Goal: Information Seeking & Learning: Learn about a topic

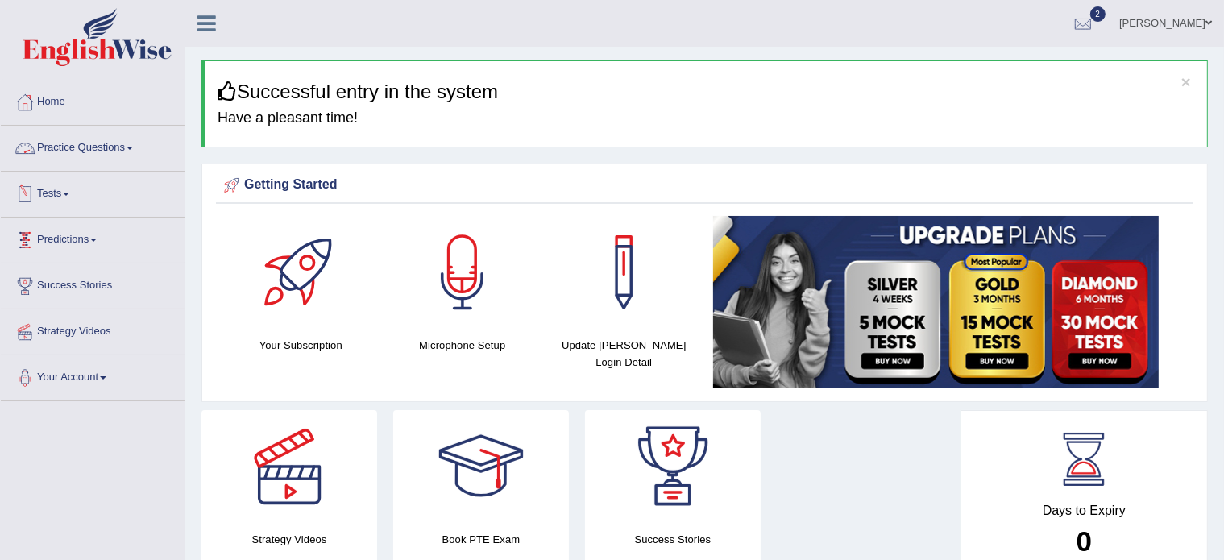
click at [94, 143] on link "Practice Questions" at bounding box center [93, 146] width 184 height 40
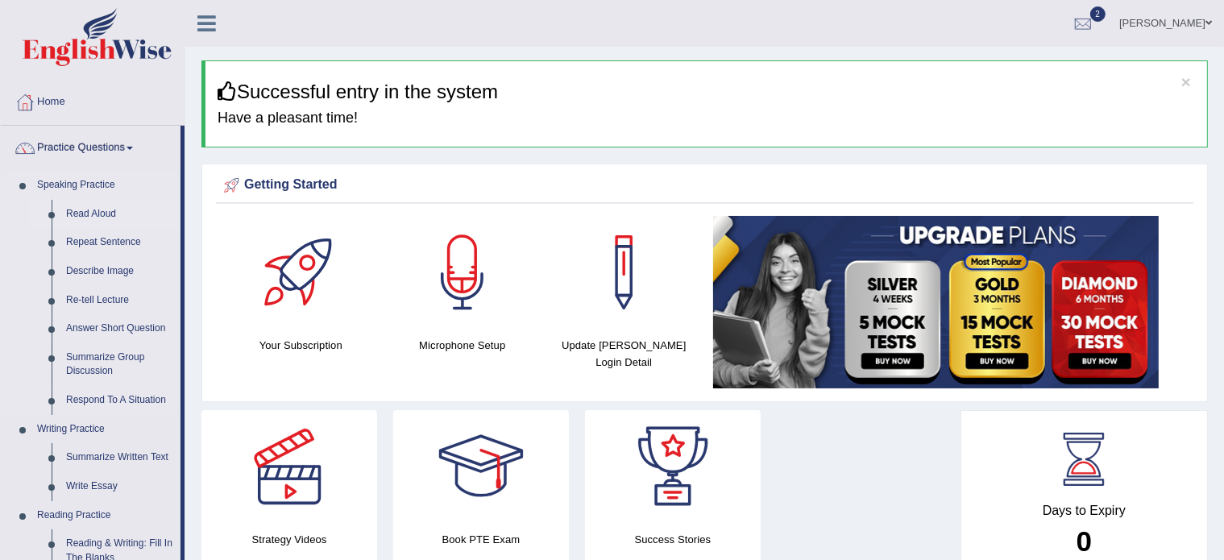
click at [82, 216] on link "Read Aloud" at bounding box center [120, 214] width 122 height 29
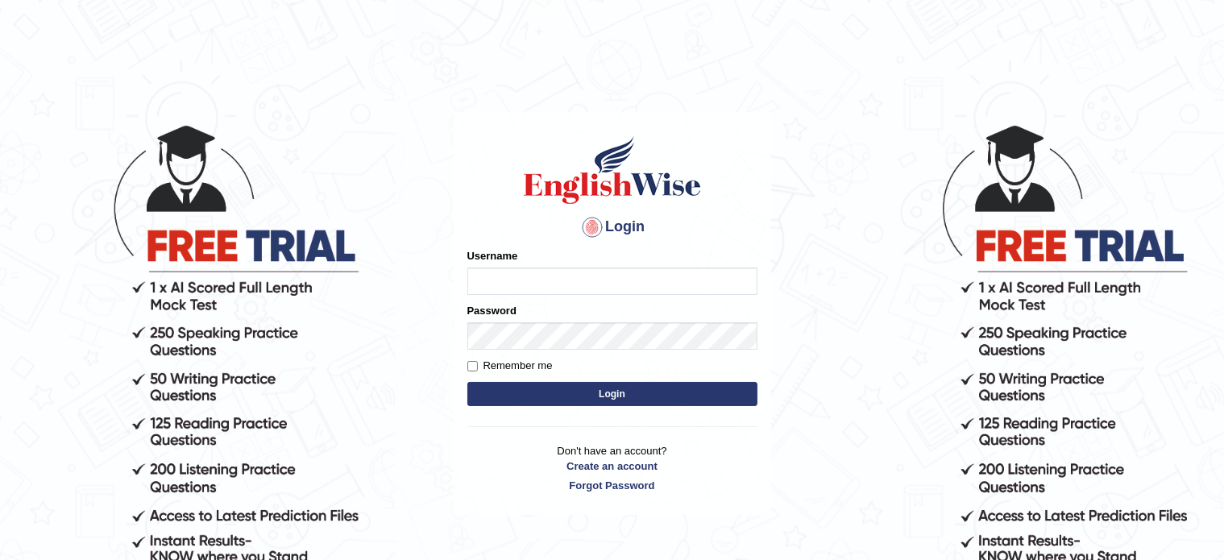
type input "Krishna1172"
click at [507, 396] on button "Login" at bounding box center [613, 394] width 290 height 24
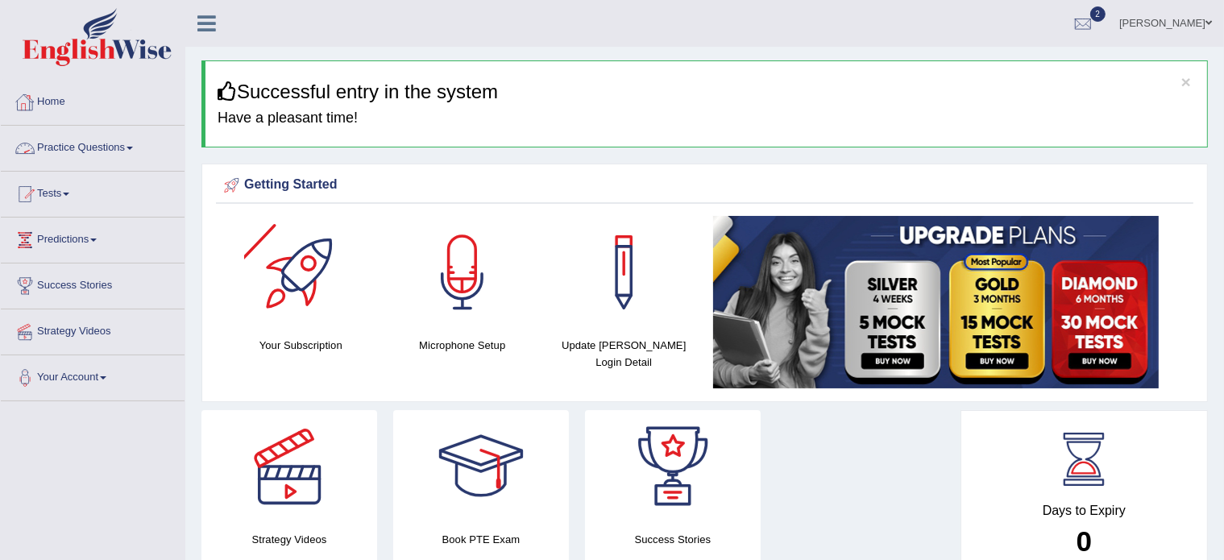
click at [85, 147] on link "Practice Questions" at bounding box center [93, 146] width 184 height 40
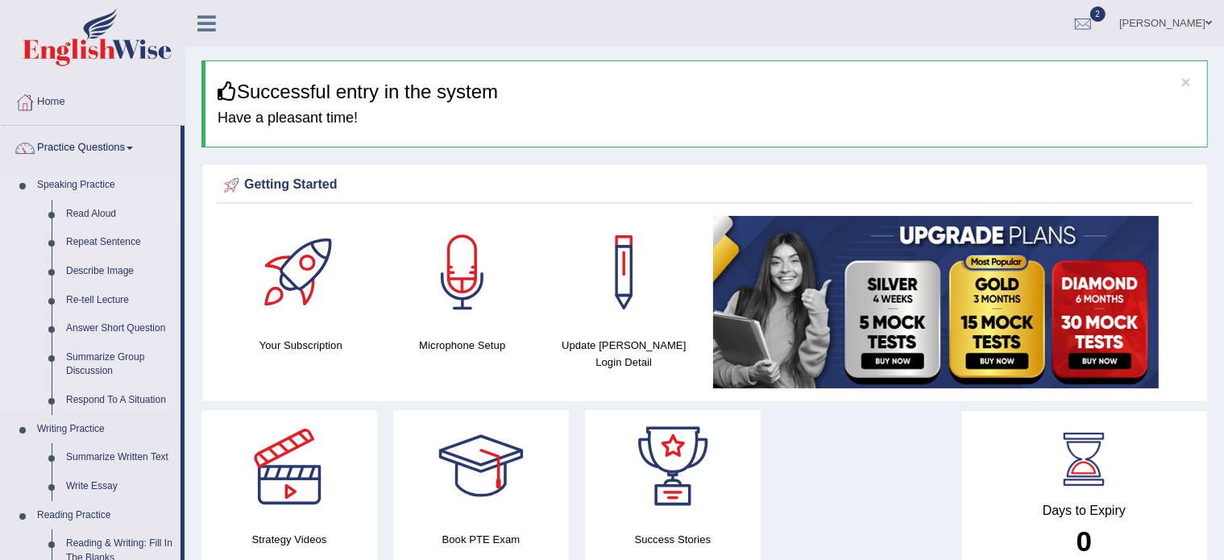
click at [76, 218] on link "Read Aloud" at bounding box center [120, 214] width 122 height 29
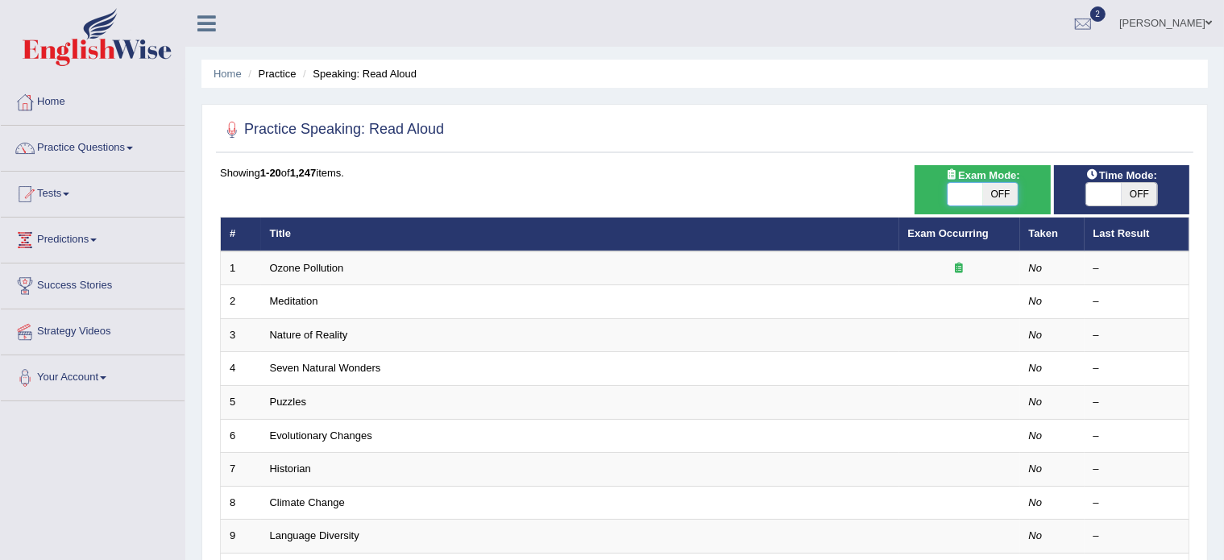
click at [971, 191] on span at bounding box center [965, 194] width 35 height 23
checkbox input "true"
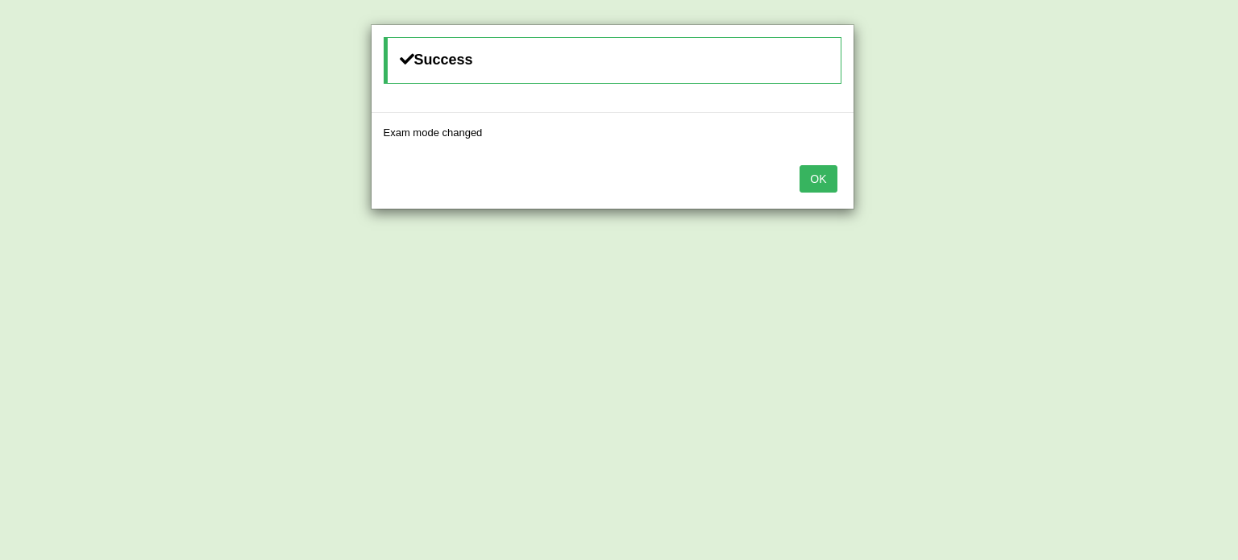
click at [816, 180] on button "OK" at bounding box center [818, 178] width 37 height 27
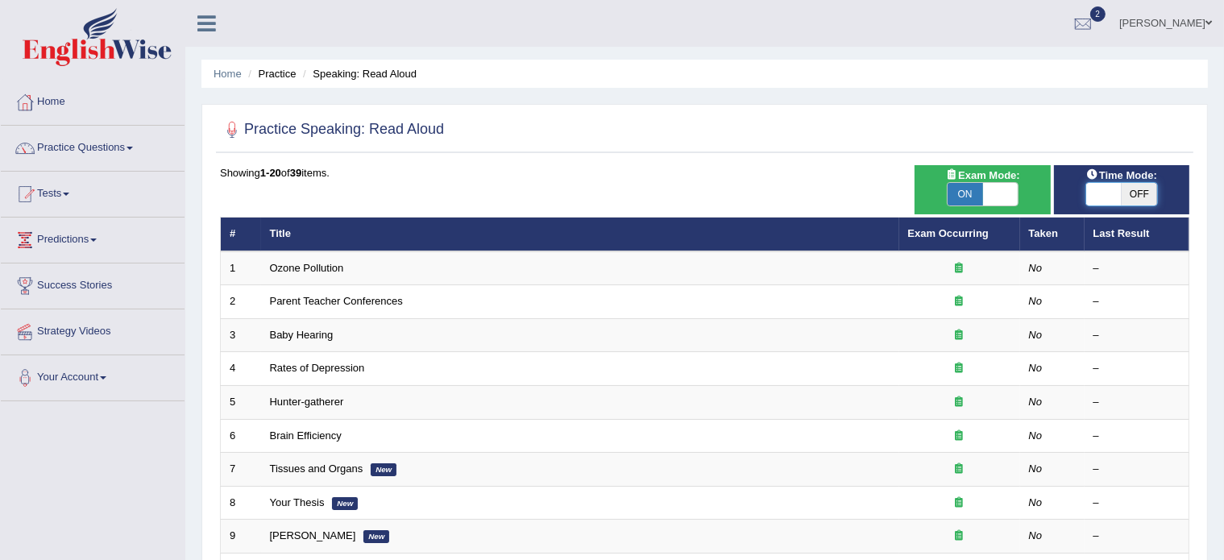
click at [1092, 193] on span at bounding box center [1104, 194] width 35 height 23
checkbox input "true"
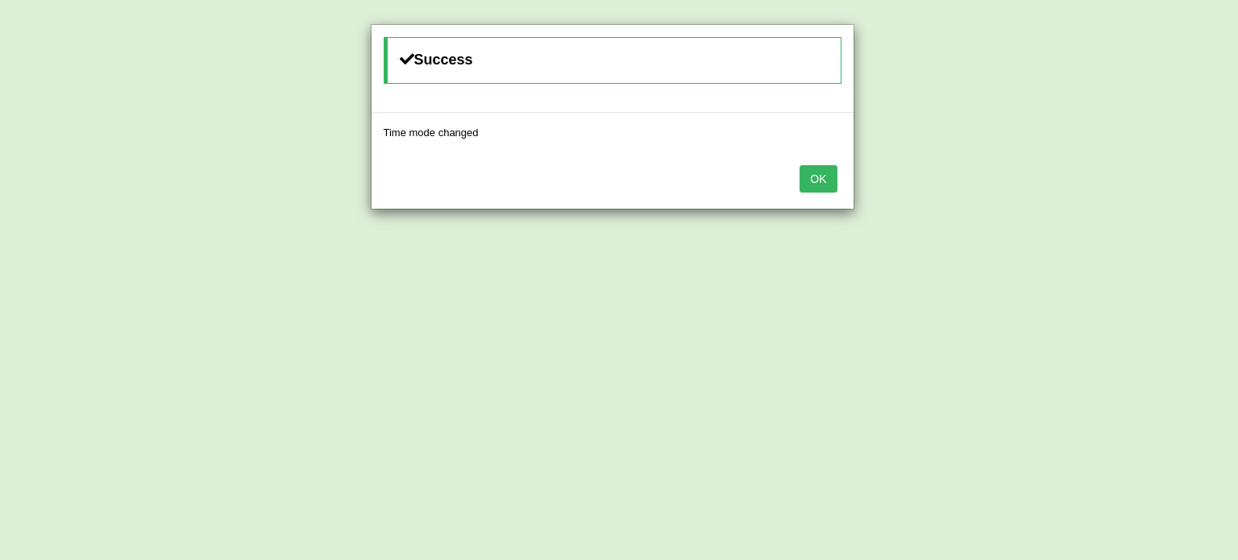
click at [818, 165] on button "OK" at bounding box center [818, 178] width 37 height 27
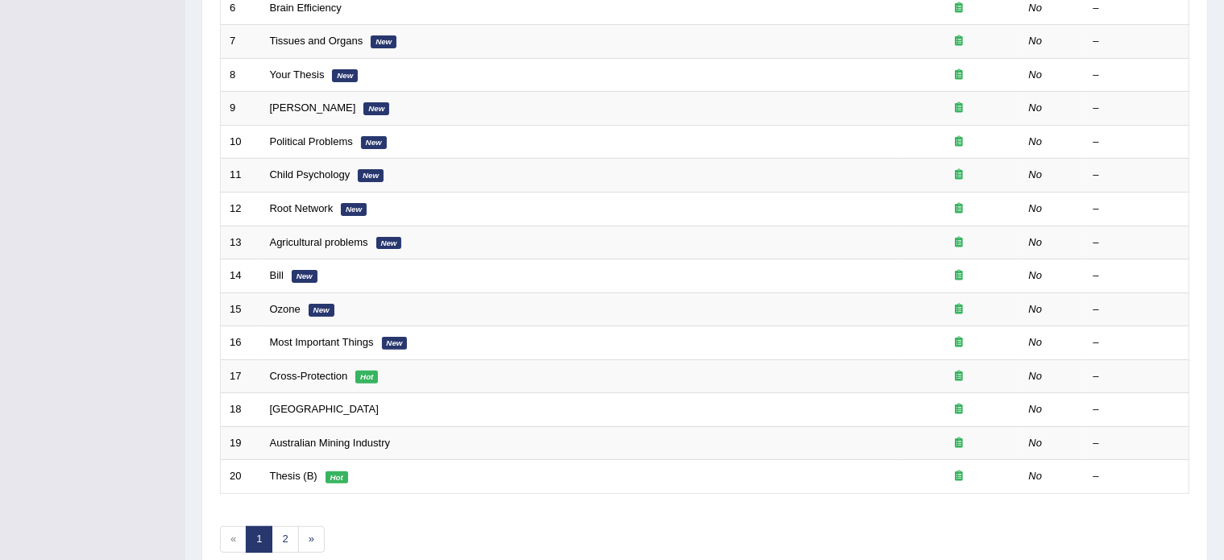
scroll to position [451, 0]
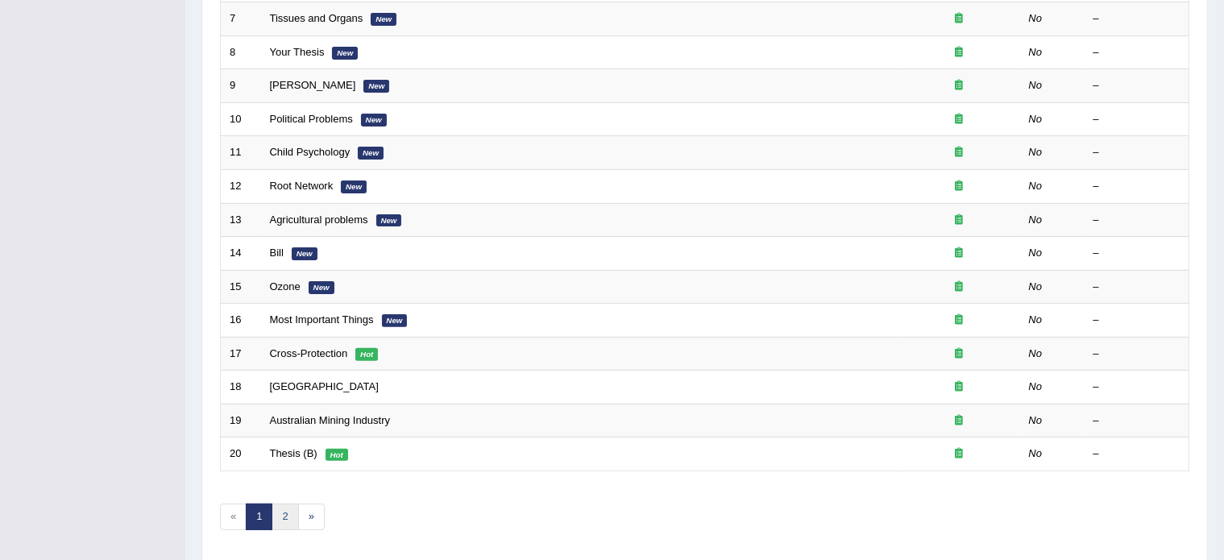
click at [277, 513] on link "2" at bounding box center [285, 517] width 27 height 27
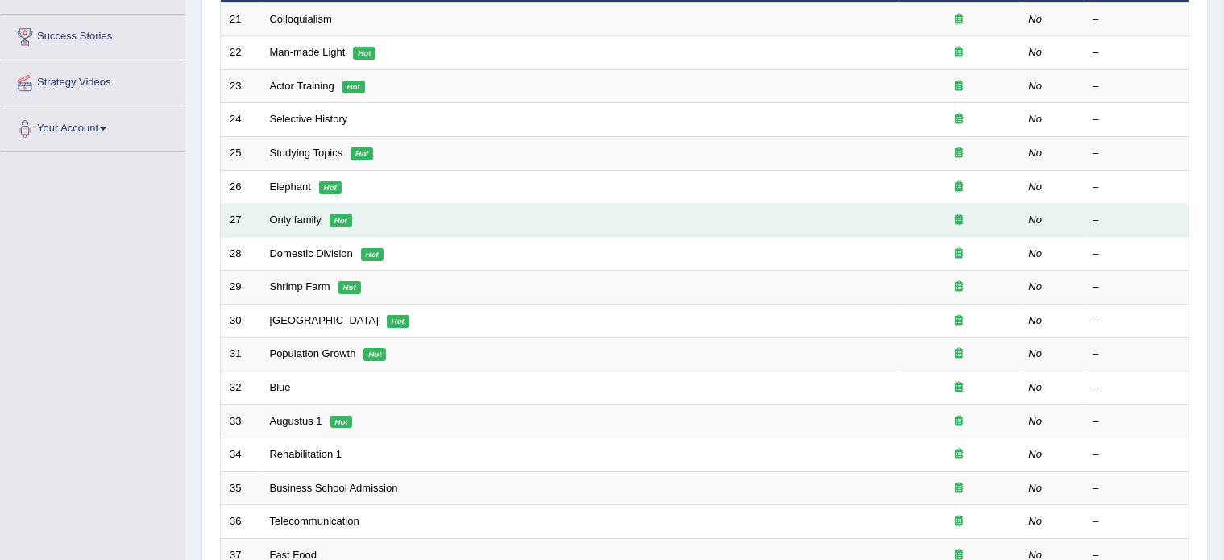
scroll to position [306, 0]
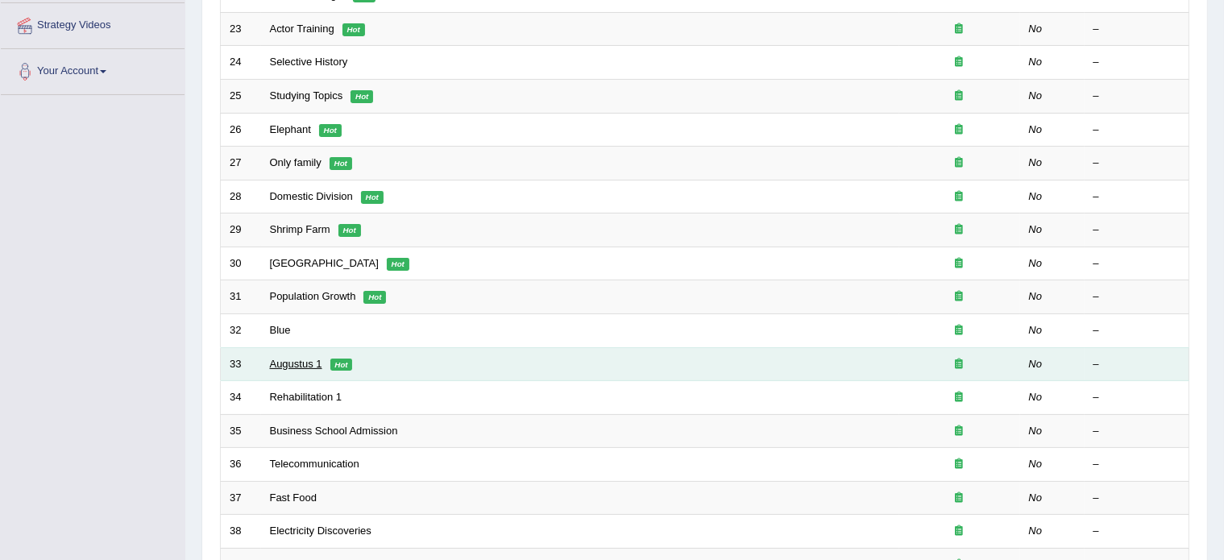
click at [289, 363] on link "Augustus 1" at bounding box center [296, 364] width 52 height 12
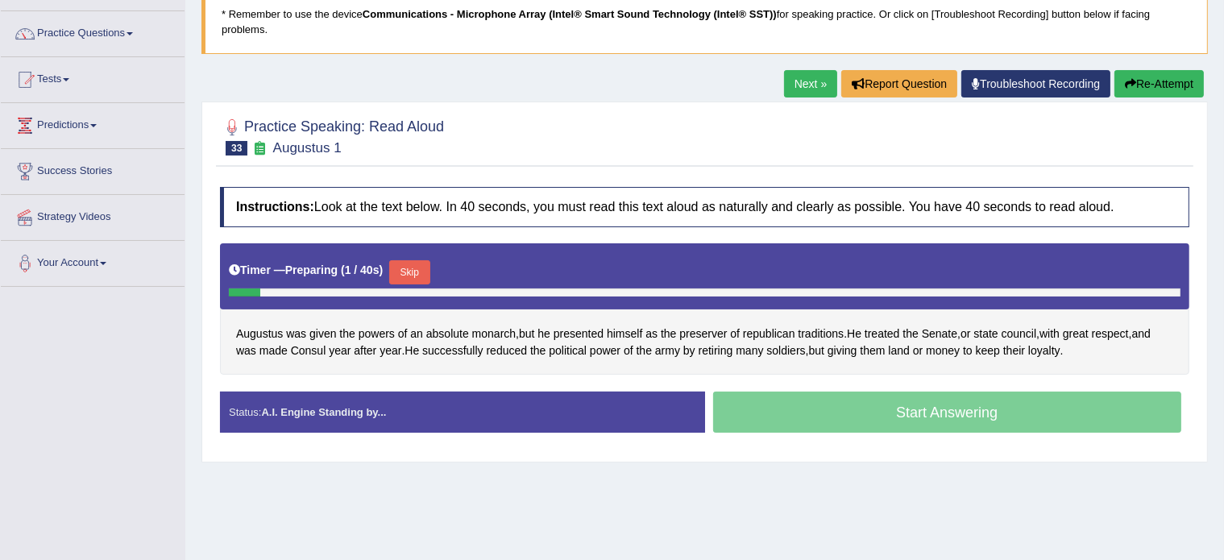
scroll to position [203, 0]
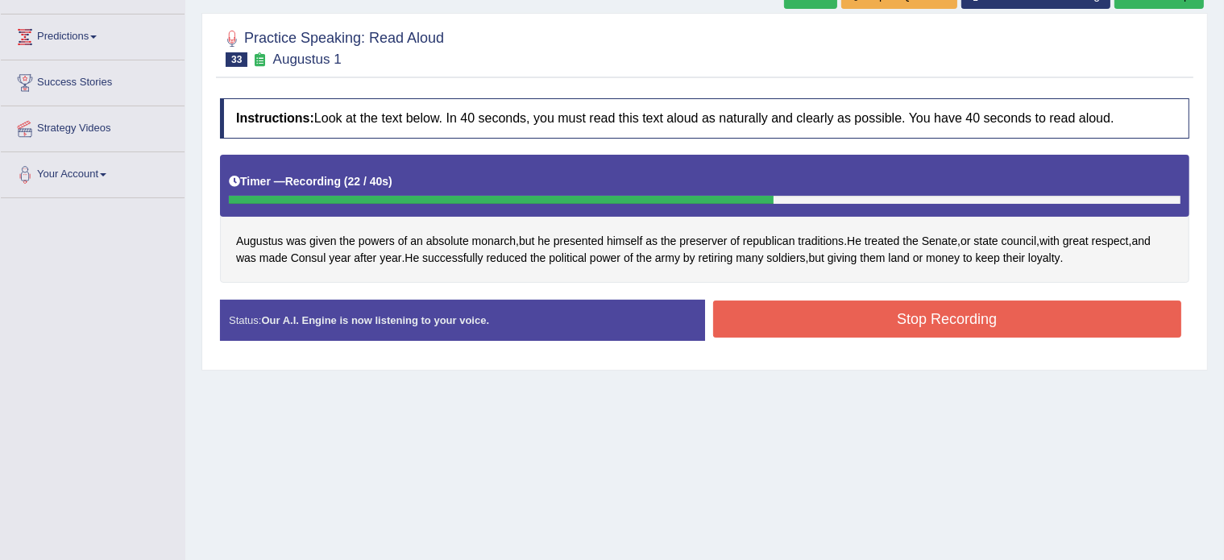
click at [814, 321] on button "Stop Recording" at bounding box center [947, 319] width 469 height 37
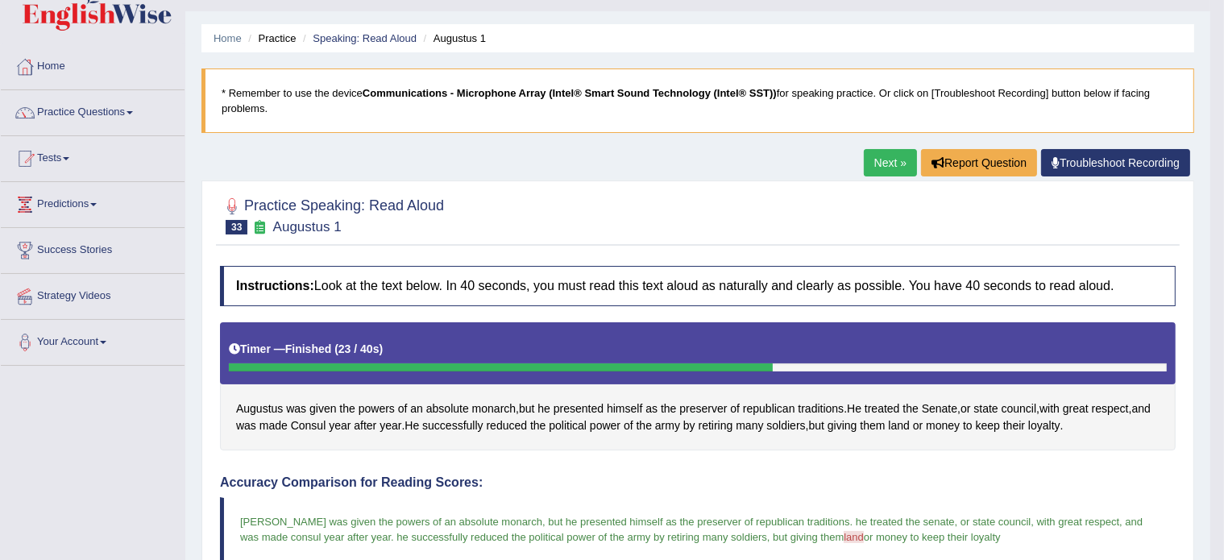
scroll to position [0, 0]
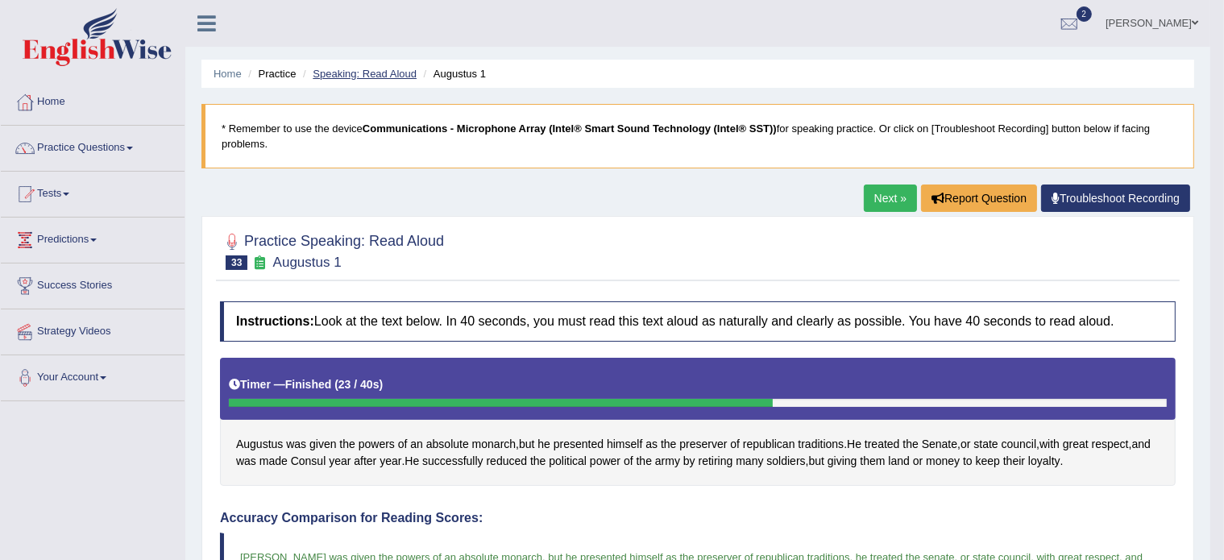
click at [361, 70] on link "Speaking: Read Aloud" at bounding box center [365, 74] width 104 height 12
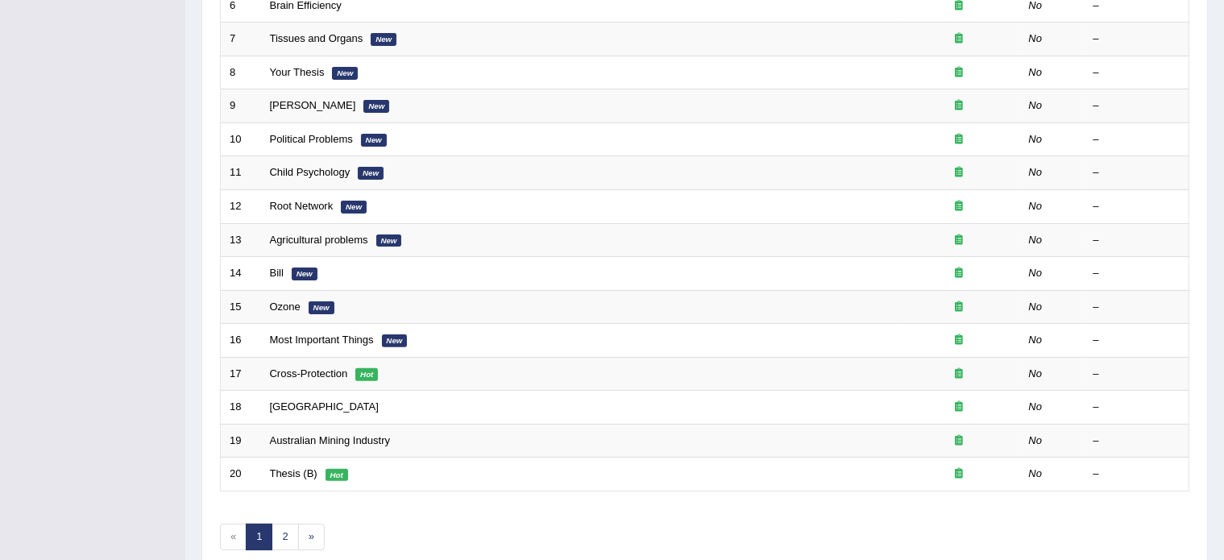
scroll to position [441, 0]
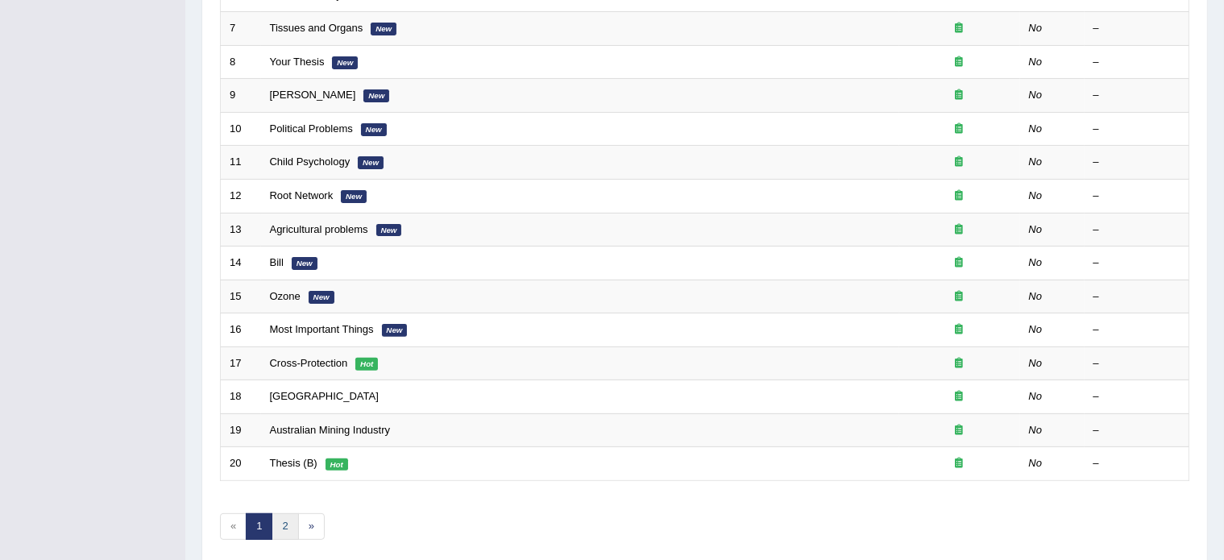
click at [283, 526] on link "2" at bounding box center [285, 526] width 27 height 27
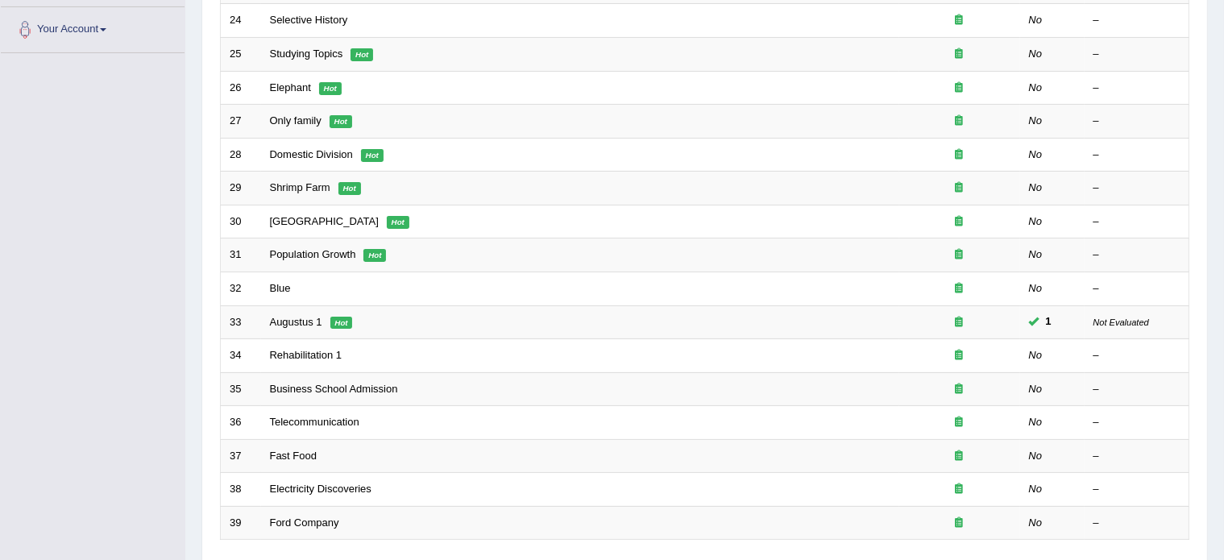
scroll to position [351, 0]
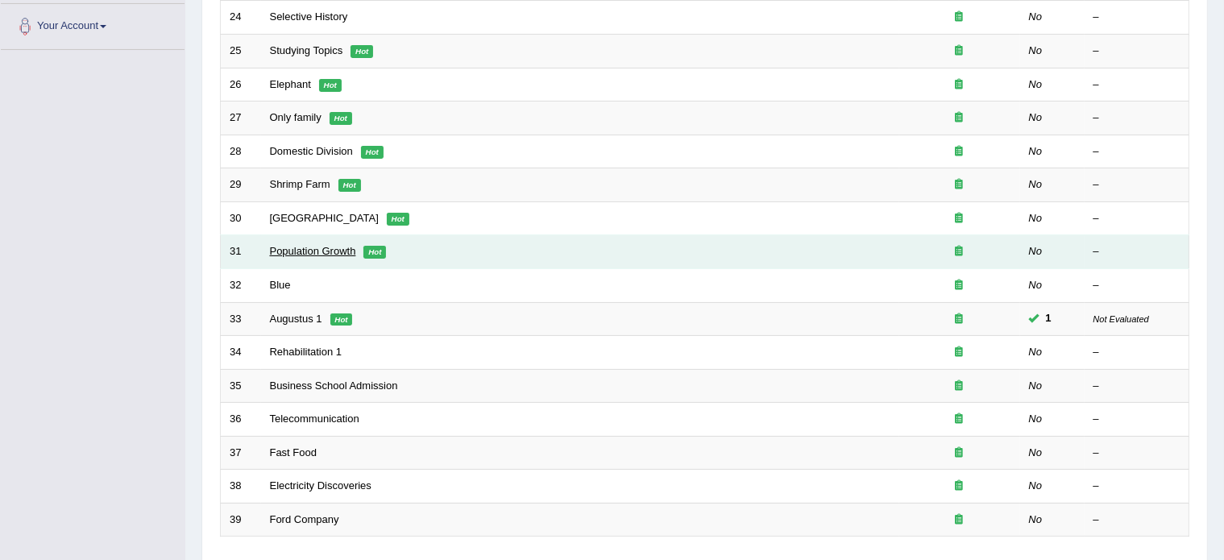
click at [303, 247] on link "Population Growth" at bounding box center [313, 251] width 86 height 12
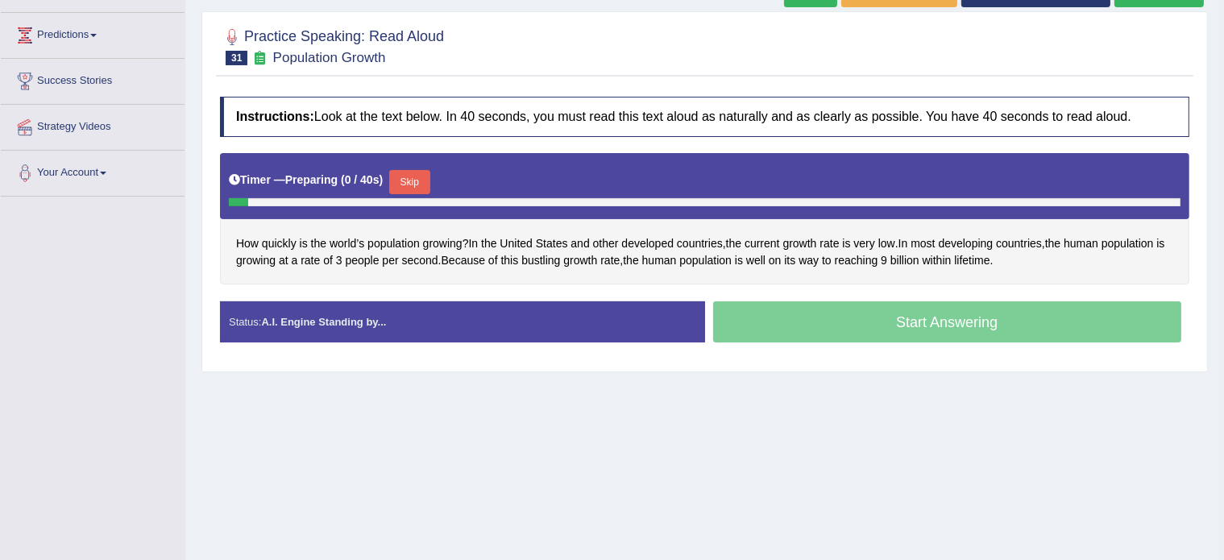
scroll to position [206, 0]
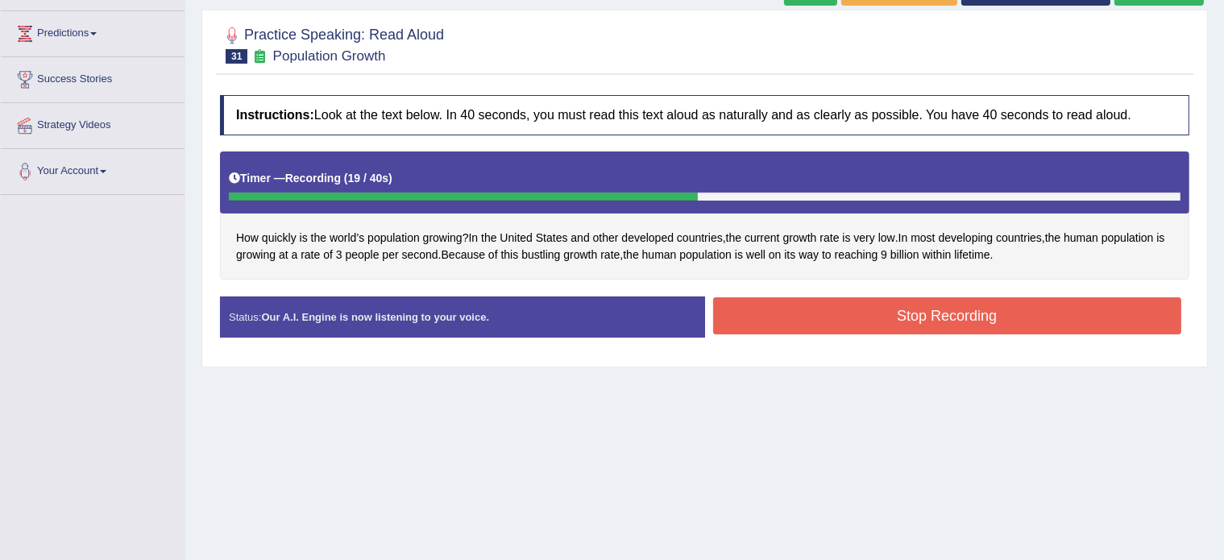
click at [871, 304] on button "Stop Recording" at bounding box center [947, 315] width 469 height 37
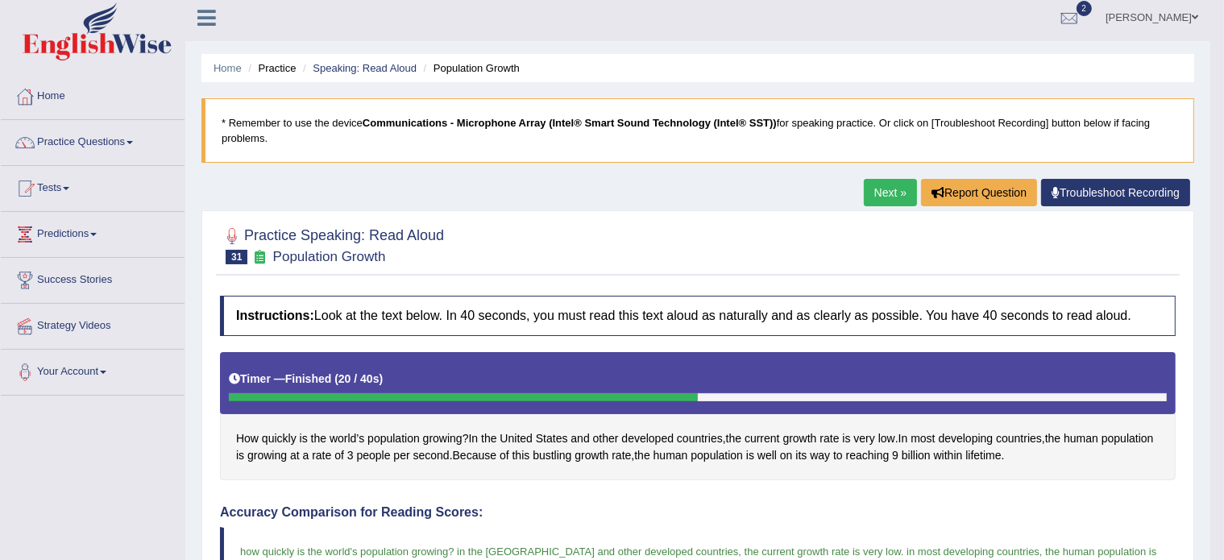
scroll to position [5, 0]
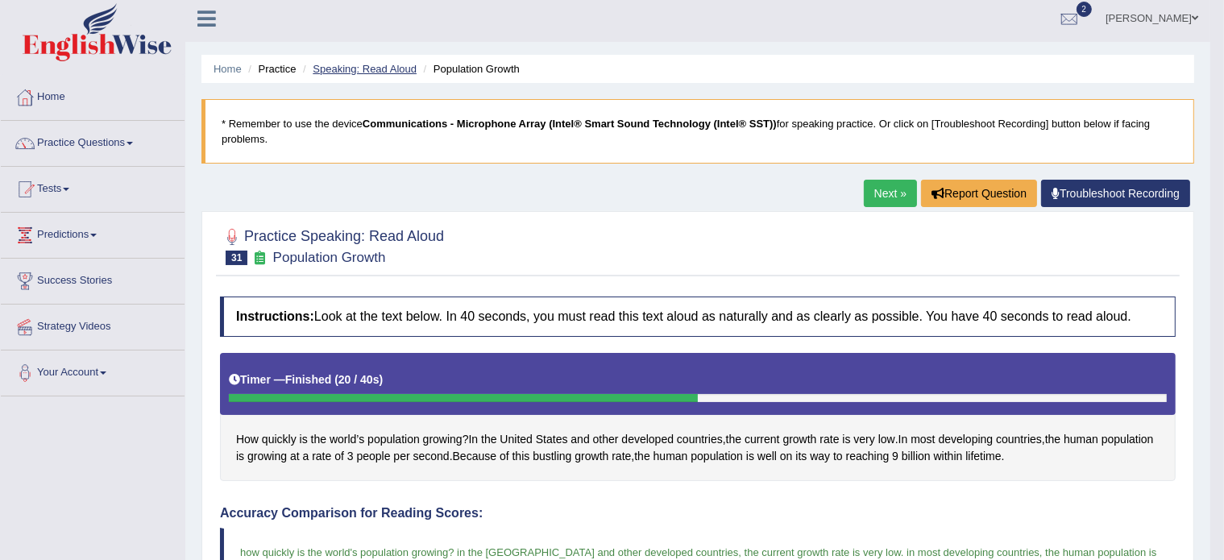
click at [355, 66] on link "Speaking: Read Aloud" at bounding box center [365, 69] width 104 height 12
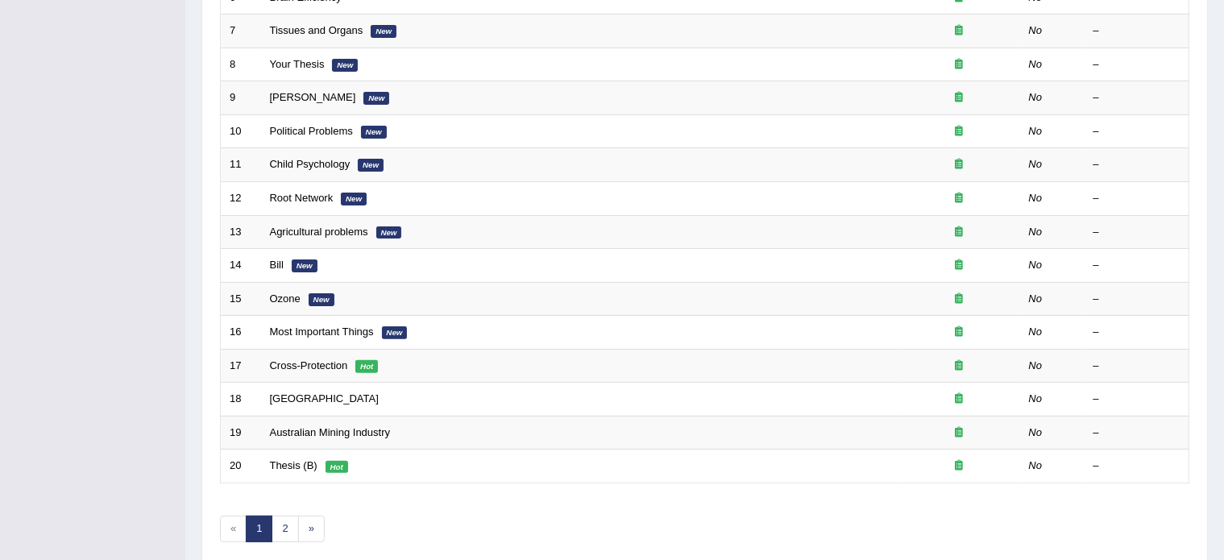
scroll to position [502, 0]
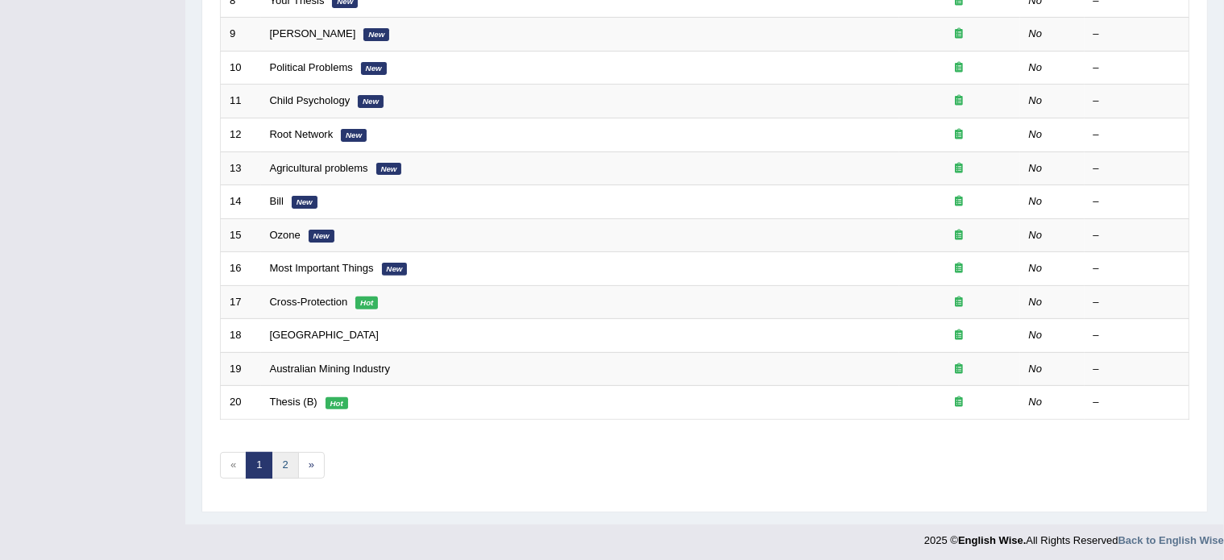
click at [278, 468] on link "2" at bounding box center [285, 465] width 27 height 27
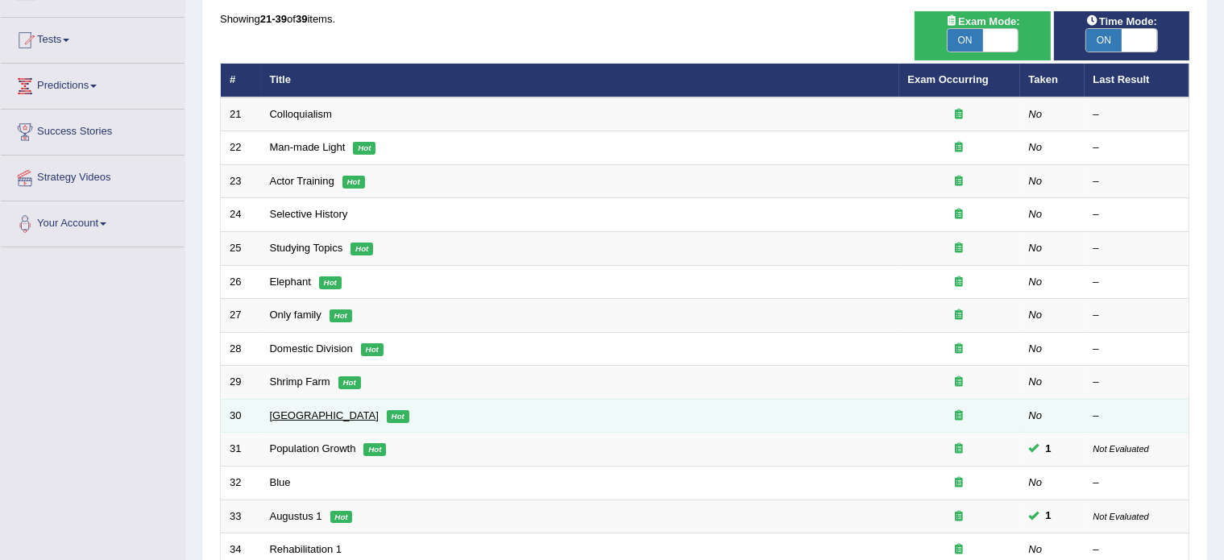
scroll to position [210, 0]
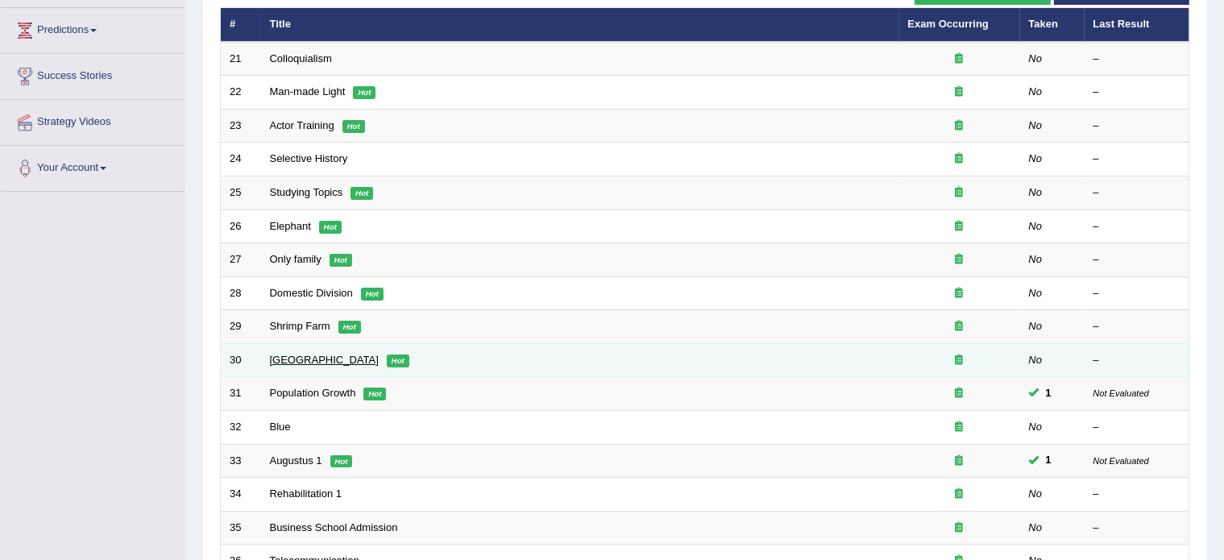
click at [281, 357] on link "[GEOGRAPHIC_DATA]" at bounding box center [324, 360] width 109 height 12
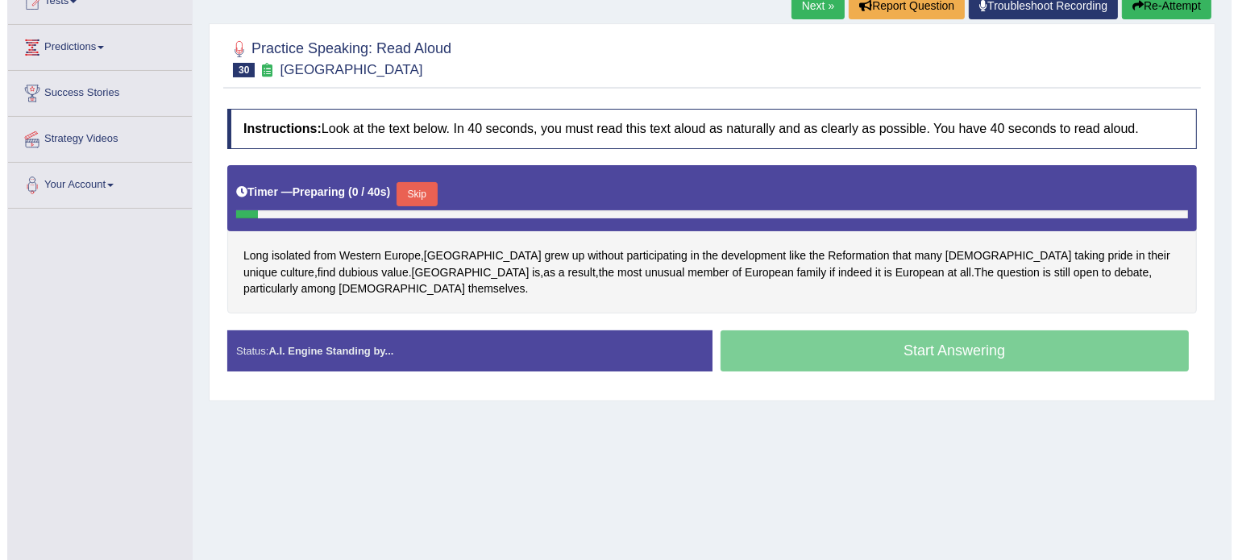
scroll to position [203, 0]
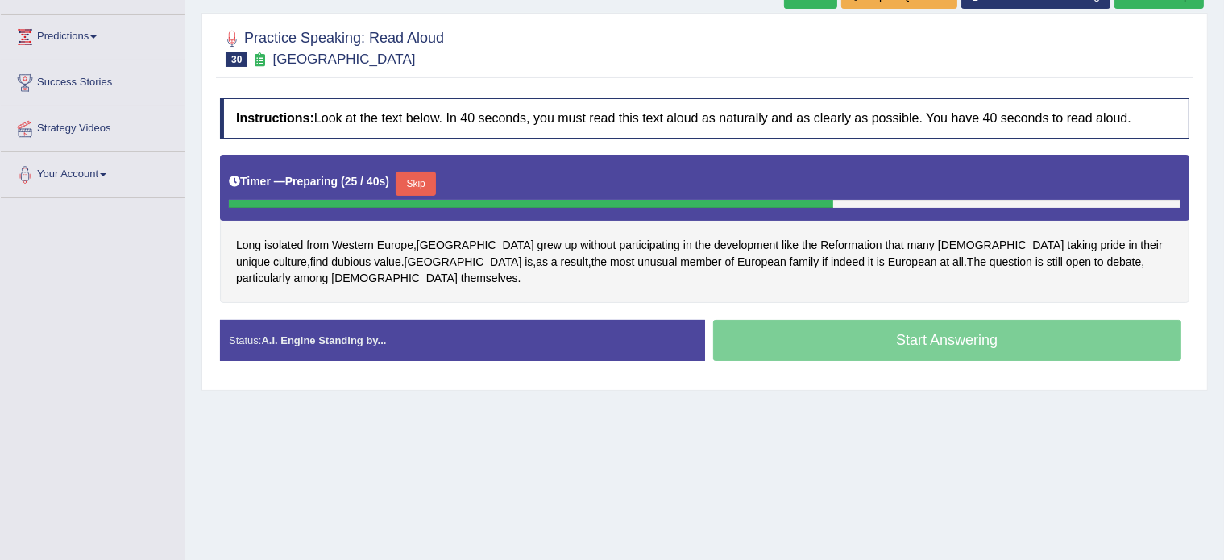
click at [422, 177] on button "Skip" at bounding box center [416, 184] width 40 height 24
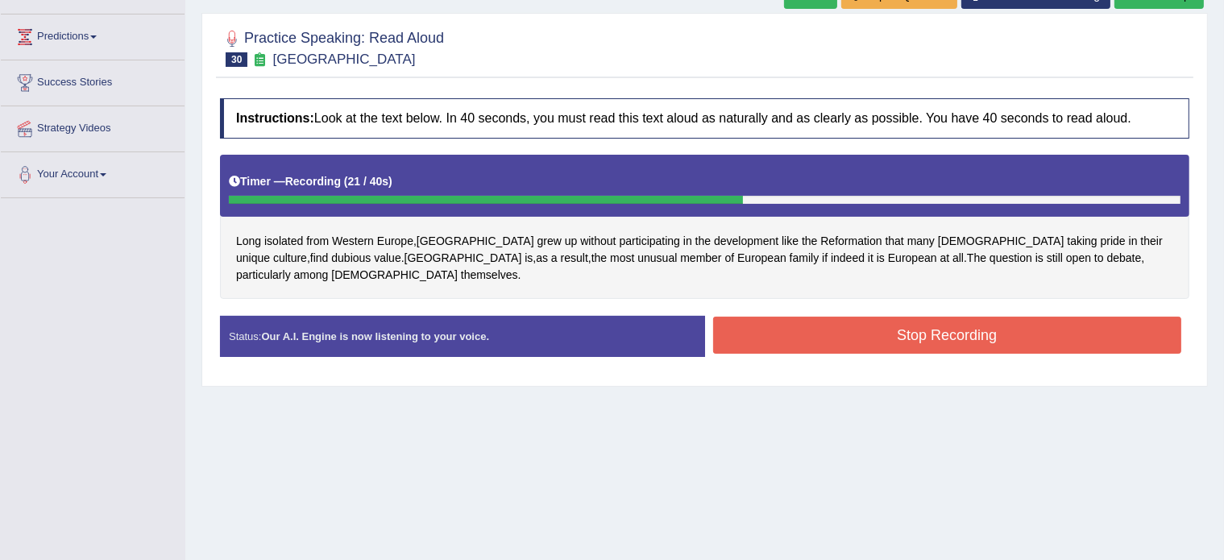
click at [815, 317] on button "Stop Recording" at bounding box center [947, 335] width 469 height 37
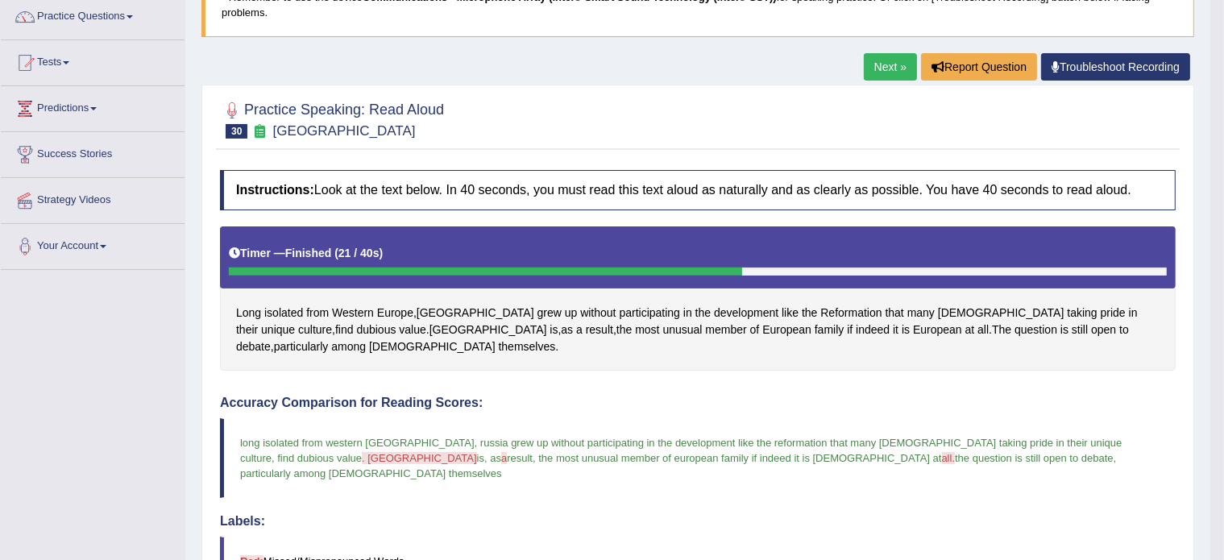
scroll to position [19, 0]
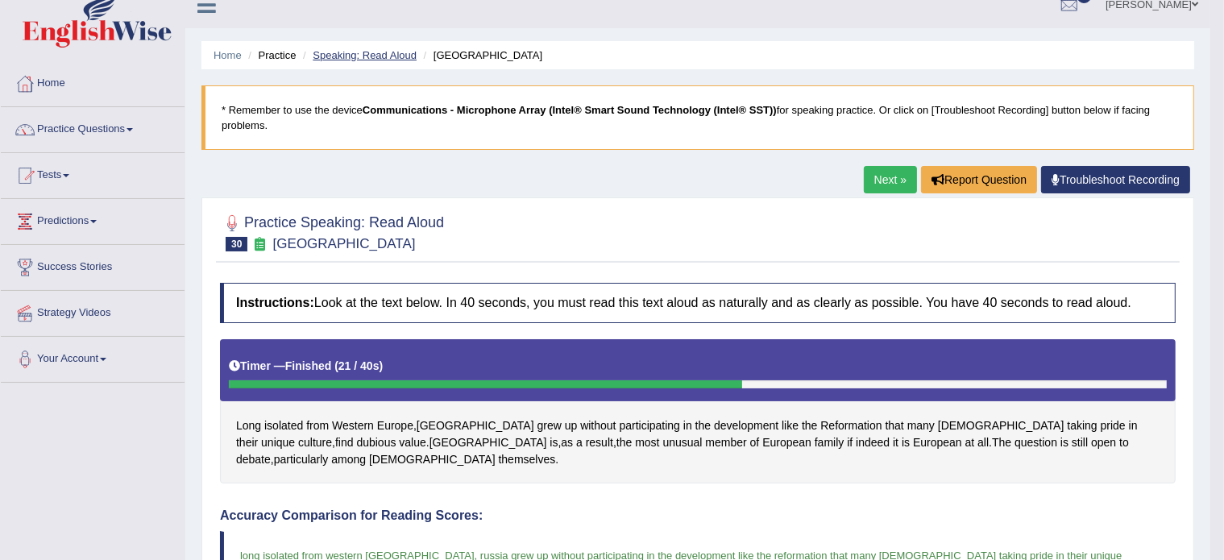
click at [342, 55] on link "Speaking: Read Aloud" at bounding box center [365, 55] width 104 height 12
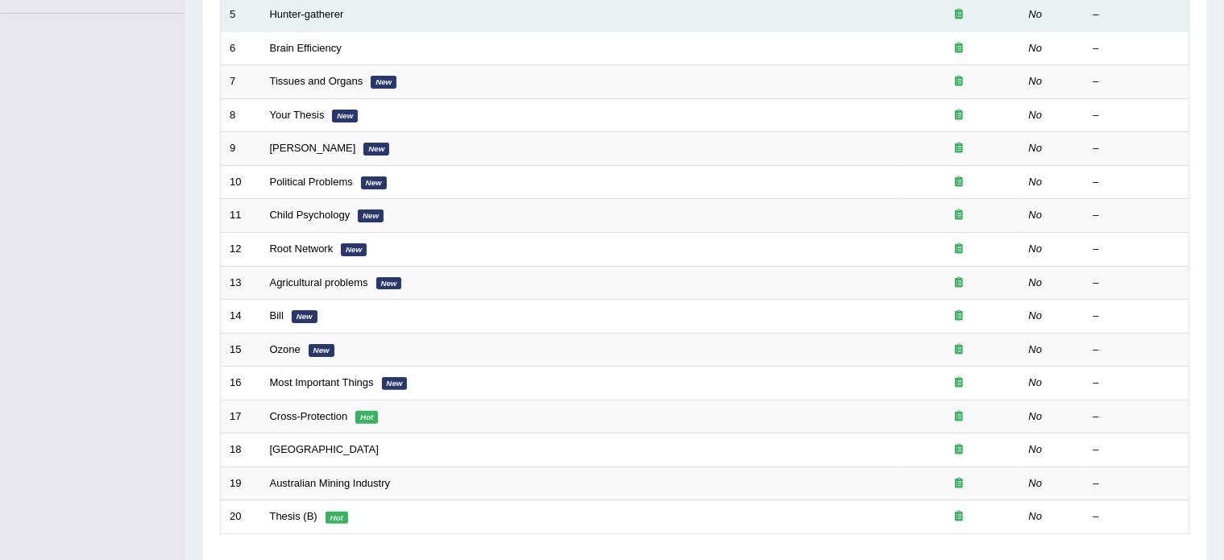
scroll to position [387, 0]
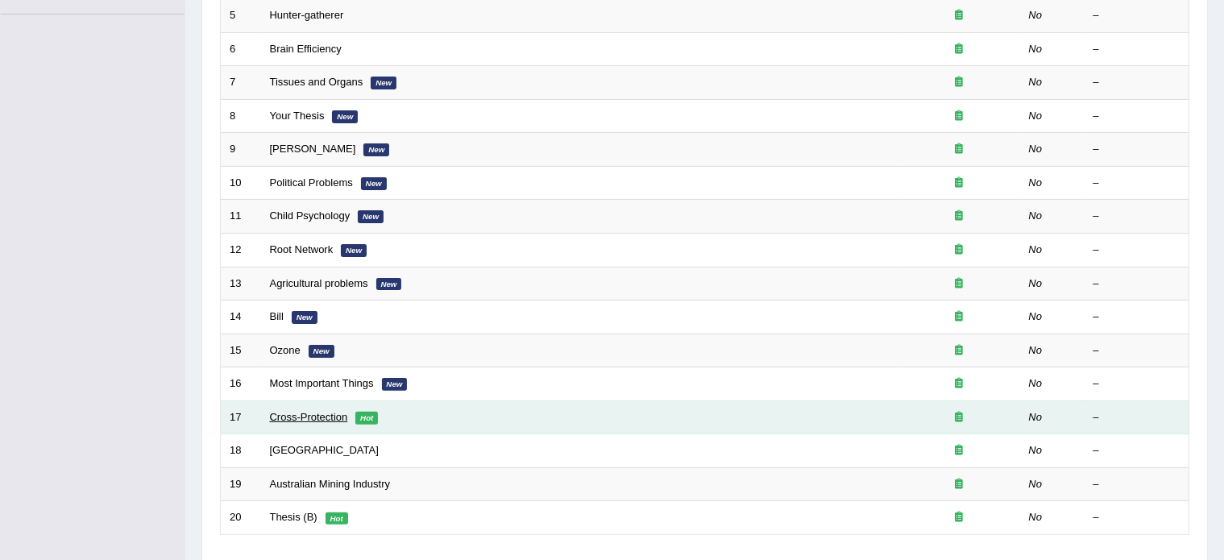
click at [297, 411] on link "Cross-Protection" at bounding box center [309, 417] width 78 height 12
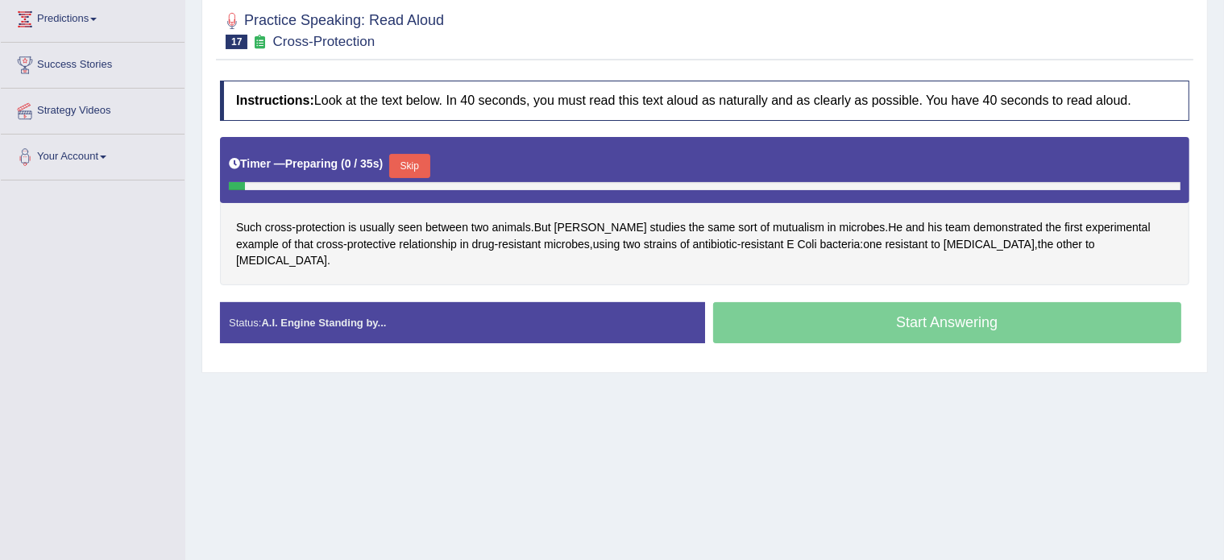
scroll to position [286, 0]
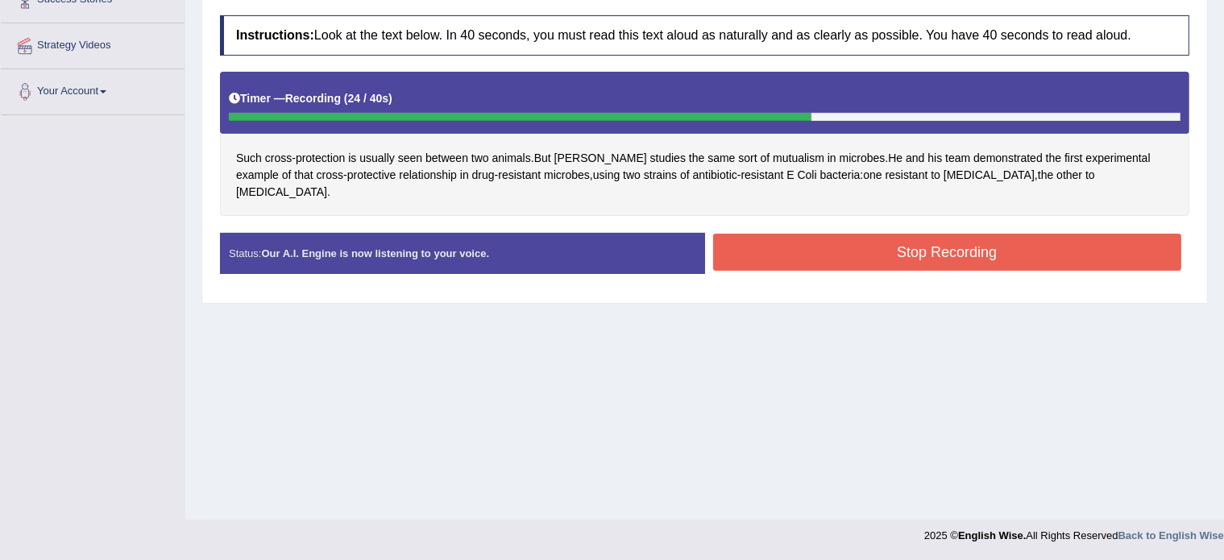
click at [858, 234] on button "Stop Recording" at bounding box center [947, 252] width 469 height 37
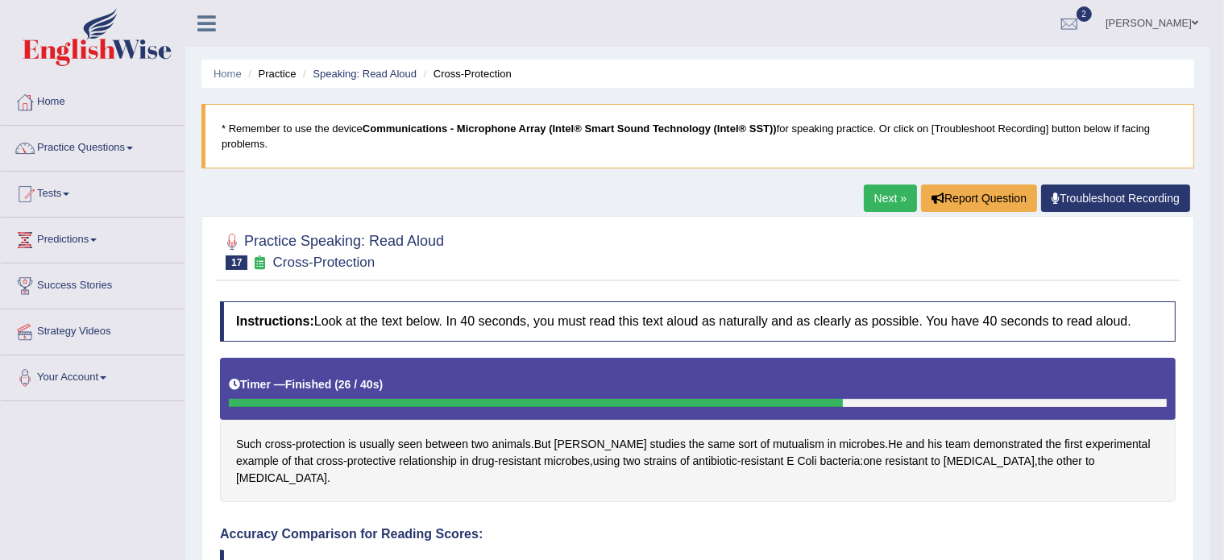
scroll to position [141, 0]
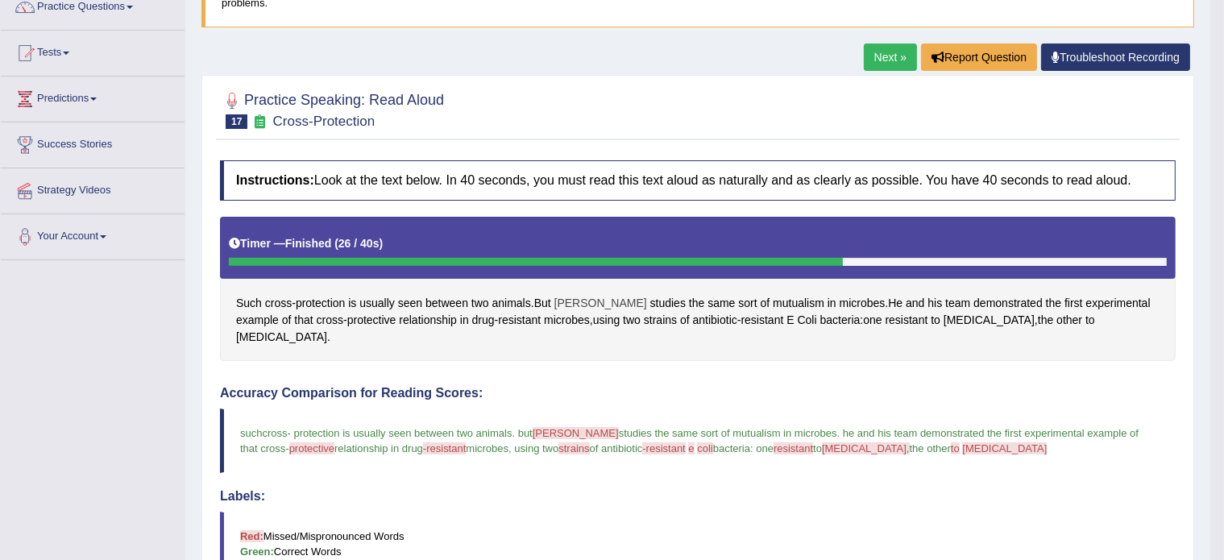
click at [571, 299] on span "Gore" at bounding box center [601, 303] width 93 height 17
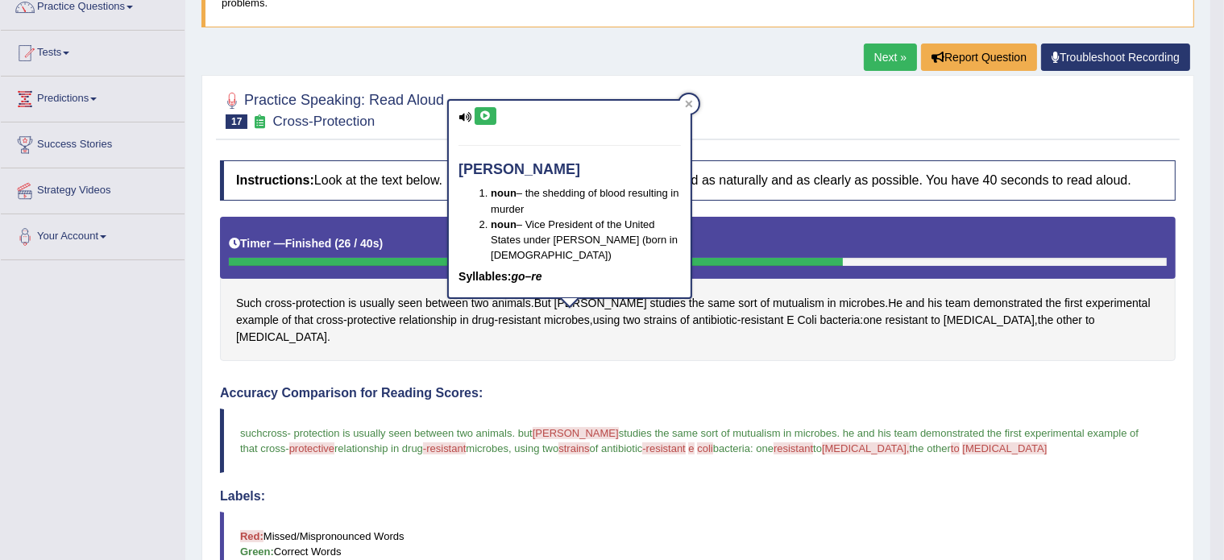
click at [482, 115] on icon at bounding box center [486, 116] width 12 height 10
click at [460, 115] on icon at bounding box center [465, 117] width 13 height 10
click at [480, 115] on icon at bounding box center [486, 116] width 12 height 10
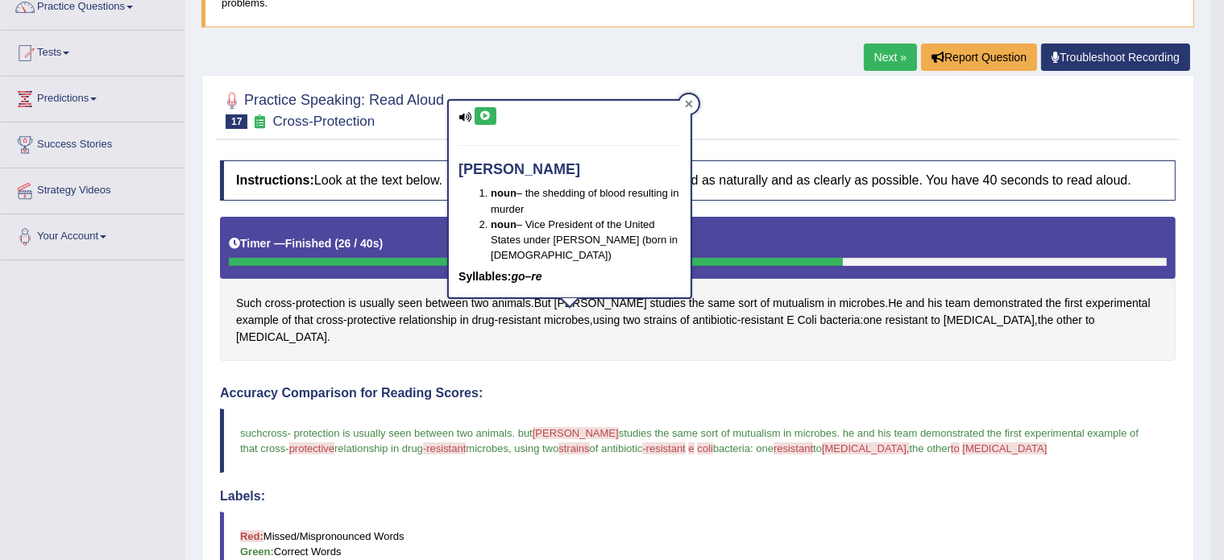
click at [687, 103] on icon at bounding box center [689, 104] width 8 height 8
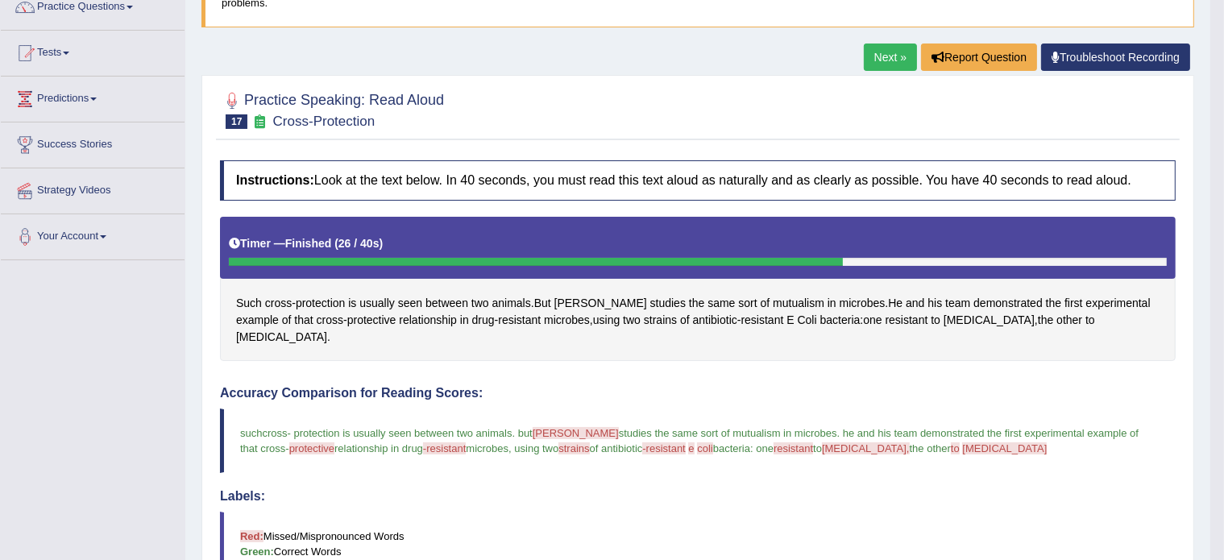
click at [423, 443] on span "-resistant" at bounding box center [444, 449] width 43 height 12
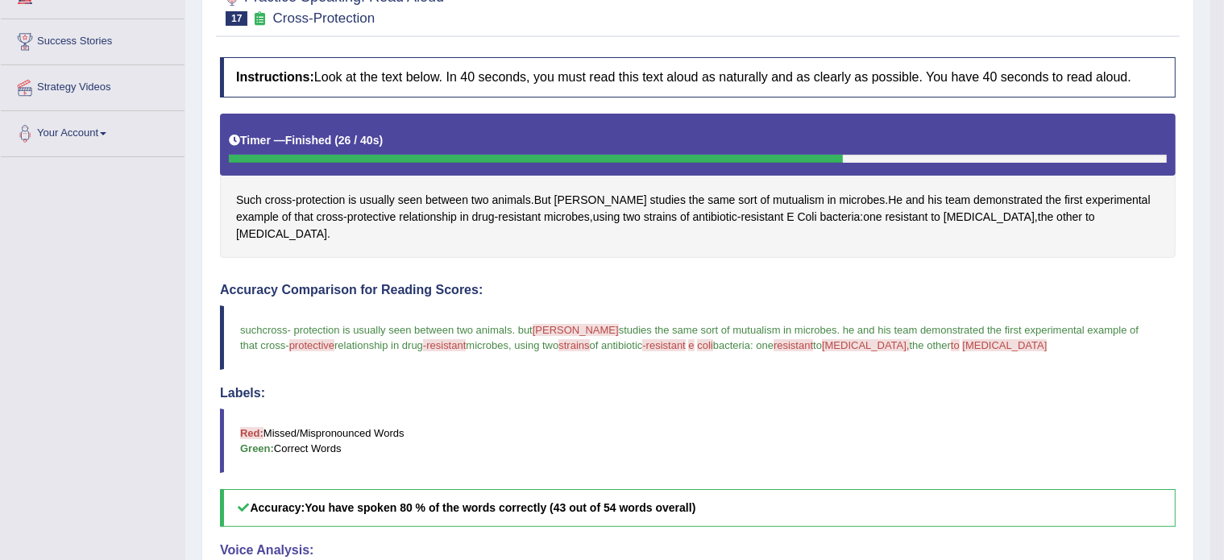
scroll to position [250, 0]
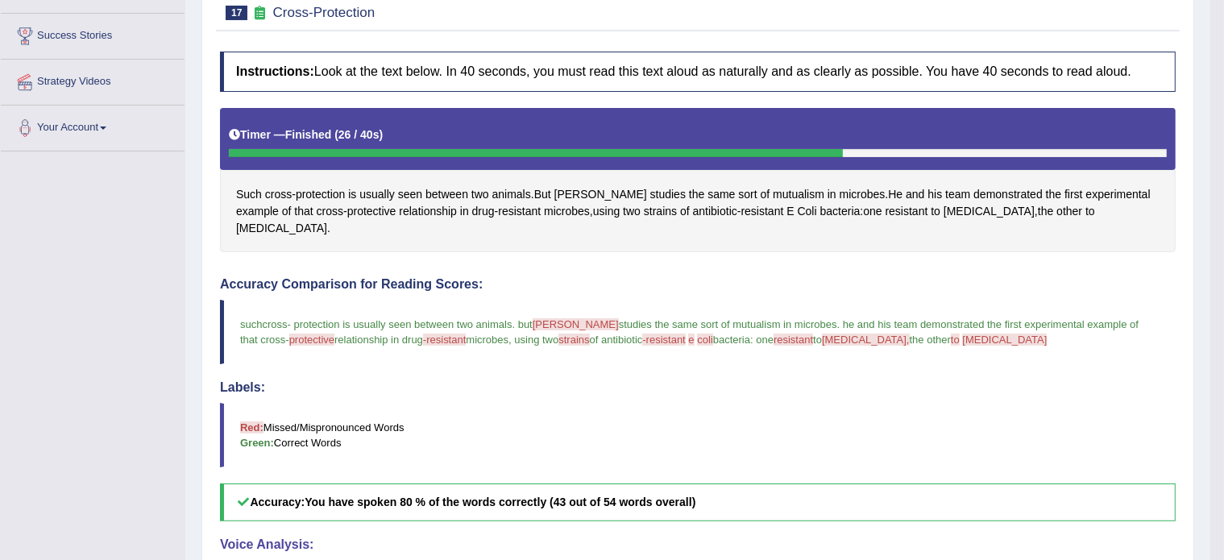
click at [423, 334] on span "-resistant" at bounding box center [444, 340] width 43 height 12
click at [289, 334] on span "protective" at bounding box center [311, 340] width 45 height 12
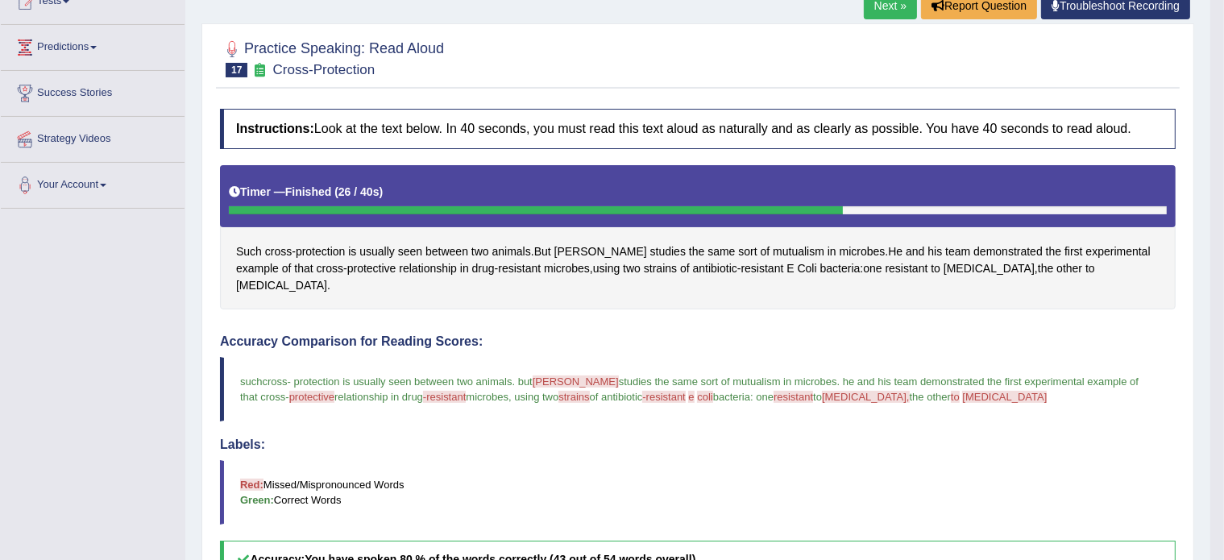
scroll to position [192, 0]
click at [552, 376] on span "gore" at bounding box center [576, 382] width 86 height 12
click at [642, 392] on span "-resistant" at bounding box center [663, 398] width 43 height 12
click at [498, 267] on span "resistant" at bounding box center [519, 269] width 43 height 17
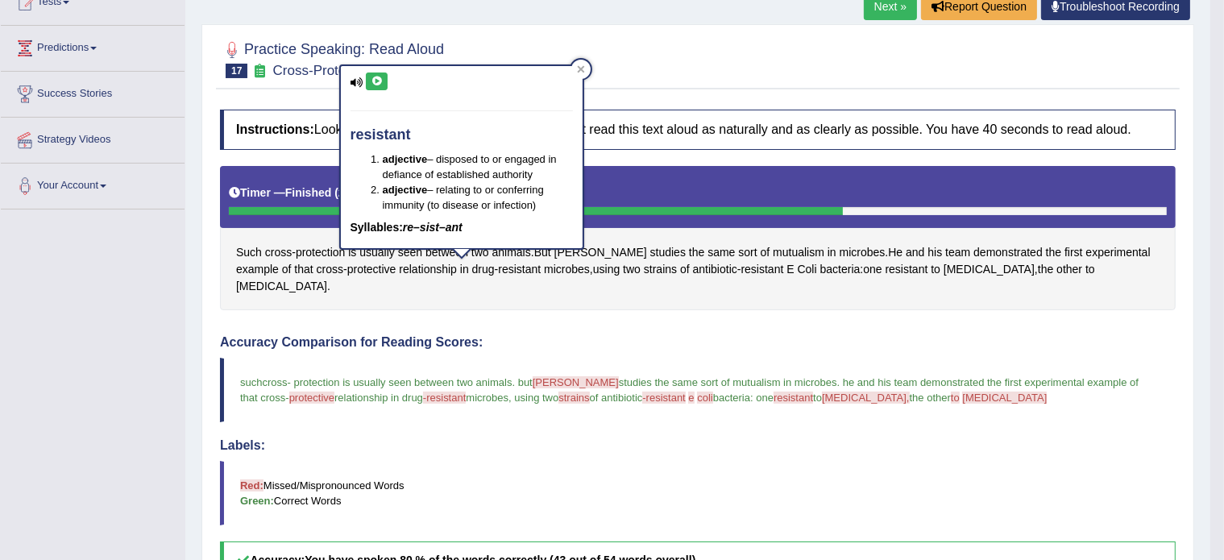
click at [377, 77] on icon at bounding box center [377, 82] width 12 height 10
click at [577, 70] on icon at bounding box center [581, 69] width 8 height 8
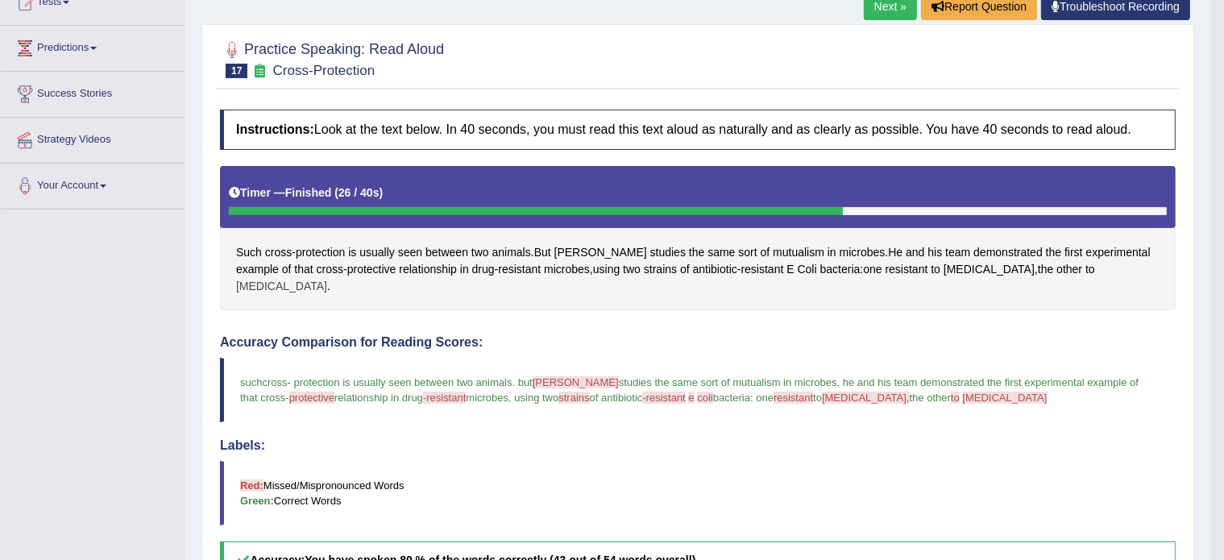
click at [327, 278] on span "chloramphenicol" at bounding box center [281, 286] width 91 height 17
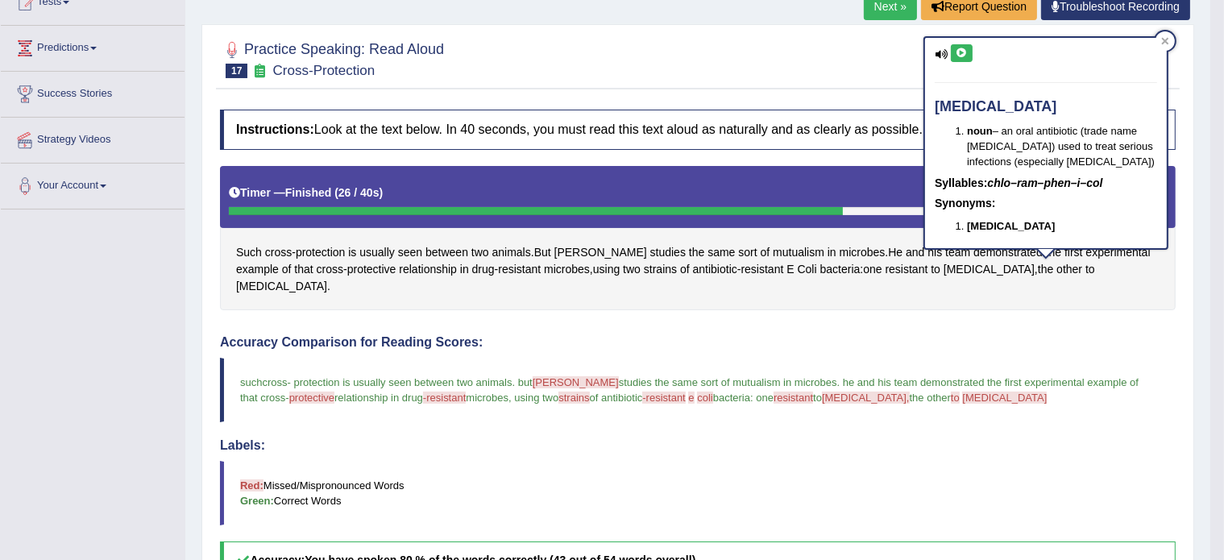
click at [959, 55] on icon at bounding box center [962, 53] width 12 height 10
click at [1164, 39] on icon at bounding box center [1165, 40] width 7 height 7
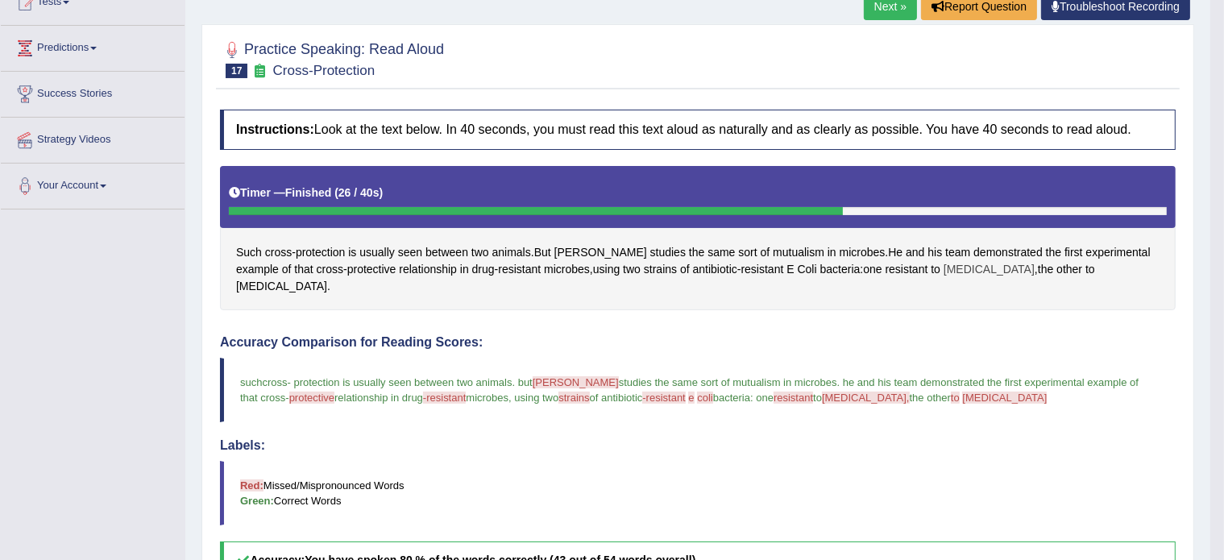
click at [944, 264] on span "ampicillin" at bounding box center [989, 269] width 91 height 17
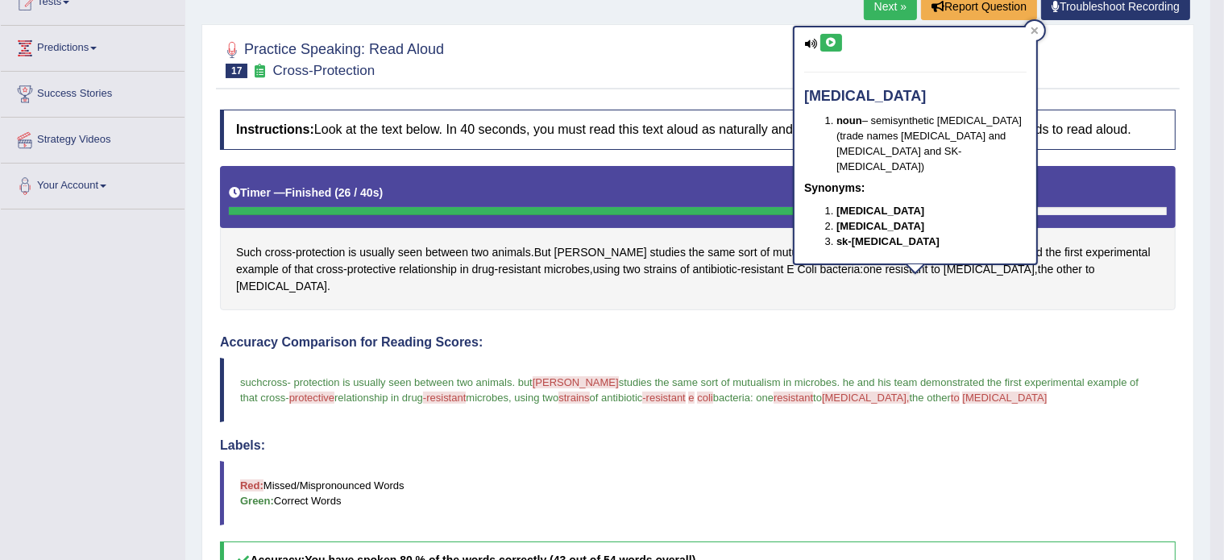
click at [830, 44] on icon at bounding box center [831, 43] width 12 height 10
click at [1033, 28] on icon at bounding box center [1035, 30] width 7 height 7
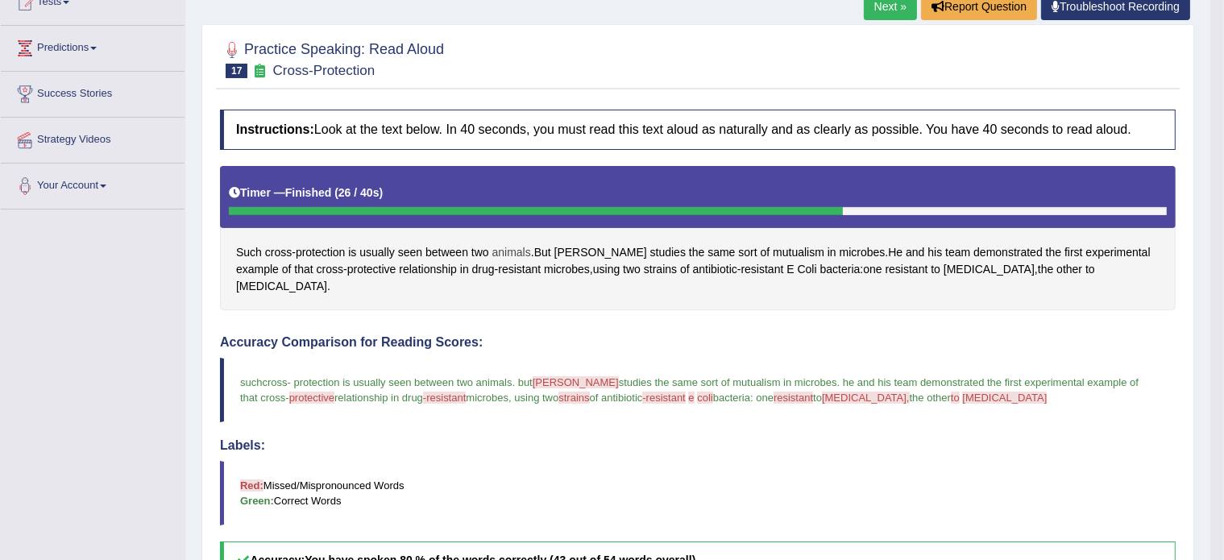
scroll to position [0, 0]
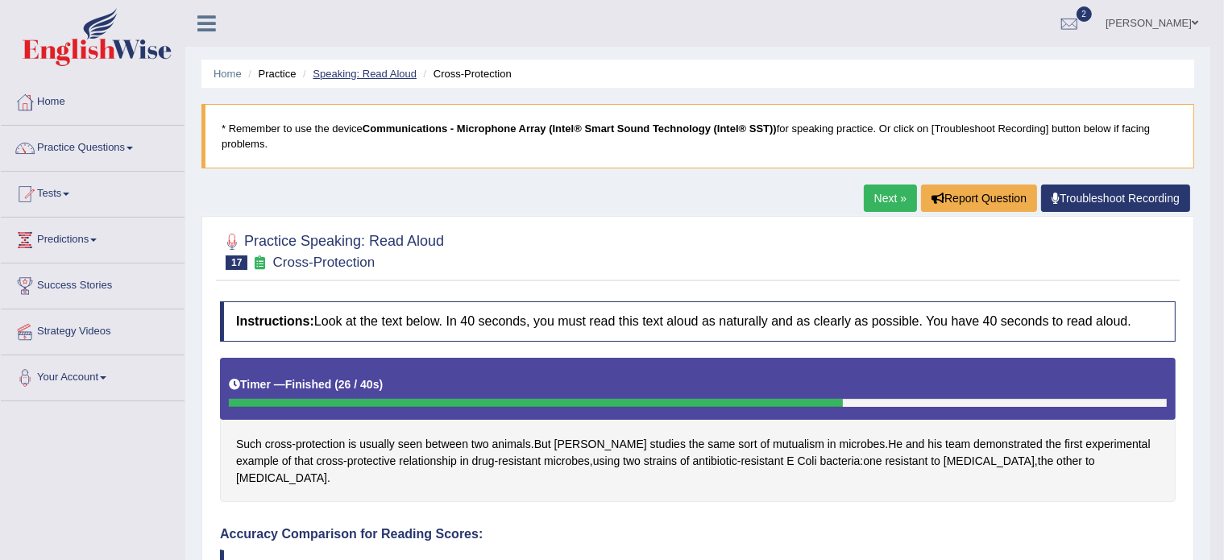
click at [343, 70] on link "Speaking: Read Aloud" at bounding box center [365, 74] width 104 height 12
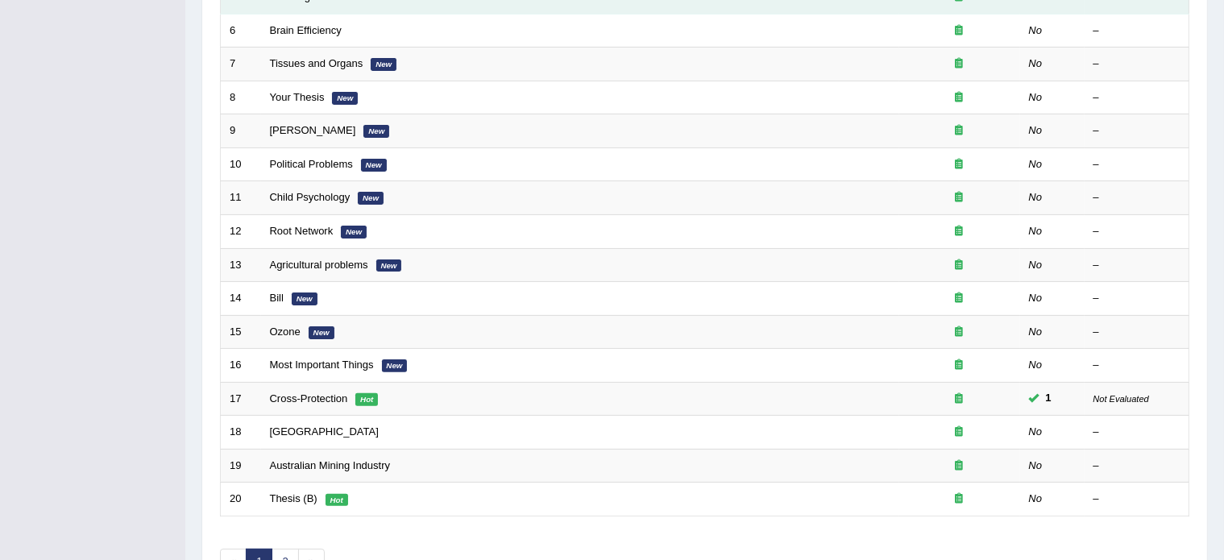
scroll to position [406, 0]
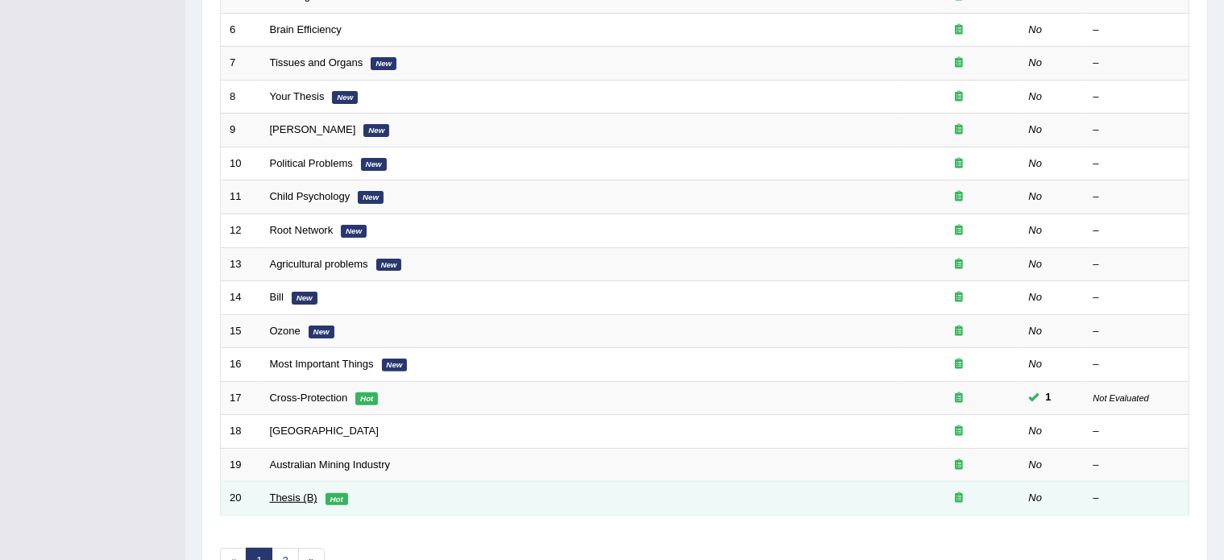
click at [277, 496] on link "Thesis (B)" at bounding box center [294, 498] width 48 height 12
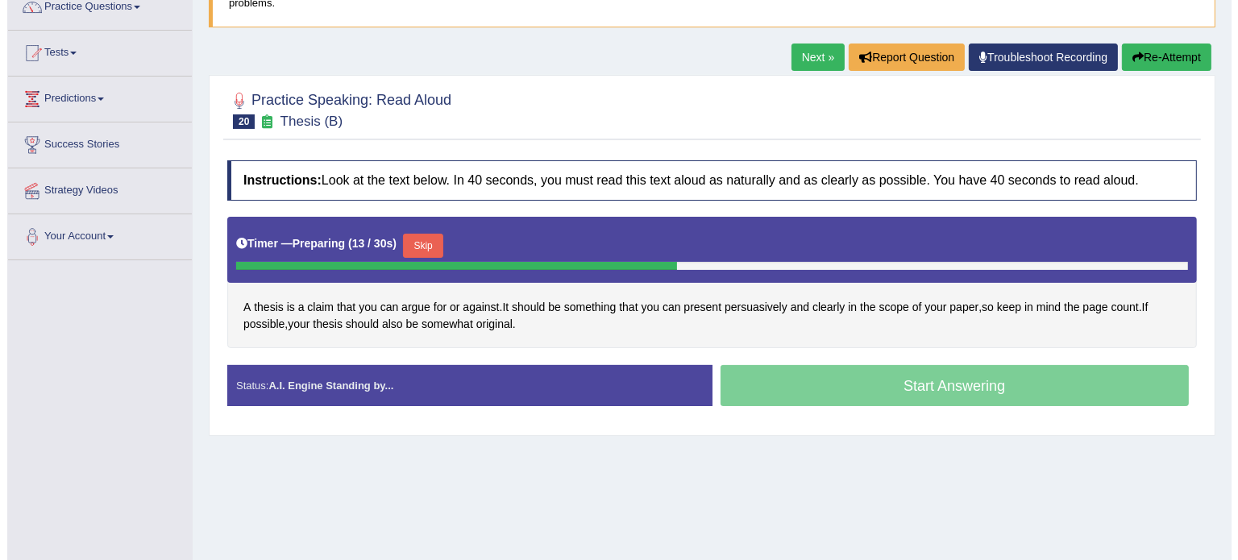
scroll to position [142, 0]
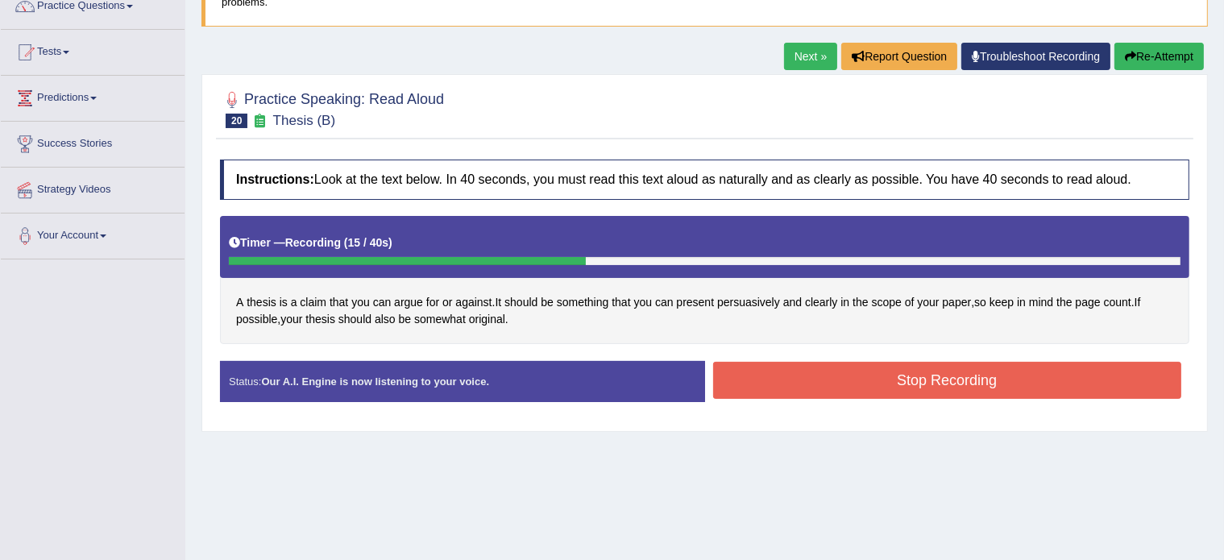
click at [812, 376] on button "Stop Recording" at bounding box center [947, 380] width 469 height 37
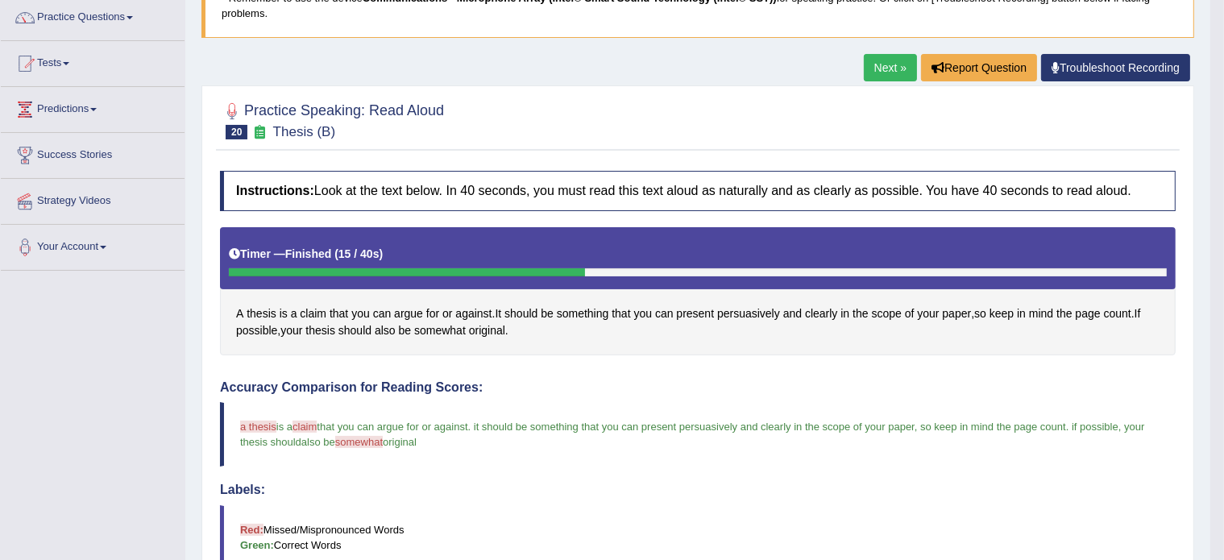
scroll to position [0, 0]
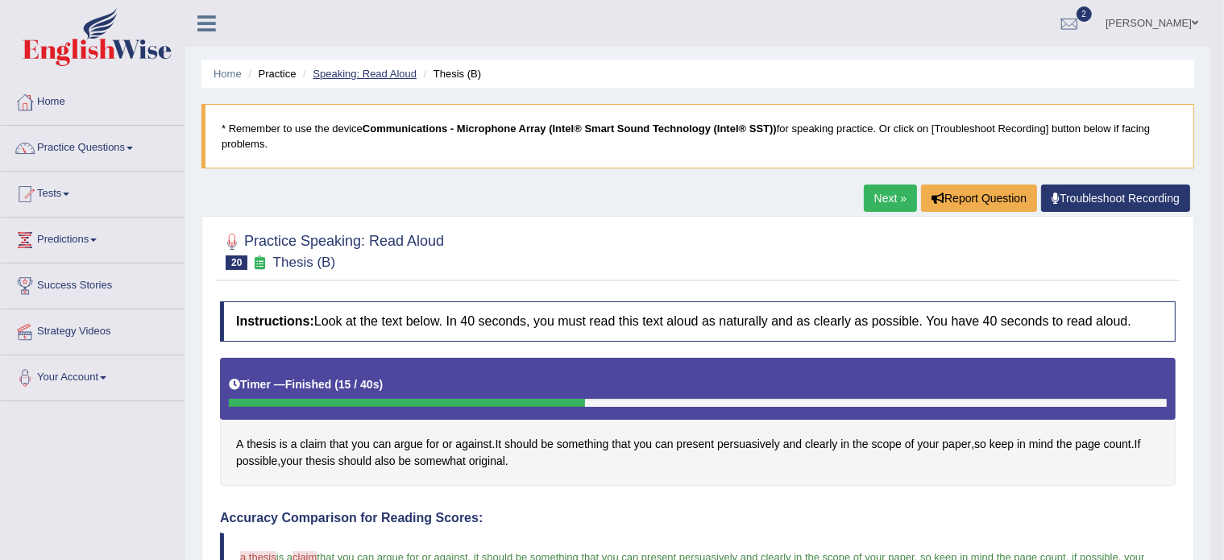
click at [355, 68] on link "Speaking: Read Aloud" at bounding box center [365, 74] width 104 height 12
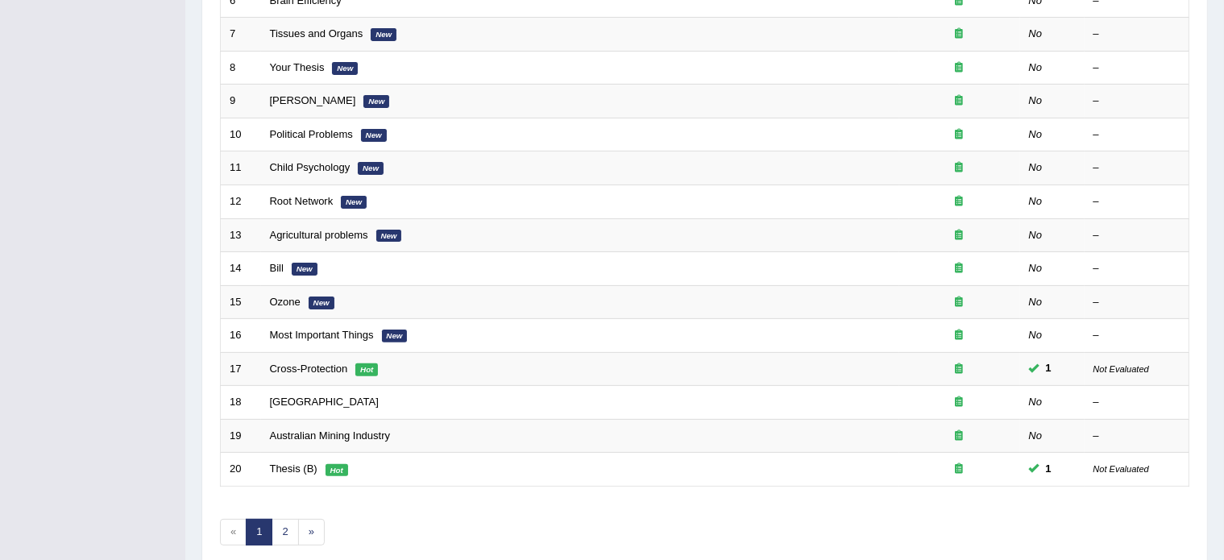
scroll to position [448, 0]
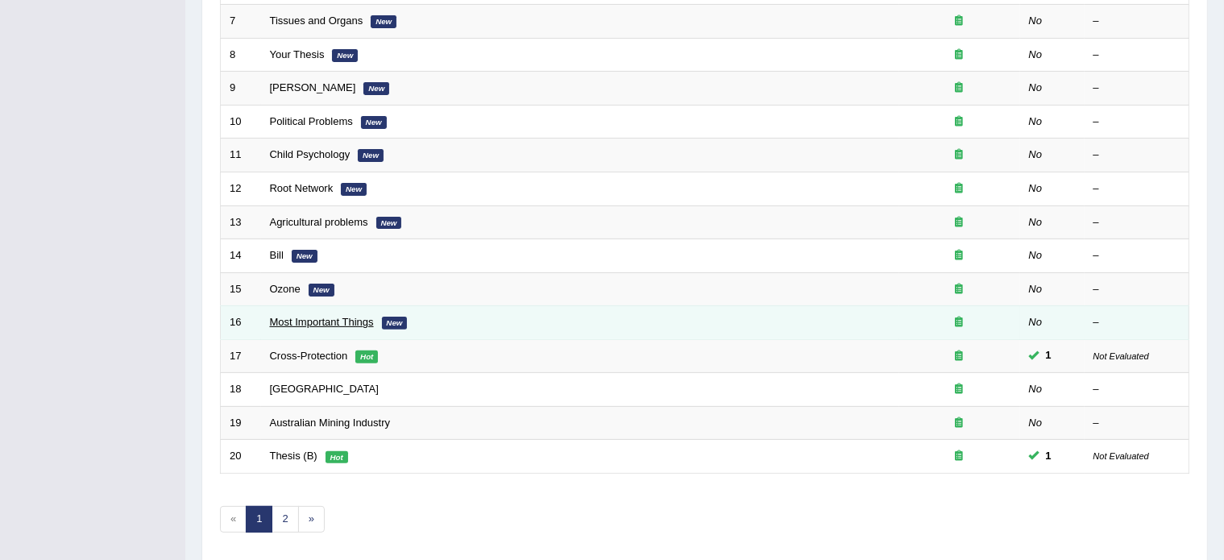
click at [319, 318] on link "Most Important Things" at bounding box center [322, 322] width 104 height 12
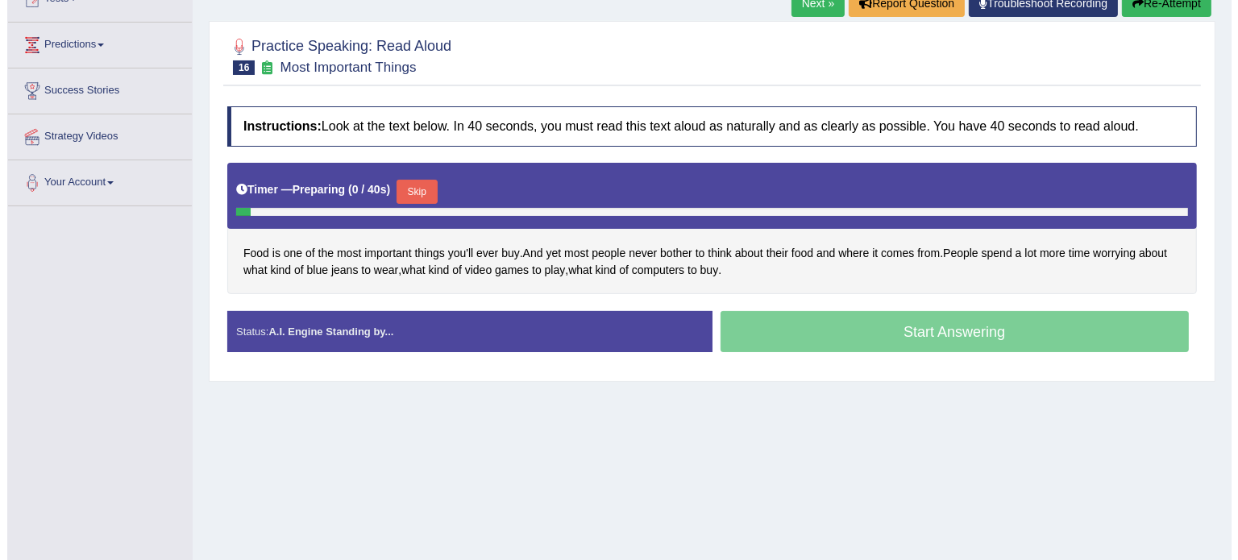
scroll to position [206, 0]
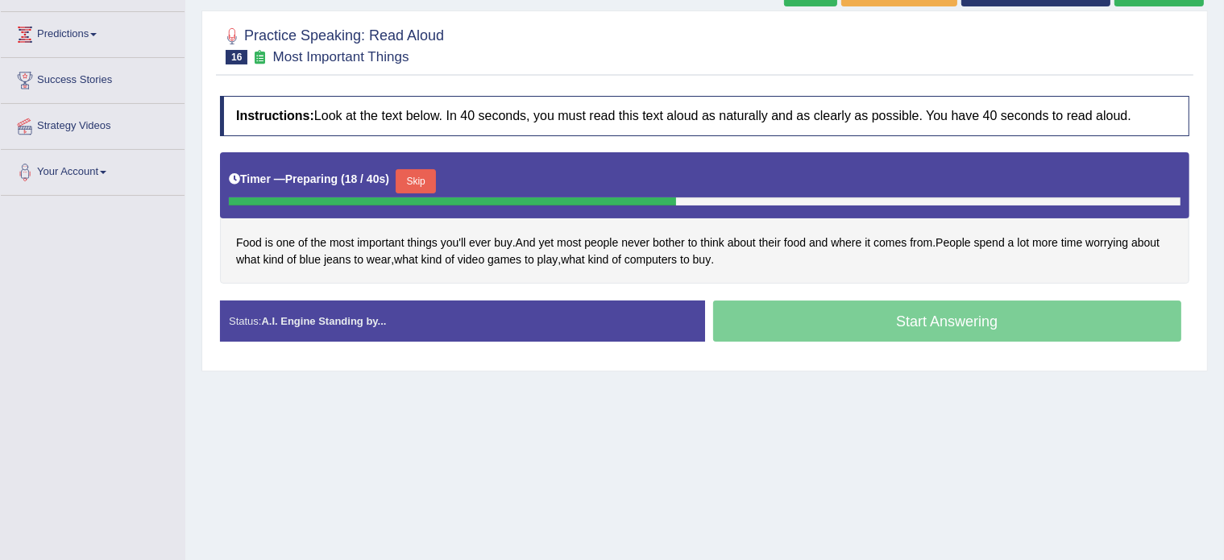
click at [418, 172] on button "Skip" at bounding box center [416, 181] width 40 height 24
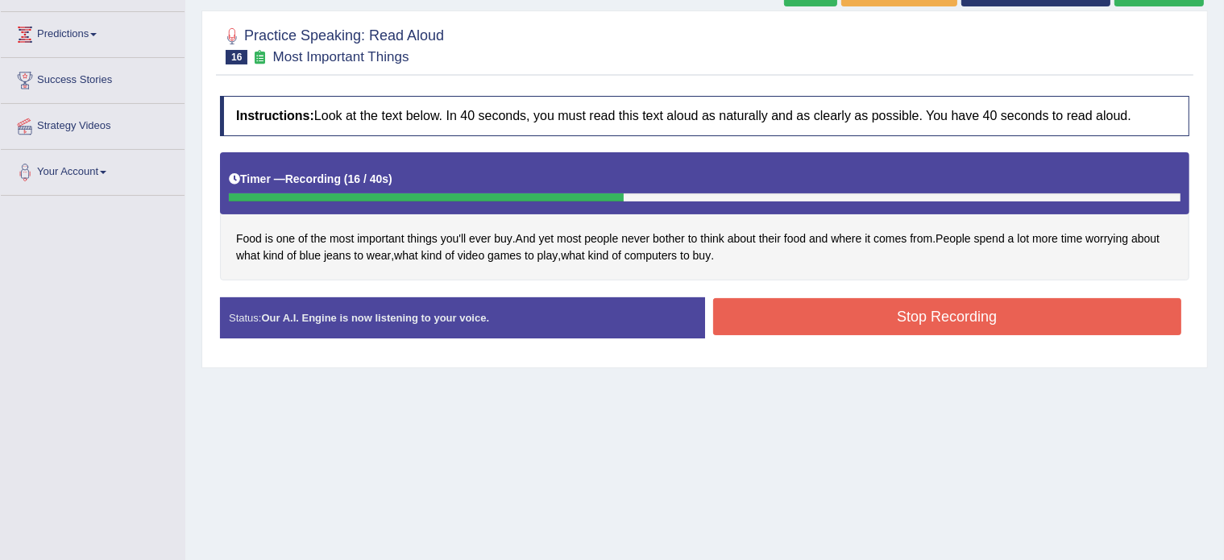
click at [822, 311] on button "Stop Recording" at bounding box center [947, 316] width 469 height 37
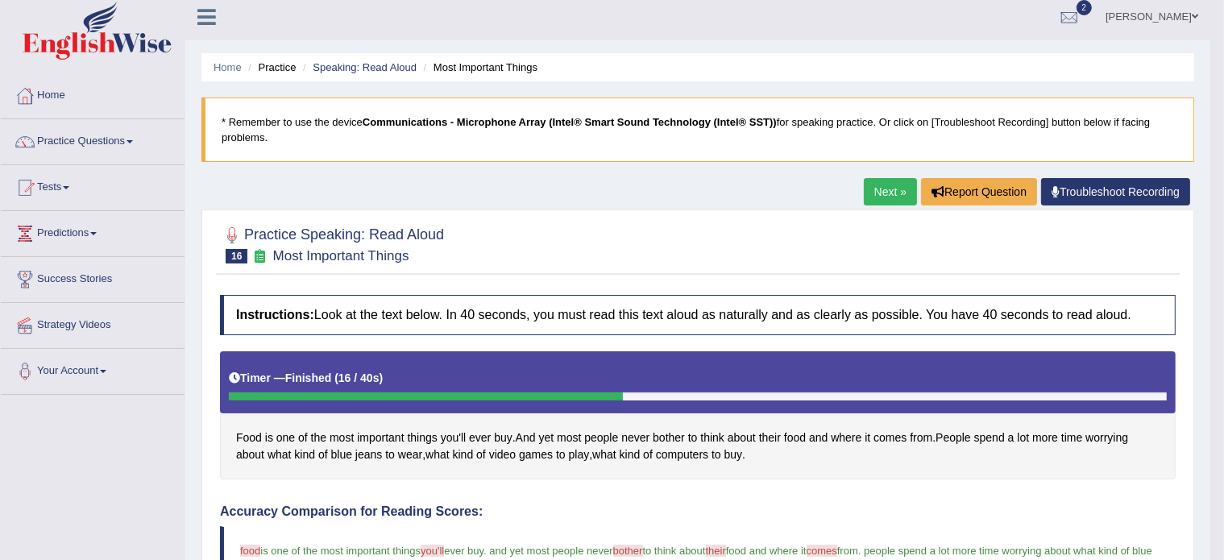
scroll to position [0, 0]
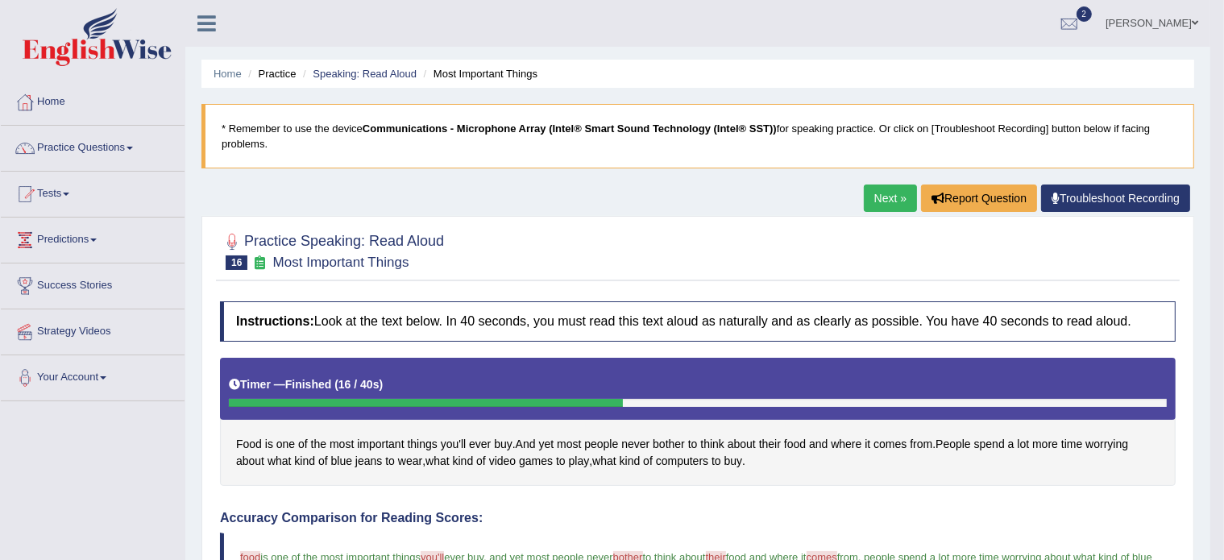
click at [277, 73] on li "Practice" at bounding box center [270, 73] width 52 height 15
click at [93, 140] on link "Practice Questions" at bounding box center [93, 146] width 184 height 40
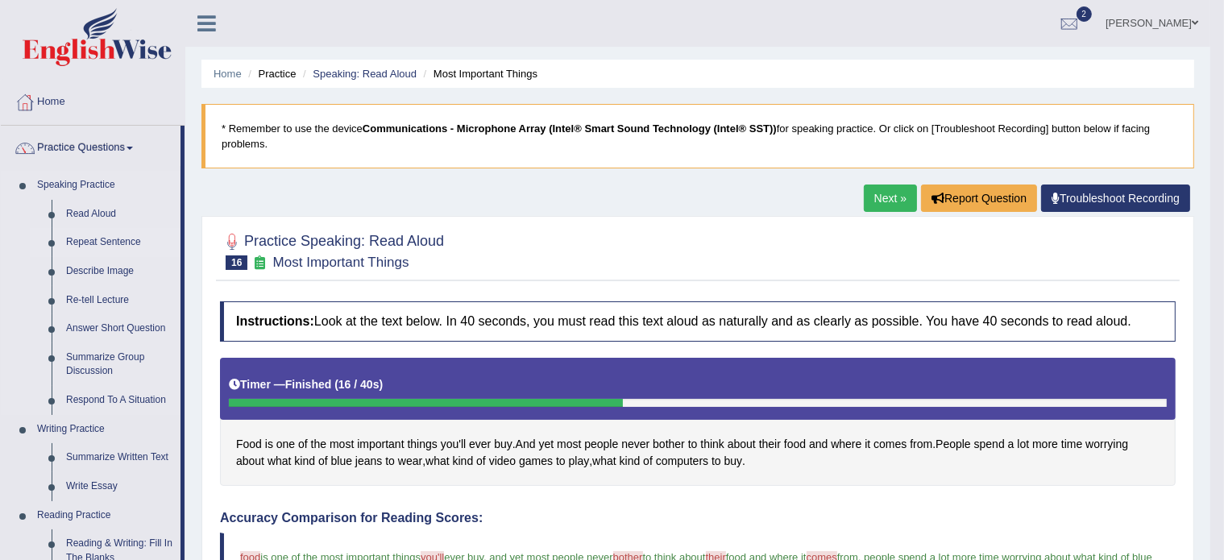
click at [98, 234] on link "Repeat Sentence" at bounding box center [120, 242] width 122 height 29
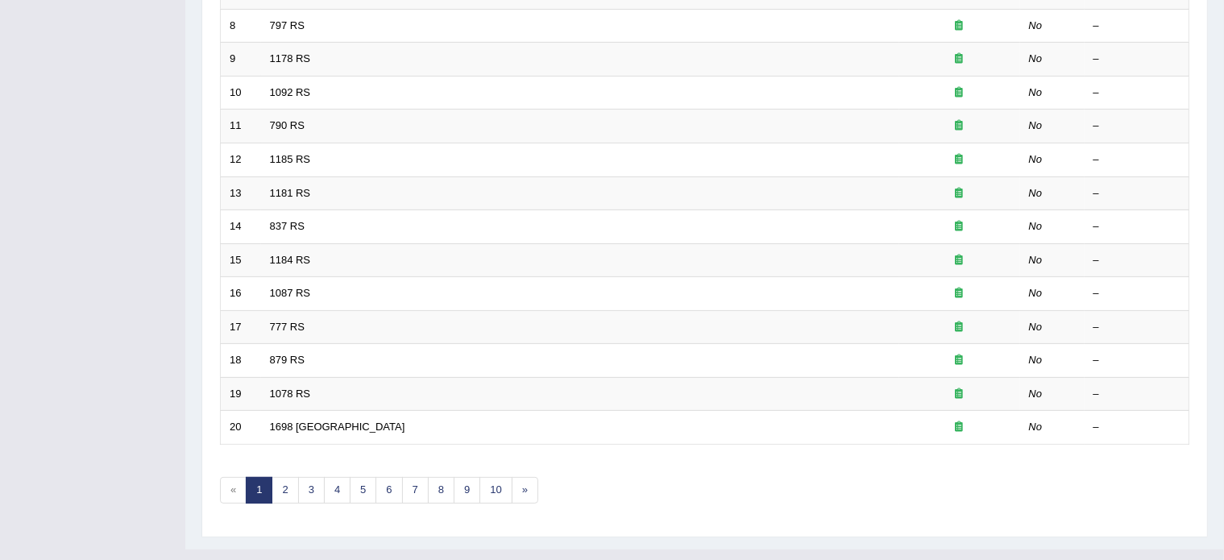
scroll to position [502, 0]
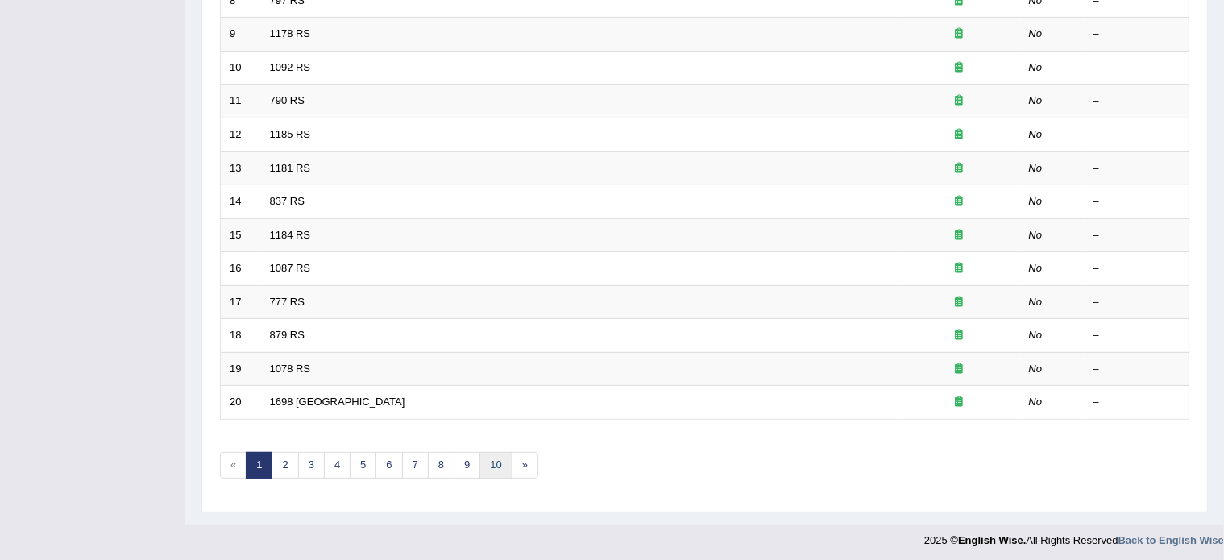
click at [498, 467] on link "10" at bounding box center [496, 465] width 32 height 27
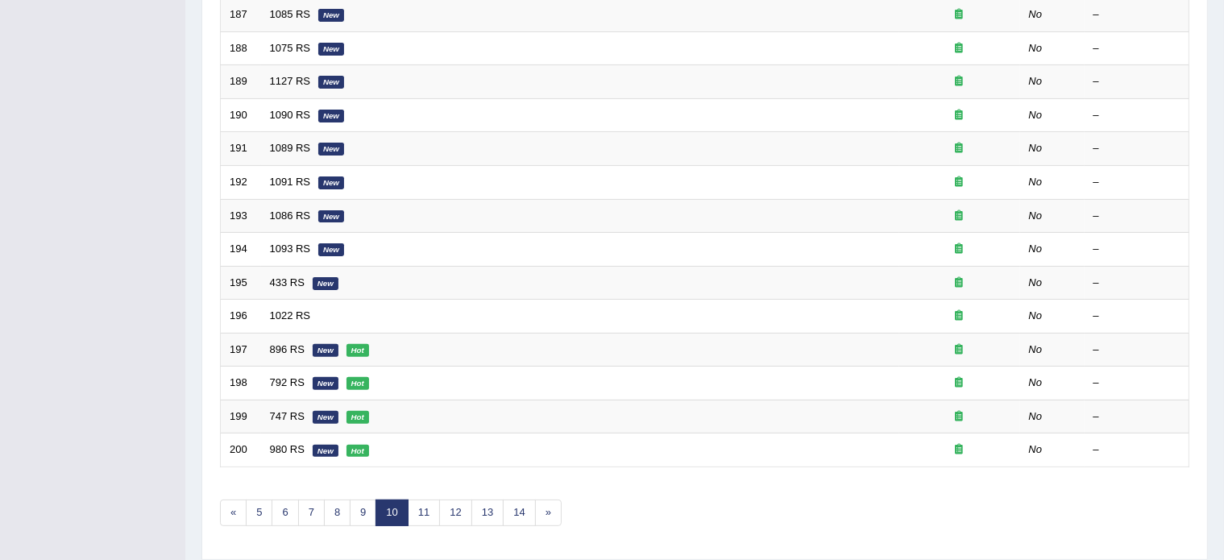
scroll to position [495, 0]
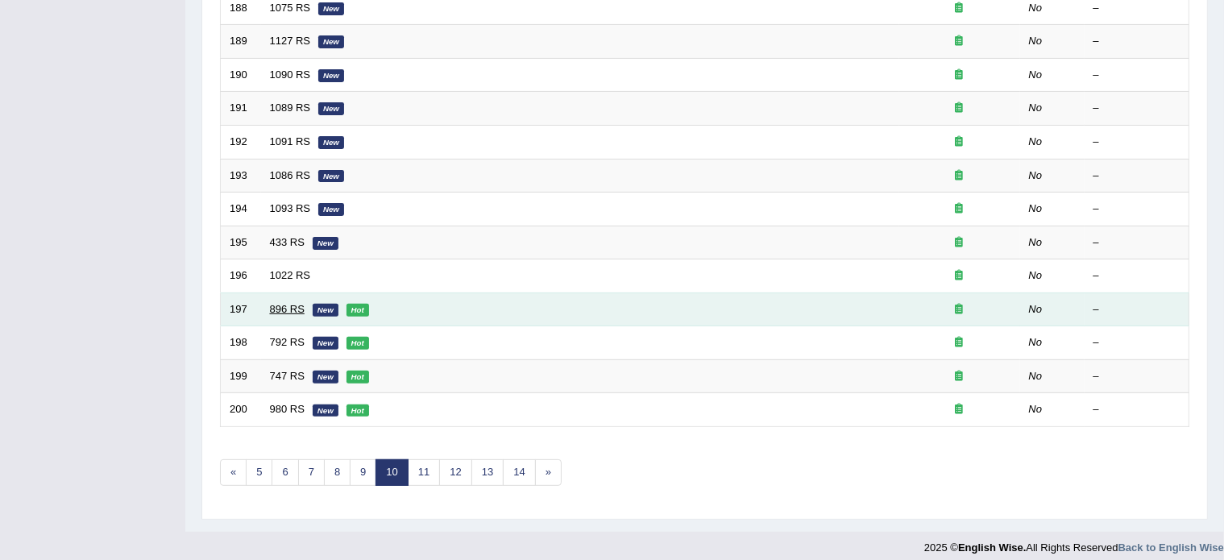
click at [283, 305] on link "896 RS" at bounding box center [287, 309] width 35 height 12
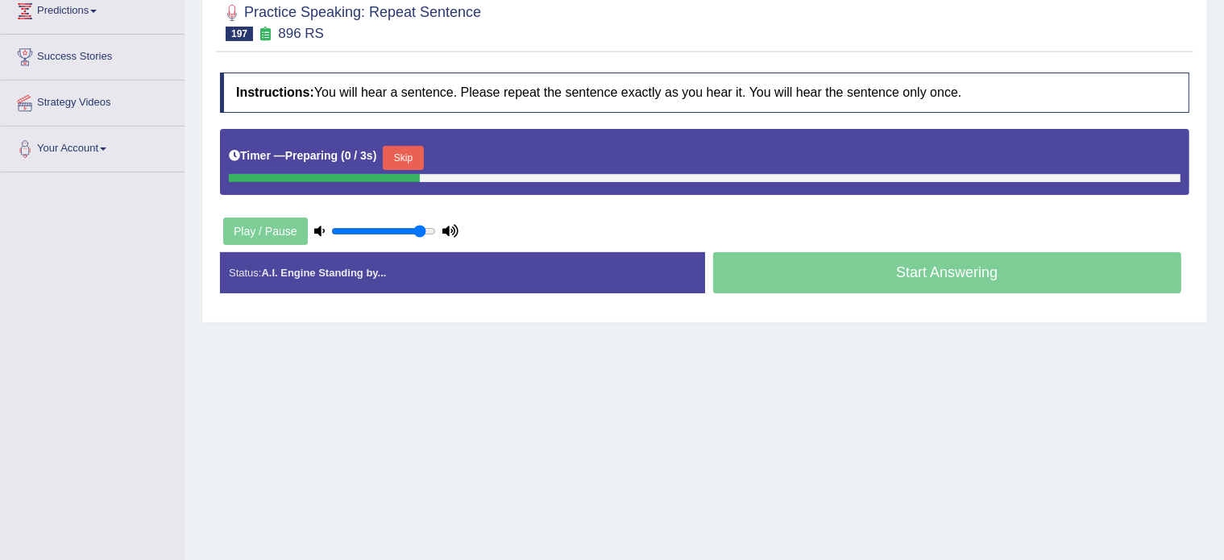
scroll to position [232, 0]
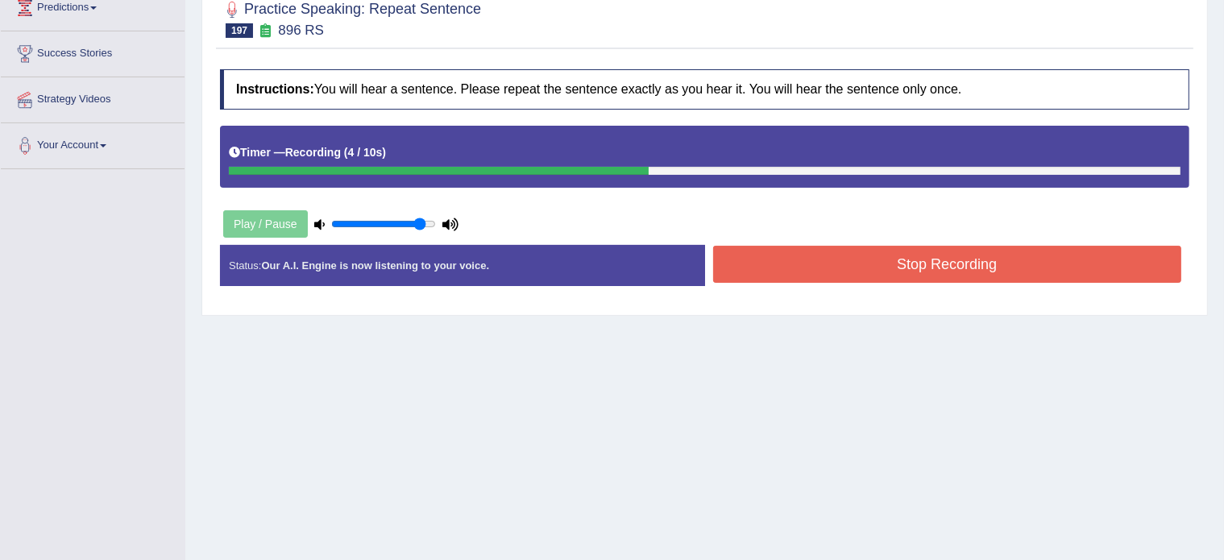
click at [790, 259] on button "Stop Recording" at bounding box center [947, 264] width 469 height 37
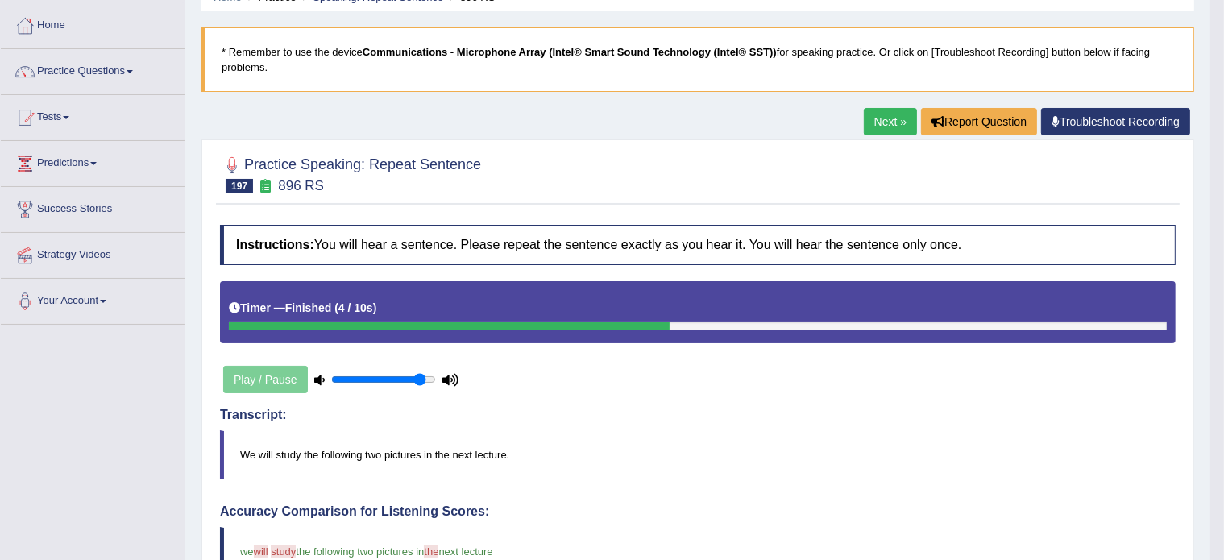
scroll to position [0, 0]
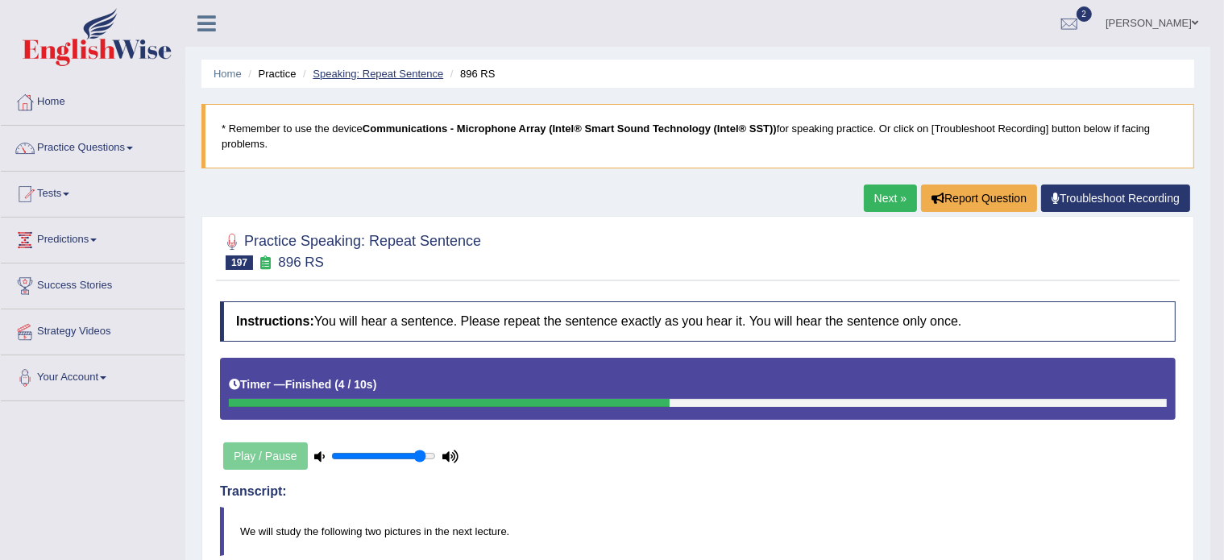
click at [368, 70] on link "Speaking: Repeat Sentence" at bounding box center [378, 74] width 131 height 12
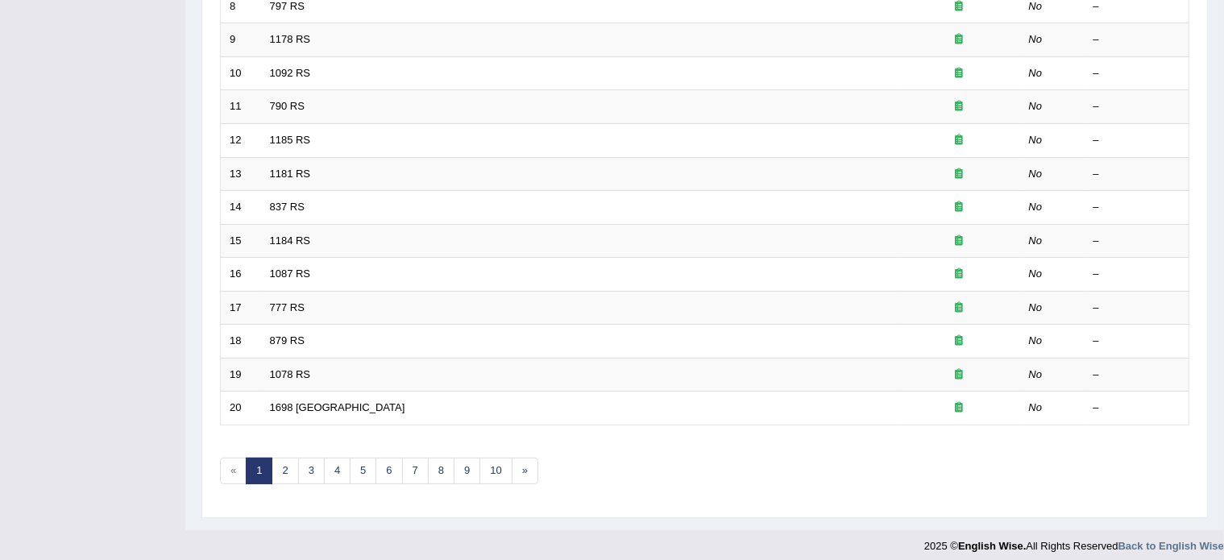
scroll to position [502, 0]
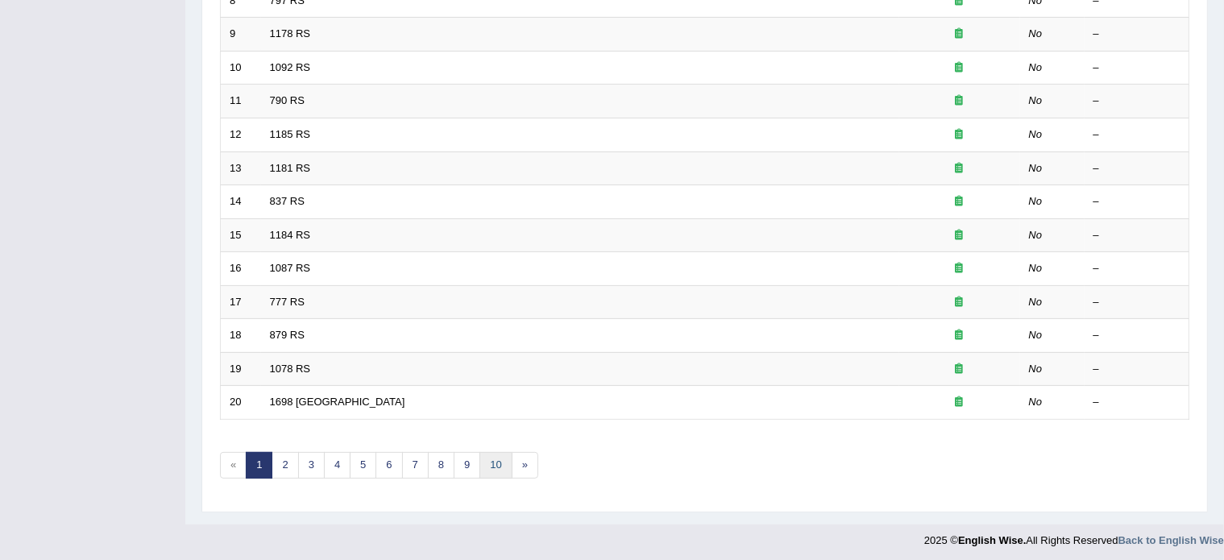
click at [489, 462] on link "10" at bounding box center [496, 465] width 32 height 27
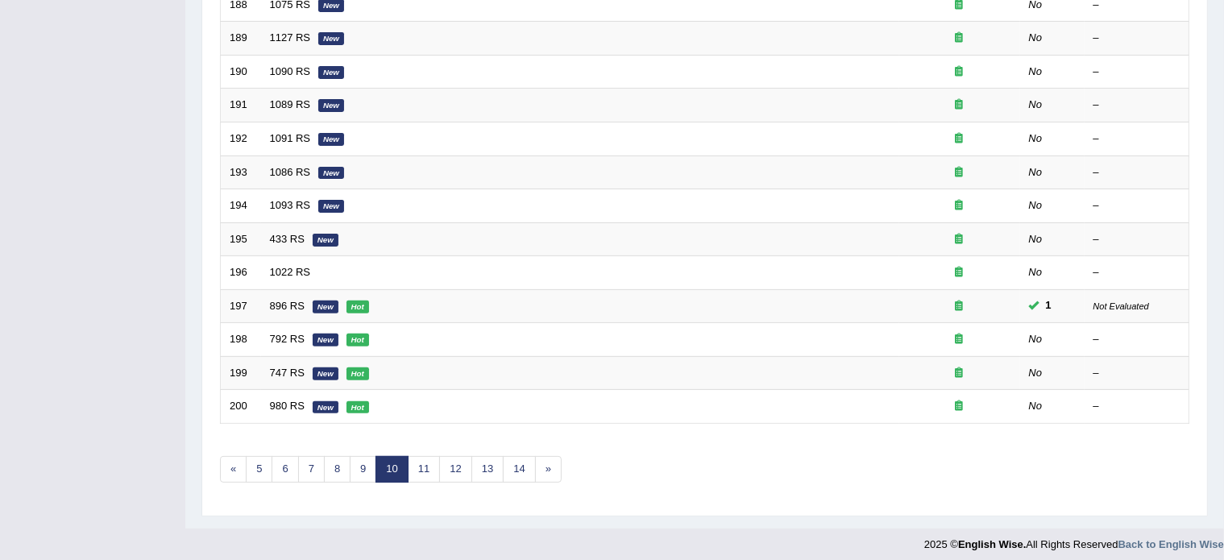
scroll to position [502, 0]
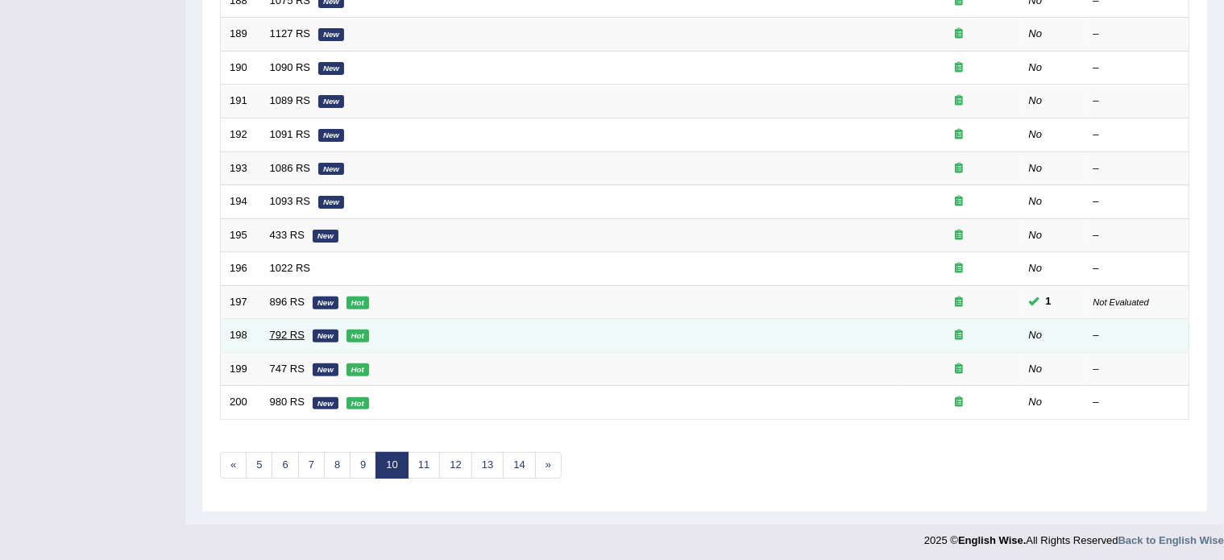
click at [280, 329] on link "792 RS" at bounding box center [287, 335] width 35 height 12
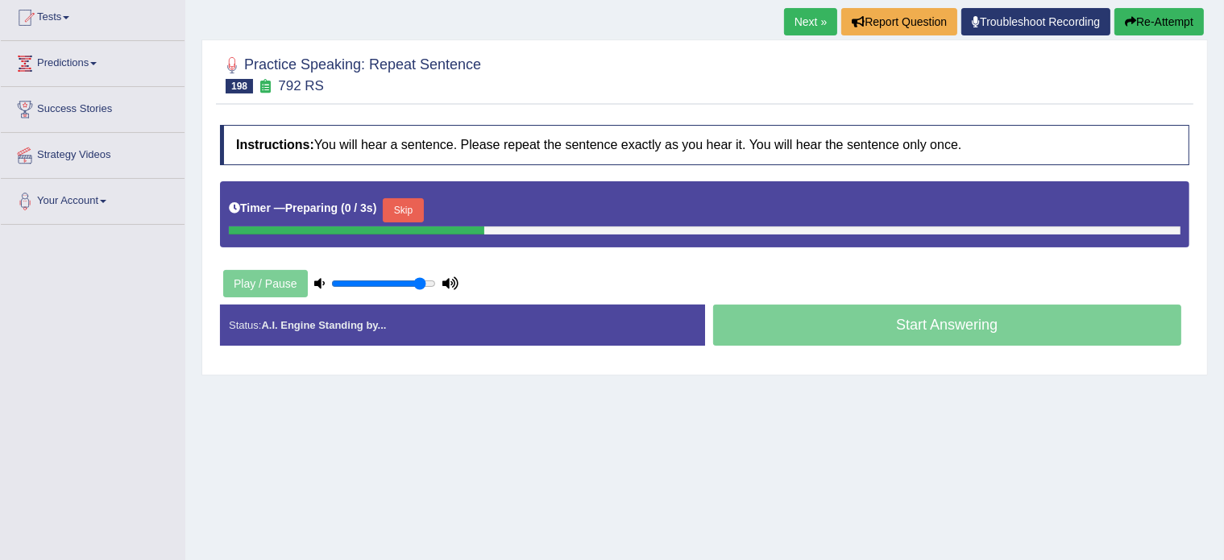
scroll to position [179, 0]
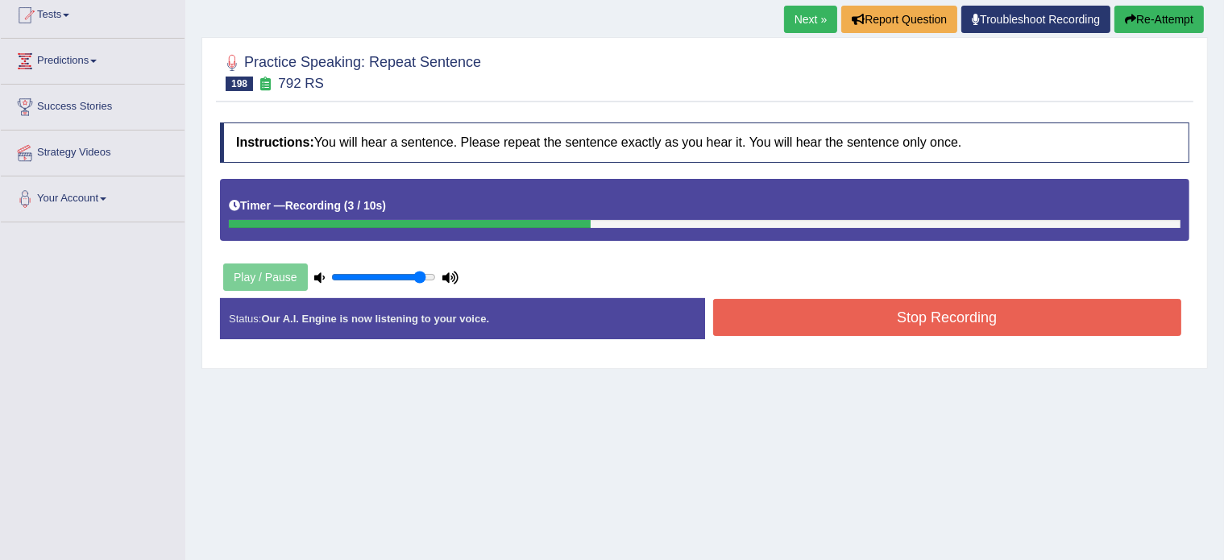
click at [796, 327] on button "Stop Recording" at bounding box center [947, 317] width 469 height 37
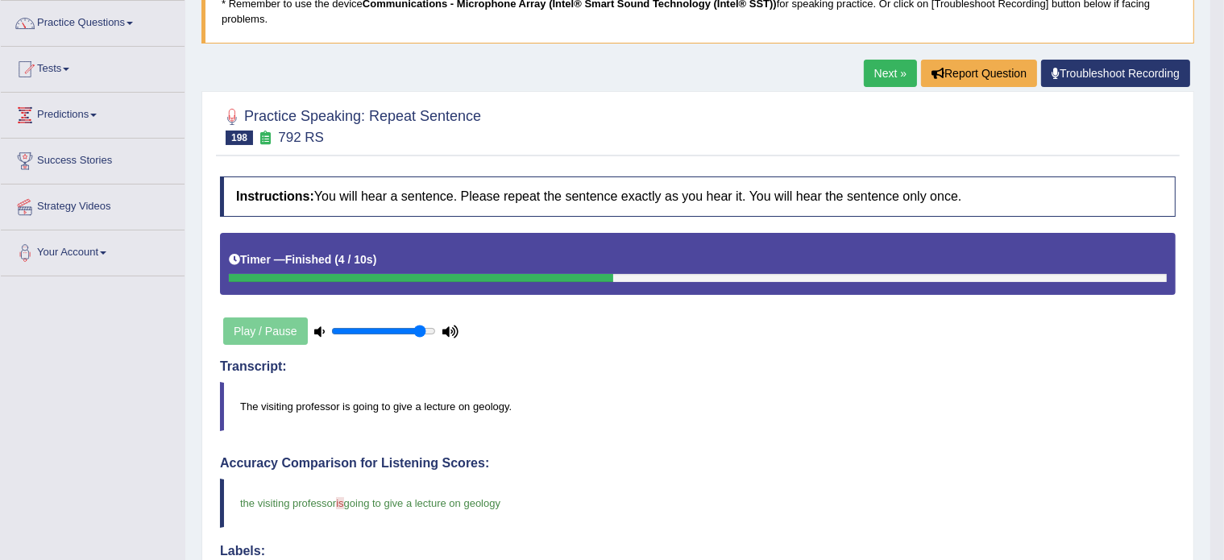
scroll to position [0, 0]
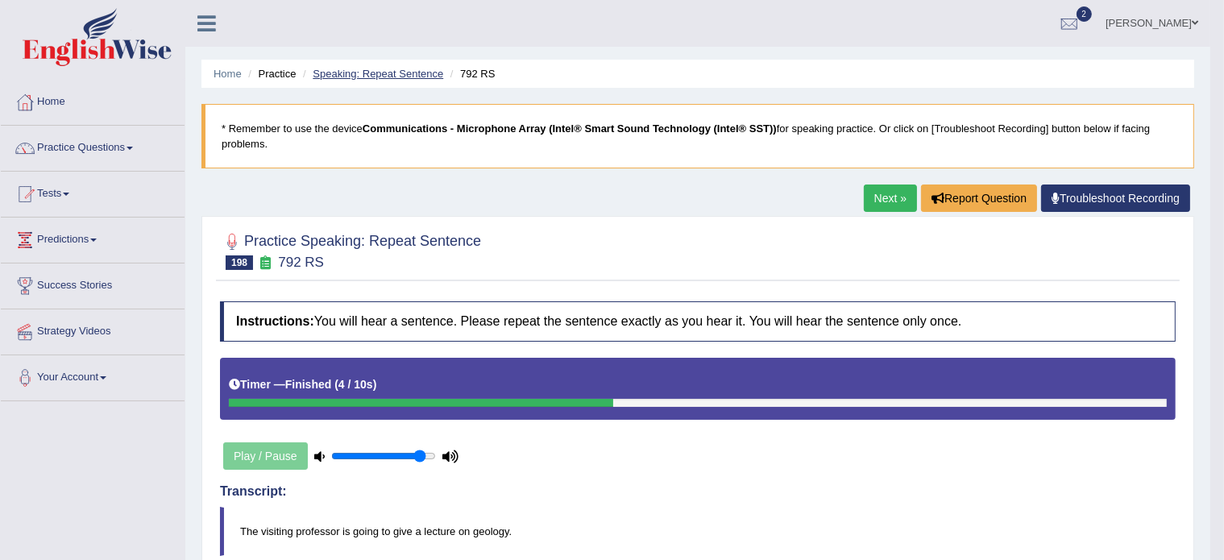
click at [384, 75] on link "Speaking: Repeat Sentence" at bounding box center [378, 74] width 131 height 12
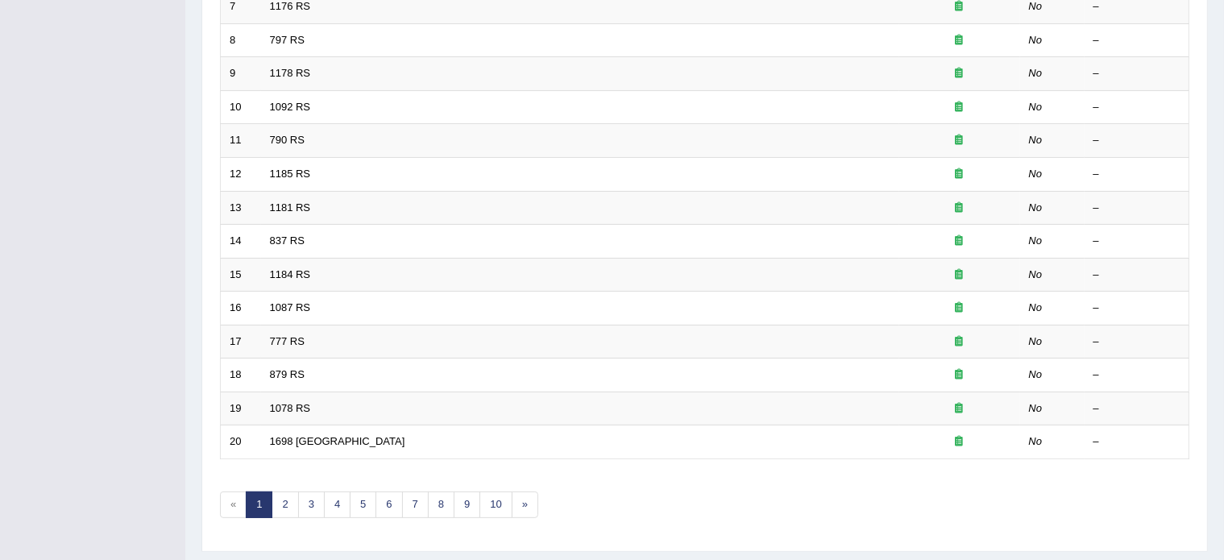
scroll to position [502, 0]
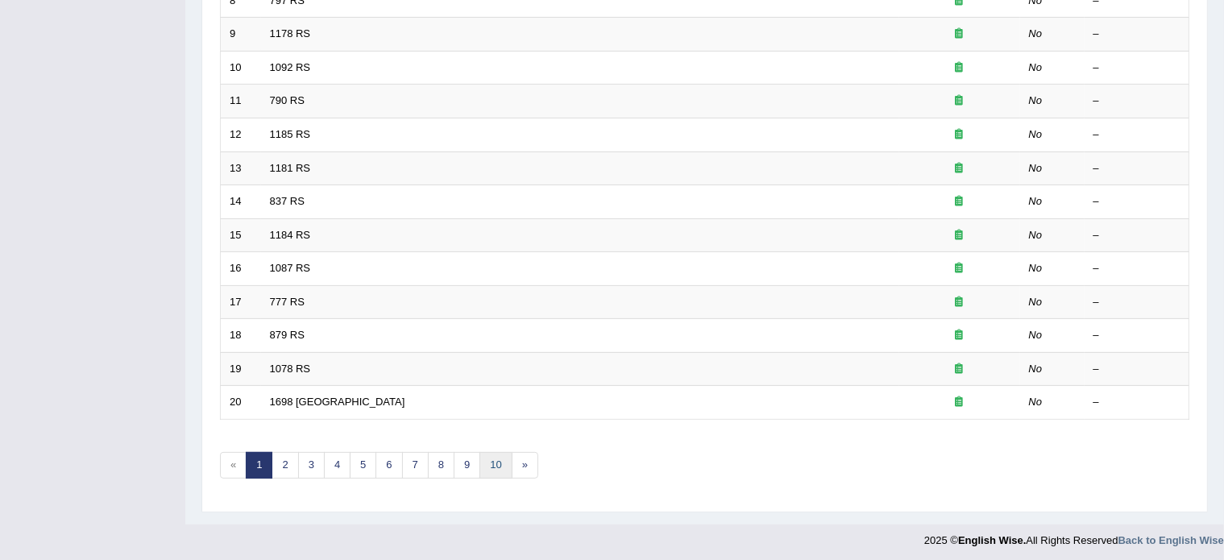
click at [490, 459] on link "10" at bounding box center [496, 465] width 32 height 27
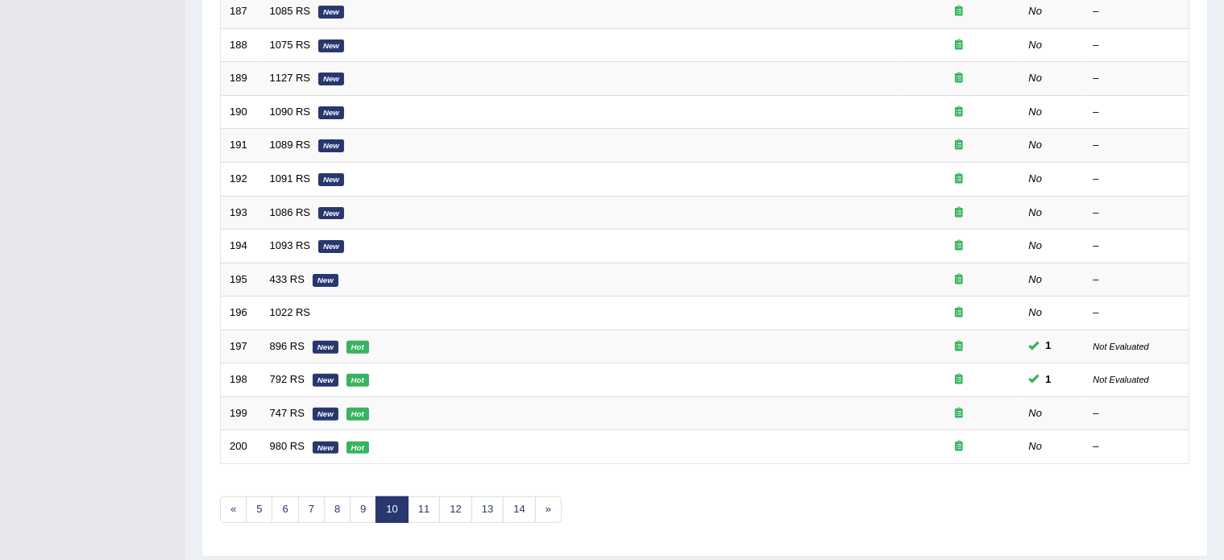
scroll to position [502, 0]
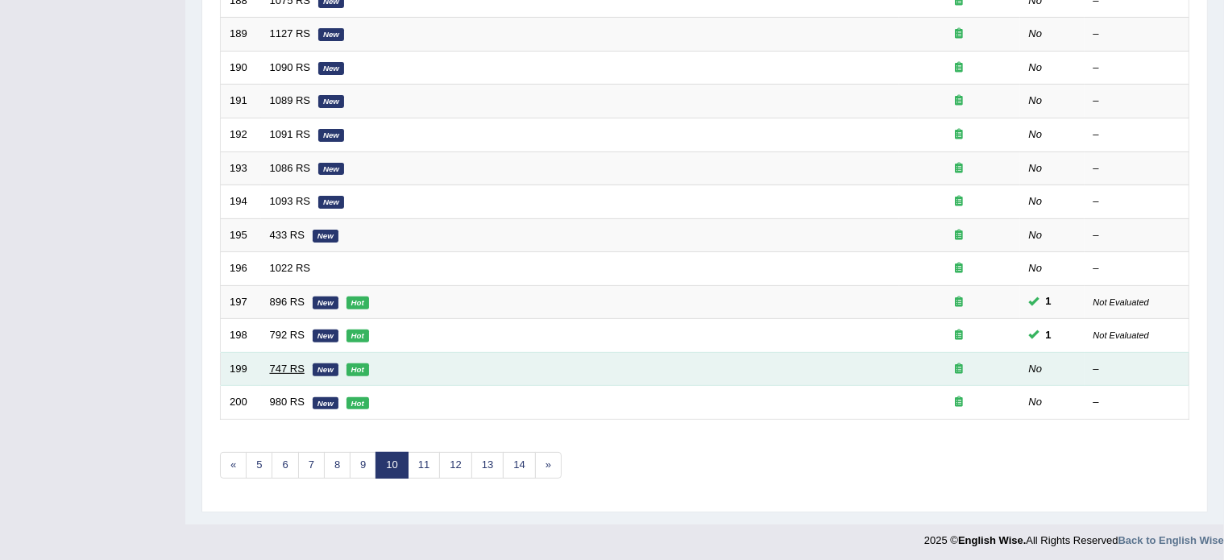
click at [287, 364] on link "747 RS" at bounding box center [287, 369] width 35 height 12
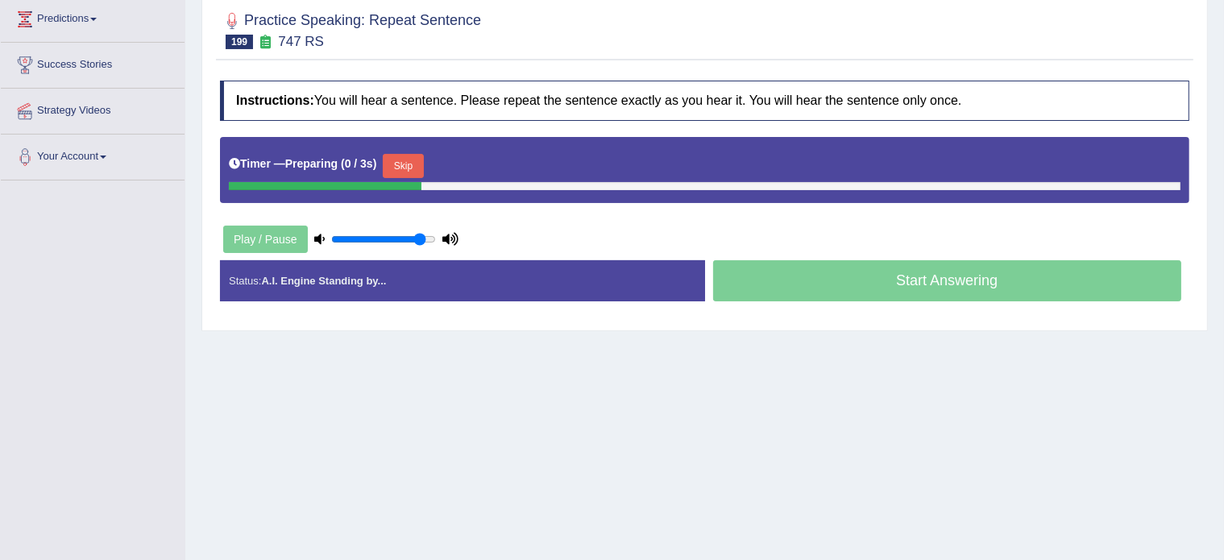
scroll to position [222, 0]
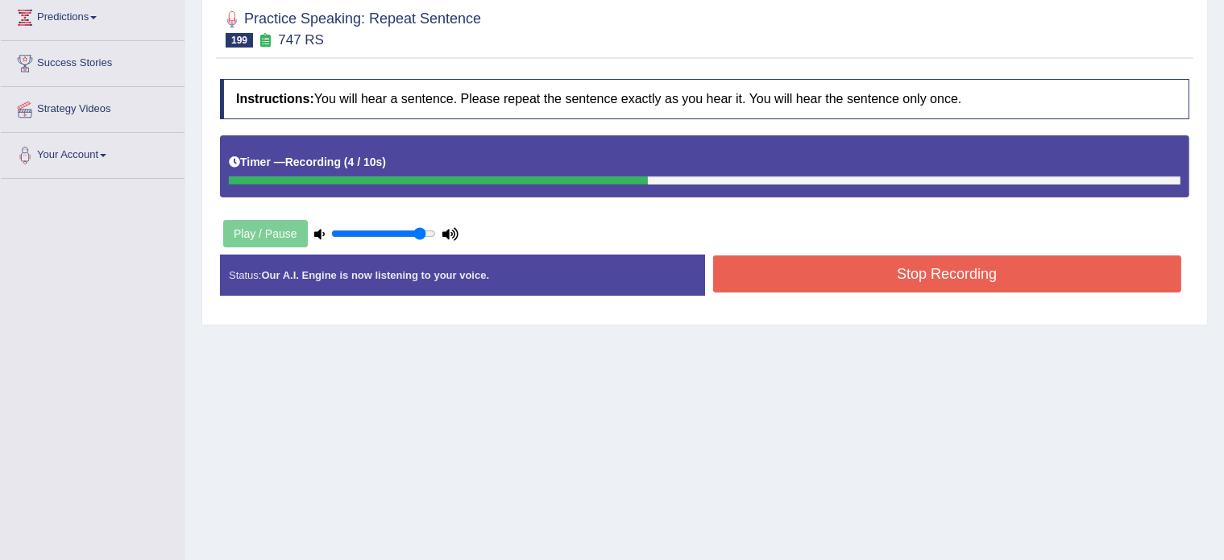
click at [790, 283] on button "Stop Recording" at bounding box center [947, 274] width 469 height 37
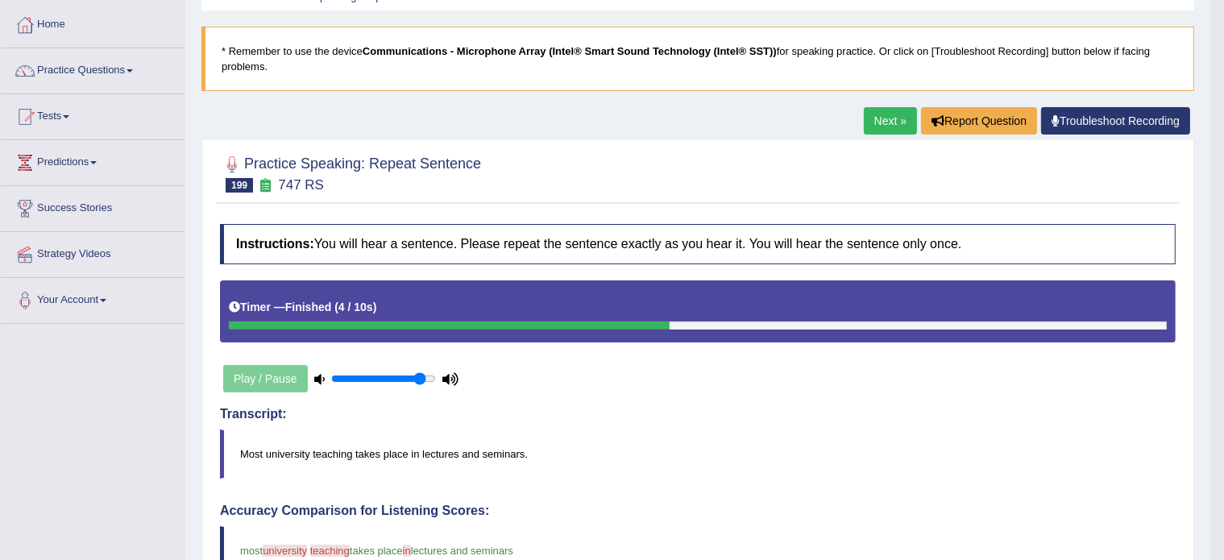
scroll to position [0, 0]
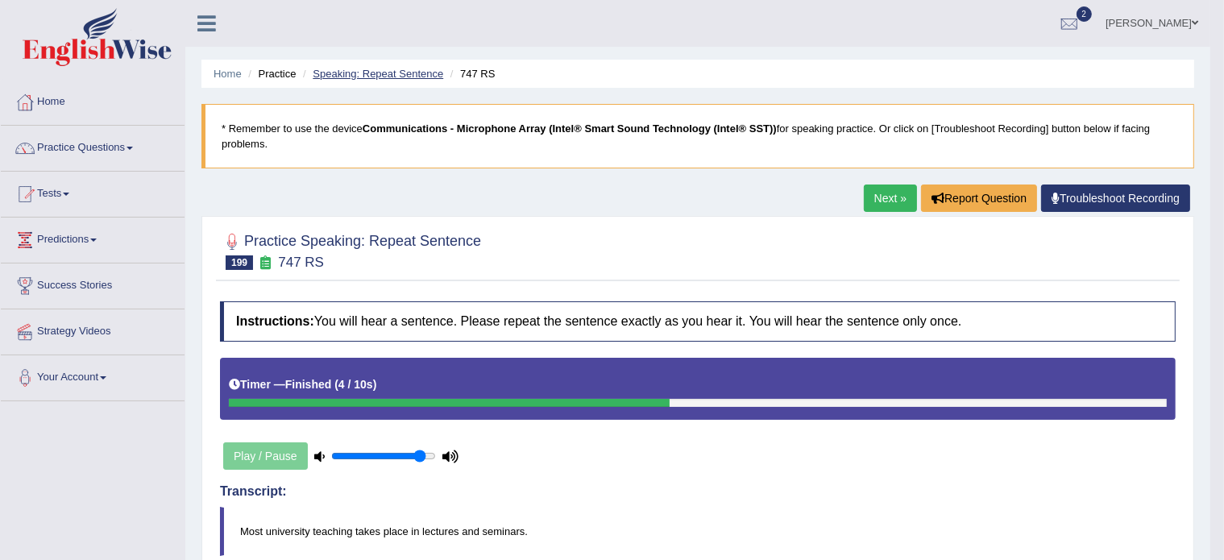
click at [403, 69] on link "Speaking: Repeat Sentence" at bounding box center [378, 74] width 131 height 12
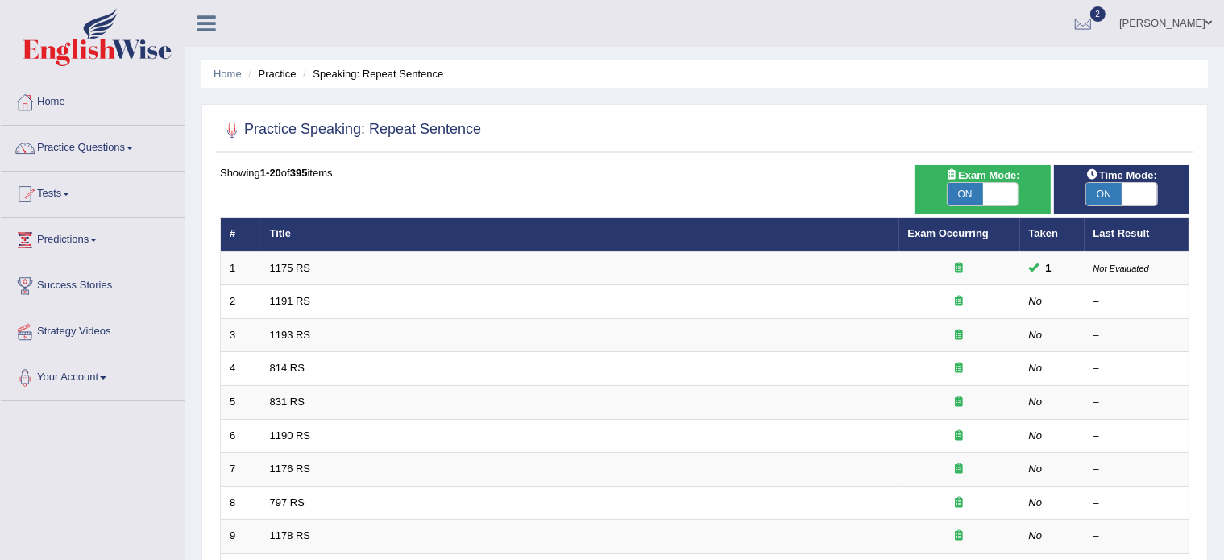
scroll to position [502, 0]
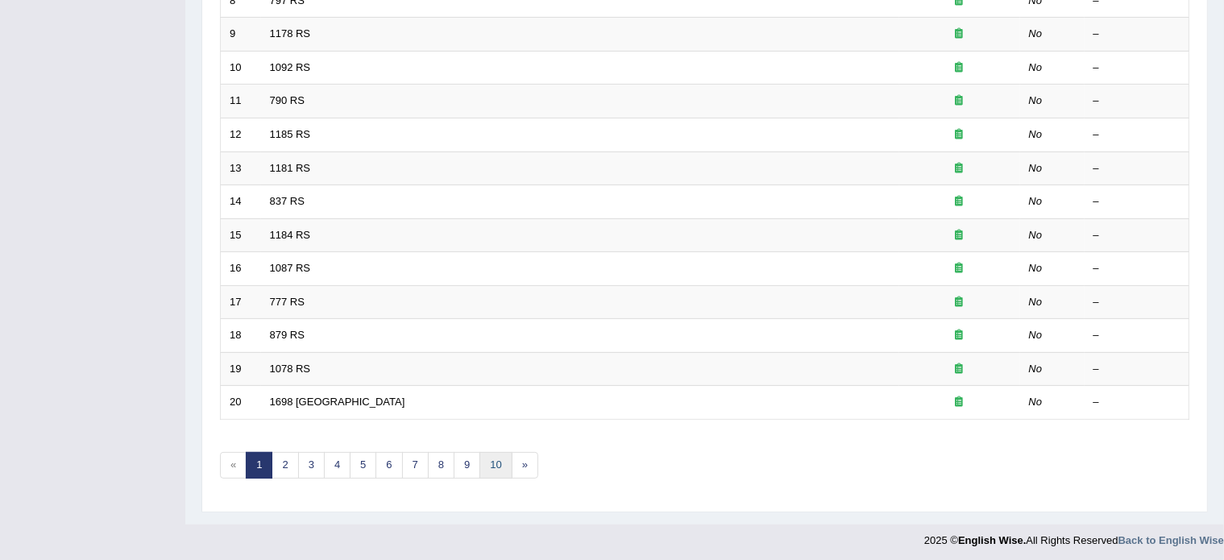
click at [497, 463] on link "10" at bounding box center [496, 465] width 32 height 27
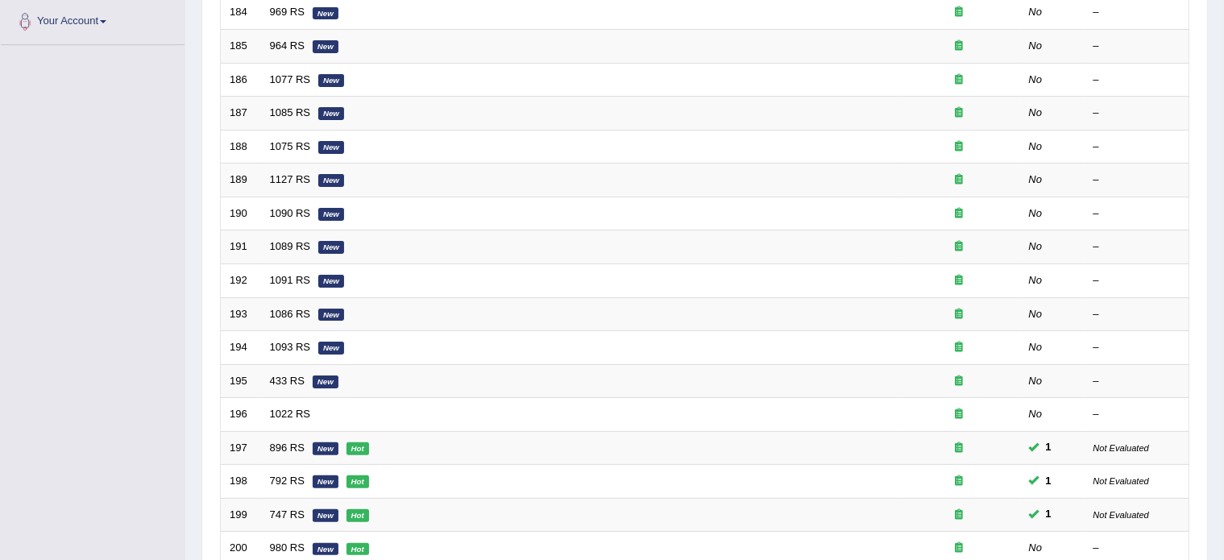
scroll to position [502, 0]
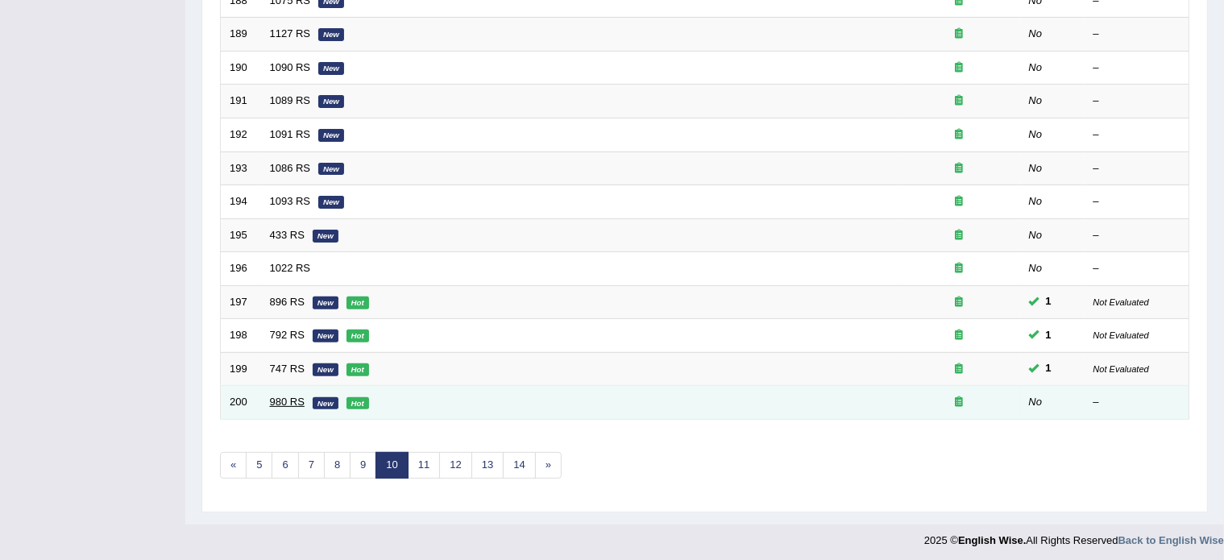
click at [281, 397] on link "980 RS" at bounding box center [287, 402] width 35 height 12
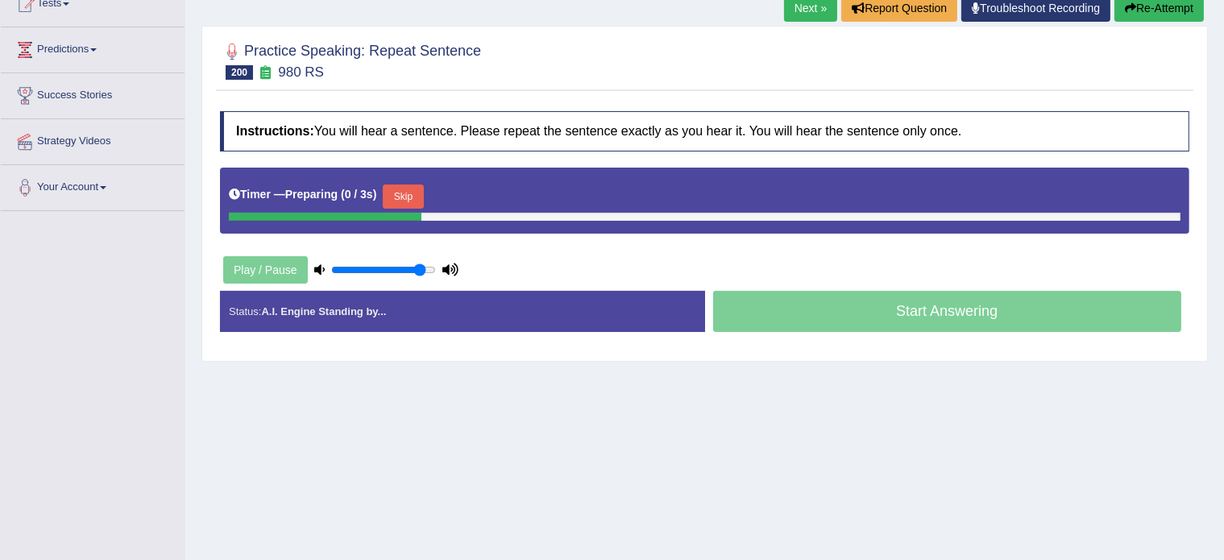
scroll to position [193, 0]
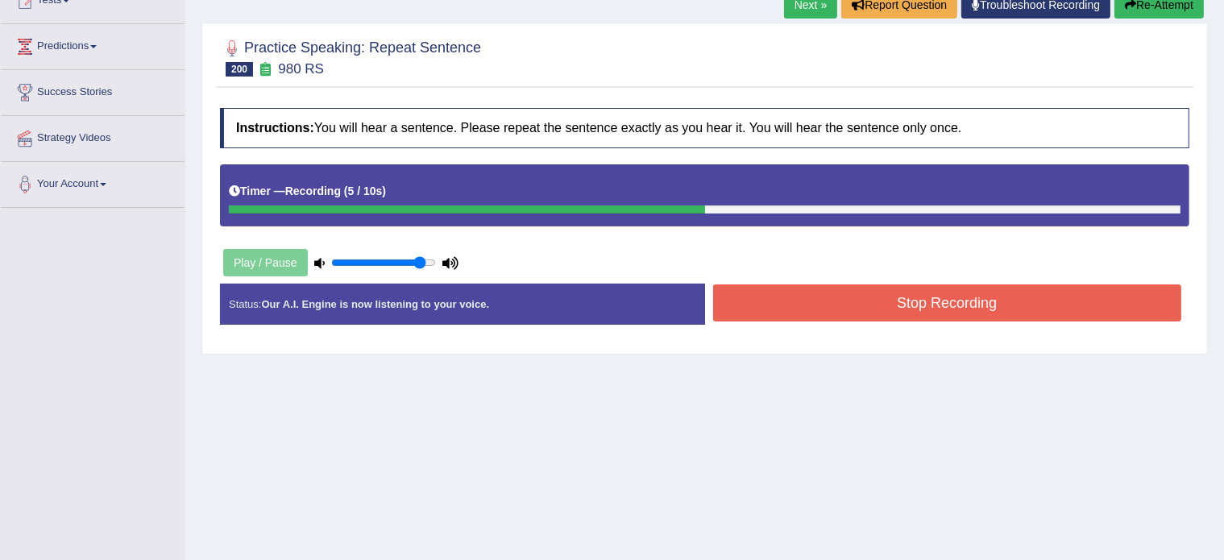
click at [789, 306] on button "Stop Recording" at bounding box center [947, 303] width 469 height 37
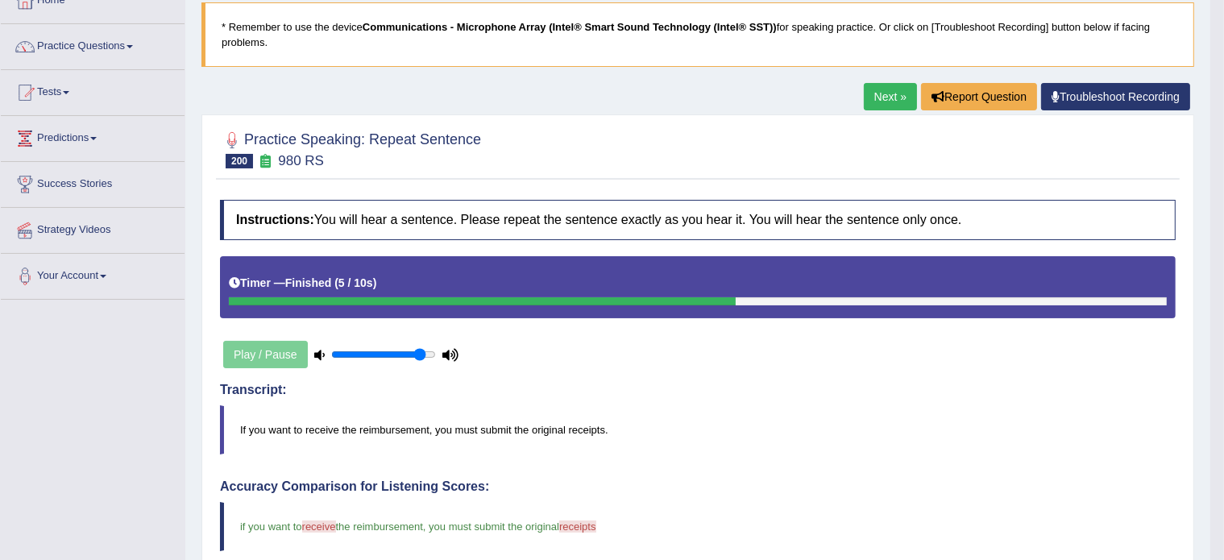
scroll to position [0, 0]
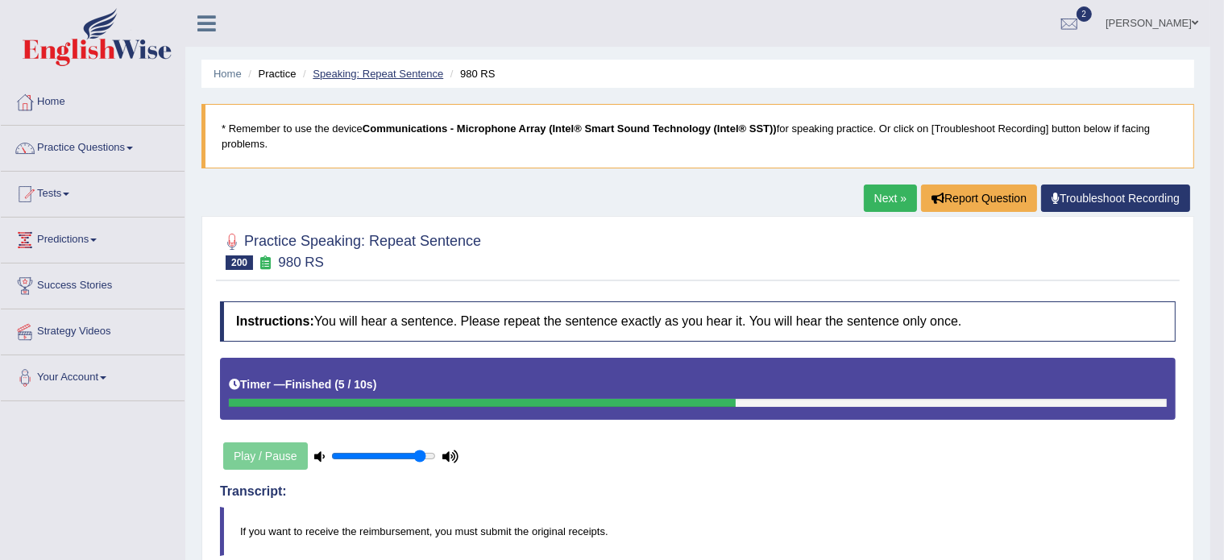
click at [362, 73] on link "Speaking: Repeat Sentence" at bounding box center [378, 74] width 131 height 12
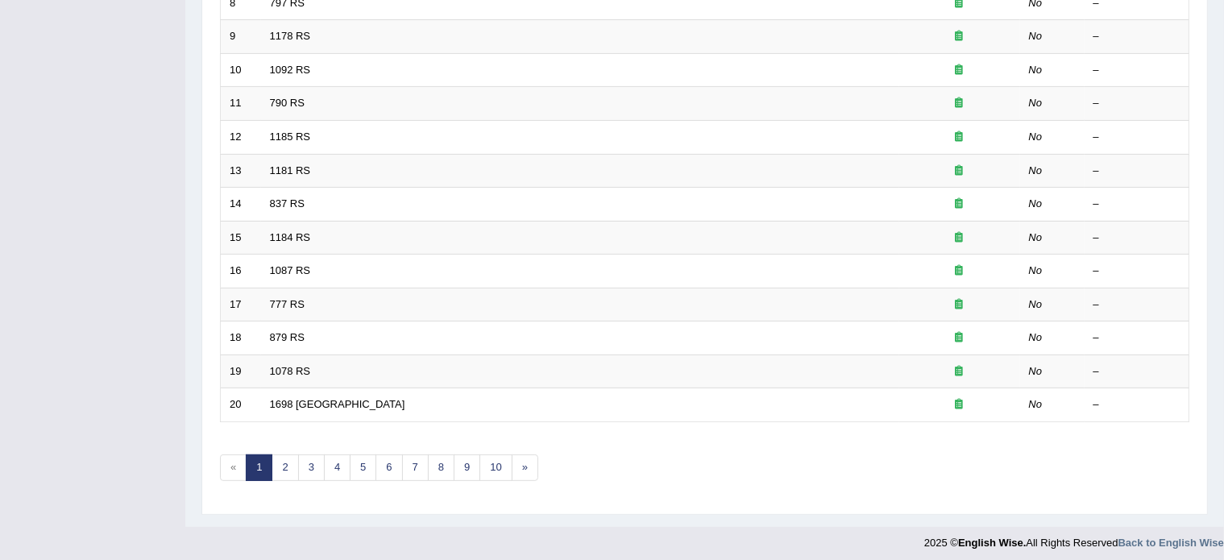
scroll to position [502, 0]
click at [491, 464] on link "10" at bounding box center [496, 465] width 32 height 27
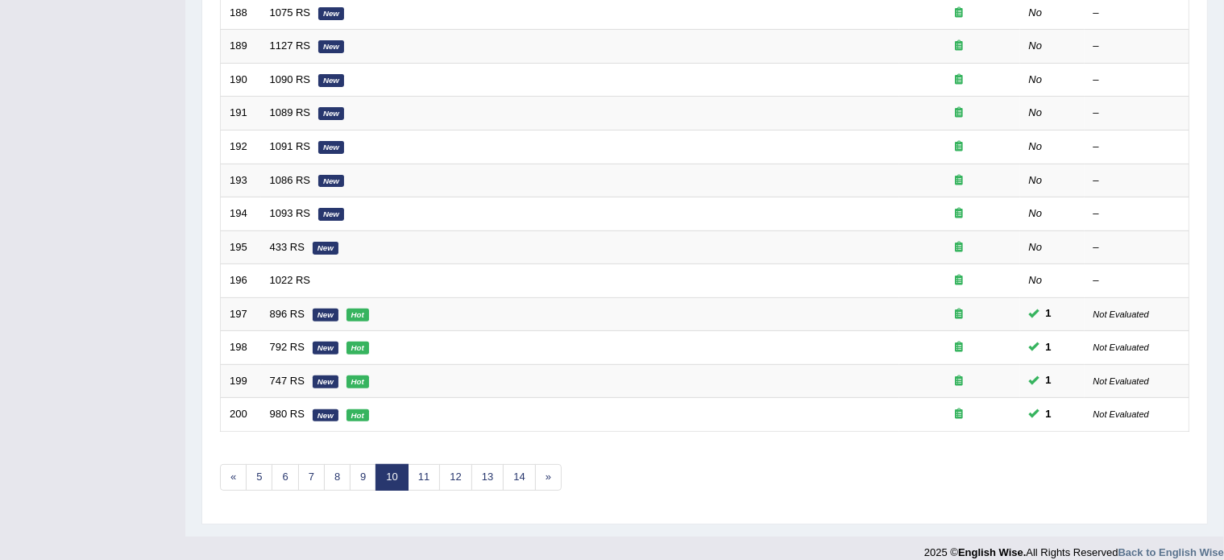
scroll to position [502, 0]
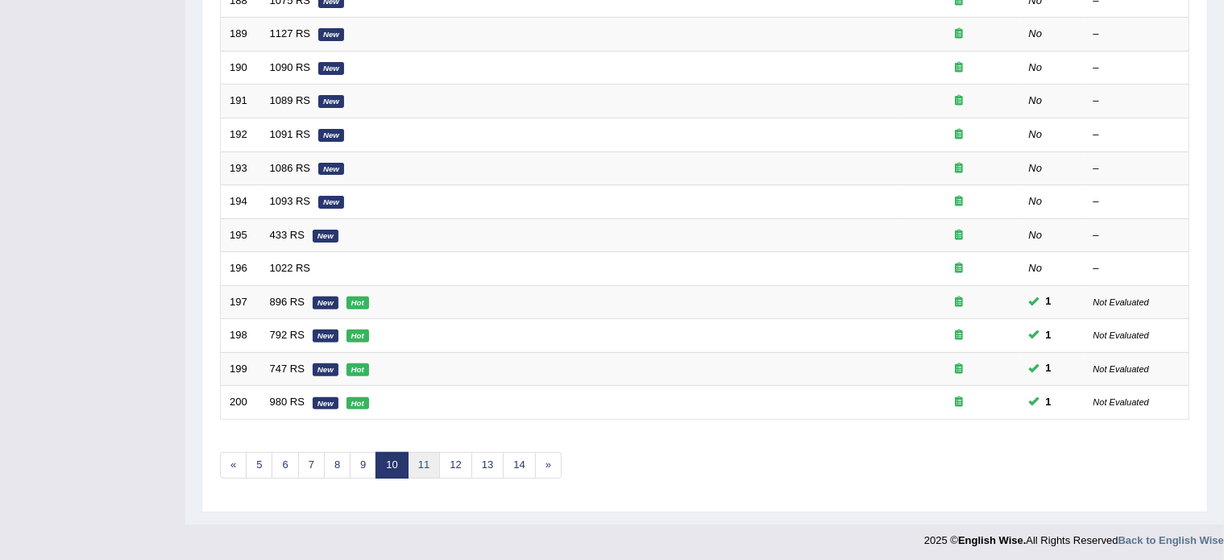
click at [417, 464] on link "11" at bounding box center [424, 465] width 32 height 27
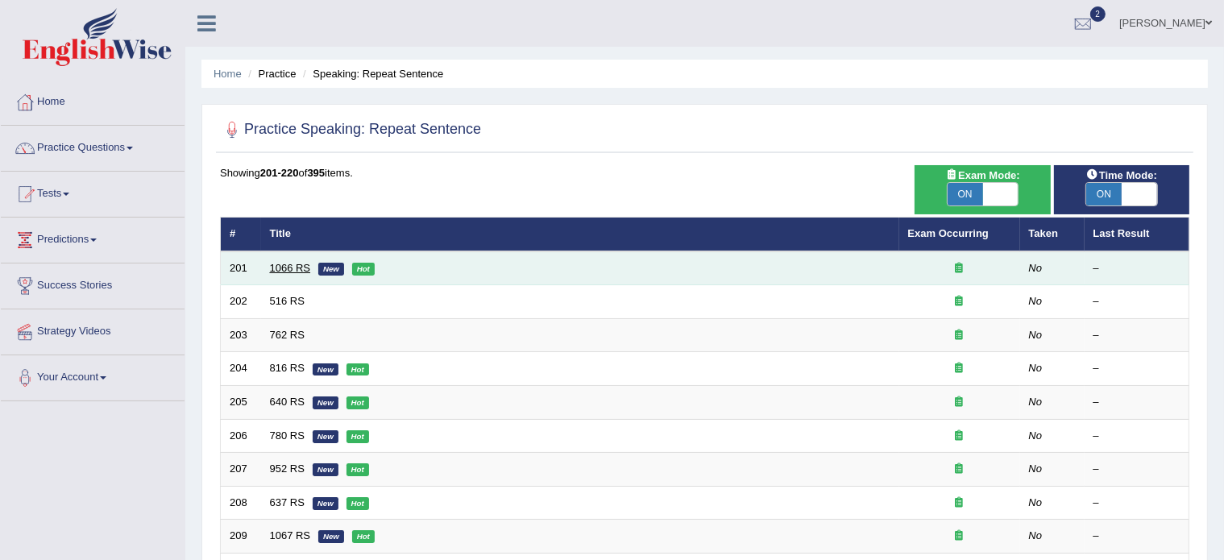
click at [290, 264] on link "1066 RS" at bounding box center [290, 268] width 41 height 12
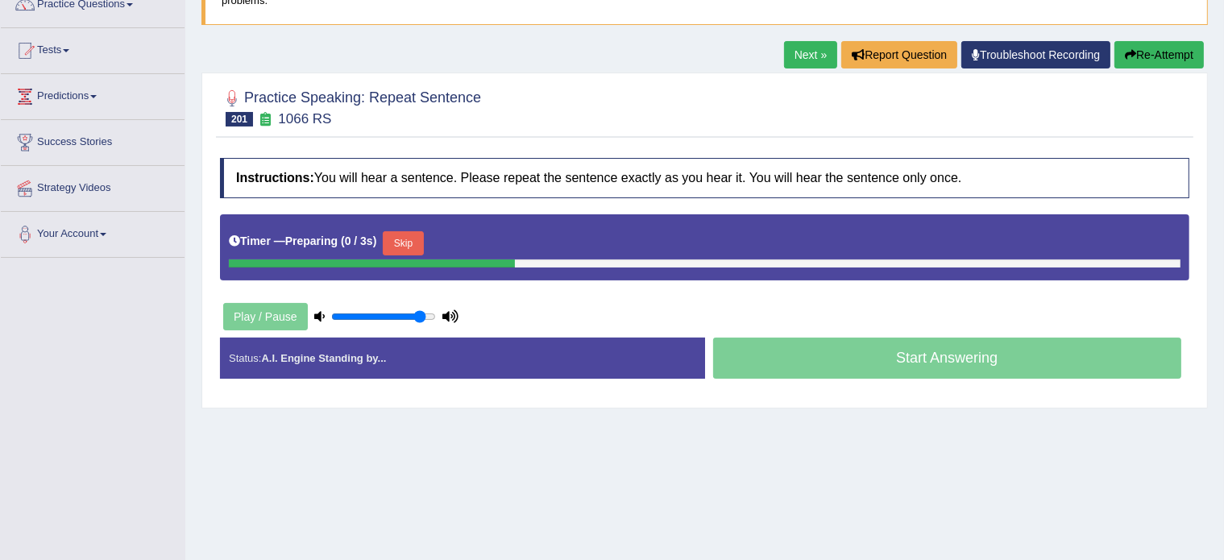
scroll to position [144, 0]
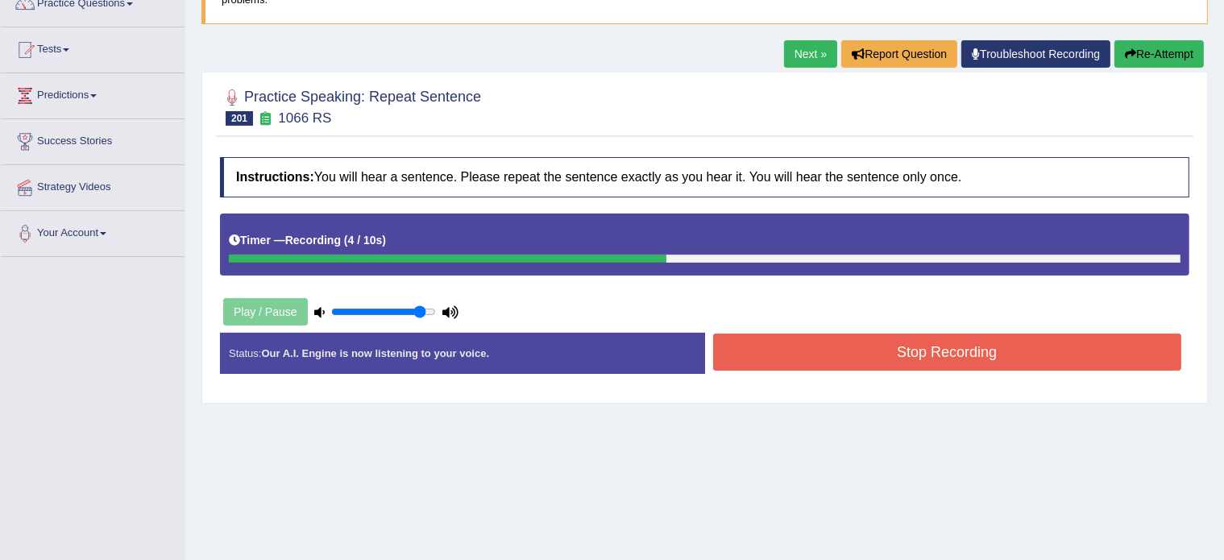
click at [822, 346] on button "Stop Recording" at bounding box center [947, 352] width 469 height 37
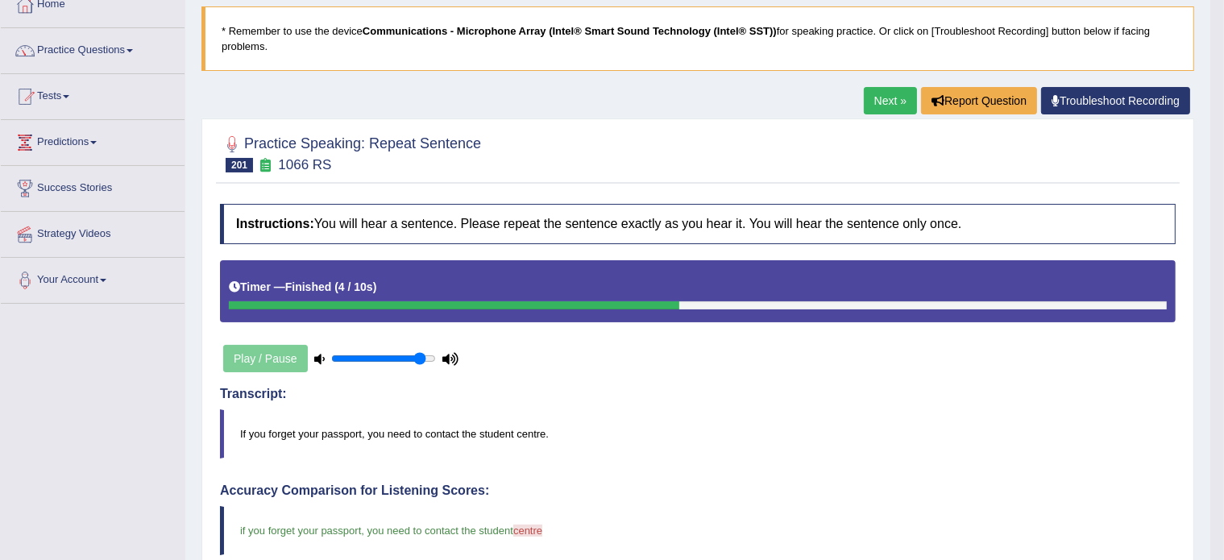
scroll to position [0, 0]
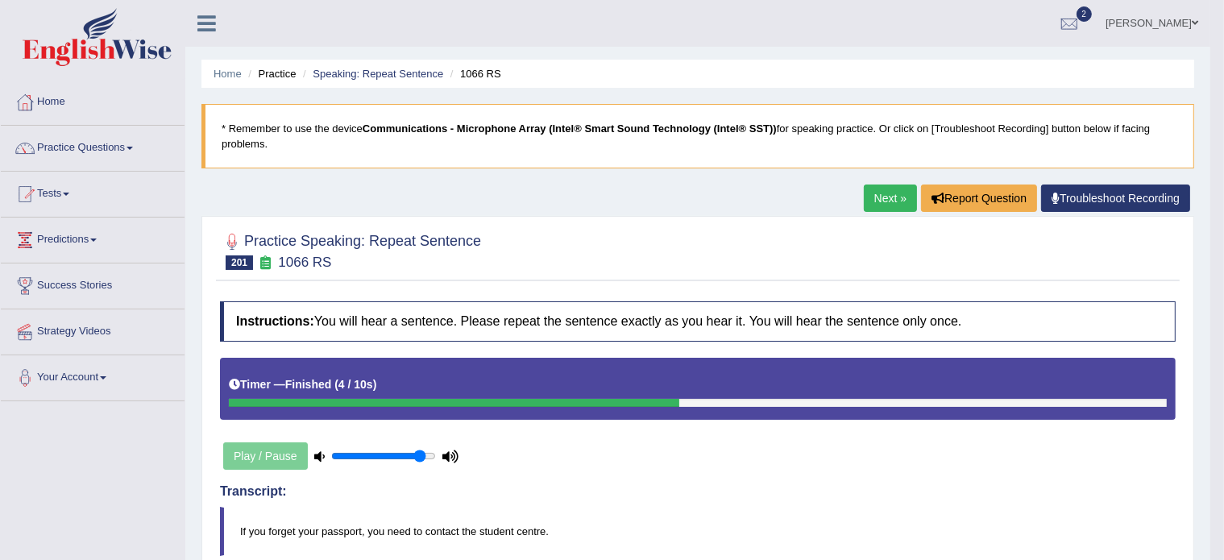
click at [876, 188] on link "Next »" at bounding box center [890, 198] width 53 height 27
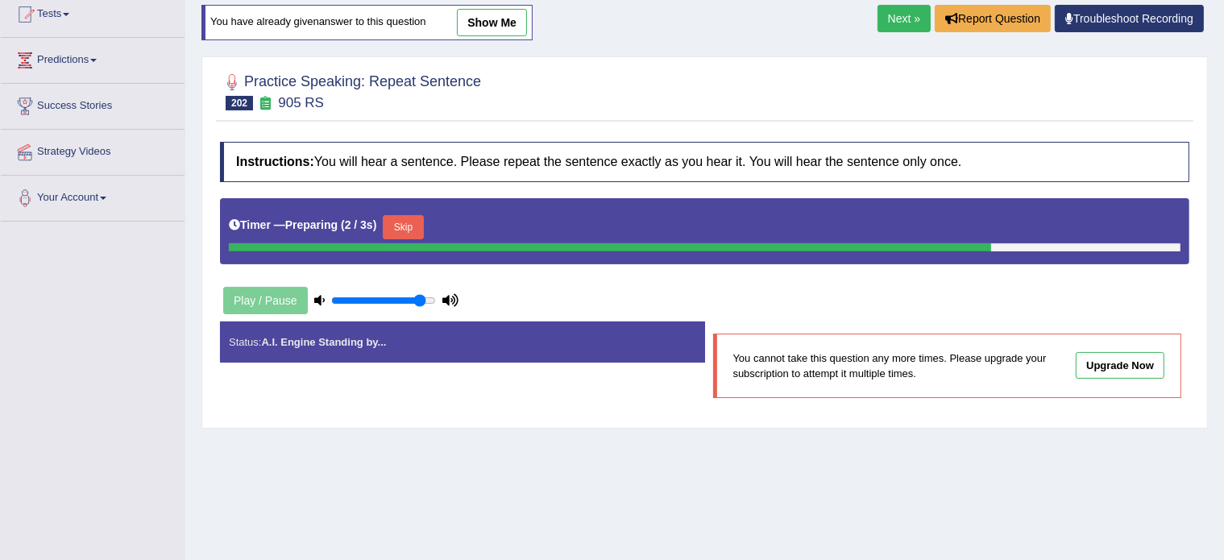
scroll to position [179, 0]
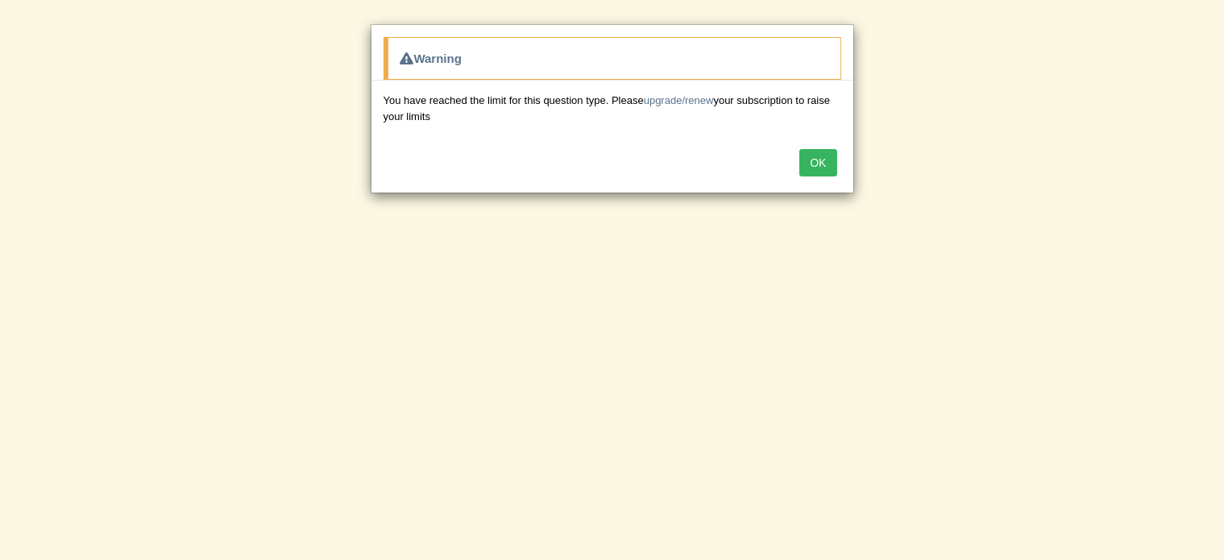
click at [806, 156] on button "OK" at bounding box center [818, 162] width 37 height 27
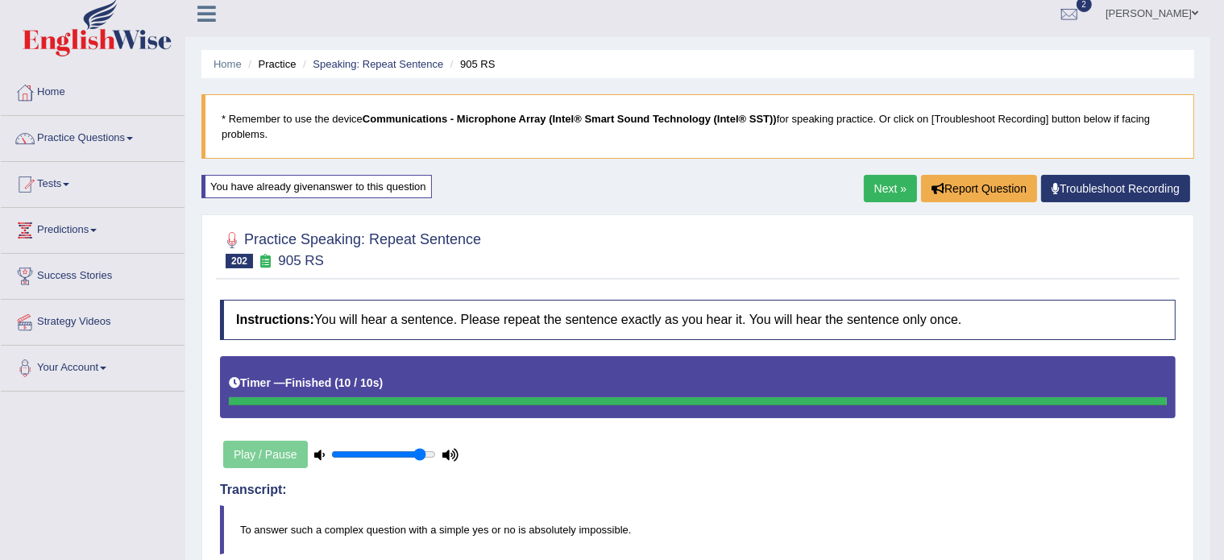
scroll to position [11, 0]
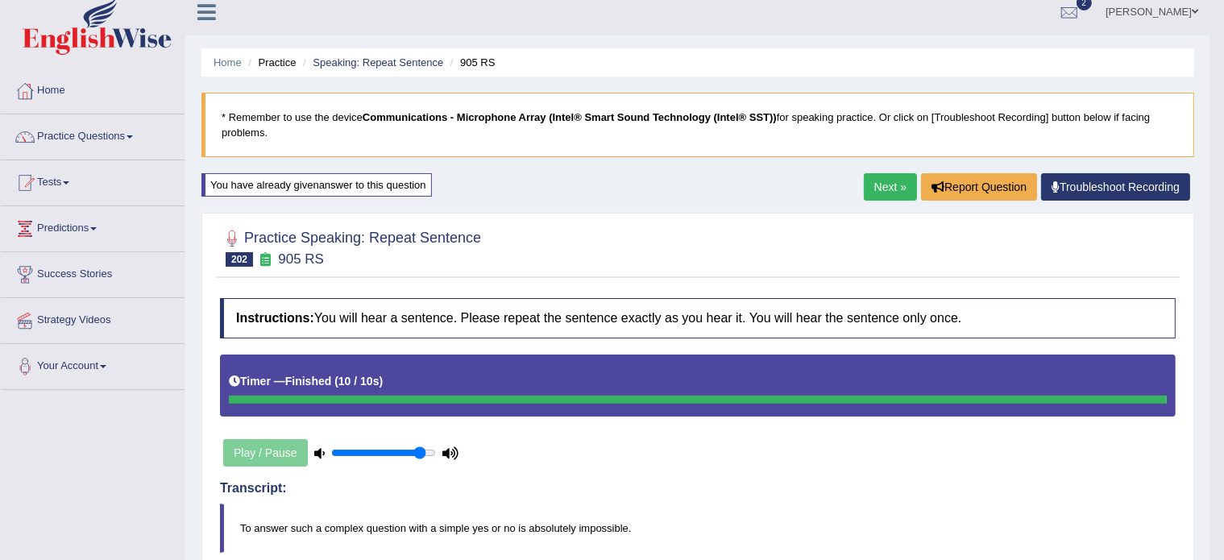
click at [361, 186] on div "You have already given answer to this question" at bounding box center [317, 184] width 231 height 23
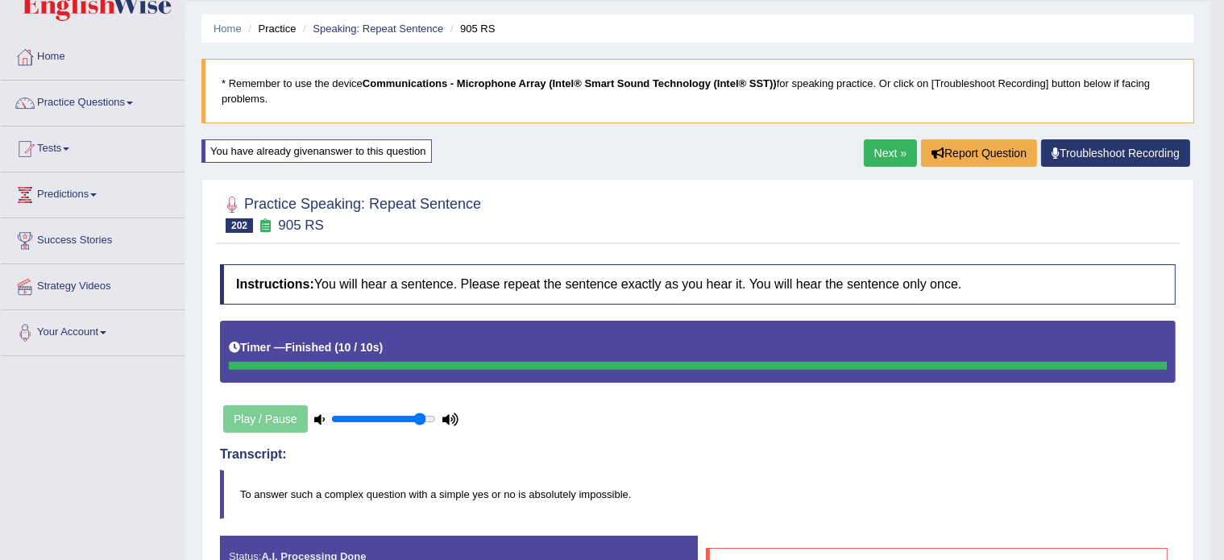
scroll to position [44, 0]
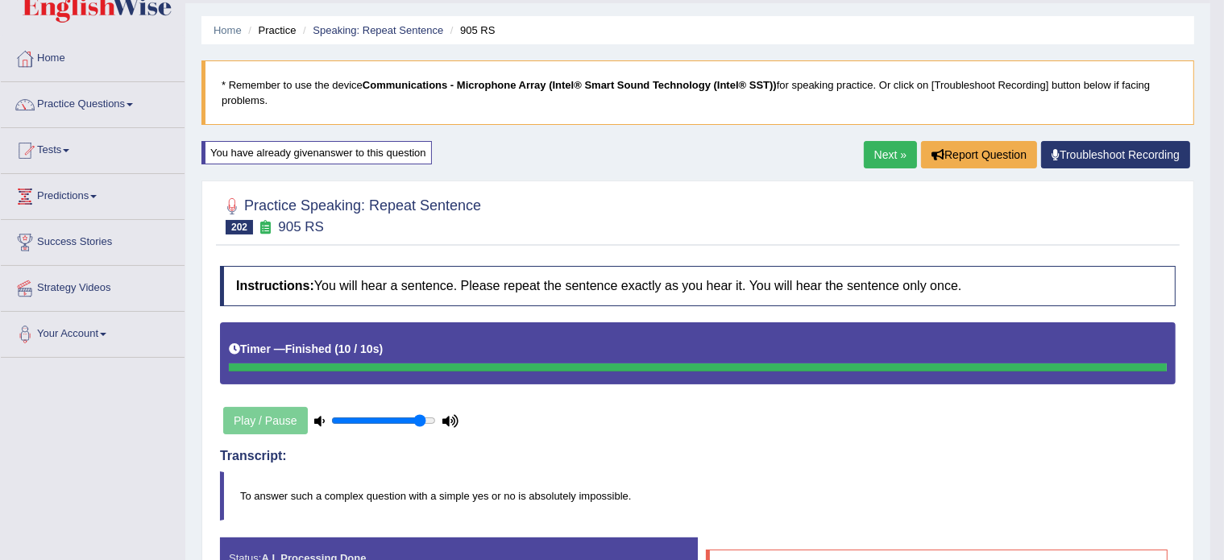
click at [339, 149] on div "You have already given answer to this question" at bounding box center [317, 152] width 231 height 23
click at [371, 29] on link "Speaking: Repeat Sentence" at bounding box center [378, 30] width 131 height 12
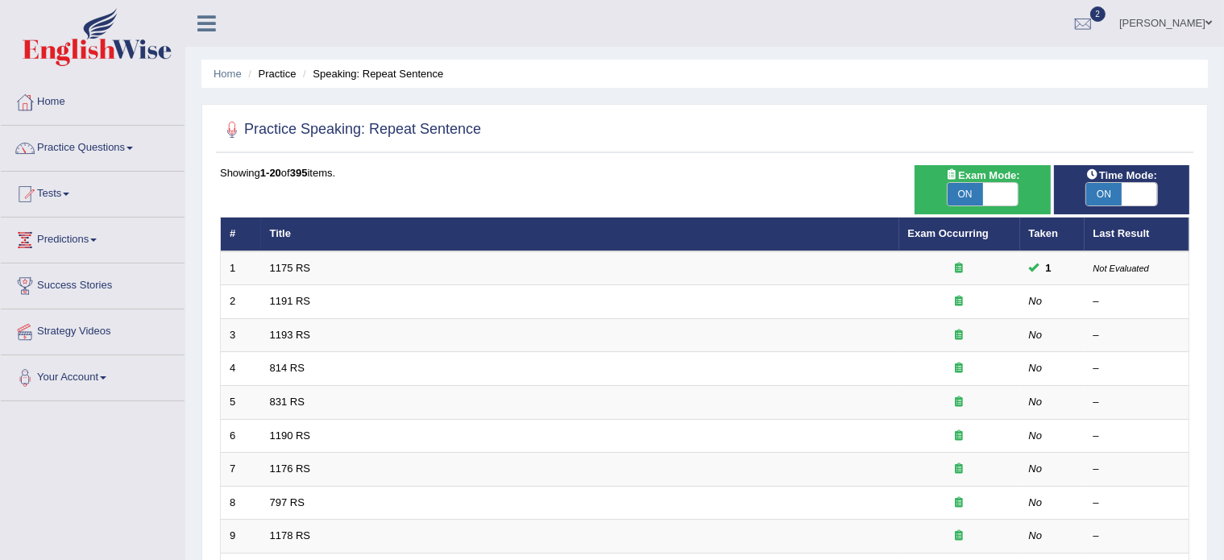
scroll to position [502, 0]
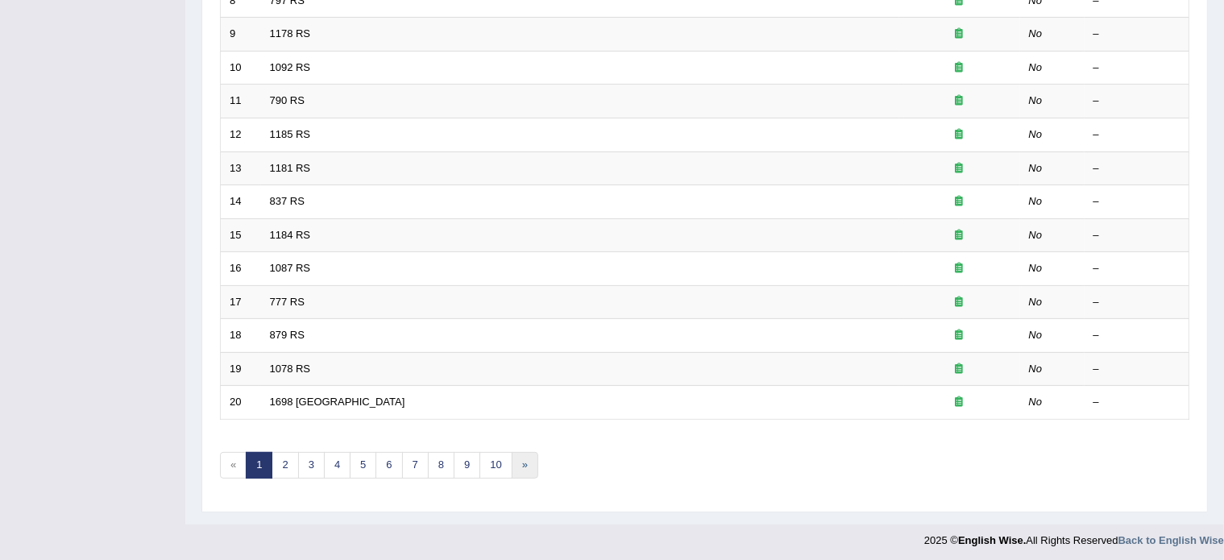
click at [524, 464] on link "»" at bounding box center [525, 465] width 27 height 27
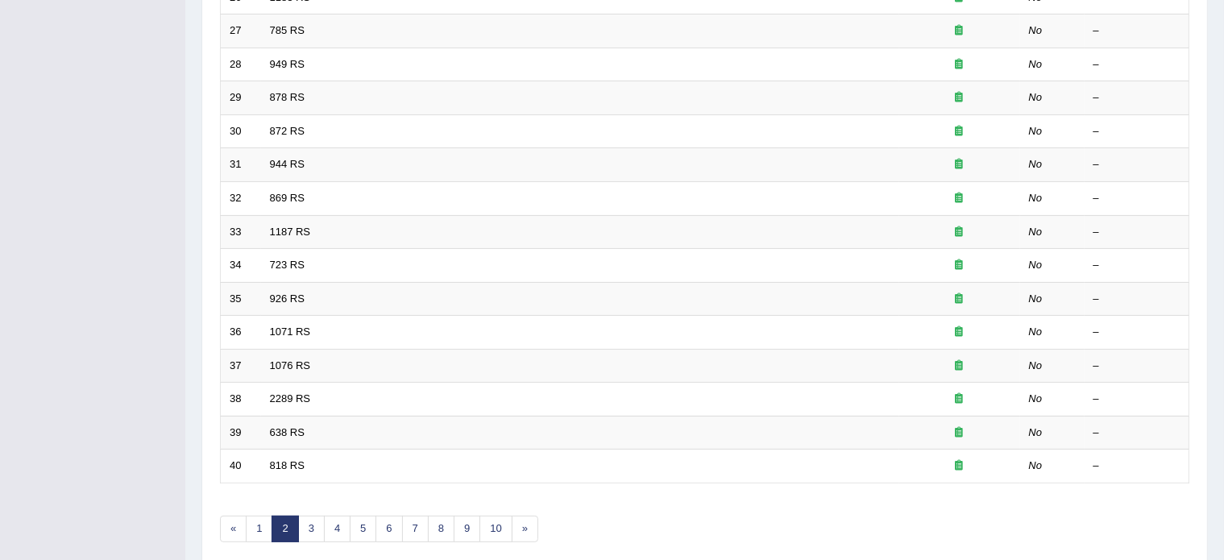
scroll to position [502, 0]
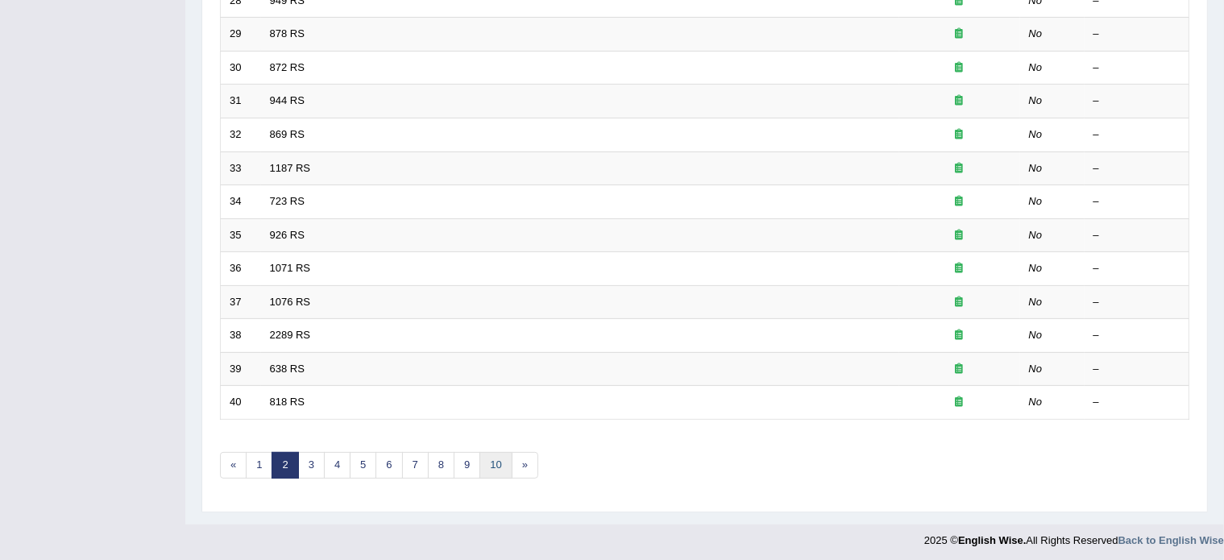
click at [497, 457] on link "10" at bounding box center [496, 465] width 32 height 27
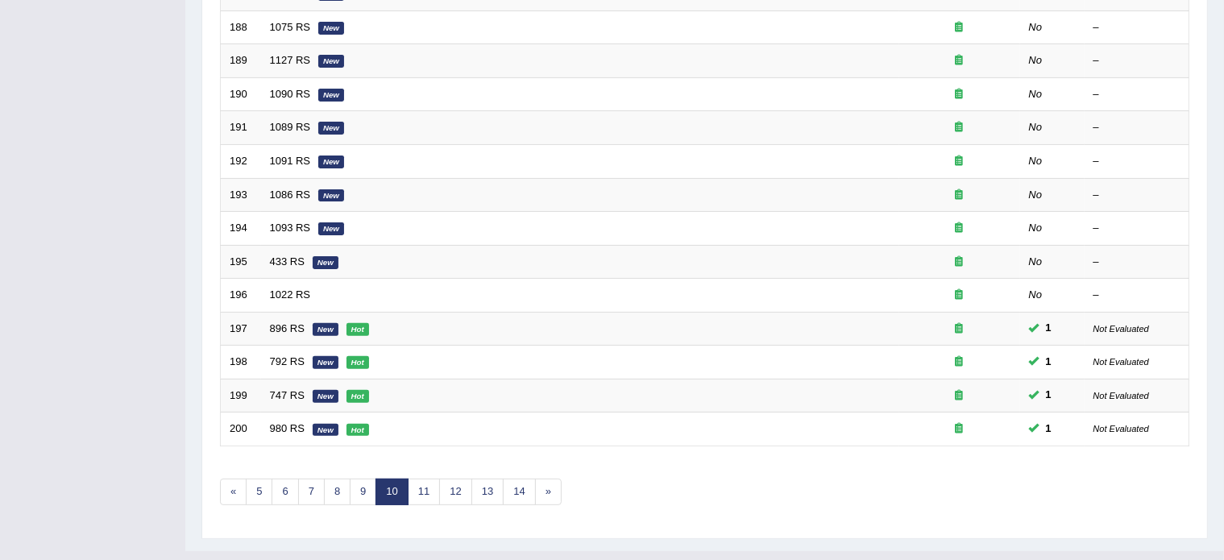
scroll to position [502, 0]
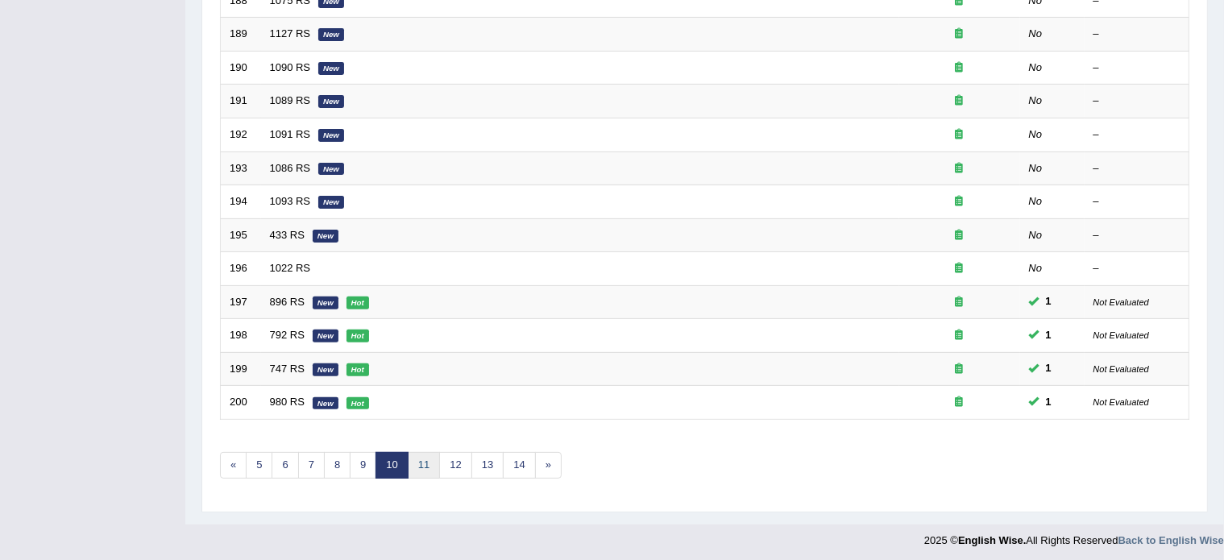
click at [418, 468] on link "11" at bounding box center [424, 465] width 32 height 27
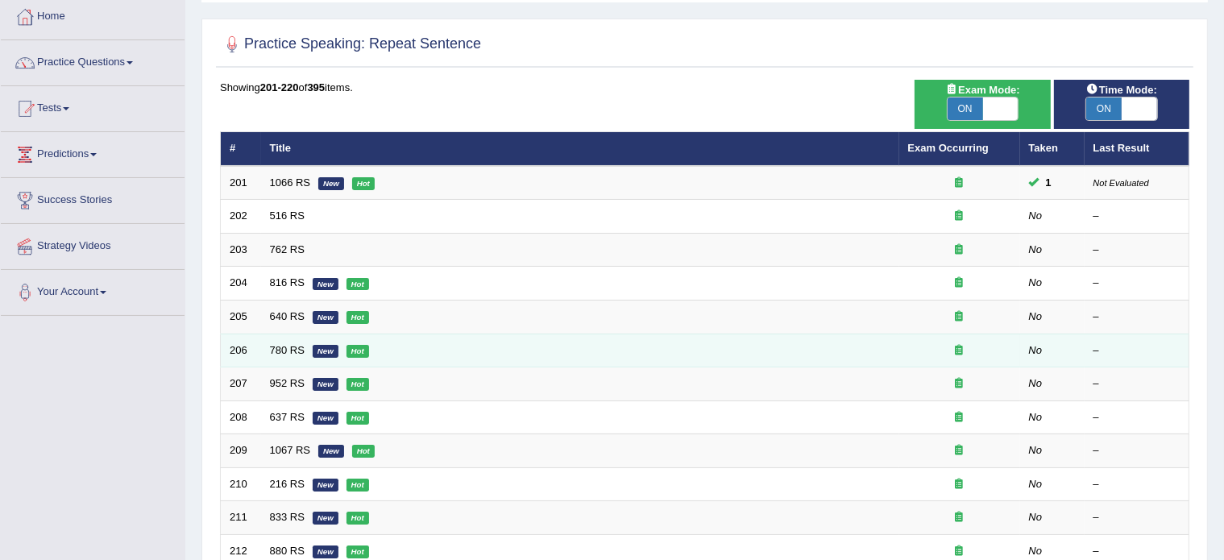
scroll to position [90, 0]
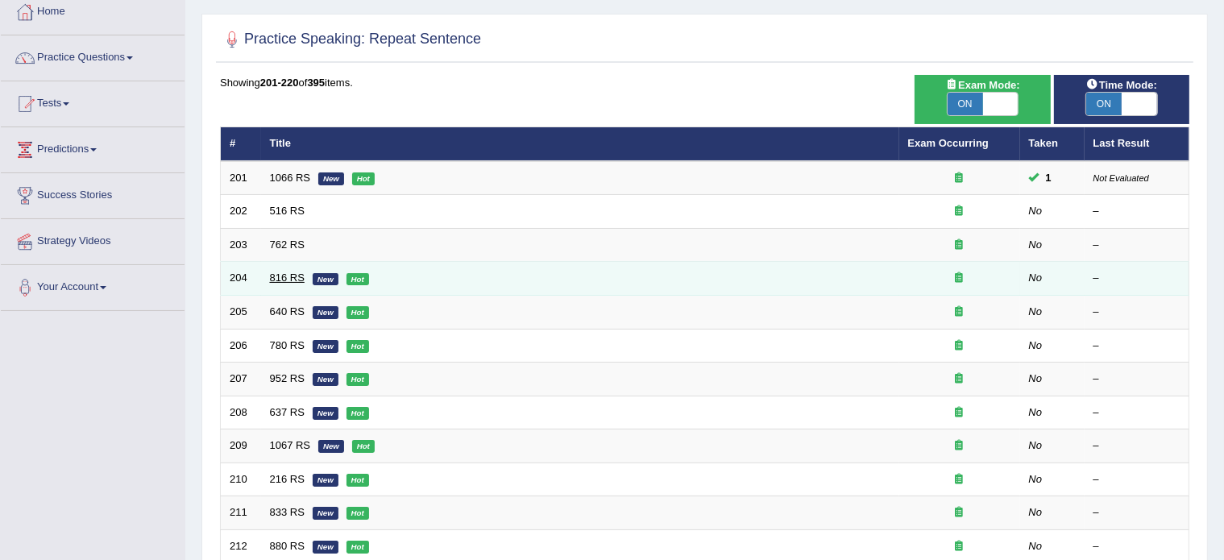
click at [278, 276] on link "816 RS" at bounding box center [287, 278] width 35 height 12
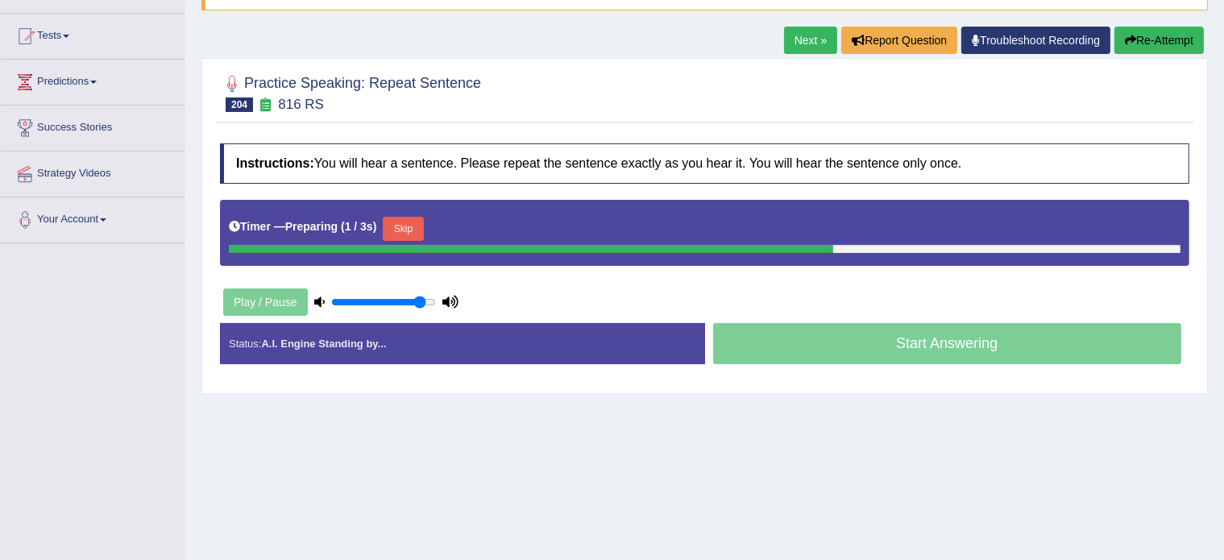
scroll to position [160, 0]
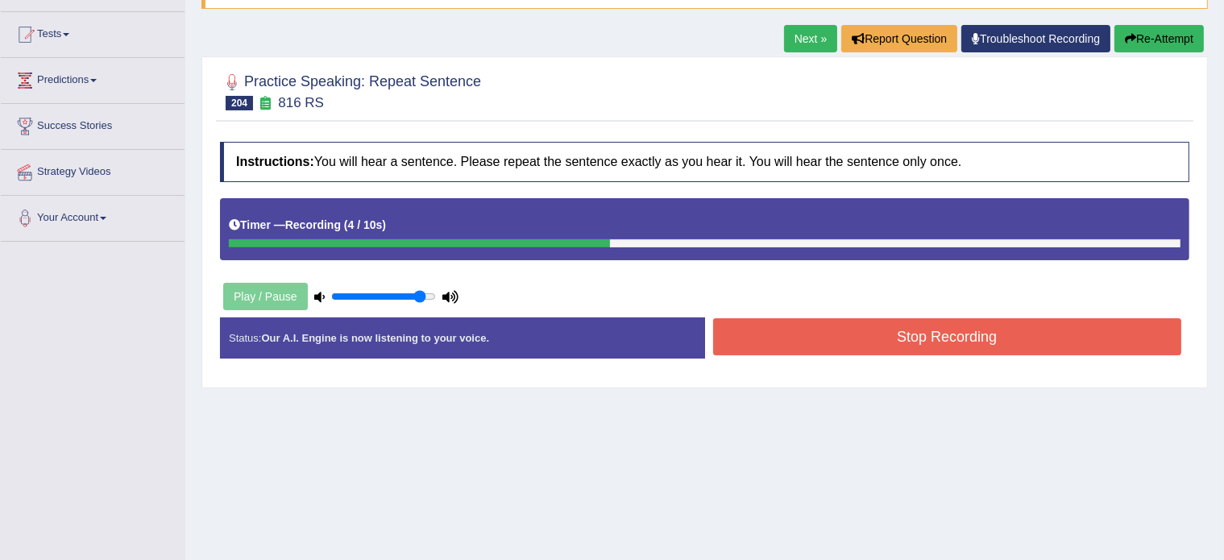
click at [742, 348] on button "Stop Recording" at bounding box center [947, 336] width 469 height 37
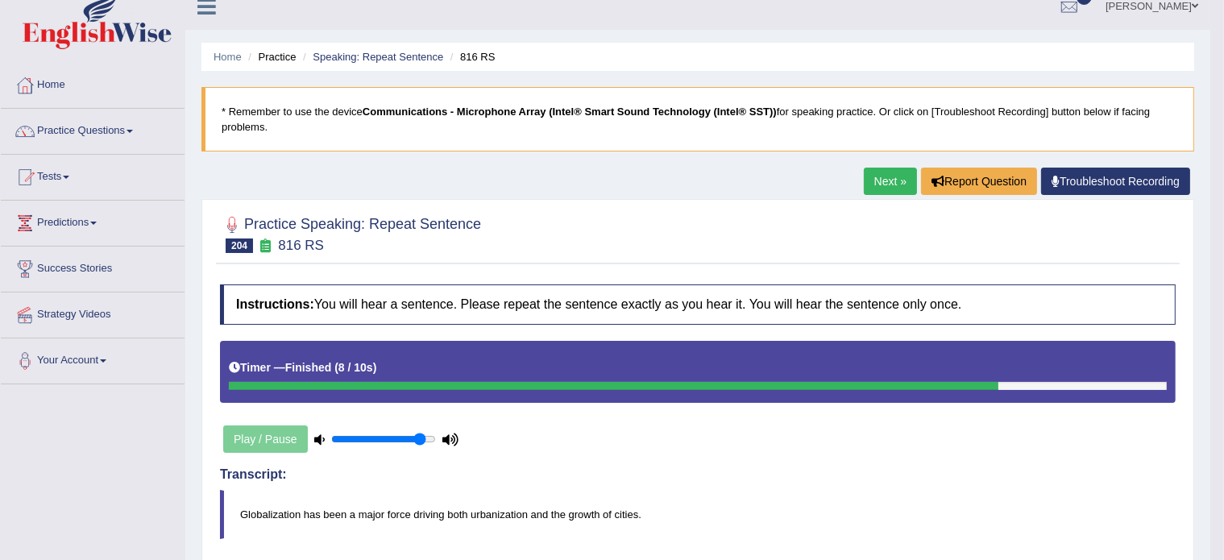
scroll to position [0, 0]
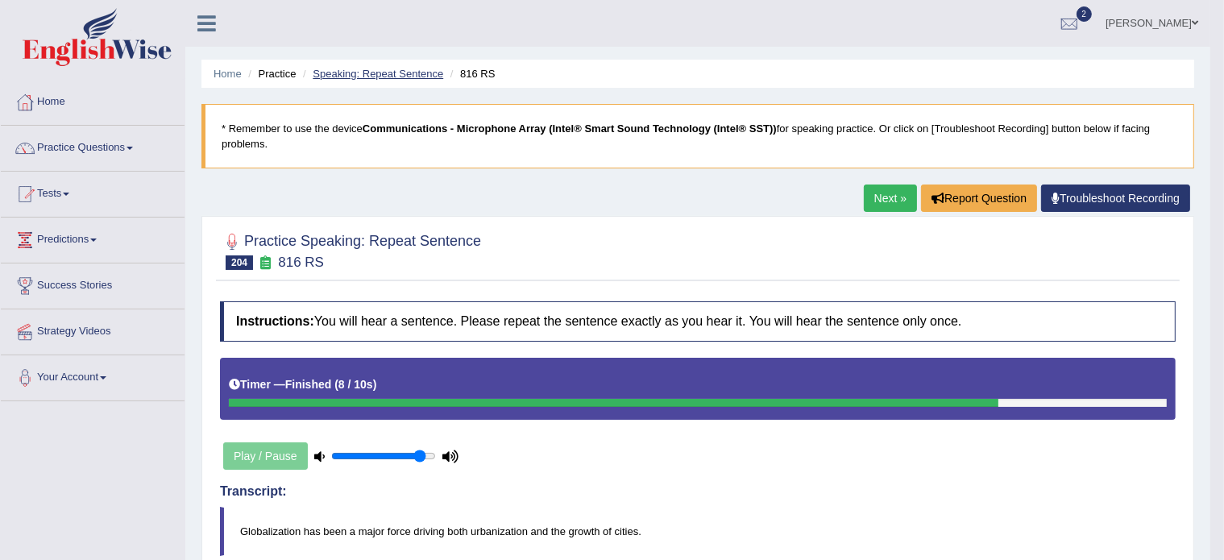
click at [390, 69] on link "Speaking: Repeat Sentence" at bounding box center [378, 74] width 131 height 12
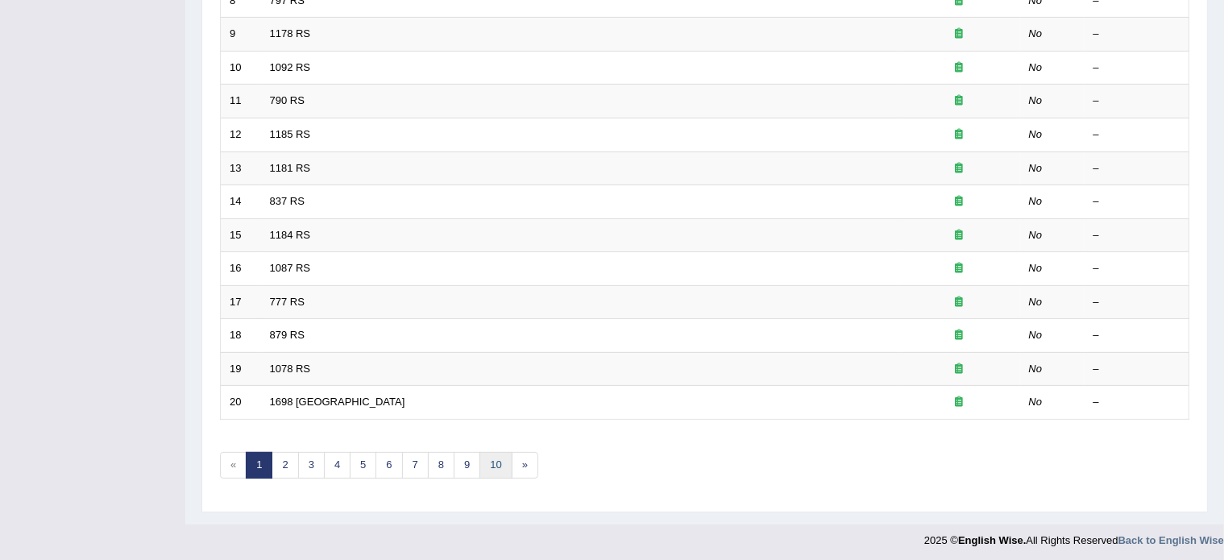
click at [493, 459] on link "10" at bounding box center [496, 465] width 32 height 27
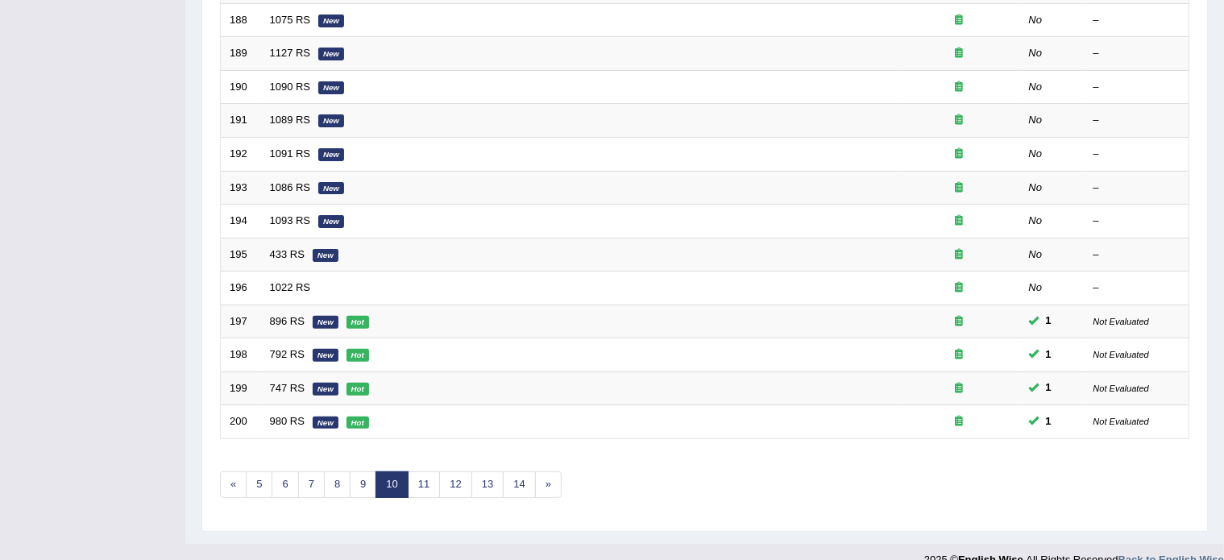
scroll to position [502, 0]
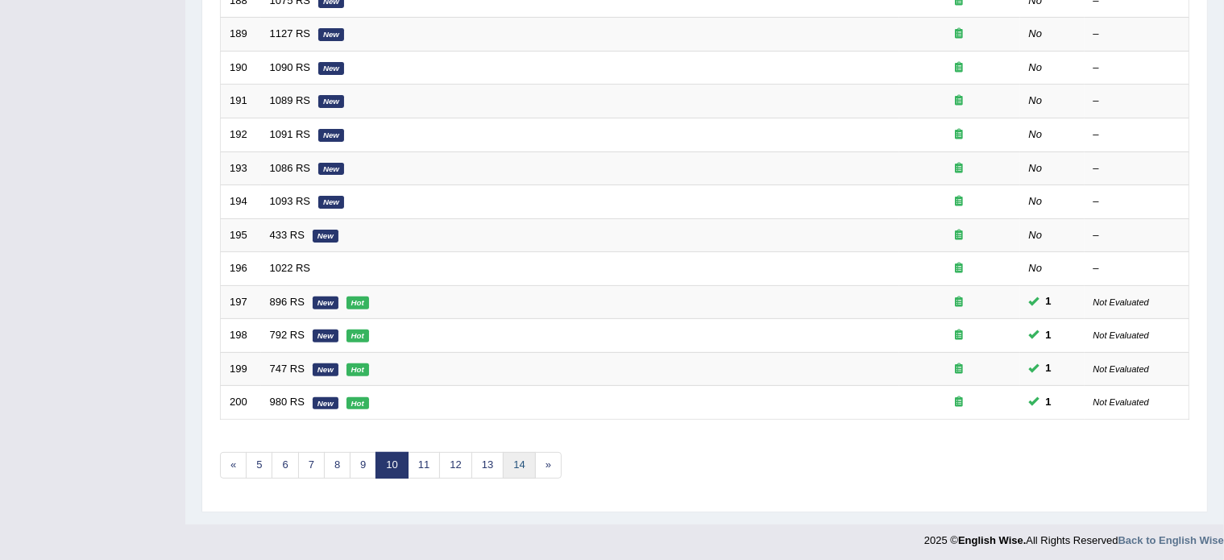
click at [512, 463] on link "14" at bounding box center [519, 465] width 32 height 27
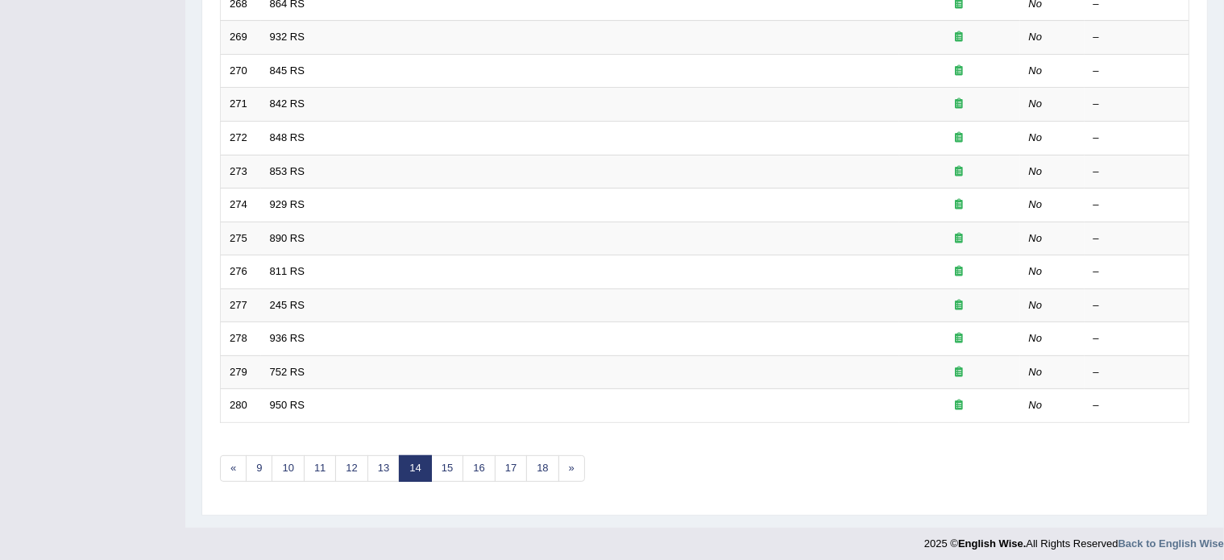
scroll to position [502, 0]
click at [322, 461] on link "11" at bounding box center [320, 465] width 32 height 27
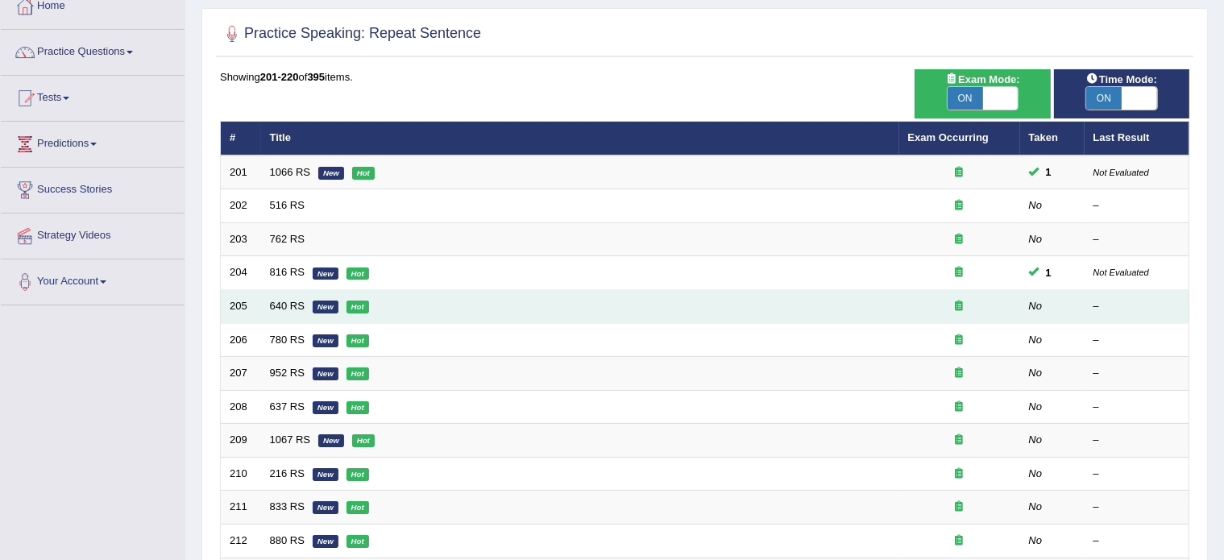
scroll to position [98, 0]
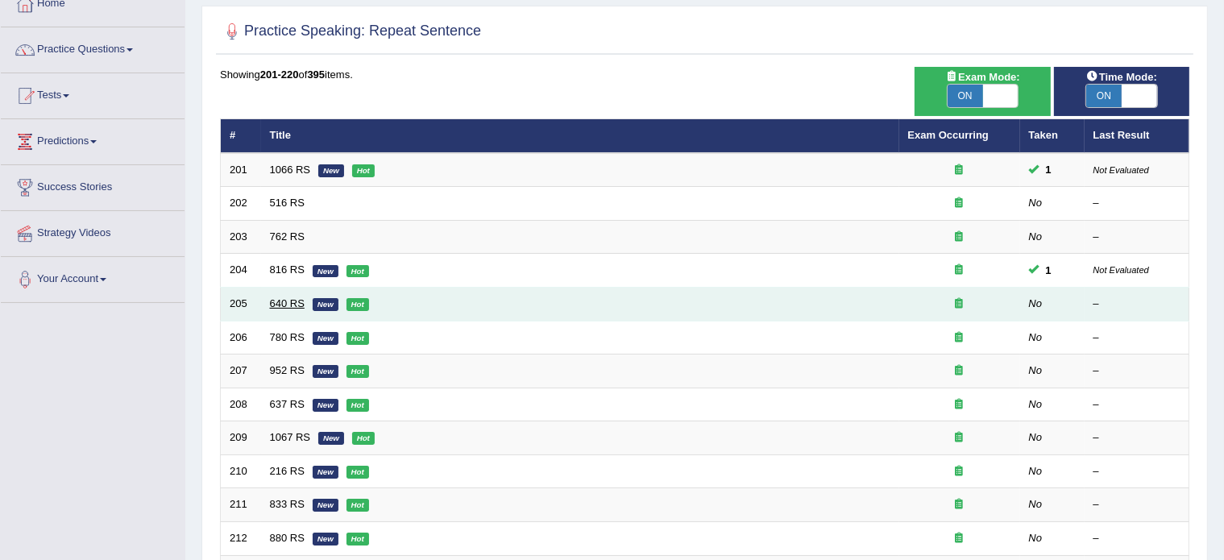
click at [283, 301] on link "640 RS" at bounding box center [287, 303] width 35 height 12
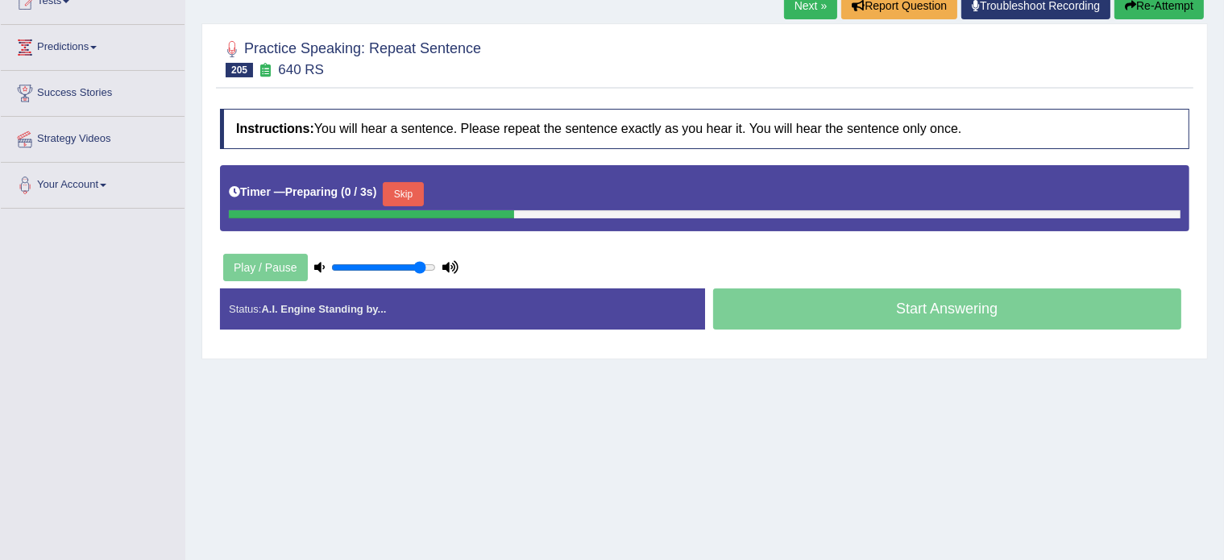
scroll to position [193, 0]
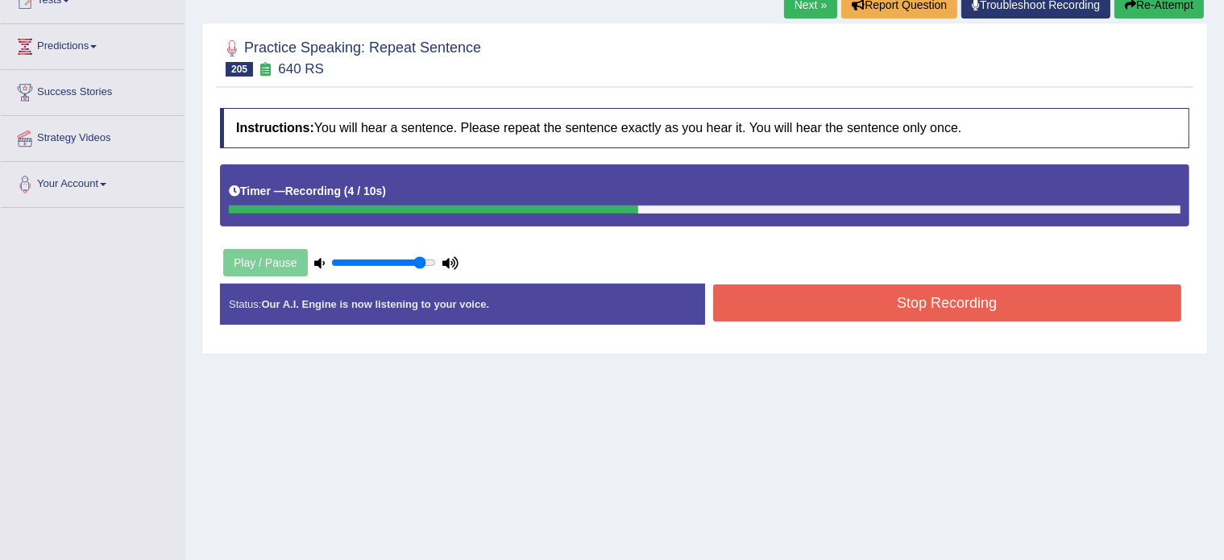
click at [755, 318] on button "Stop Recording" at bounding box center [947, 303] width 469 height 37
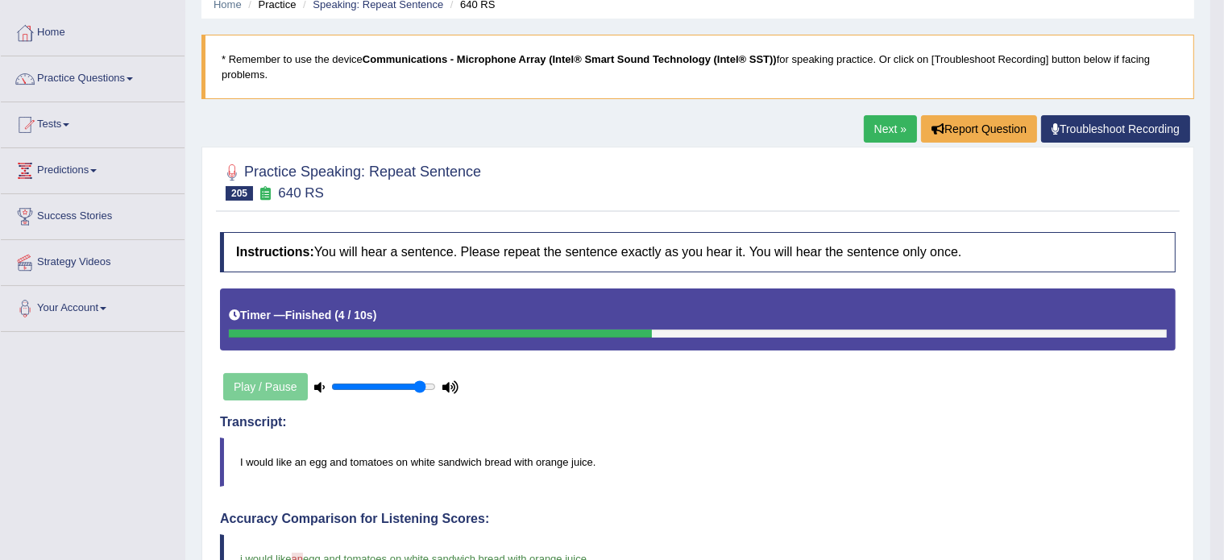
scroll to position [0, 0]
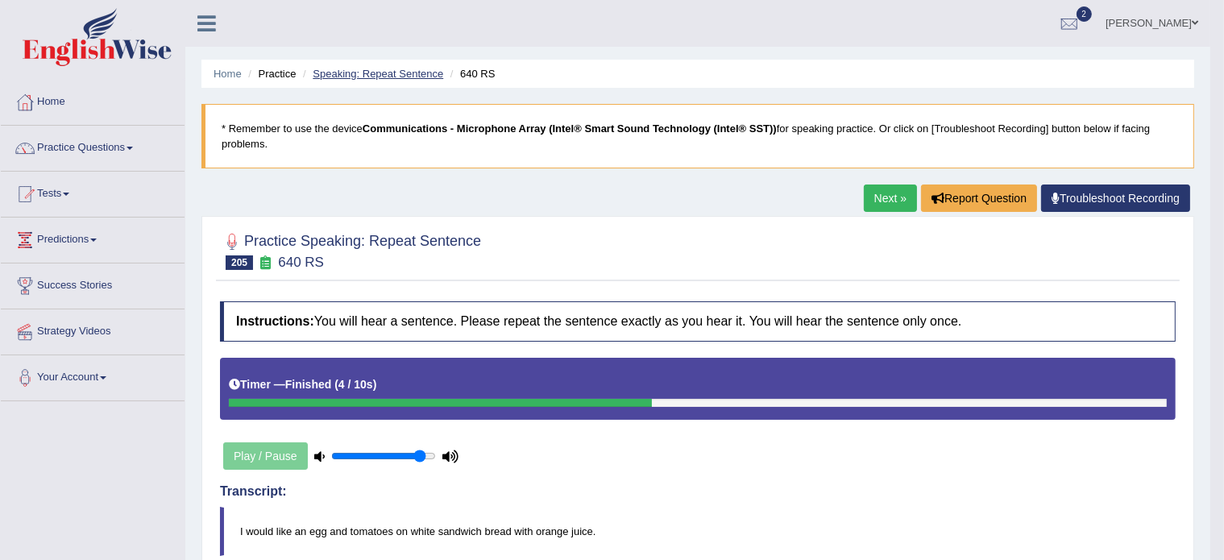
click at [358, 75] on link "Speaking: Repeat Sentence" at bounding box center [378, 74] width 131 height 12
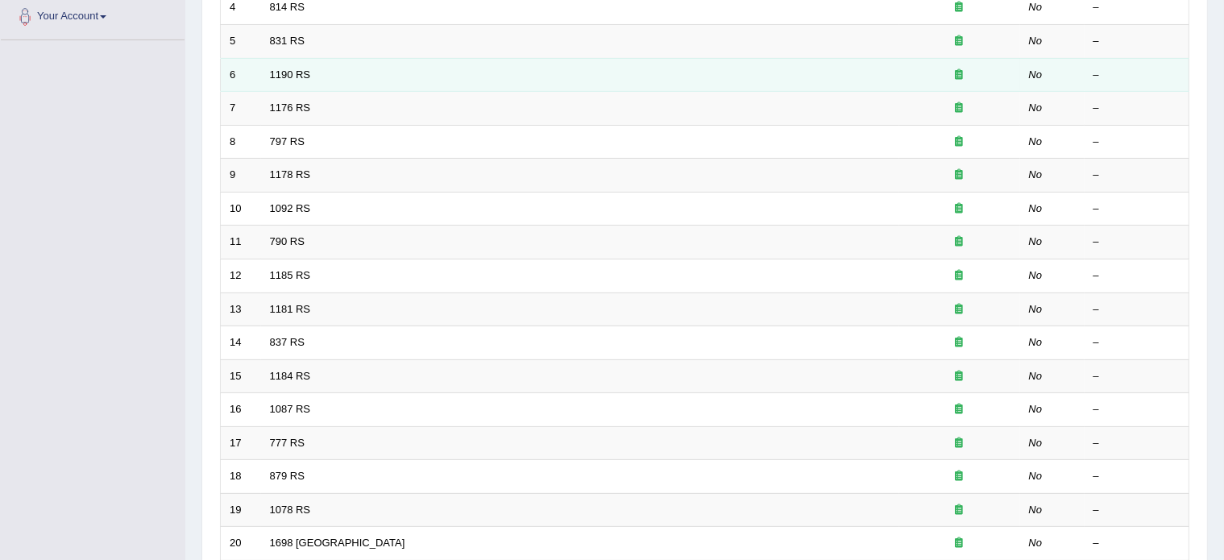
scroll to position [502, 0]
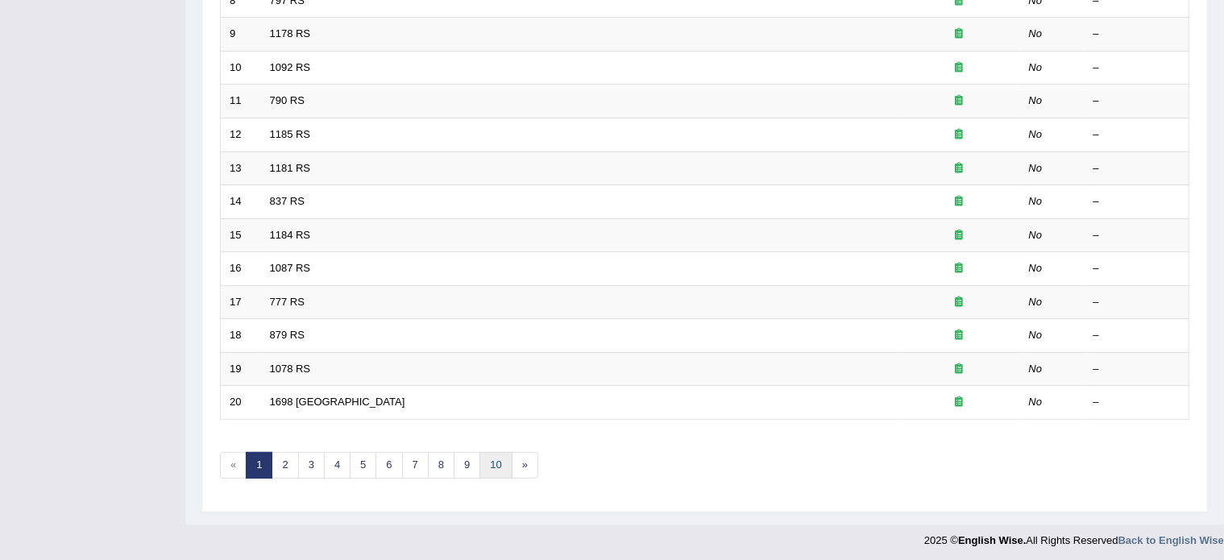
click at [481, 466] on link "10" at bounding box center [496, 465] width 32 height 27
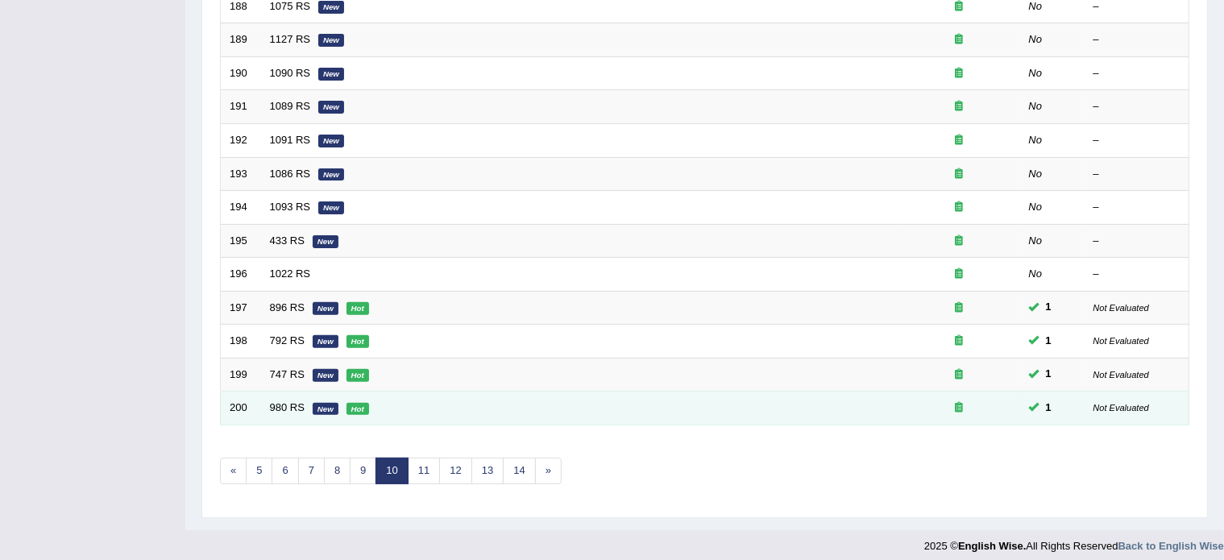
scroll to position [501, 0]
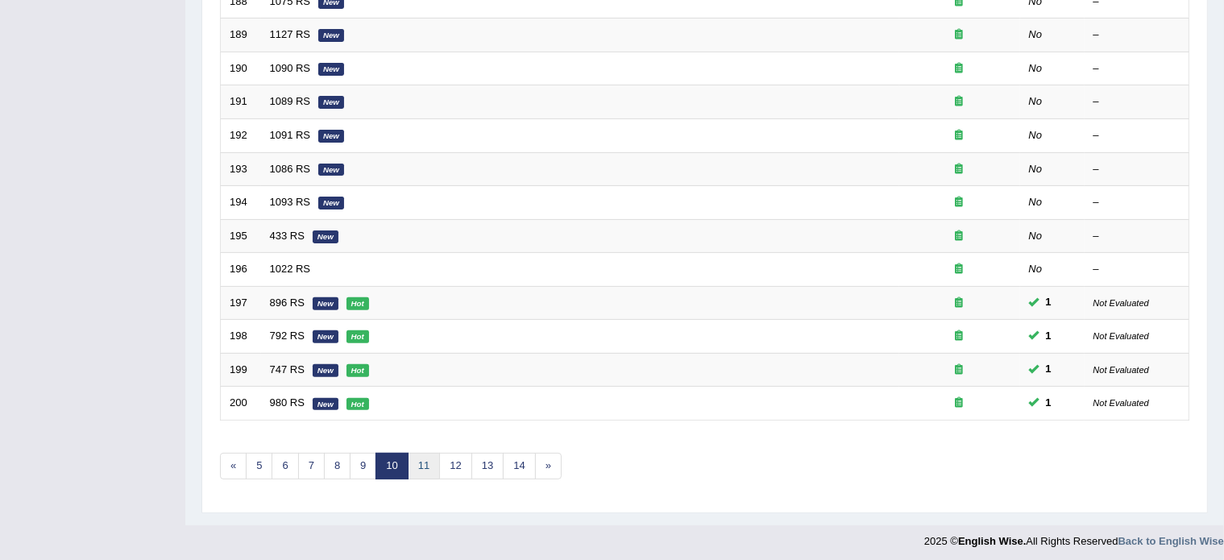
click at [423, 462] on link "11" at bounding box center [424, 466] width 32 height 27
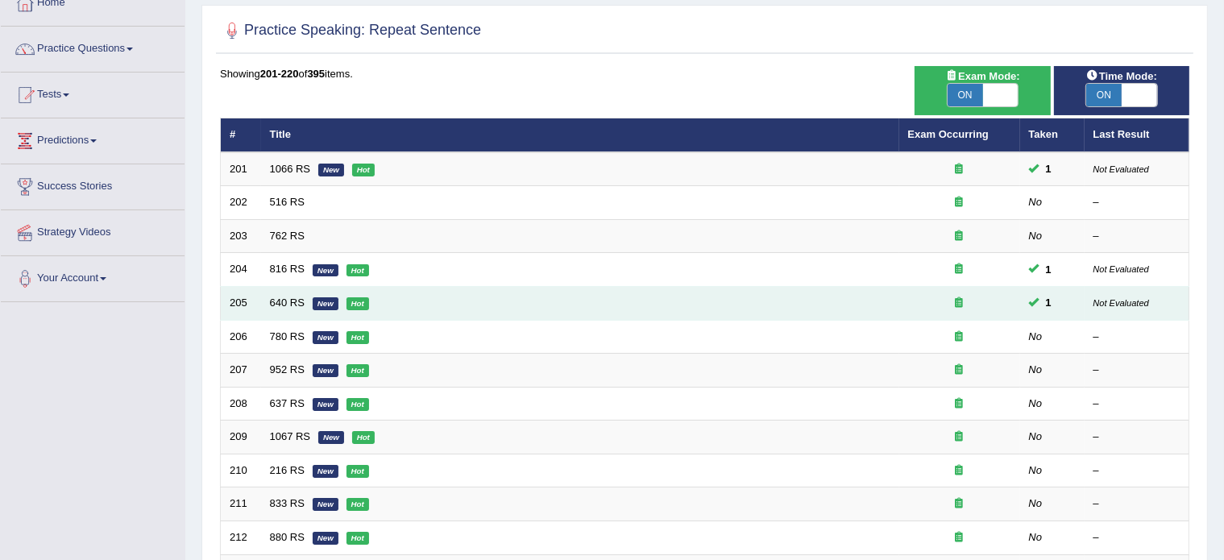
scroll to position [103, 0]
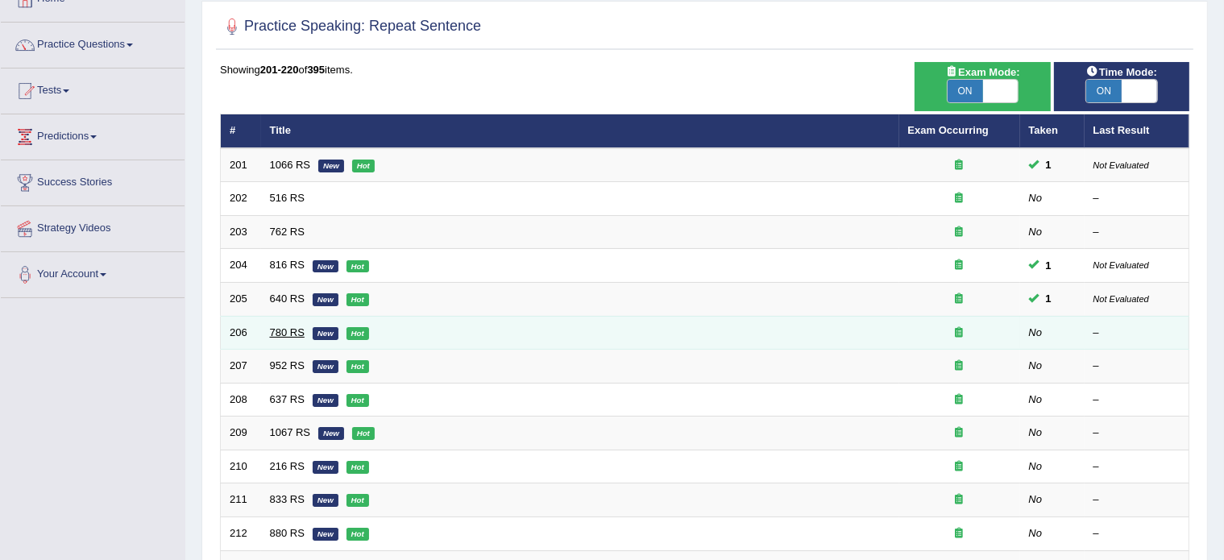
click at [279, 327] on link "780 RS" at bounding box center [287, 332] width 35 height 12
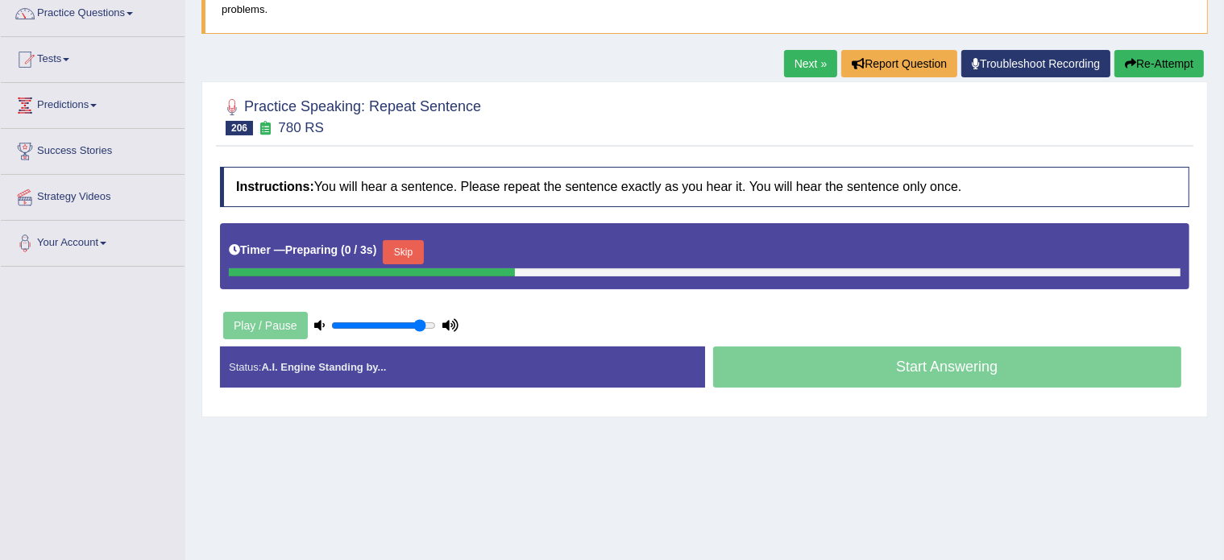
scroll to position [137, 0]
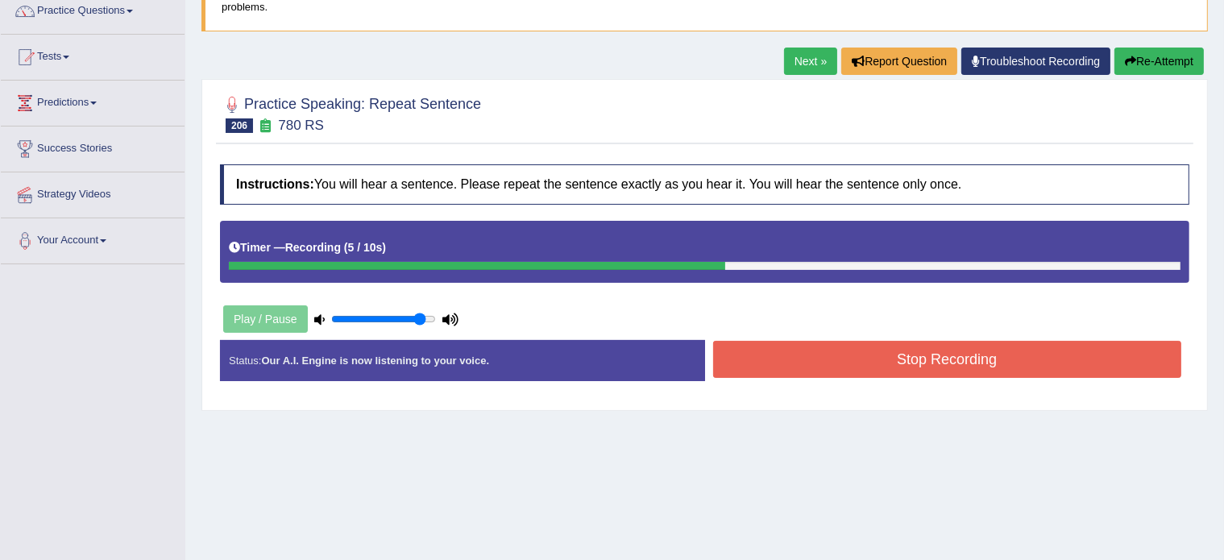
click at [825, 350] on button "Stop Recording" at bounding box center [947, 359] width 469 height 37
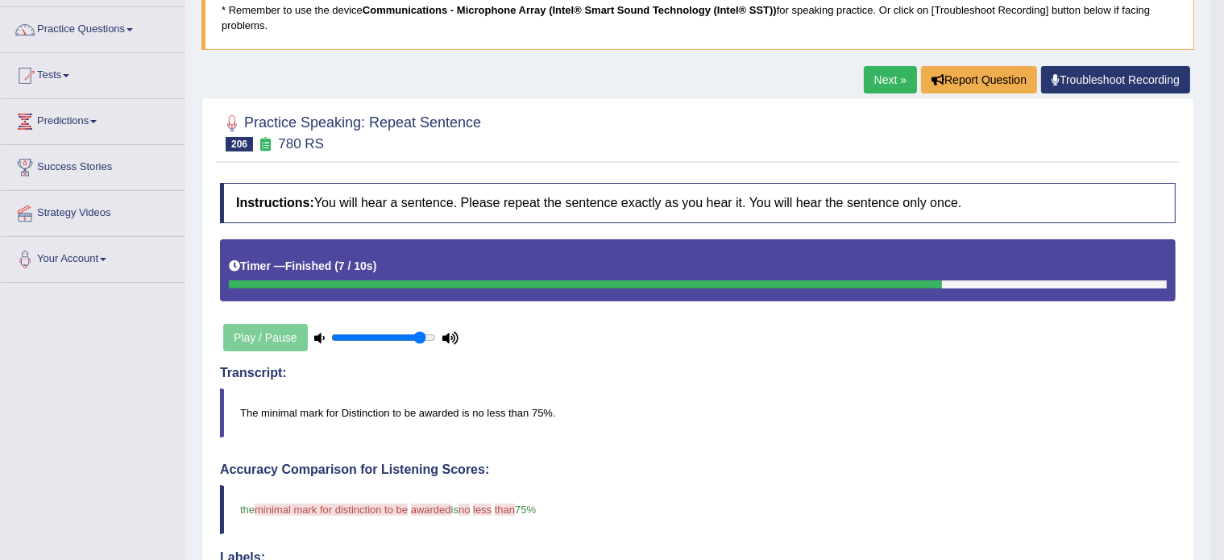
scroll to position [0, 0]
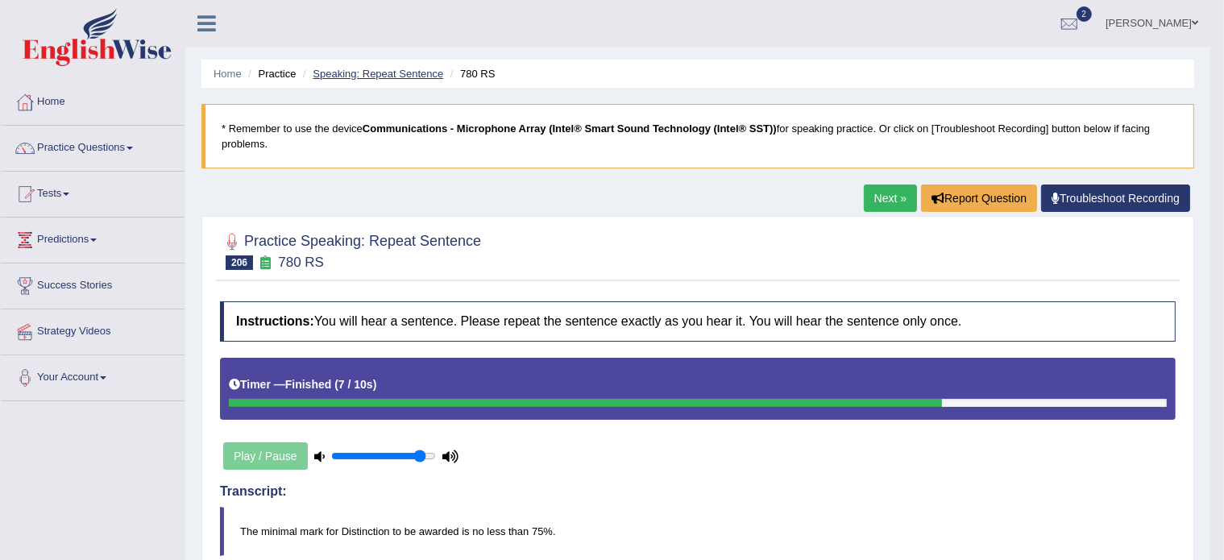
click at [381, 74] on link "Speaking: Repeat Sentence" at bounding box center [378, 74] width 131 height 12
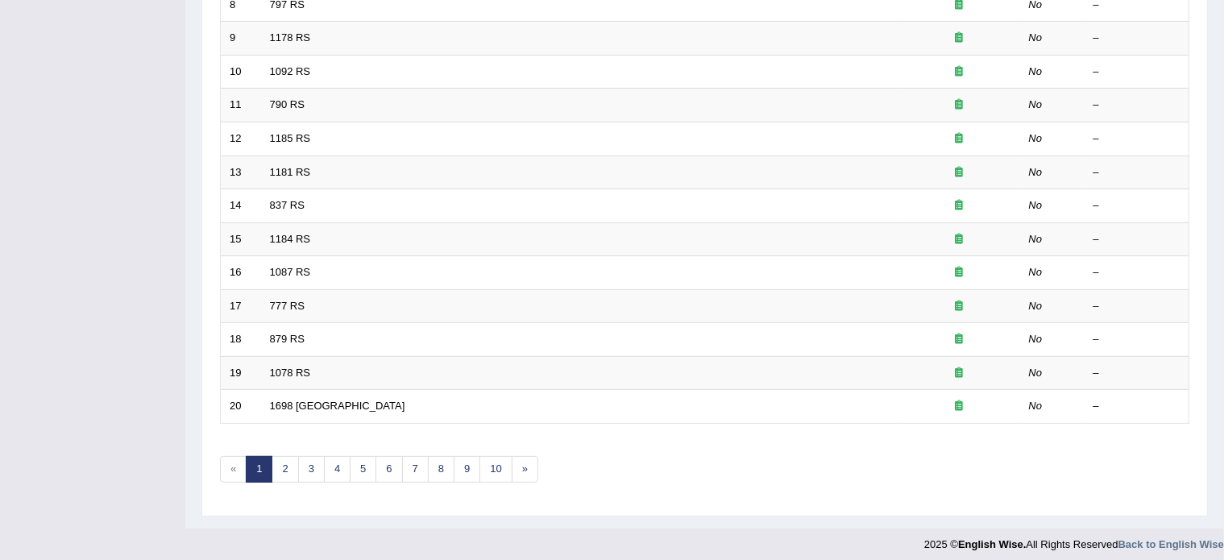
scroll to position [502, 0]
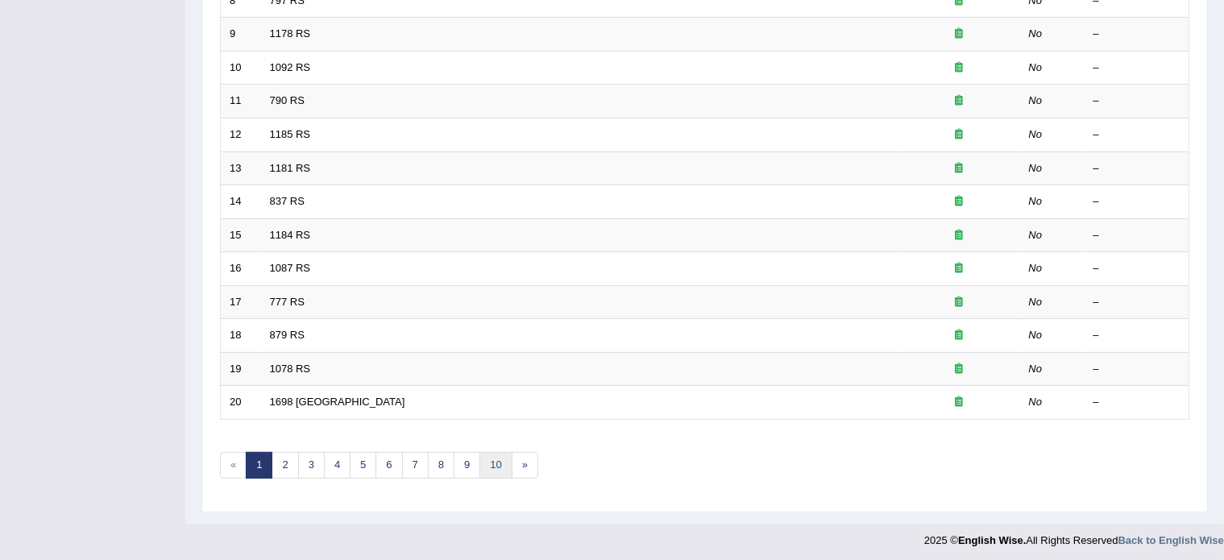
click at [492, 459] on link "10" at bounding box center [496, 465] width 32 height 27
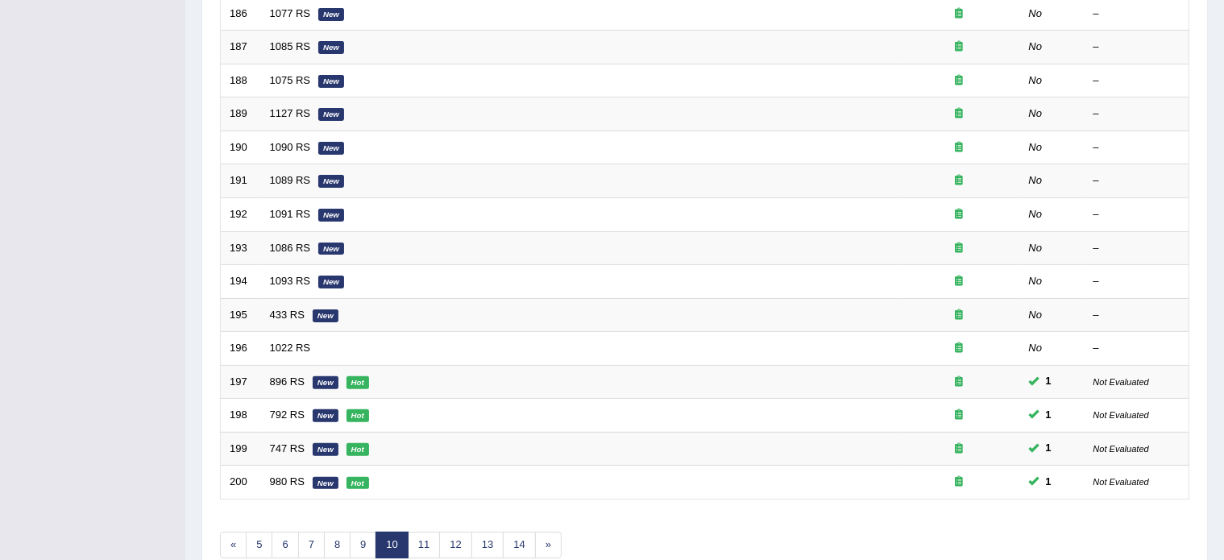
scroll to position [502, 0]
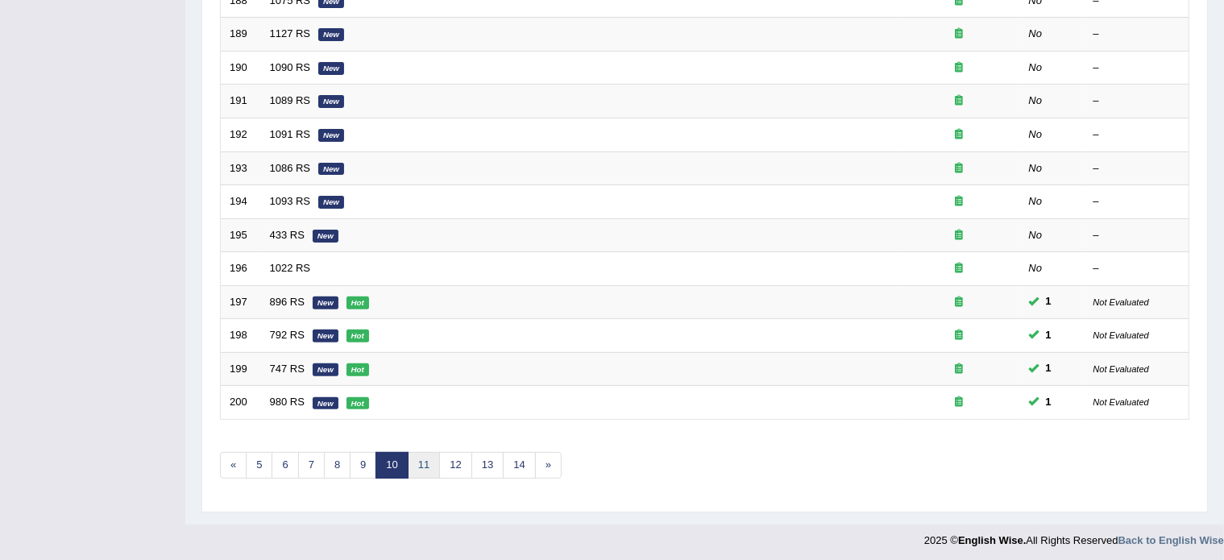
click at [423, 456] on link "11" at bounding box center [424, 465] width 32 height 27
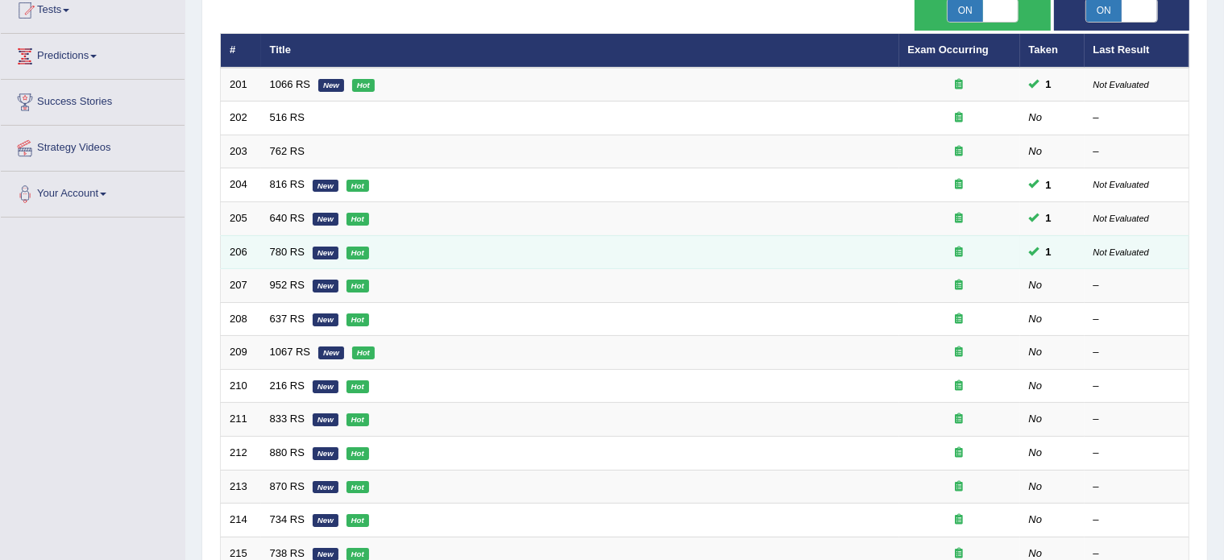
scroll to position [192, 0]
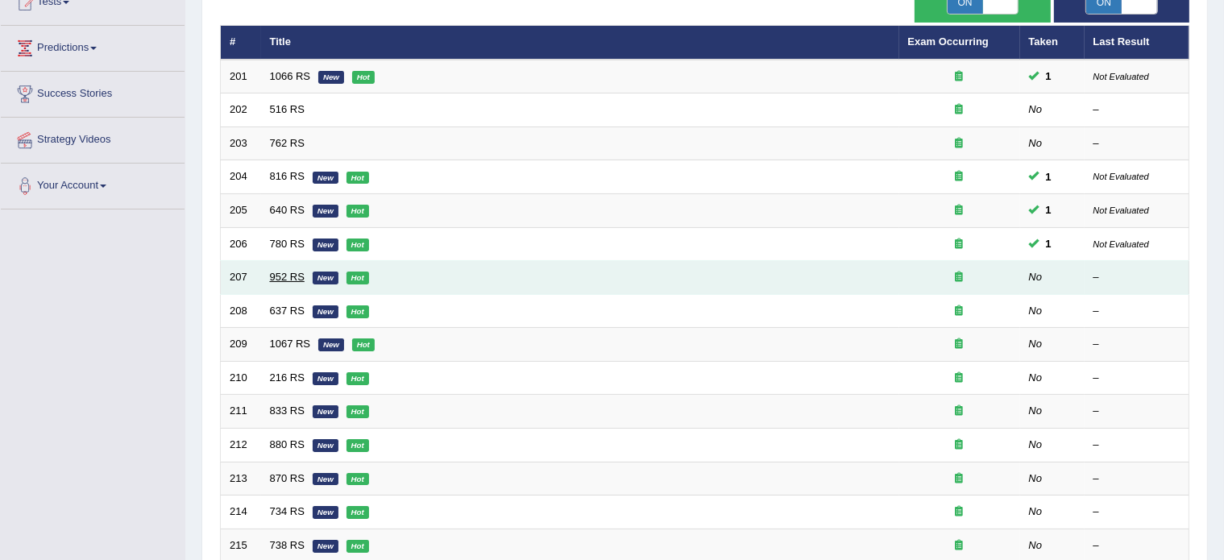
click at [287, 271] on link "952 RS" at bounding box center [287, 277] width 35 height 12
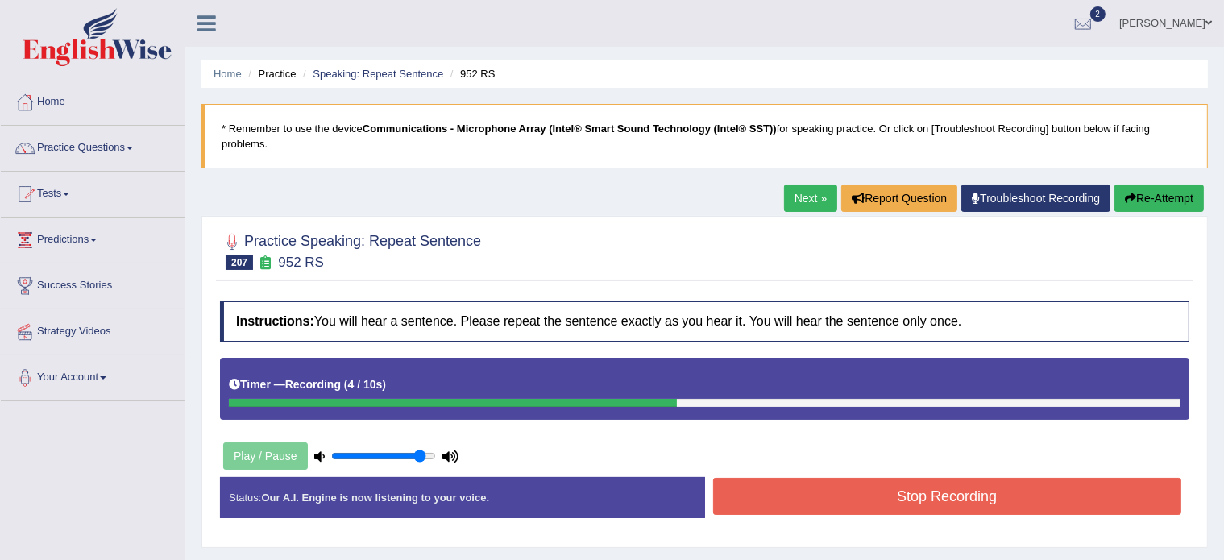
click at [748, 492] on button "Stop Recording" at bounding box center [947, 496] width 469 height 37
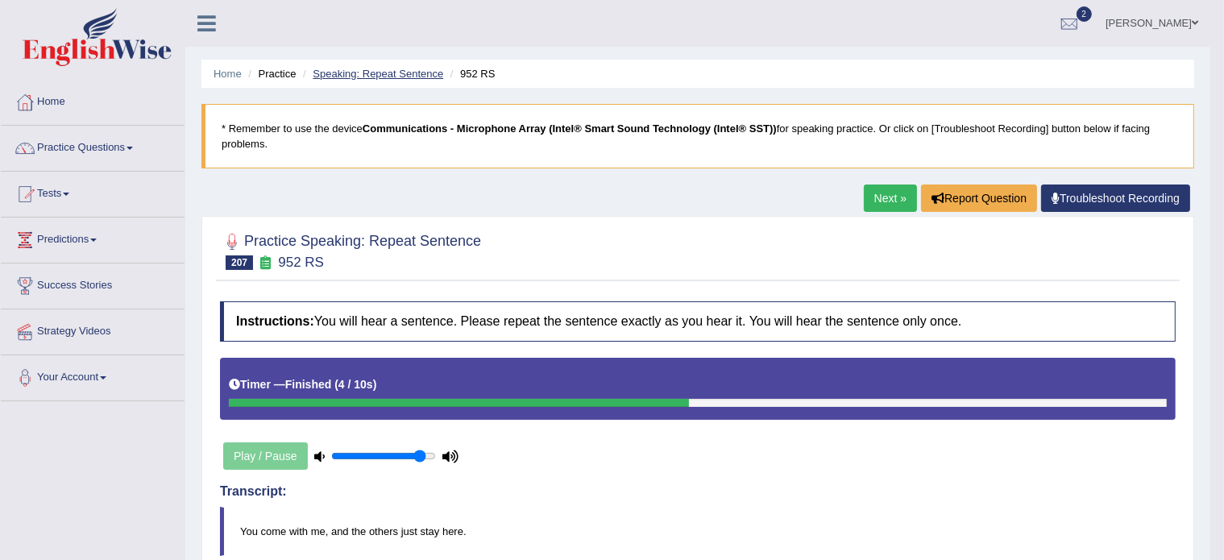
click at [380, 72] on link "Speaking: Repeat Sentence" at bounding box center [378, 74] width 131 height 12
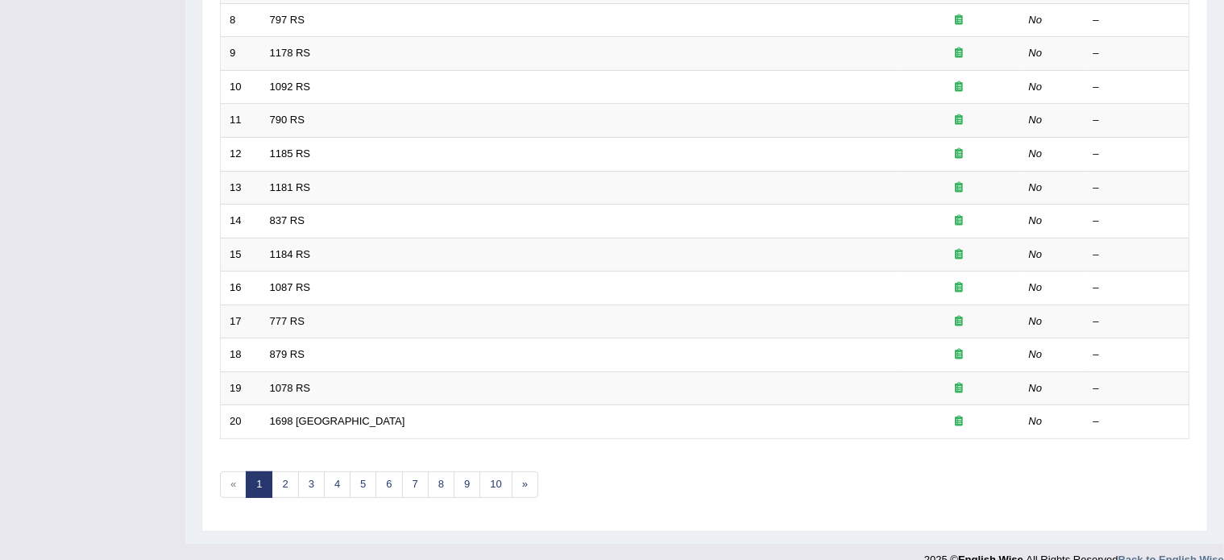
scroll to position [502, 0]
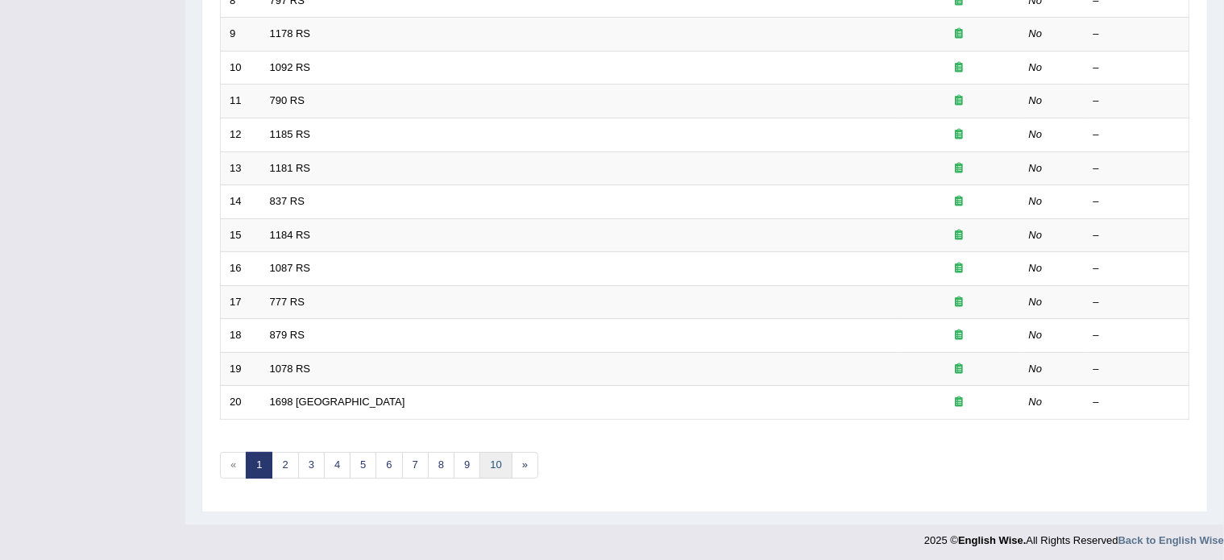
click at [490, 454] on link "10" at bounding box center [496, 465] width 32 height 27
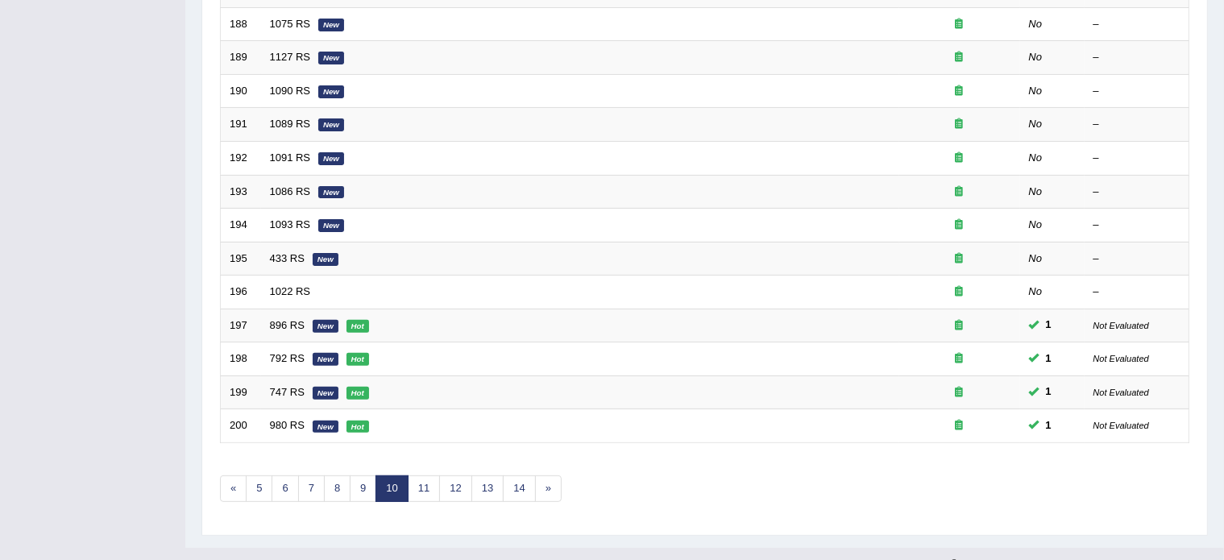
scroll to position [502, 0]
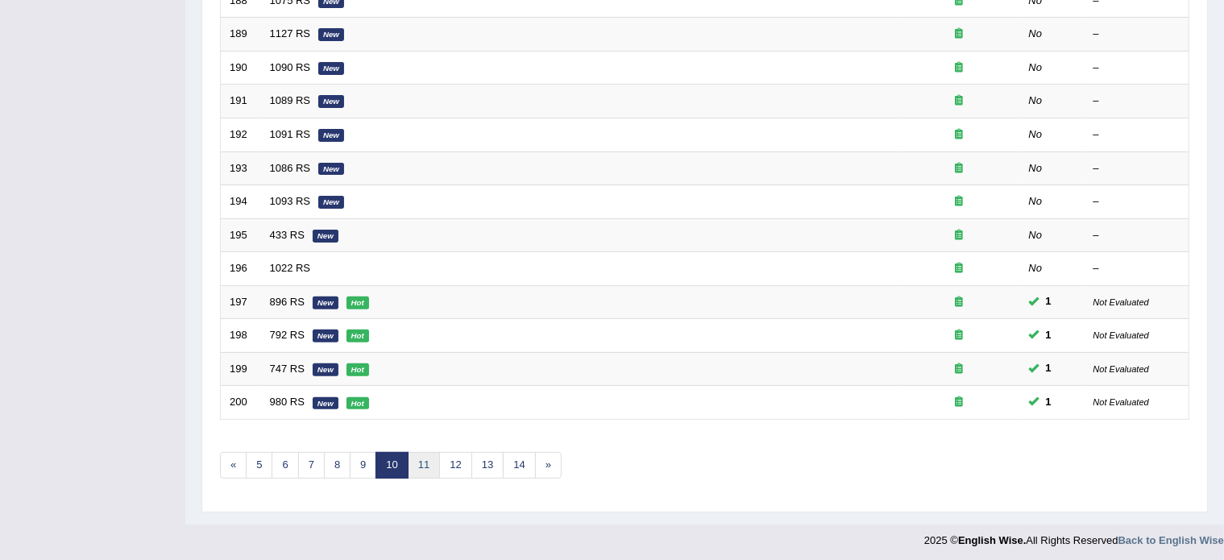
click at [422, 463] on link "11" at bounding box center [424, 465] width 32 height 27
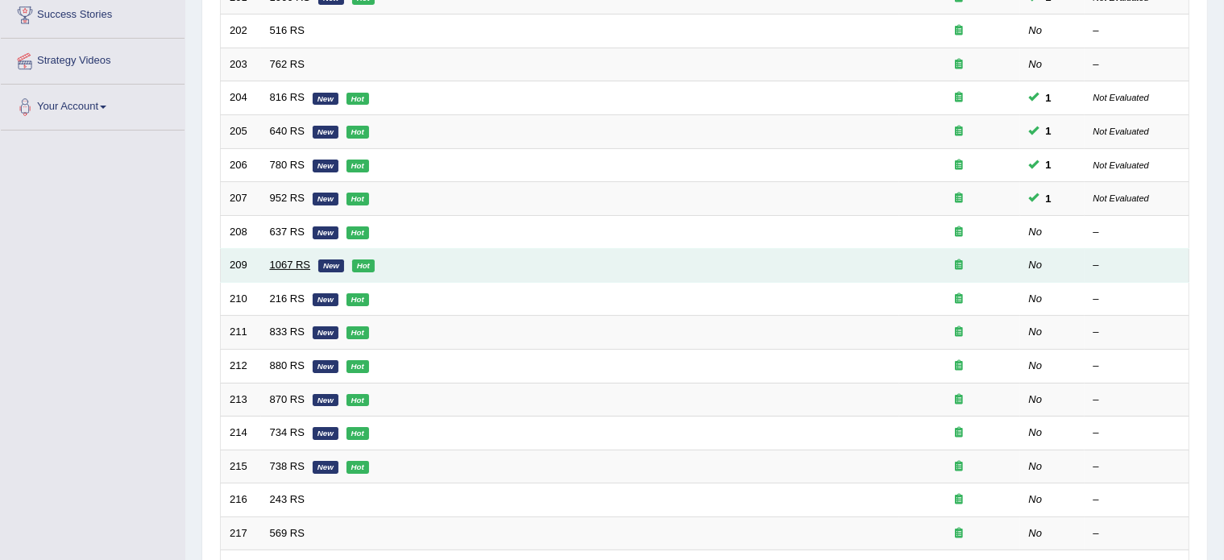
scroll to position [274, 0]
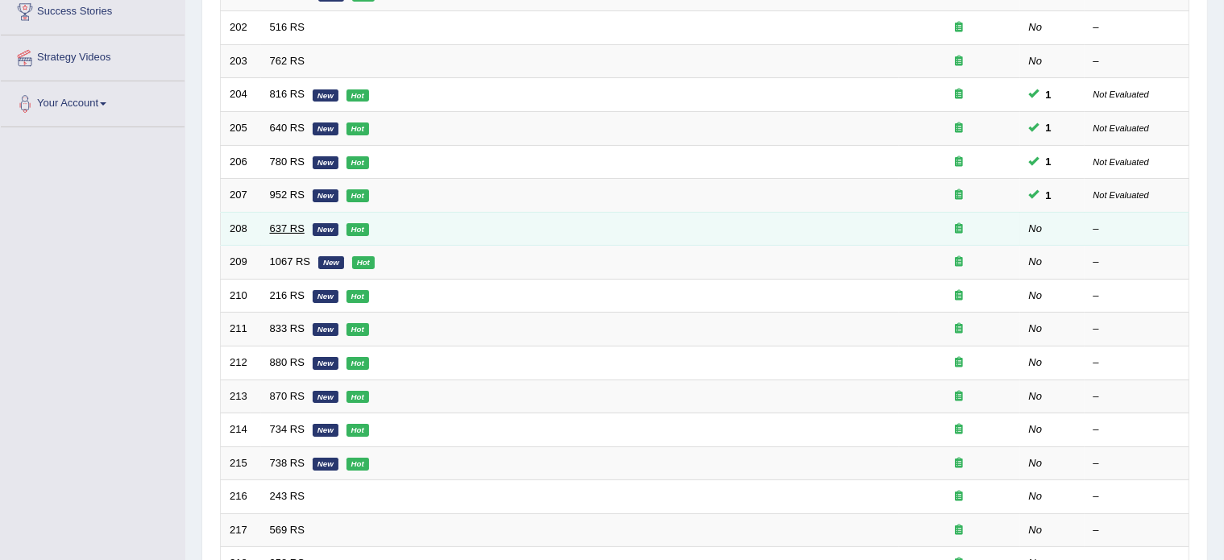
click at [280, 229] on link "637 RS" at bounding box center [287, 228] width 35 height 12
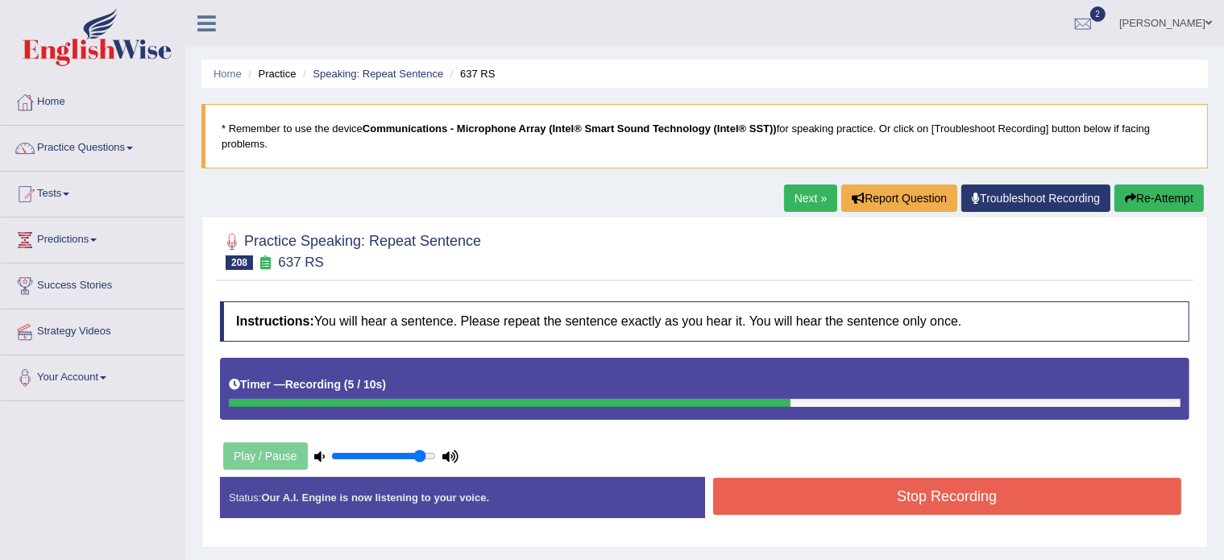
click at [775, 505] on button "Stop Recording" at bounding box center [947, 496] width 469 height 37
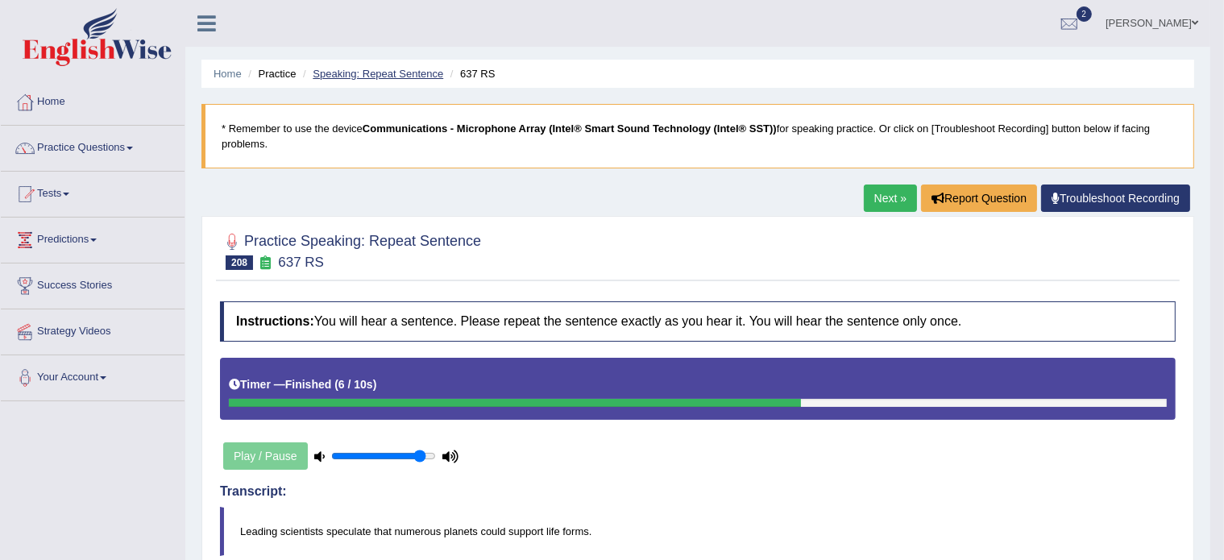
click at [383, 75] on link "Speaking: Repeat Sentence" at bounding box center [378, 74] width 131 height 12
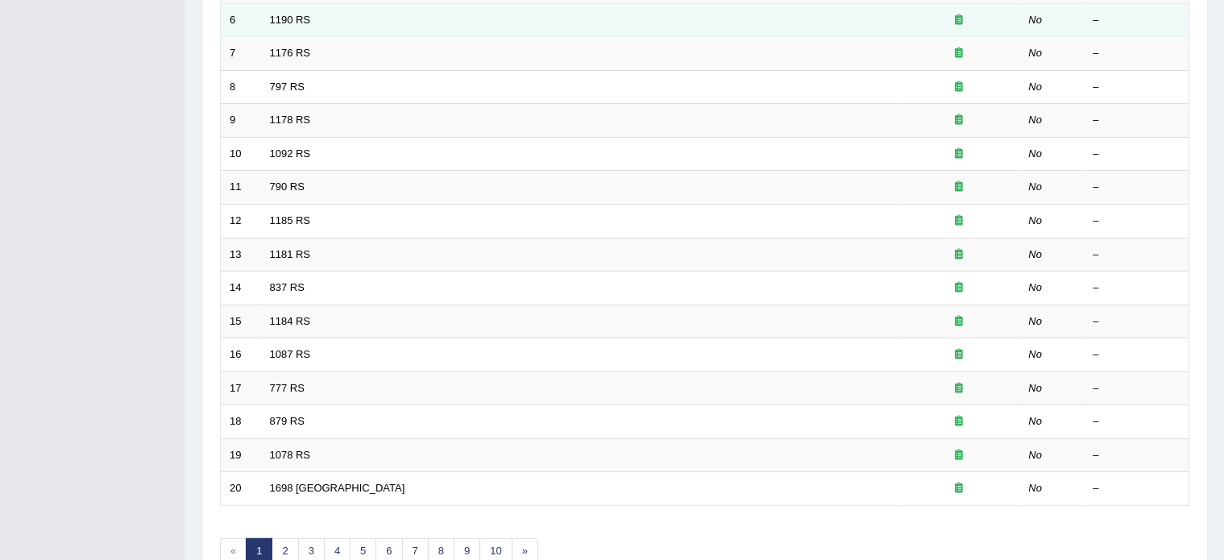
scroll to position [502, 0]
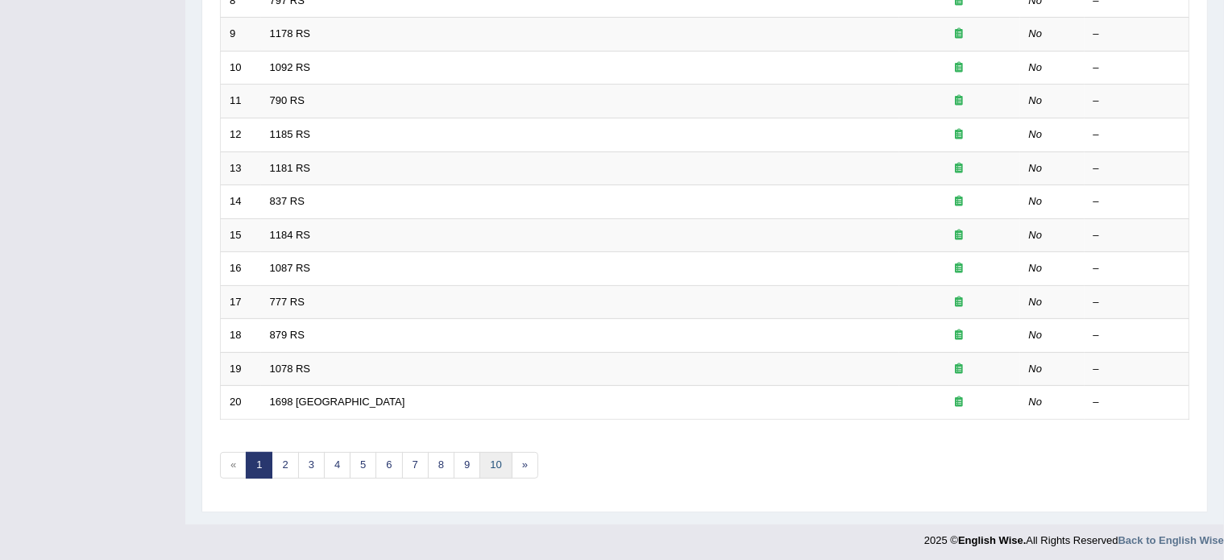
click at [490, 460] on link "10" at bounding box center [496, 465] width 32 height 27
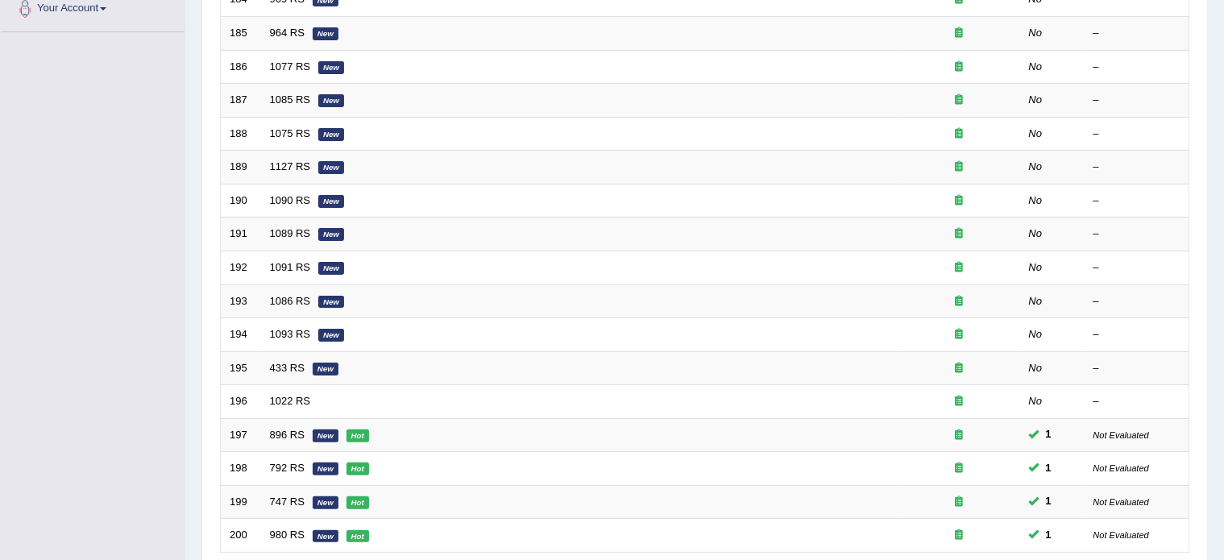
scroll to position [502, 0]
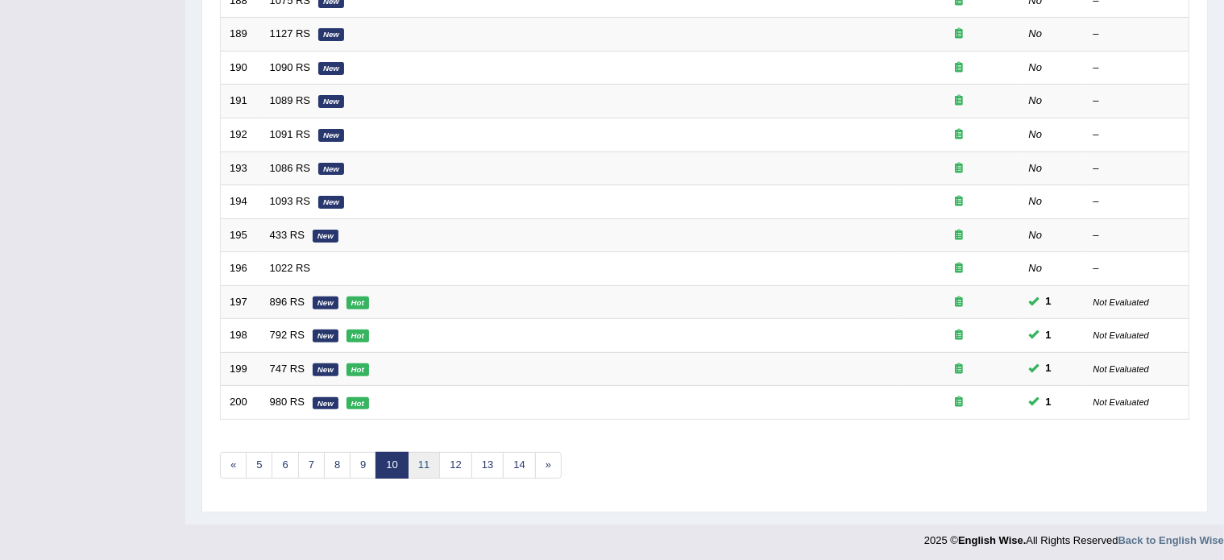
click at [423, 457] on link "11" at bounding box center [424, 465] width 32 height 27
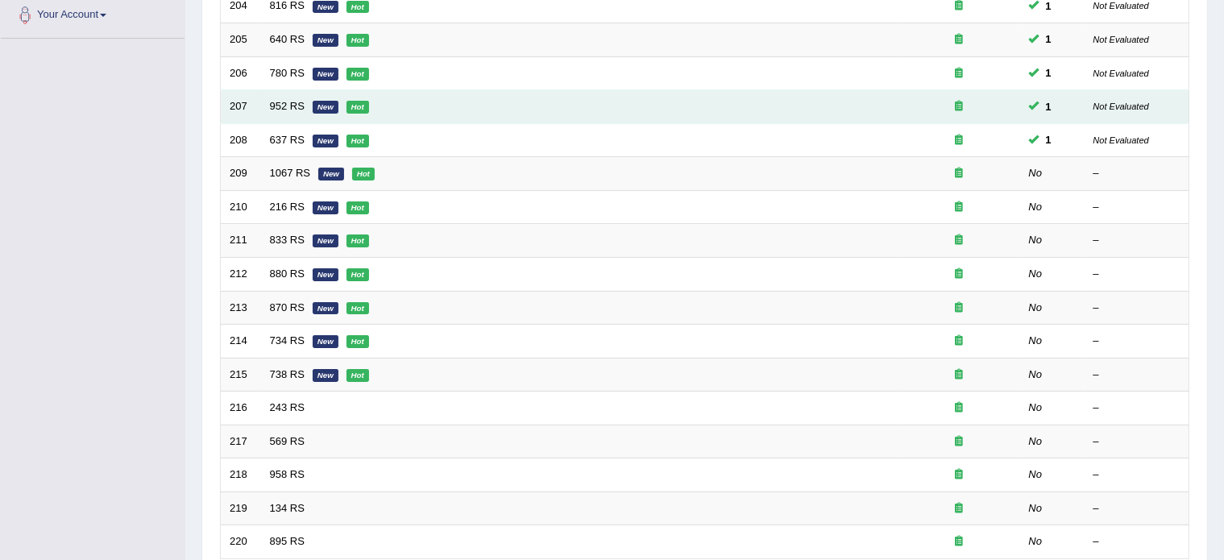
scroll to position [362, 0]
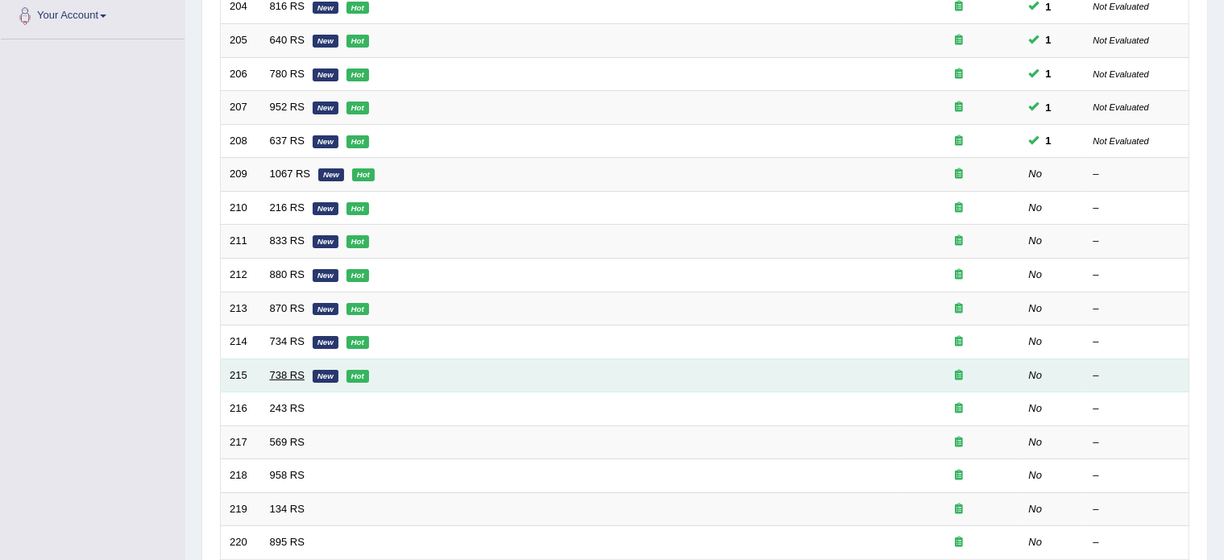
click at [285, 372] on link "738 RS" at bounding box center [287, 375] width 35 height 12
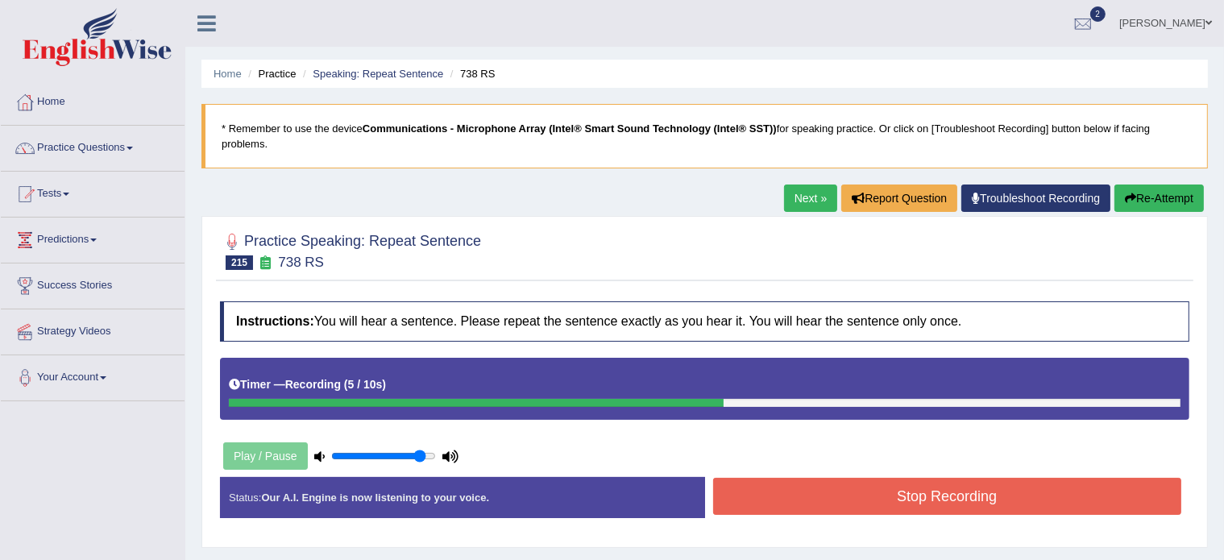
click at [764, 490] on button "Stop Recording" at bounding box center [947, 496] width 469 height 37
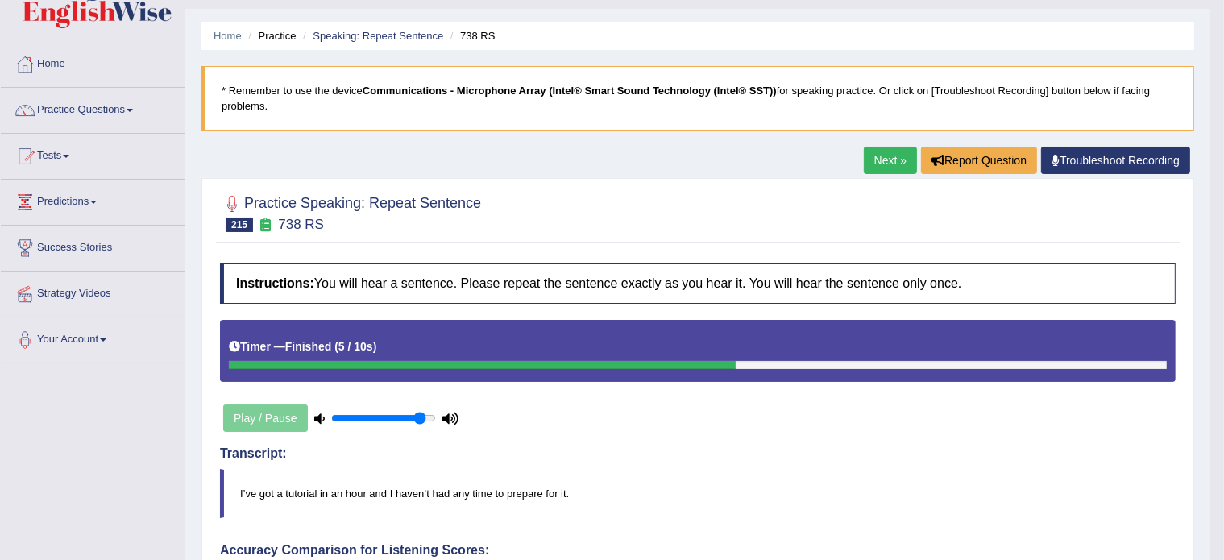
scroll to position [16, 0]
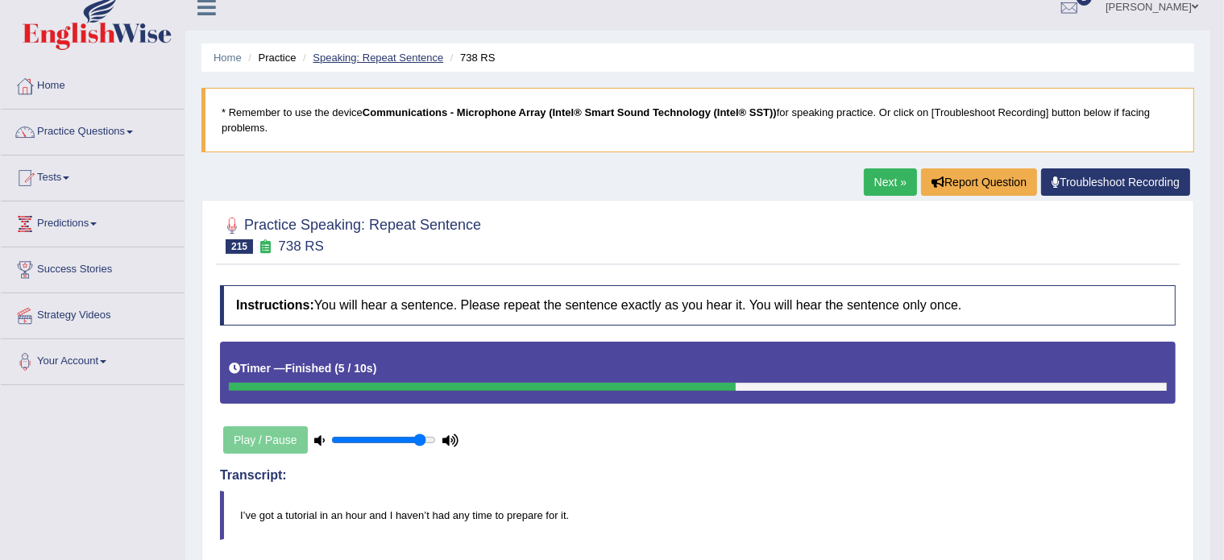
click at [376, 59] on link "Speaking: Repeat Sentence" at bounding box center [378, 58] width 131 height 12
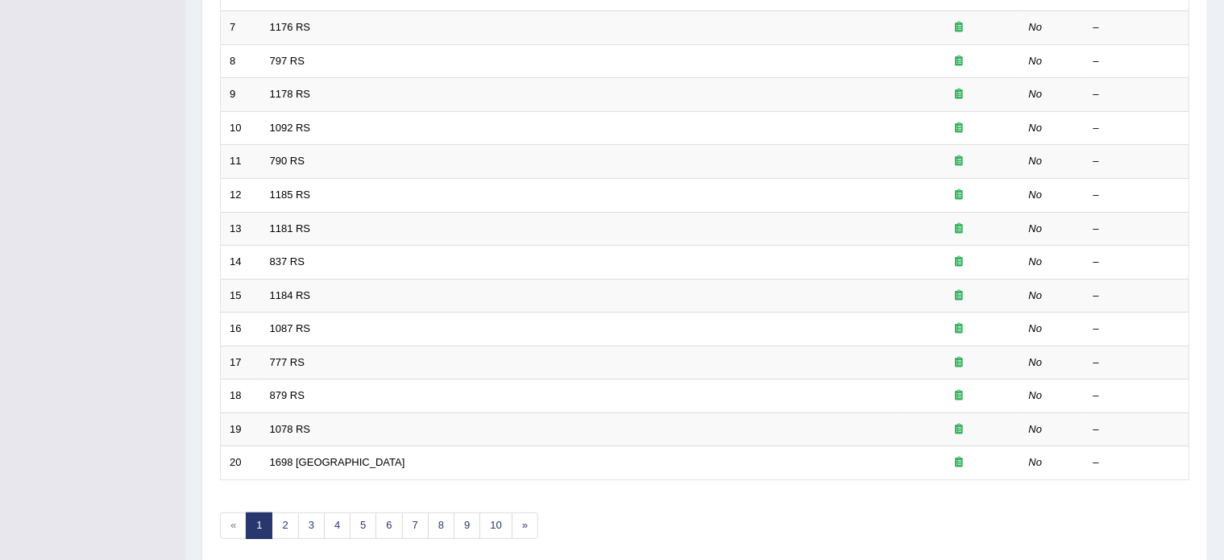
scroll to position [464, 0]
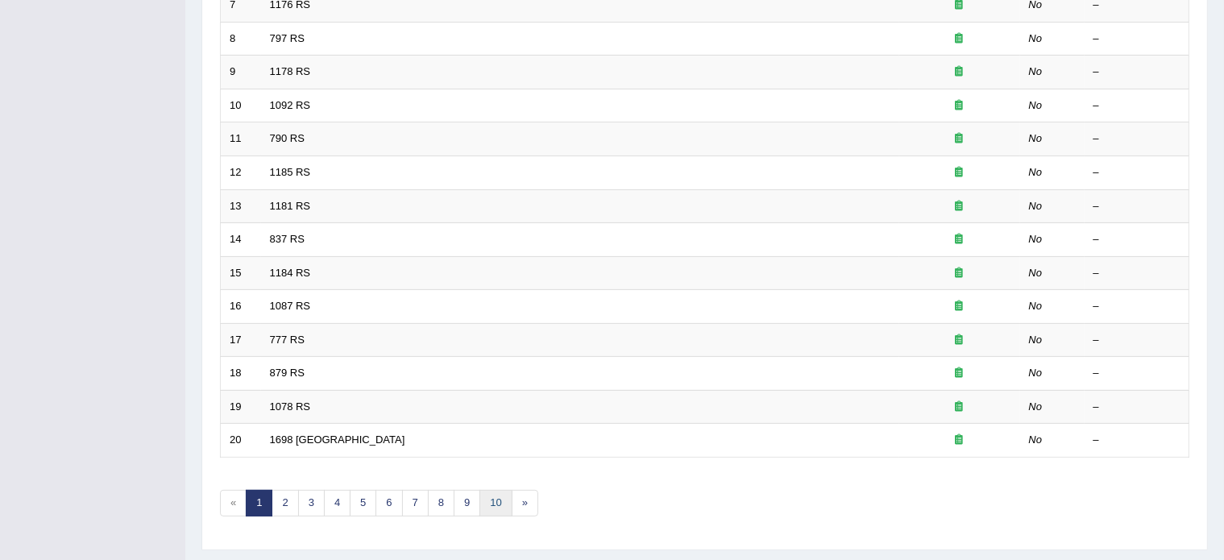
click at [488, 501] on link "10" at bounding box center [496, 503] width 32 height 27
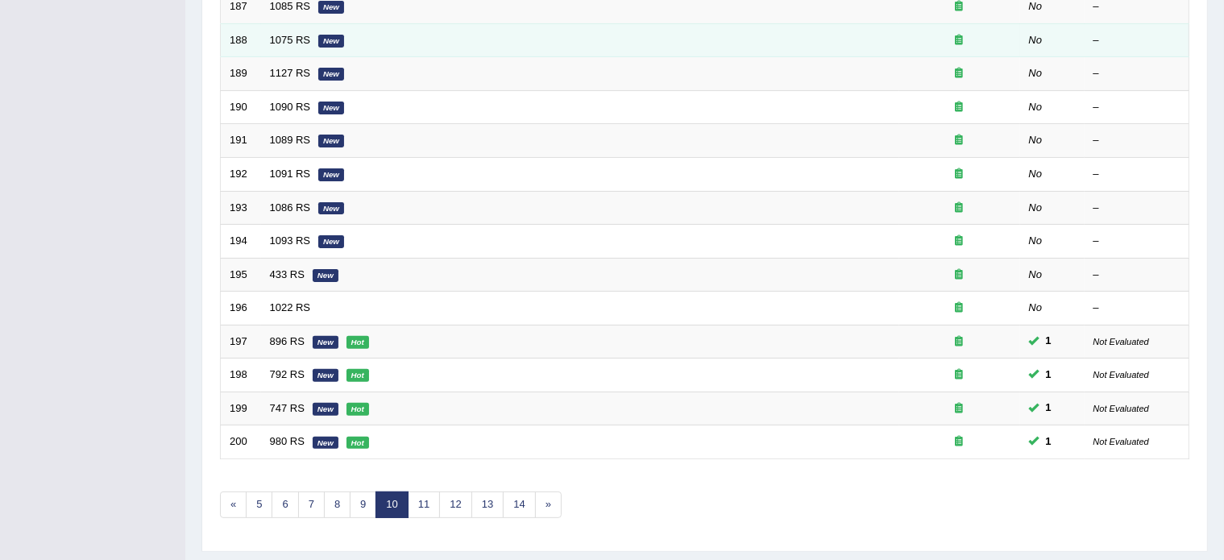
scroll to position [502, 0]
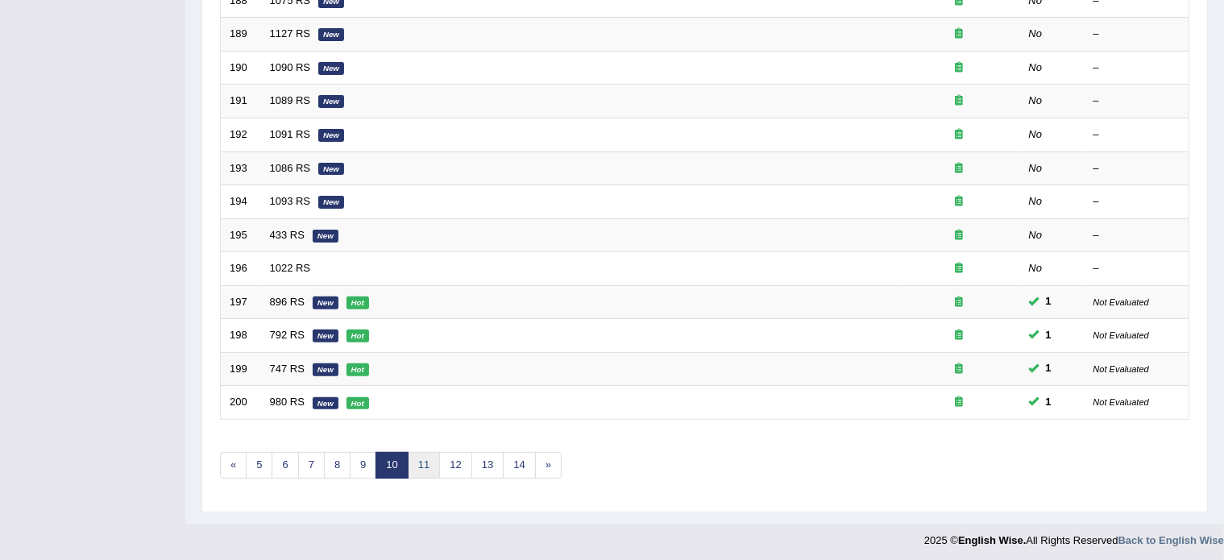
click at [419, 459] on link "11" at bounding box center [424, 465] width 32 height 27
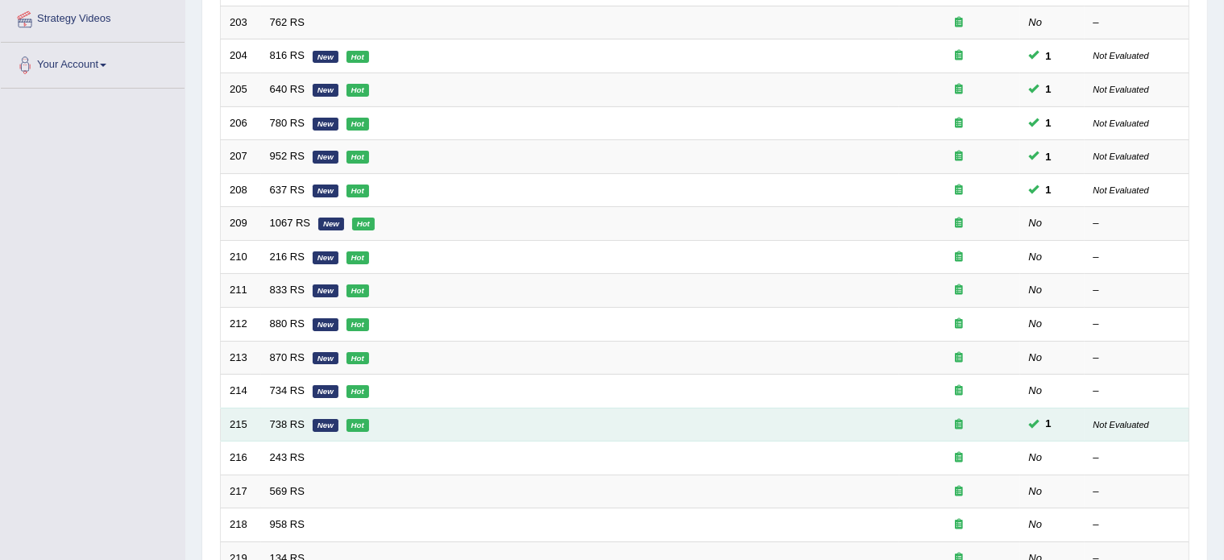
scroll to position [314, 0]
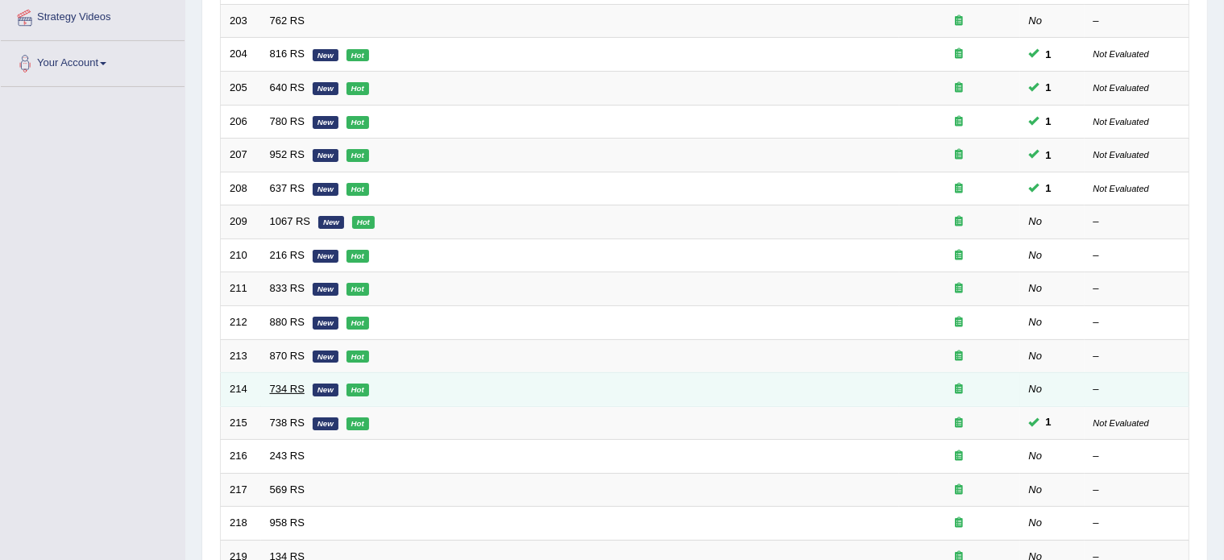
click at [282, 383] on link "734 RS" at bounding box center [287, 389] width 35 height 12
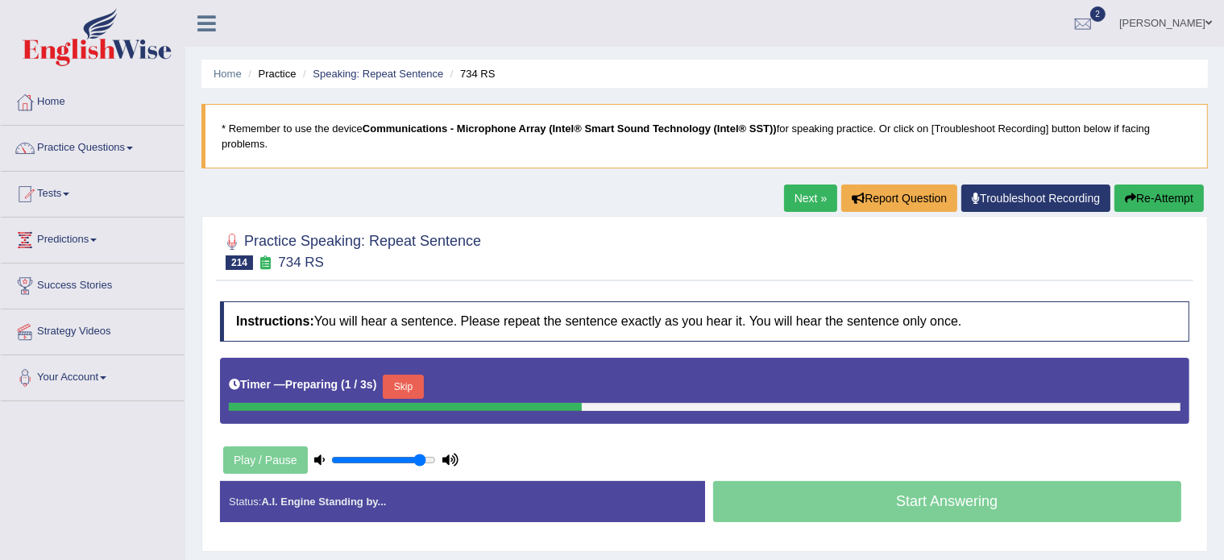
scroll to position [141, 0]
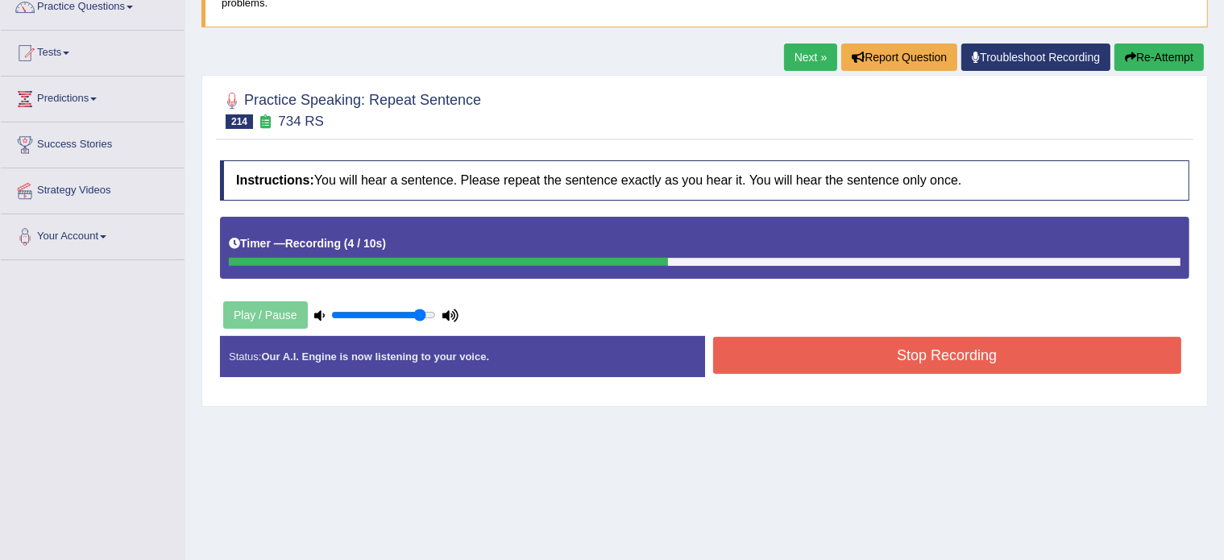
click at [759, 351] on button "Stop Recording" at bounding box center [947, 355] width 469 height 37
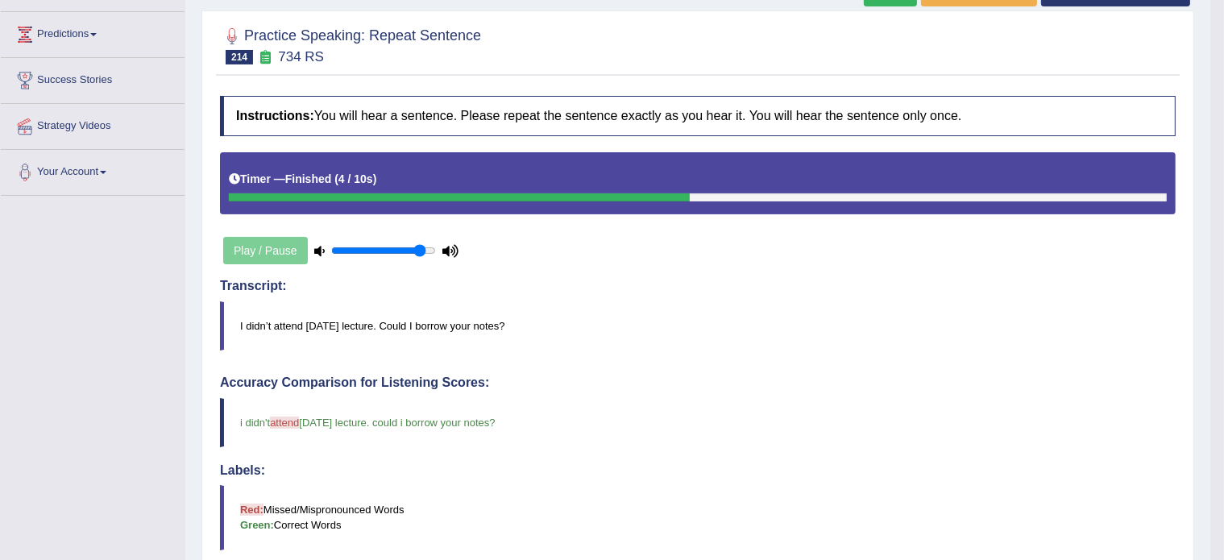
scroll to position [0, 0]
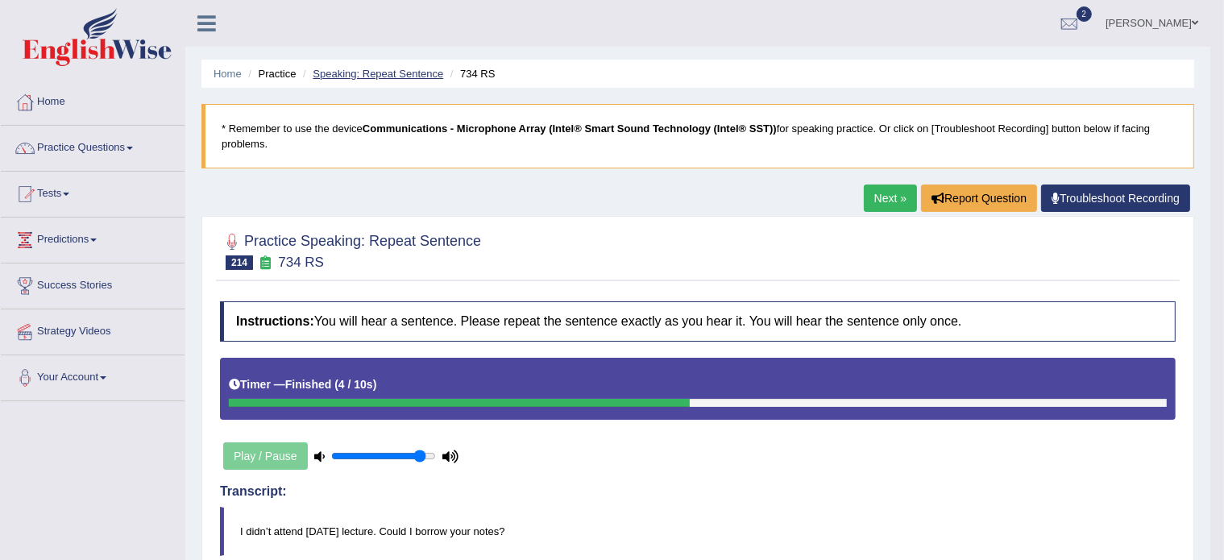
click at [401, 78] on link "Speaking: Repeat Sentence" at bounding box center [378, 74] width 131 height 12
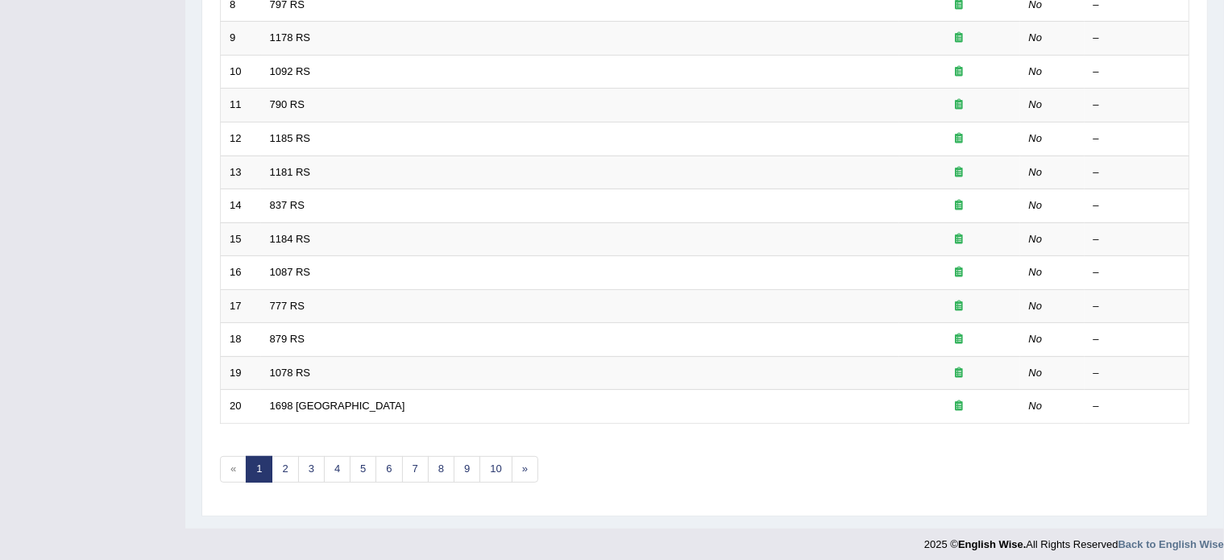
scroll to position [502, 0]
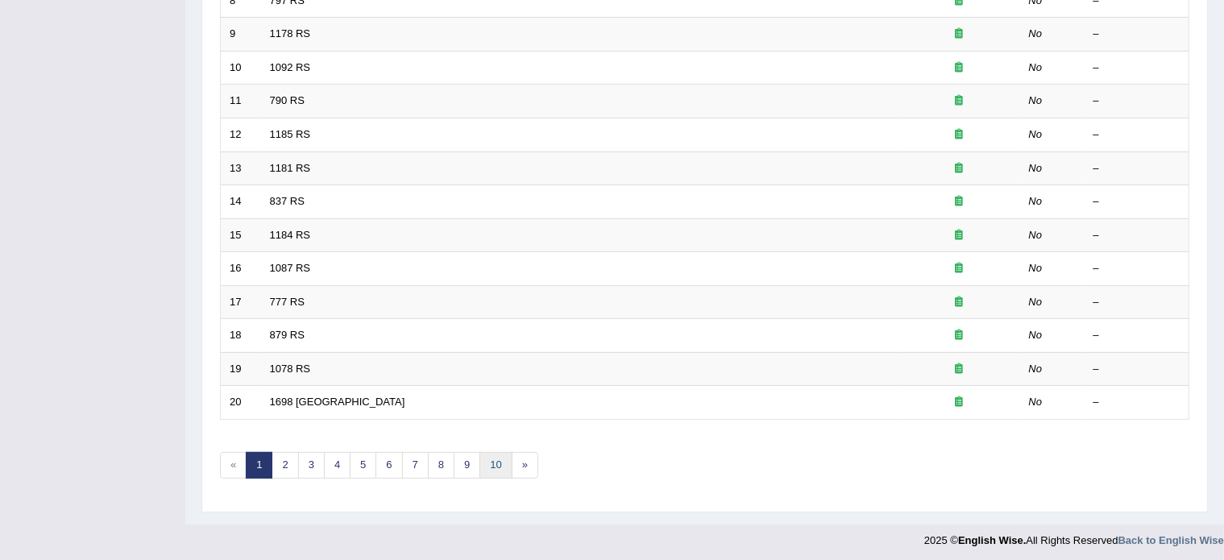
click at [489, 464] on link "10" at bounding box center [496, 465] width 32 height 27
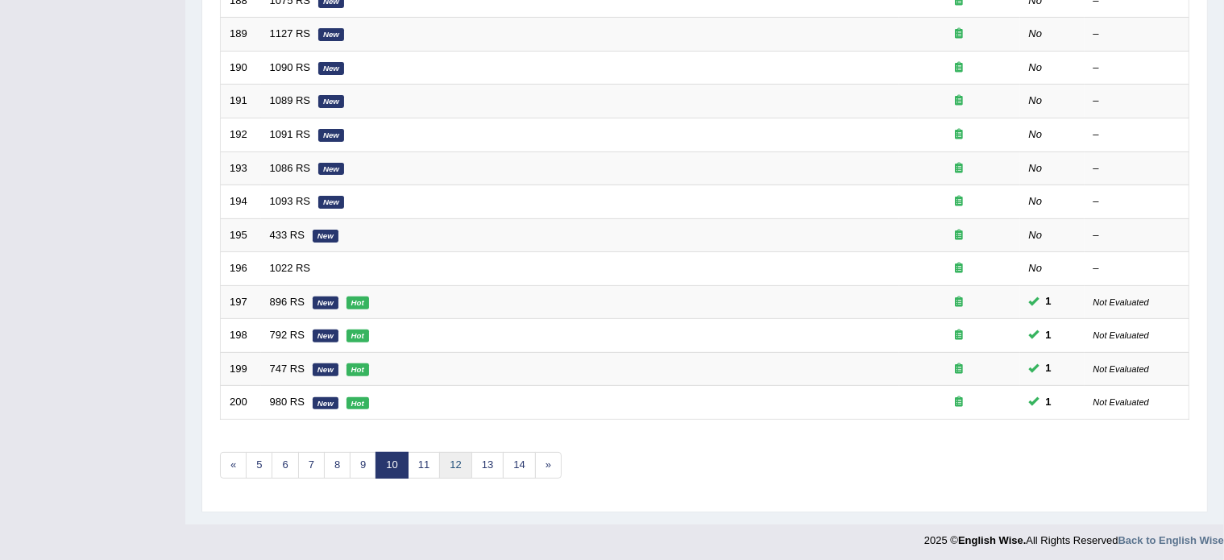
scroll to position [501, 0]
click at [423, 454] on link "11" at bounding box center [424, 466] width 32 height 27
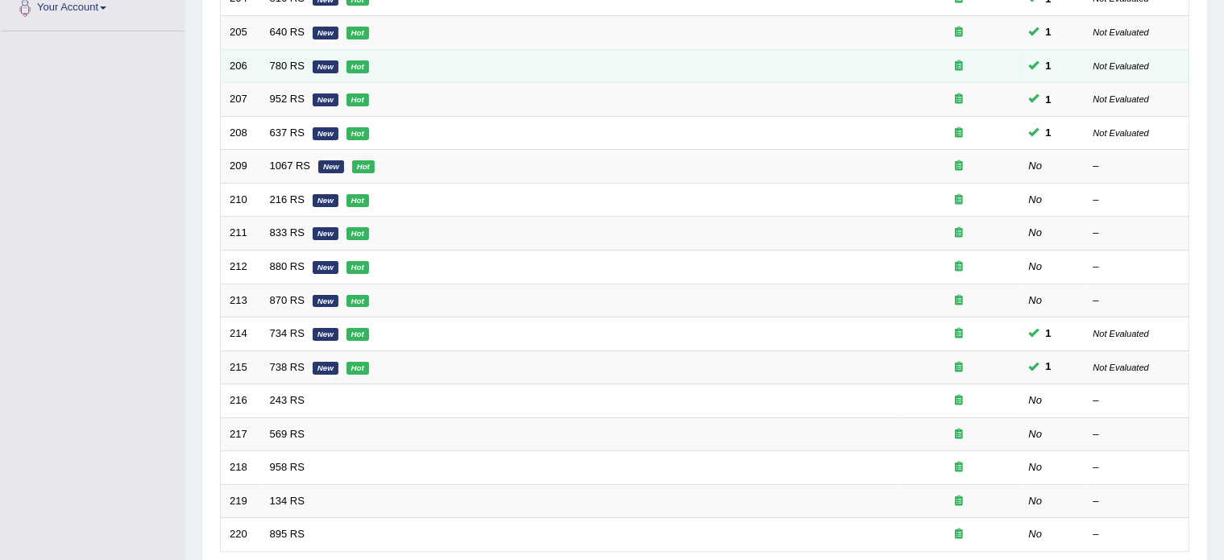
scroll to position [376, 0]
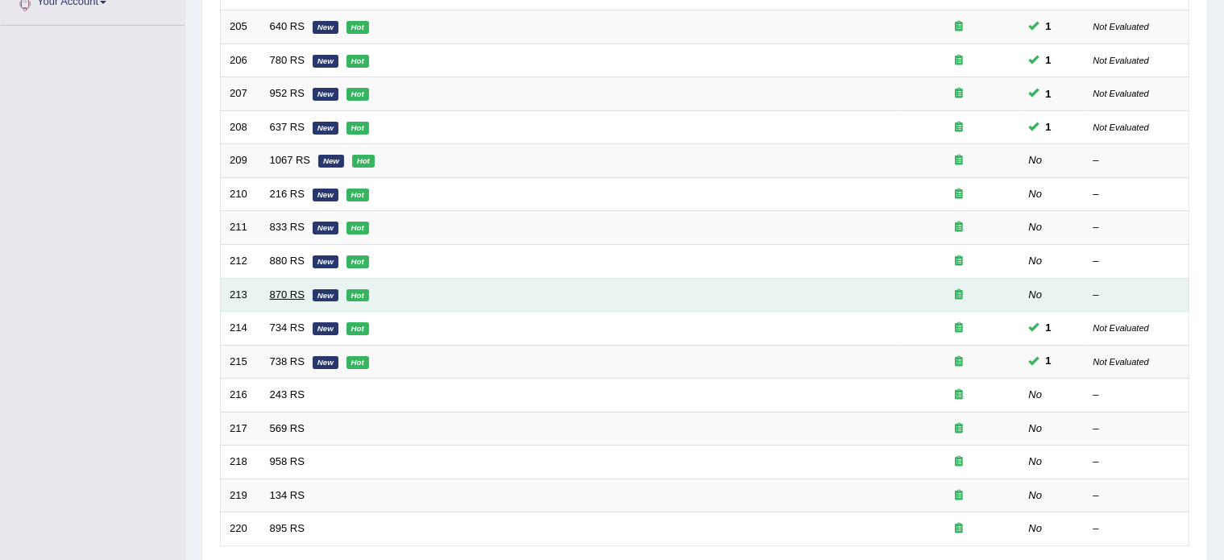
click at [289, 291] on link "870 RS" at bounding box center [287, 295] width 35 height 12
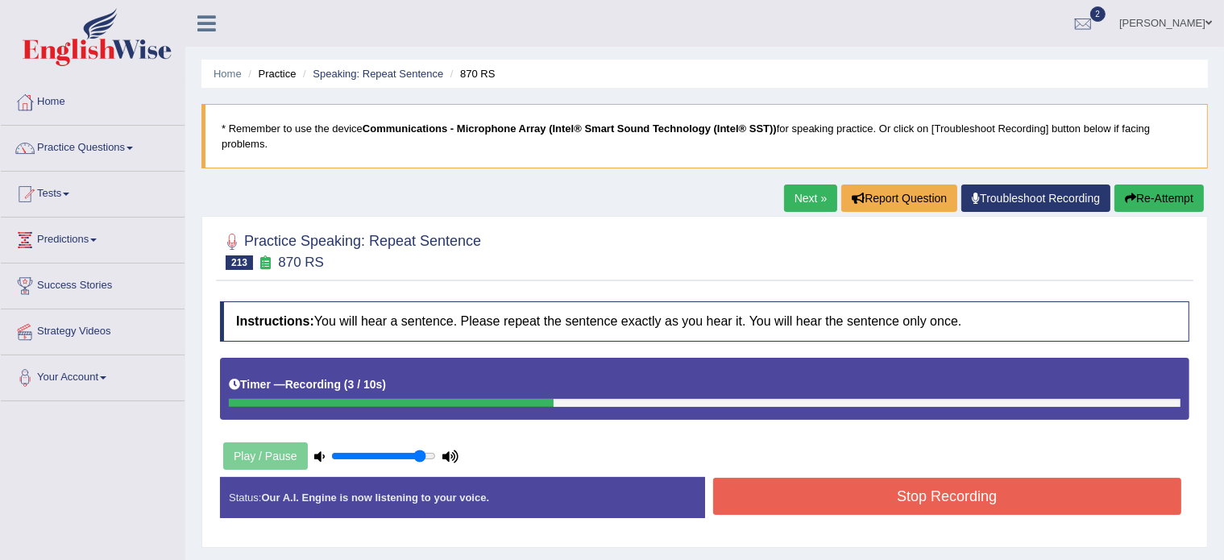
click at [777, 499] on button "Stop Recording" at bounding box center [947, 496] width 469 height 37
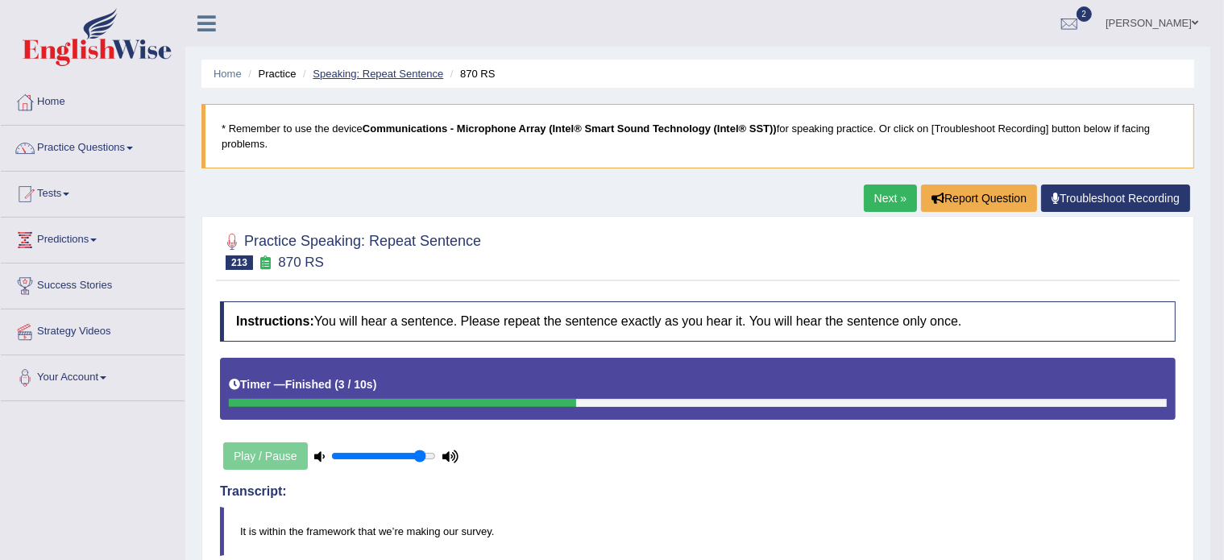
click at [384, 68] on link "Speaking: Repeat Sentence" at bounding box center [378, 74] width 131 height 12
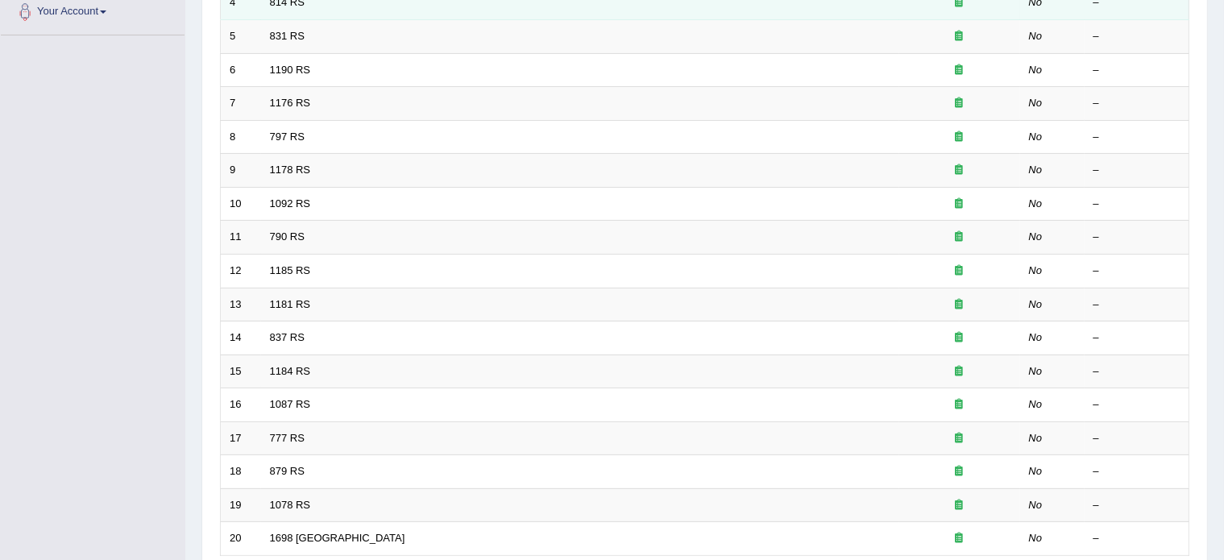
scroll to position [502, 0]
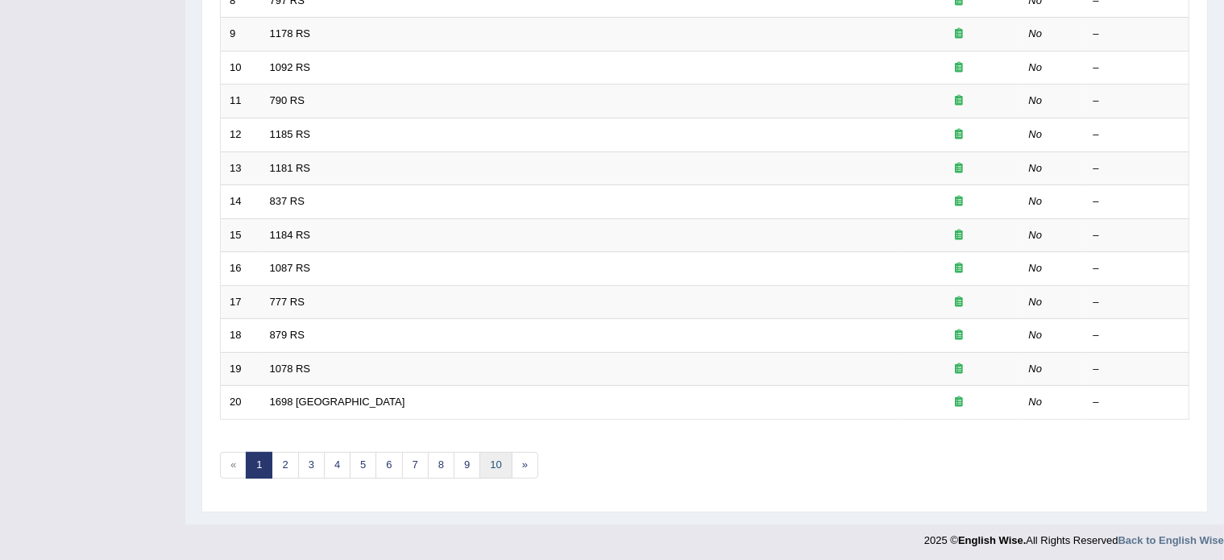
click at [497, 459] on link "10" at bounding box center [496, 465] width 32 height 27
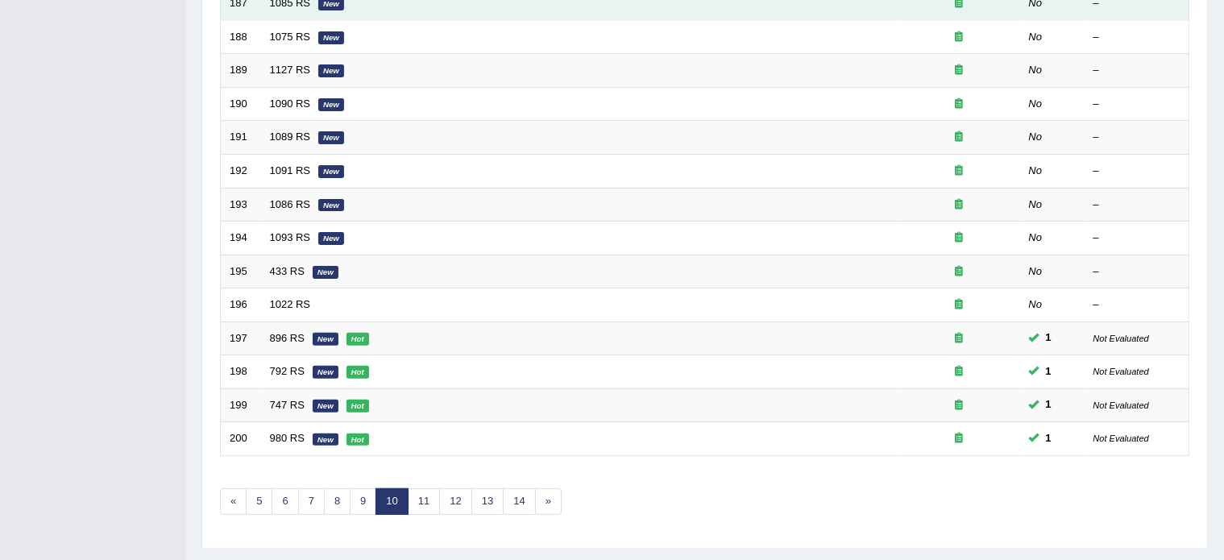
scroll to position [502, 0]
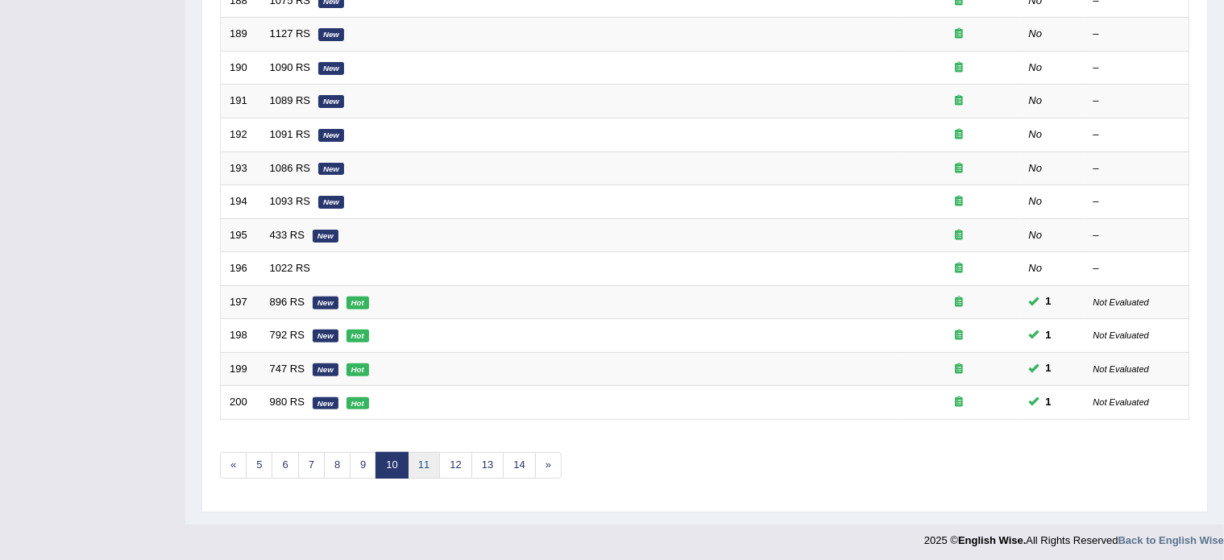
click at [422, 459] on link "11" at bounding box center [424, 465] width 32 height 27
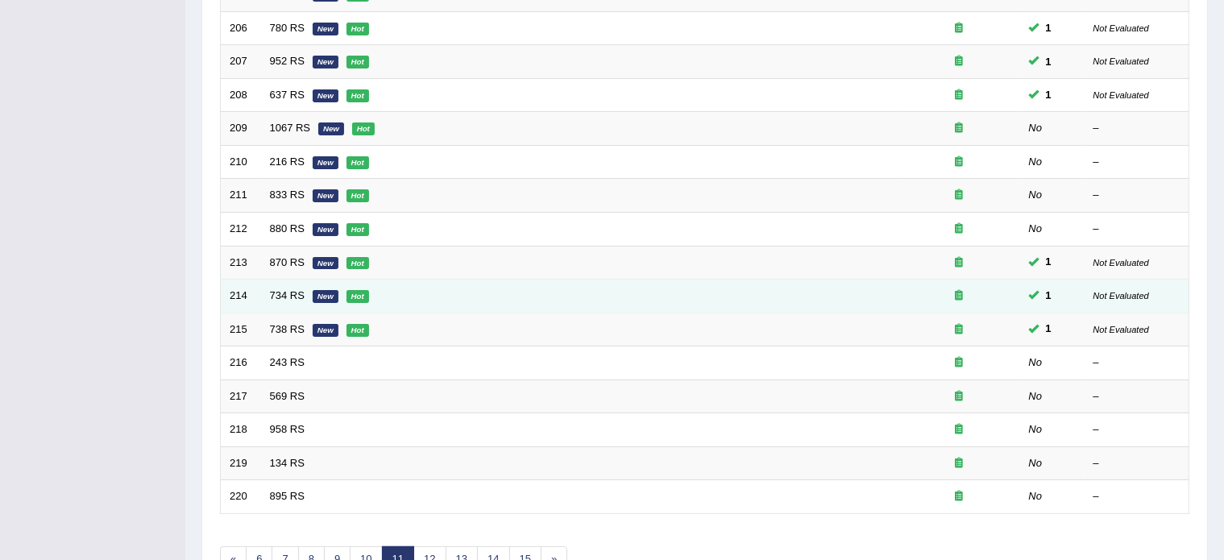
scroll to position [405, 0]
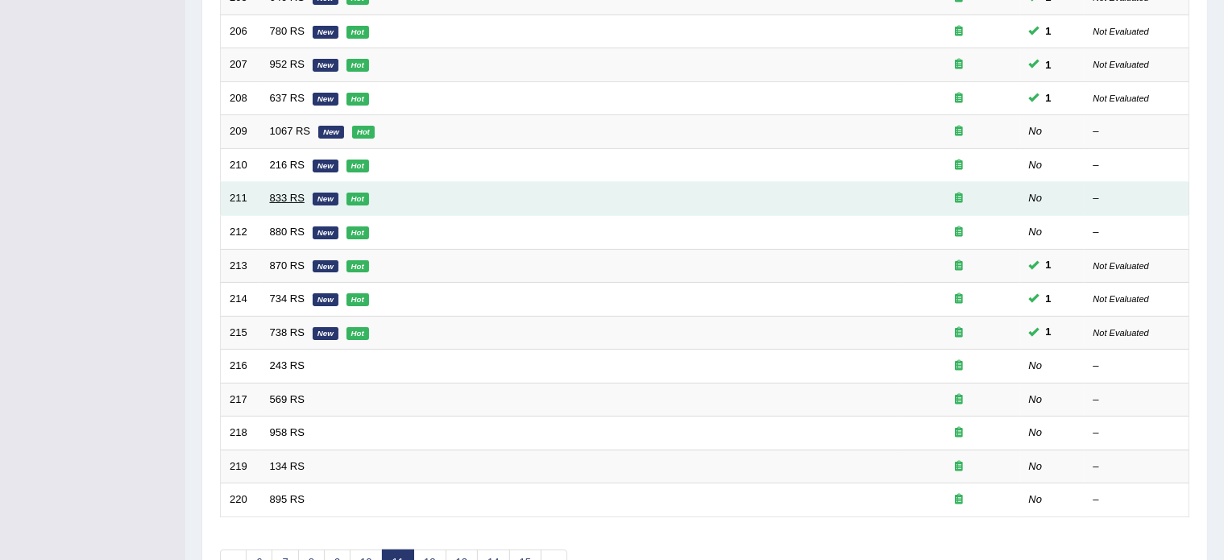
click at [281, 192] on link "833 RS" at bounding box center [287, 198] width 35 height 12
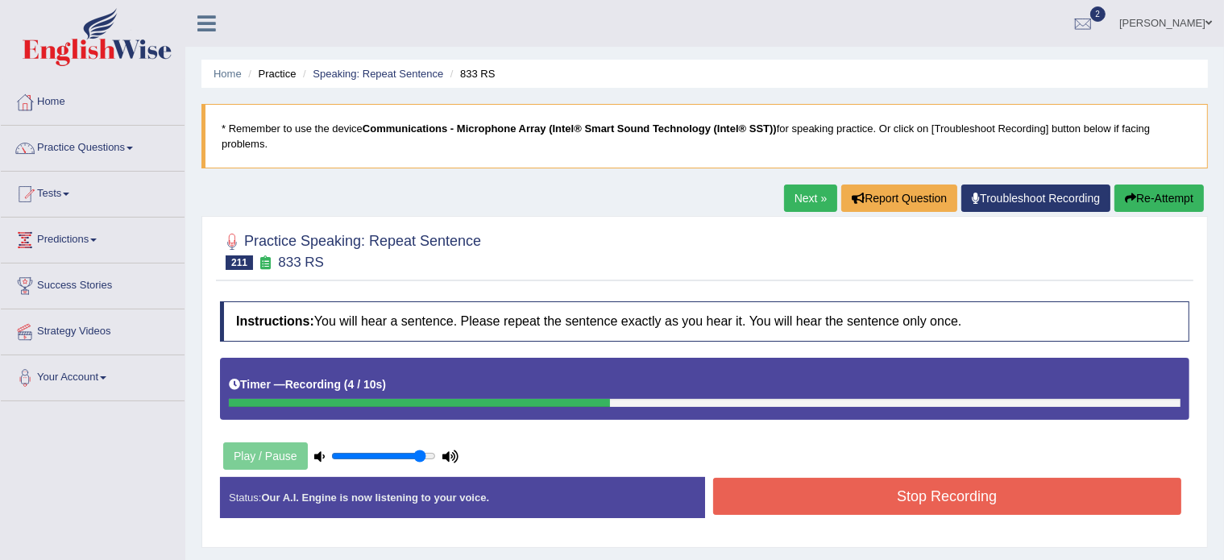
click at [751, 500] on button "Stop Recording" at bounding box center [947, 496] width 469 height 37
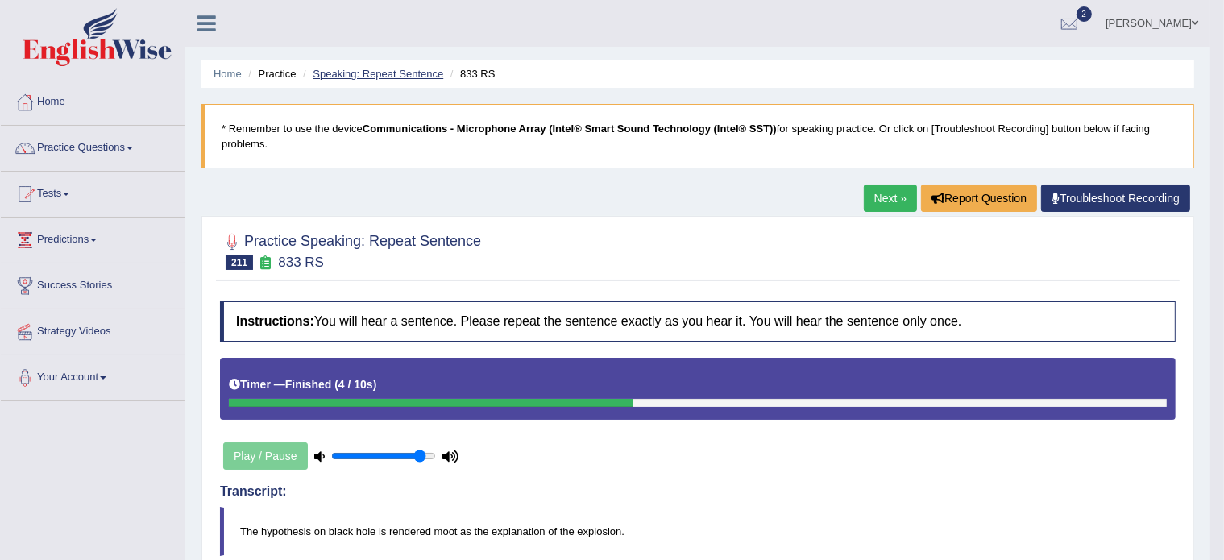
click at [400, 68] on link "Speaking: Repeat Sentence" at bounding box center [378, 74] width 131 height 12
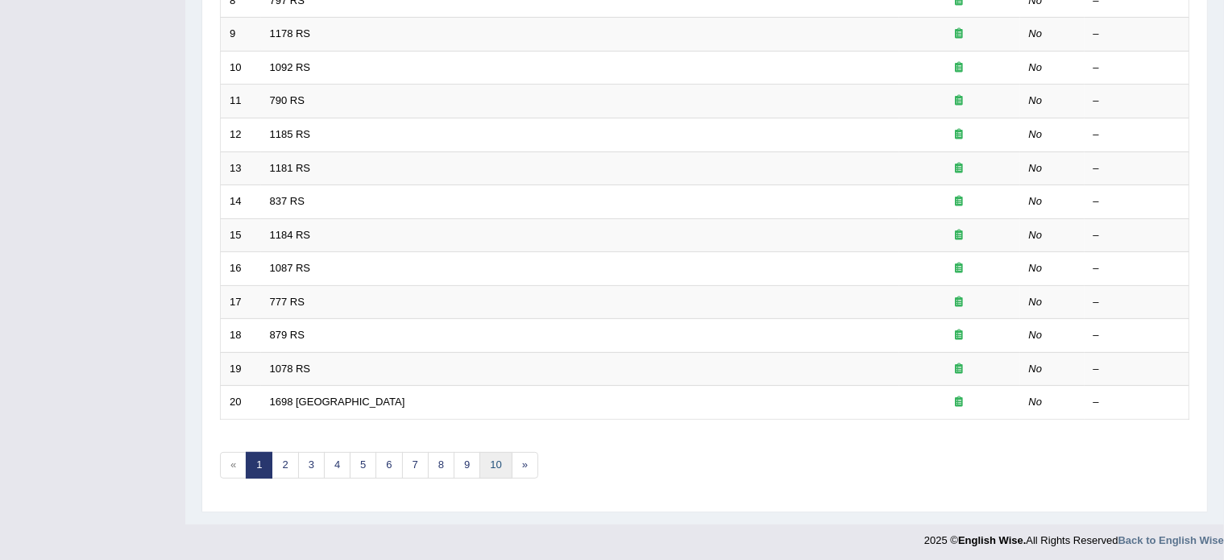
click at [487, 464] on link "10" at bounding box center [496, 465] width 32 height 27
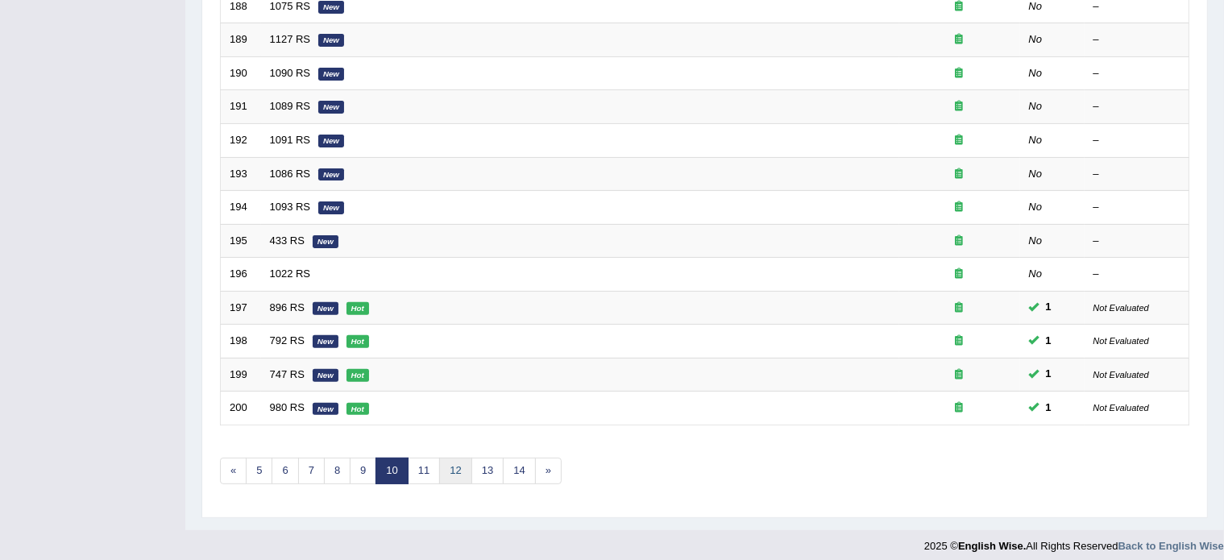
scroll to position [501, 0]
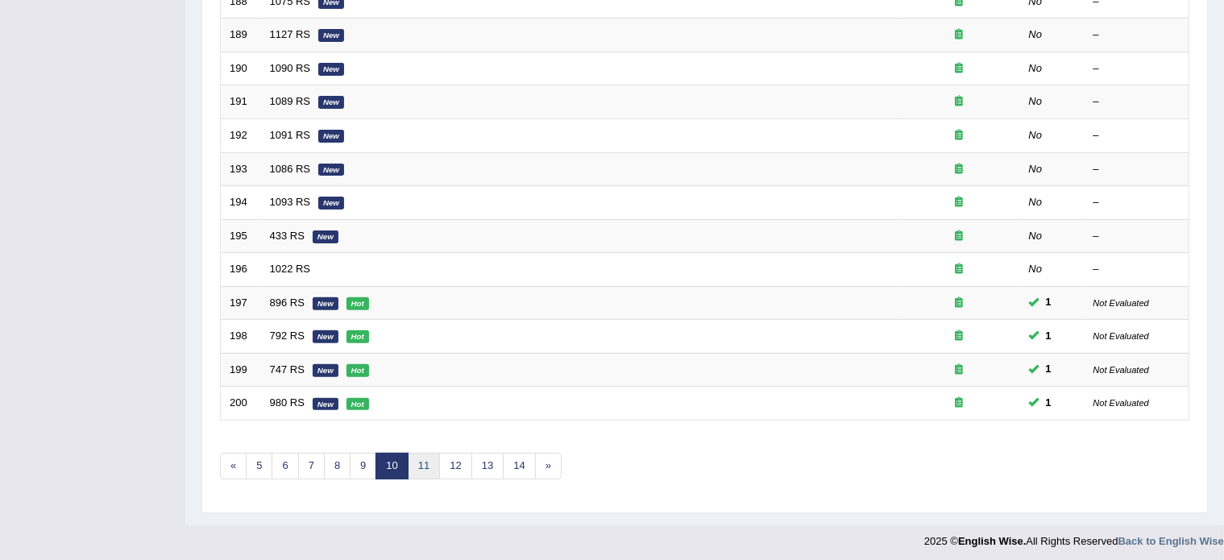
click at [419, 468] on link "11" at bounding box center [424, 466] width 32 height 27
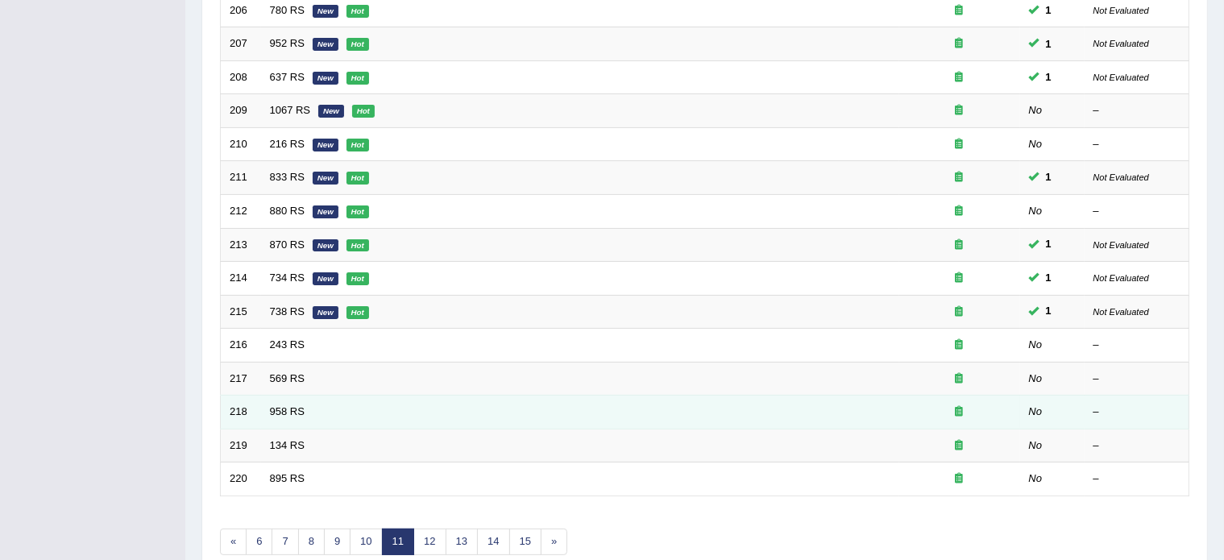
scroll to position [429, 0]
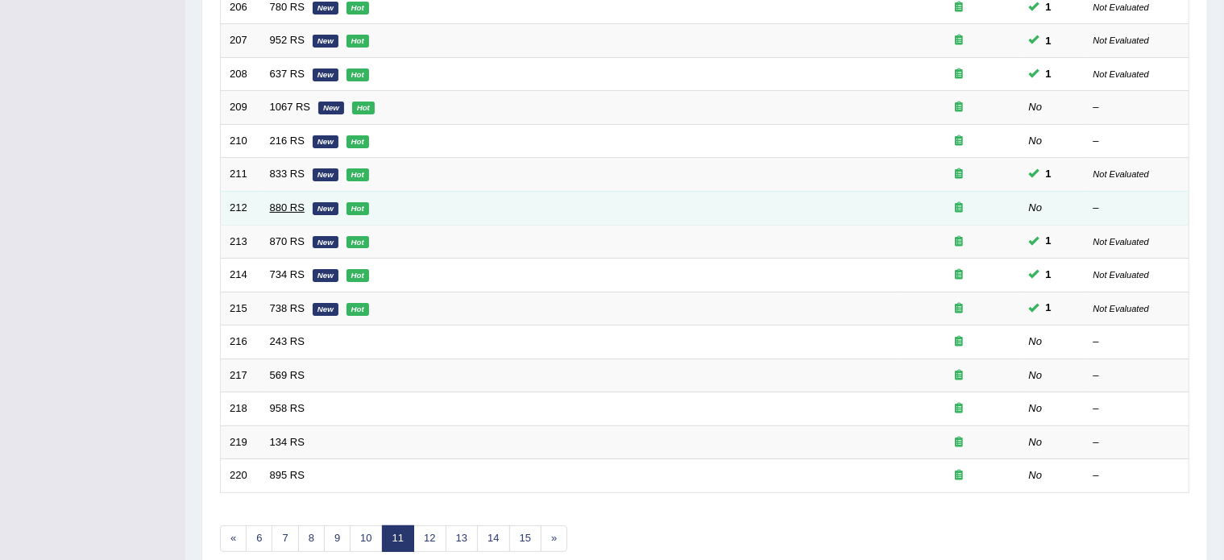
click at [299, 203] on link "880 RS" at bounding box center [287, 208] width 35 height 12
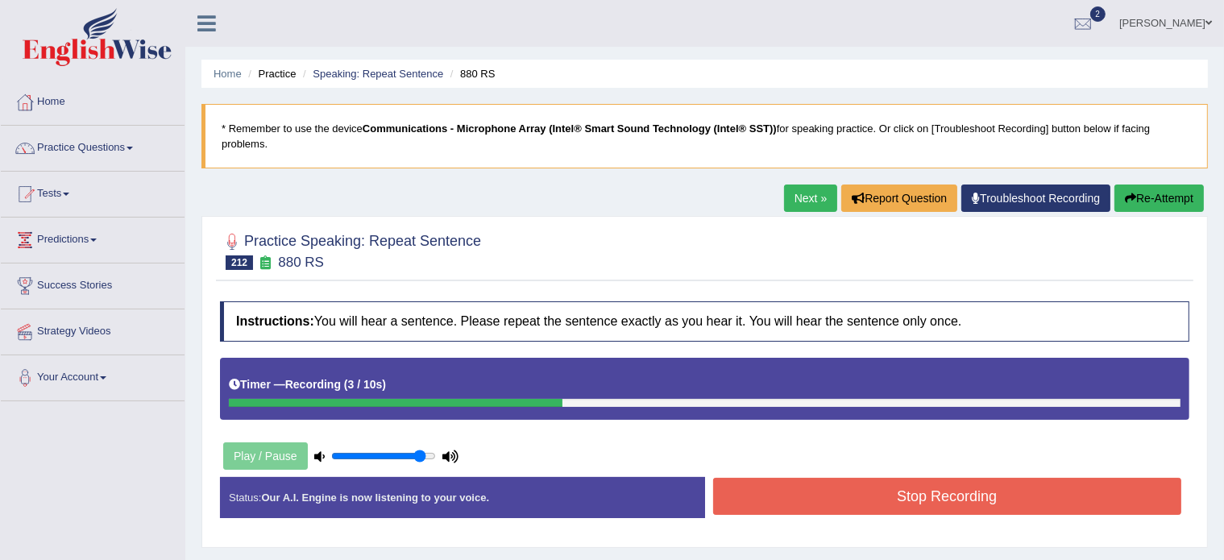
click at [738, 487] on button "Stop Recording" at bounding box center [947, 496] width 469 height 37
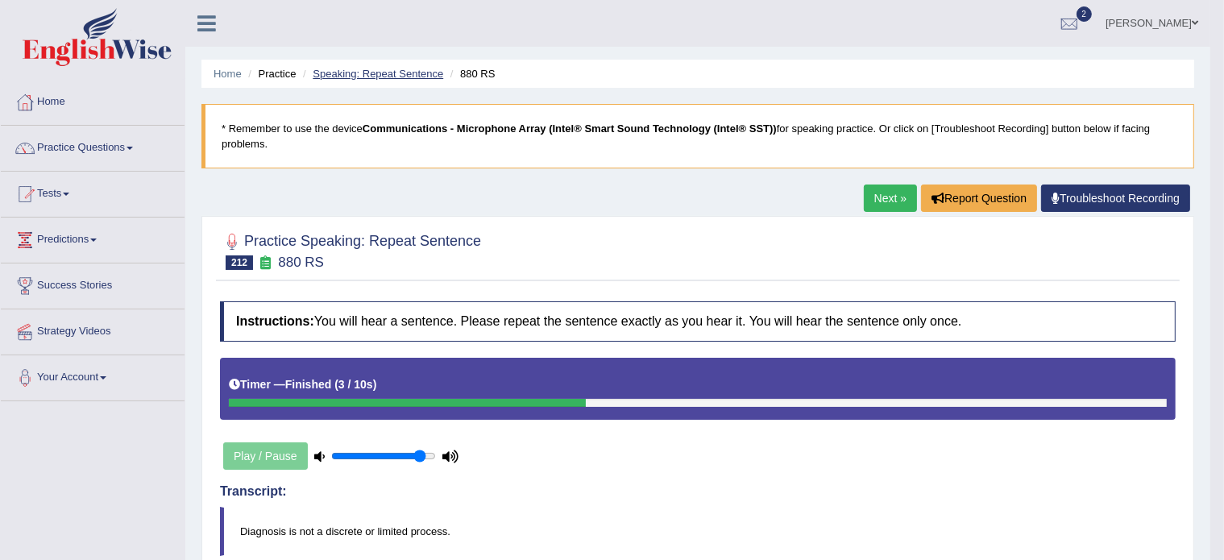
click at [372, 73] on link "Speaking: Repeat Sentence" at bounding box center [378, 74] width 131 height 12
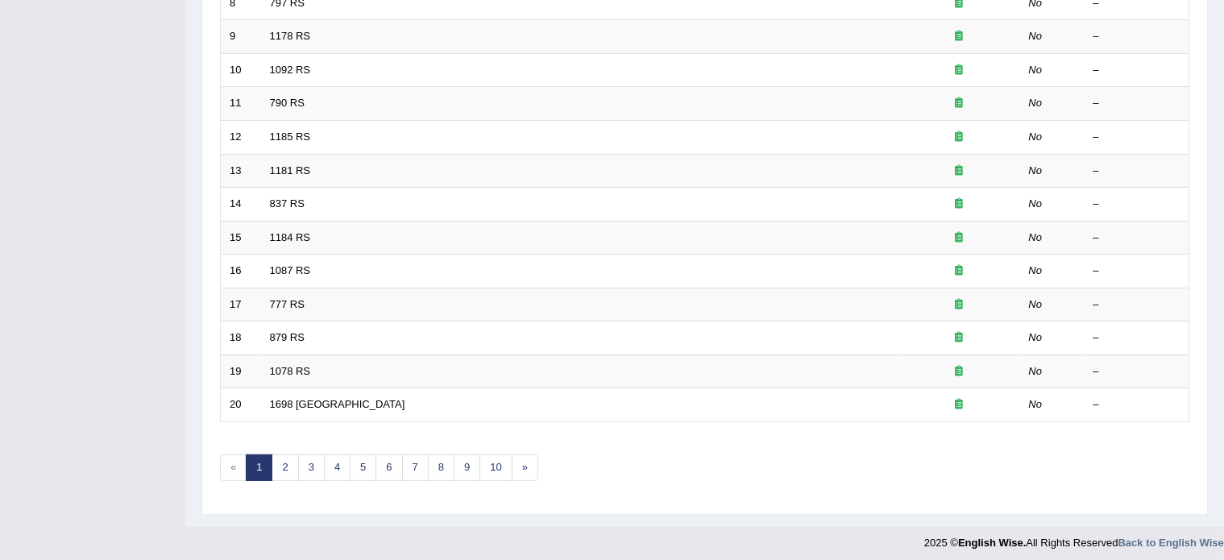
scroll to position [502, 0]
click at [489, 459] on link "10" at bounding box center [496, 465] width 32 height 27
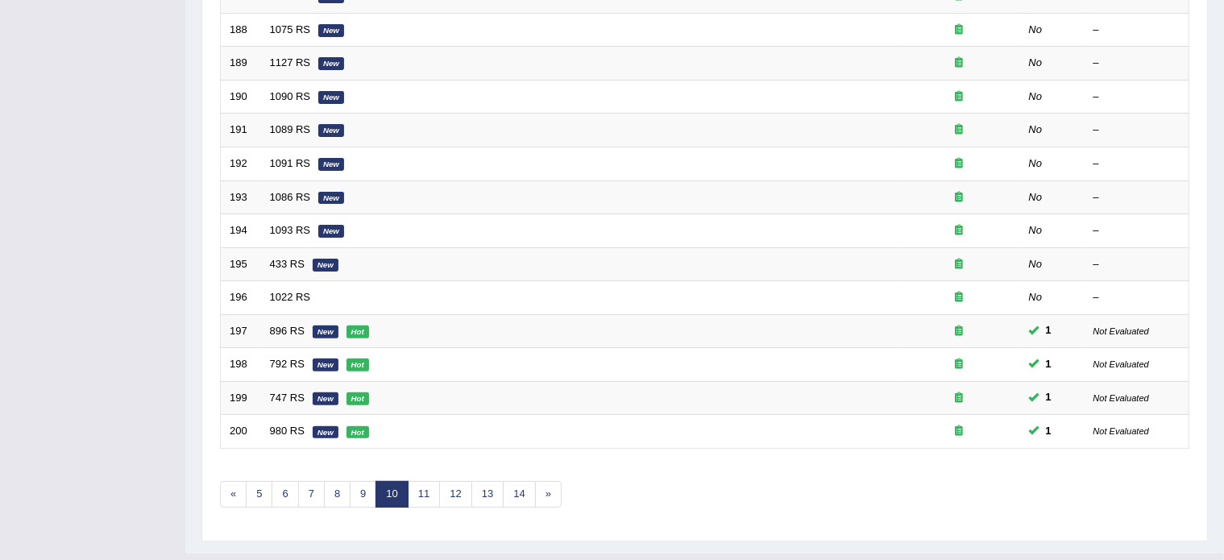
scroll to position [502, 0]
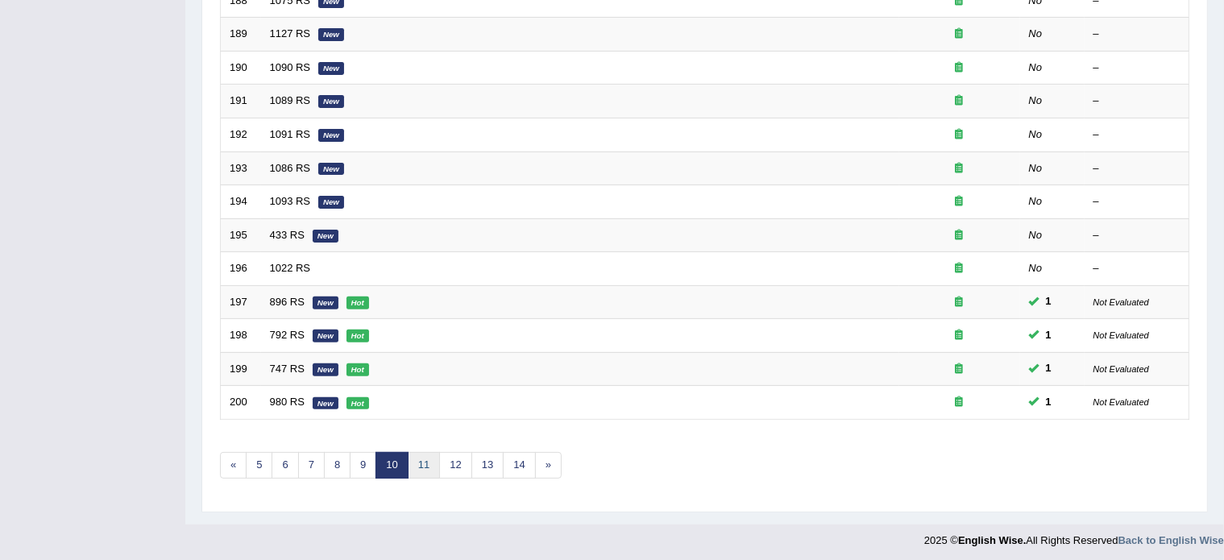
click at [417, 459] on link "11" at bounding box center [424, 465] width 32 height 27
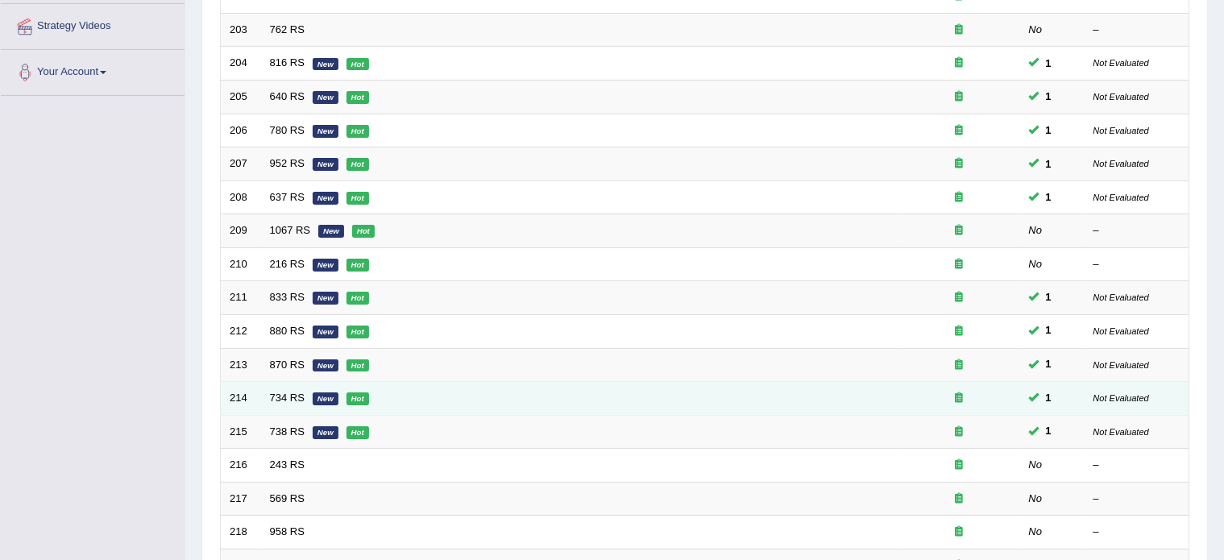
scroll to position [305, 0]
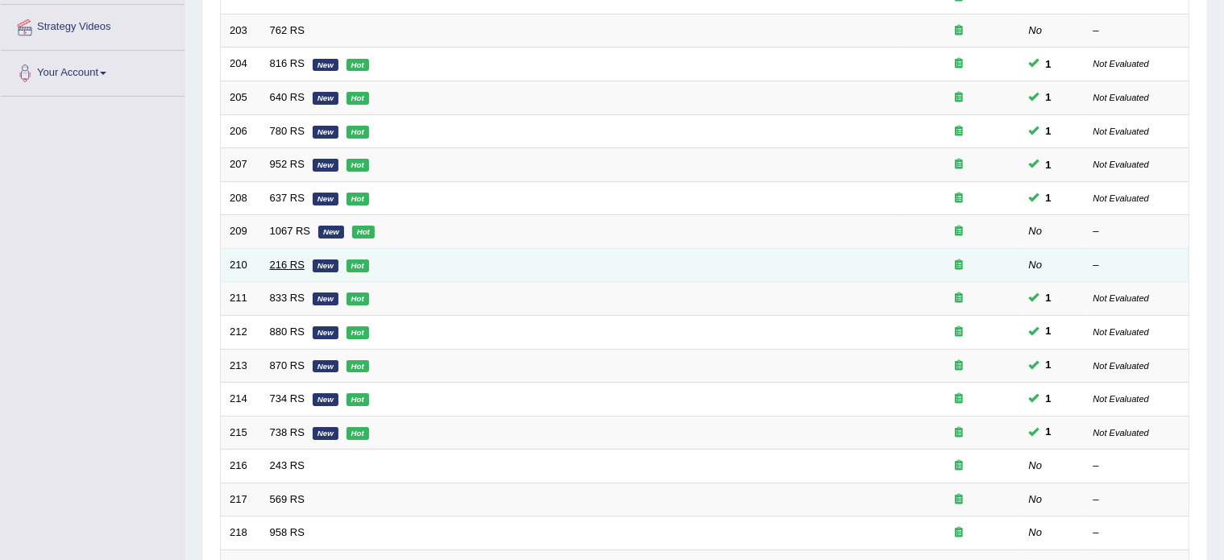
click at [284, 263] on link "216 RS" at bounding box center [287, 265] width 35 height 12
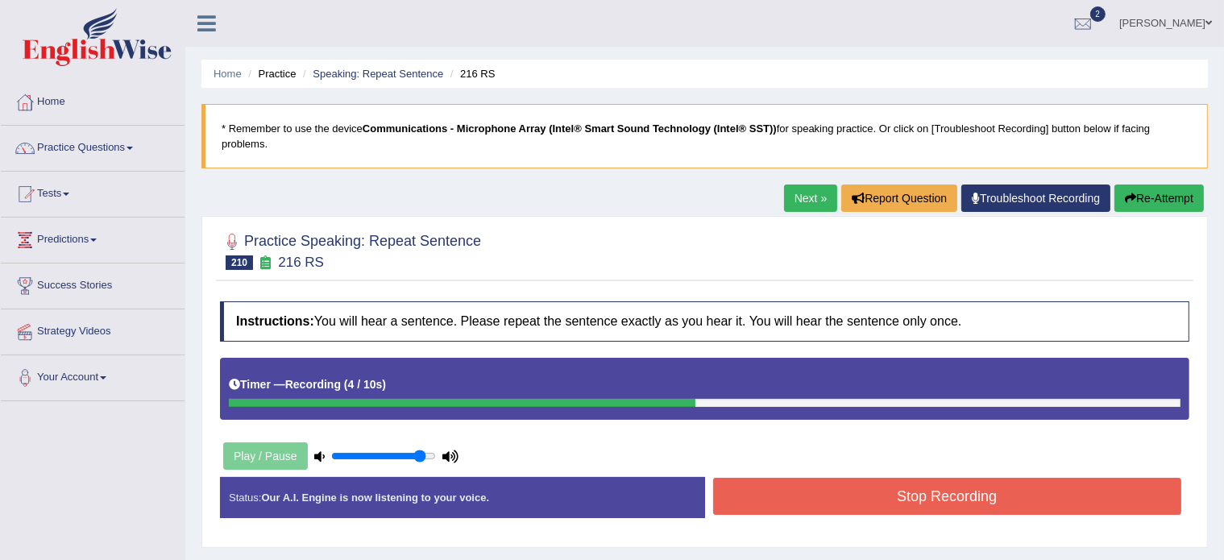
click at [764, 491] on button "Stop Recording" at bounding box center [947, 496] width 469 height 37
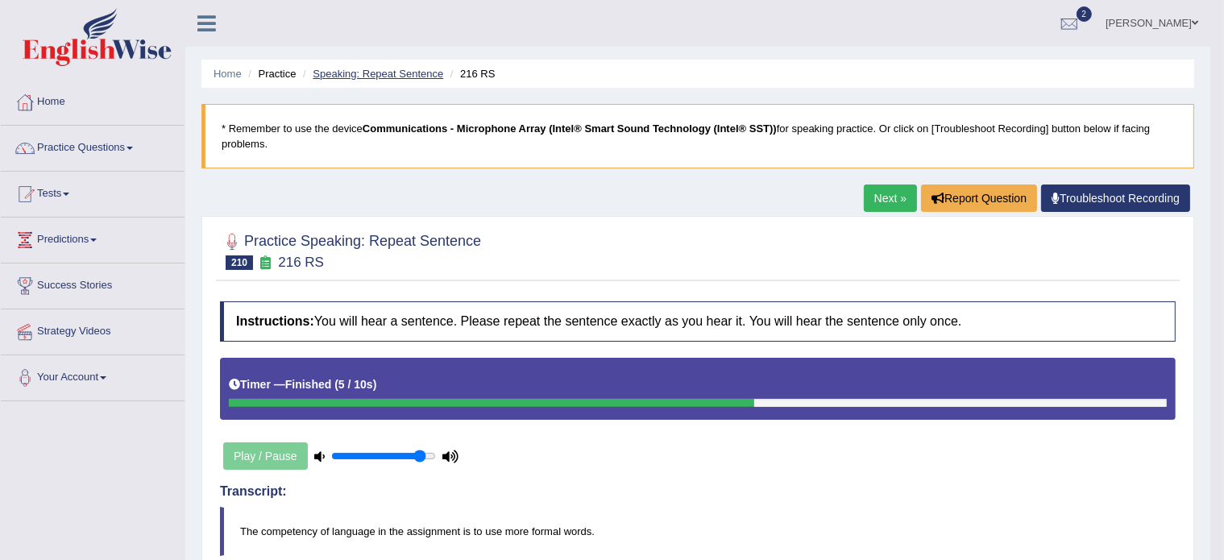
click at [387, 72] on link "Speaking: Repeat Sentence" at bounding box center [378, 74] width 131 height 12
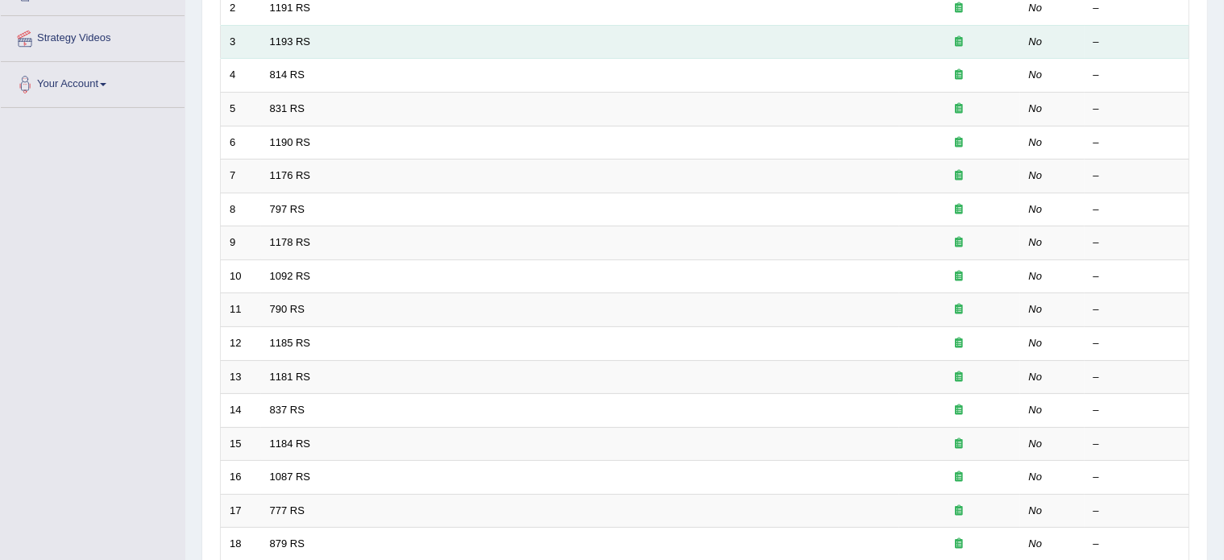
scroll to position [502, 0]
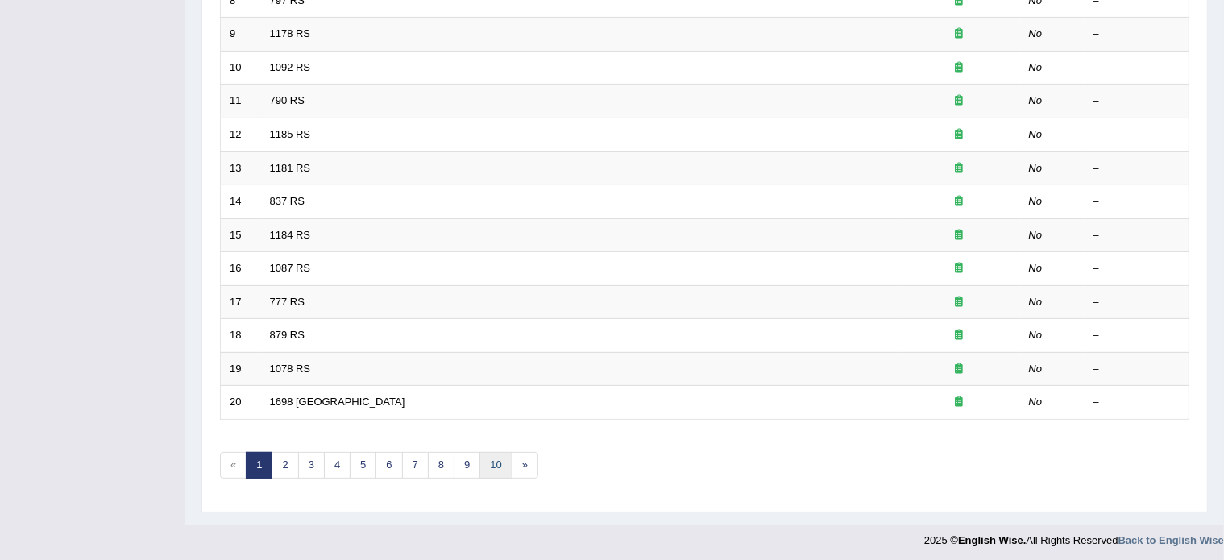
click at [491, 468] on link "10" at bounding box center [496, 465] width 32 height 27
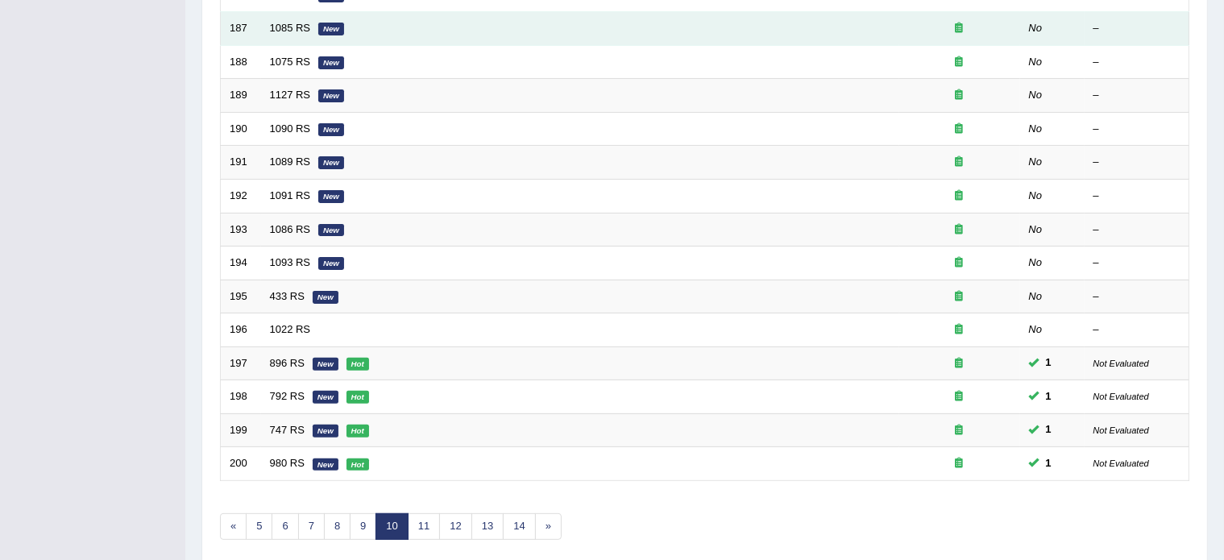
scroll to position [474, 0]
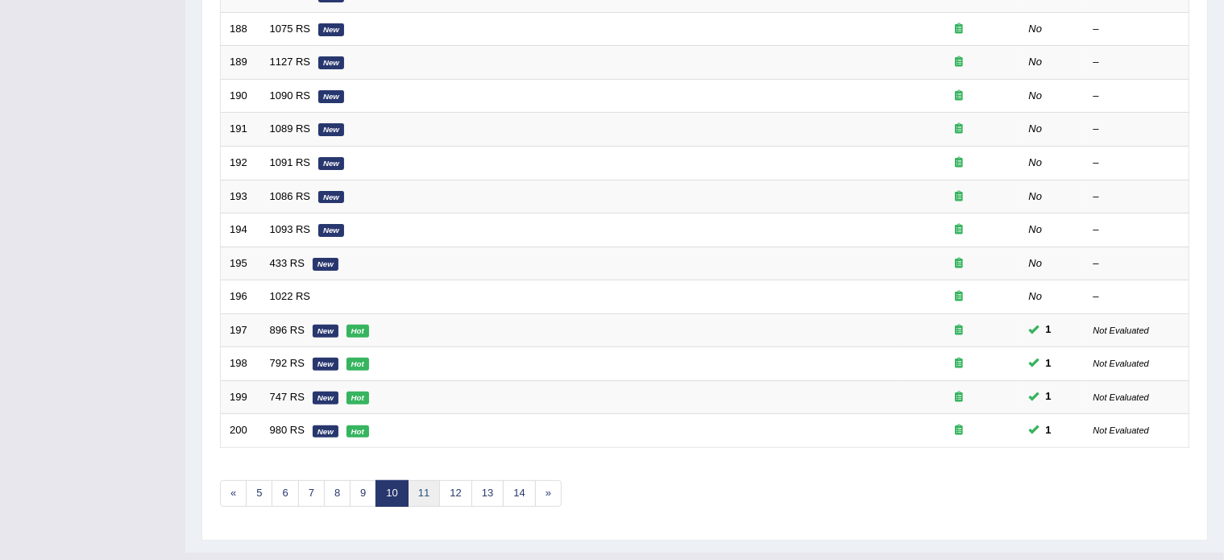
click at [419, 484] on link "11" at bounding box center [424, 493] width 32 height 27
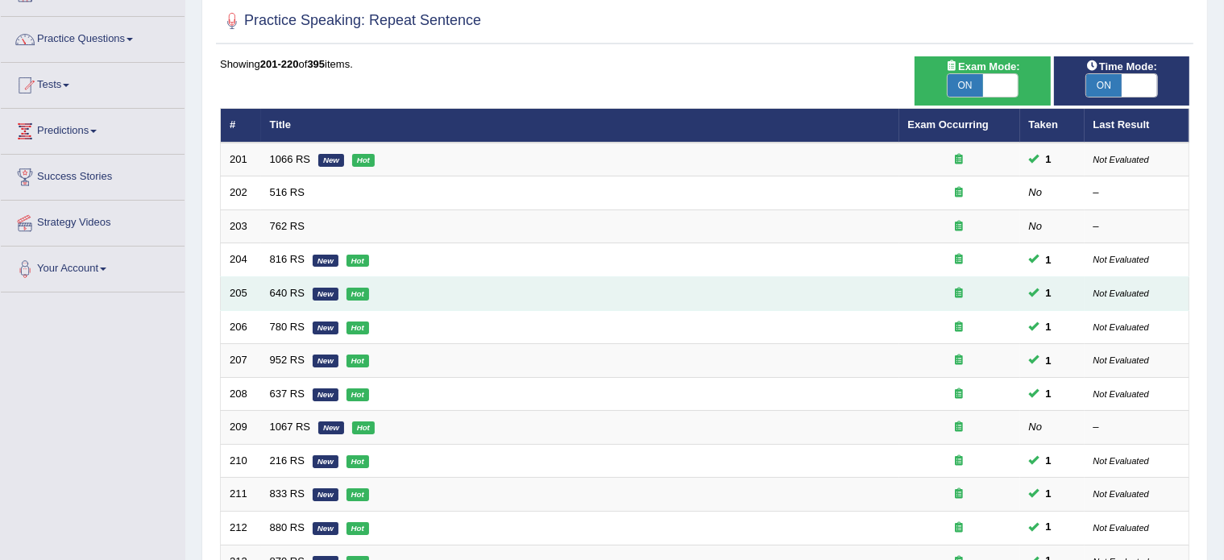
scroll to position [110, 0]
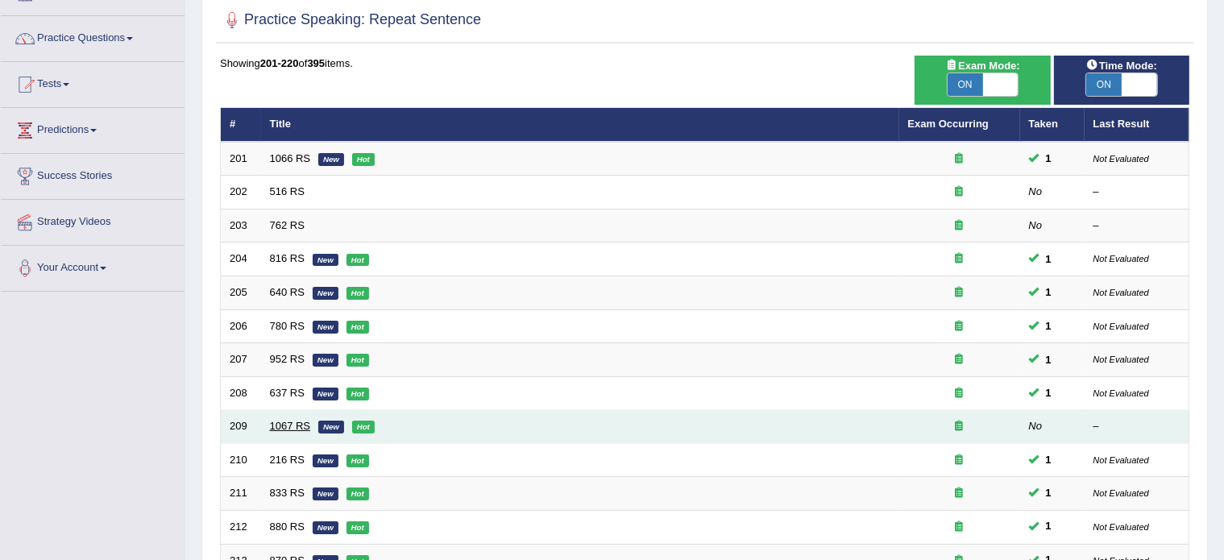
click at [284, 420] on link "1067 RS" at bounding box center [290, 426] width 41 height 12
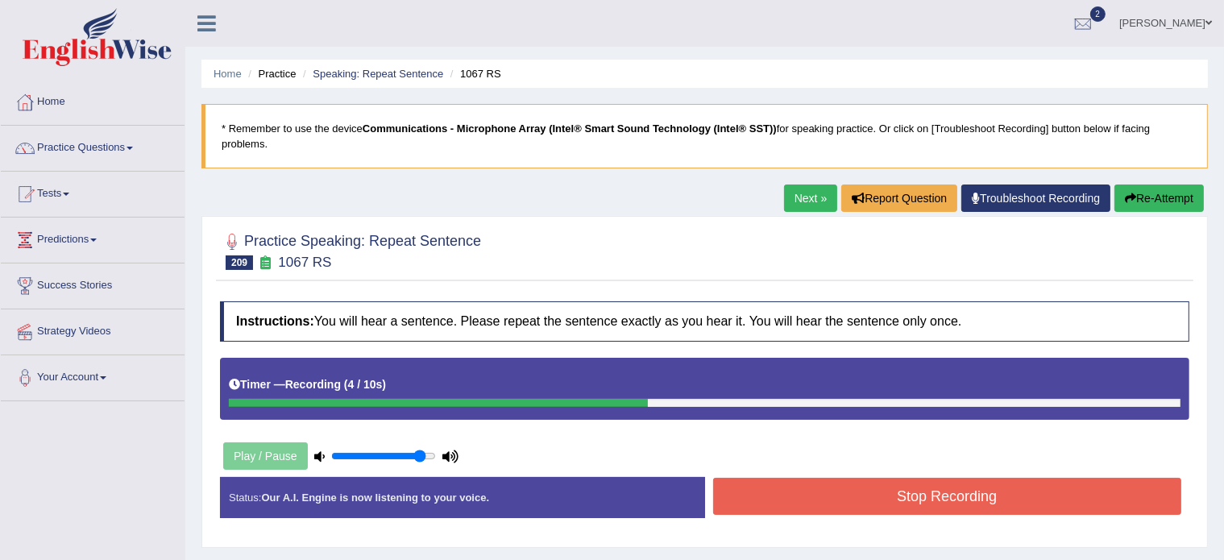
click at [772, 497] on button "Stop Recording" at bounding box center [947, 496] width 469 height 37
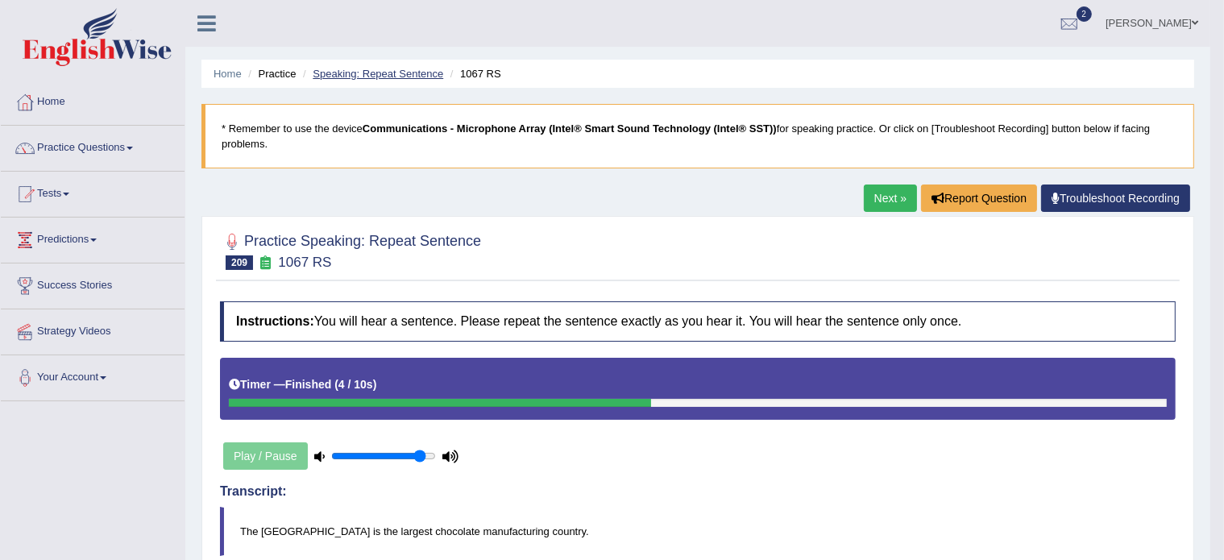
click at [347, 77] on link "Speaking: Repeat Sentence" at bounding box center [378, 74] width 131 height 12
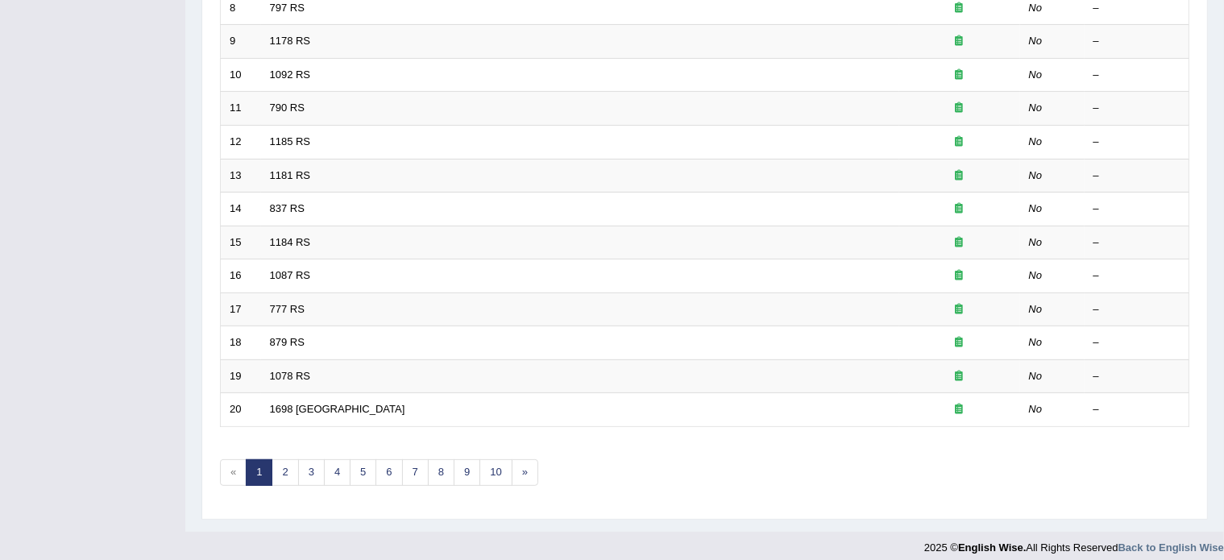
scroll to position [502, 0]
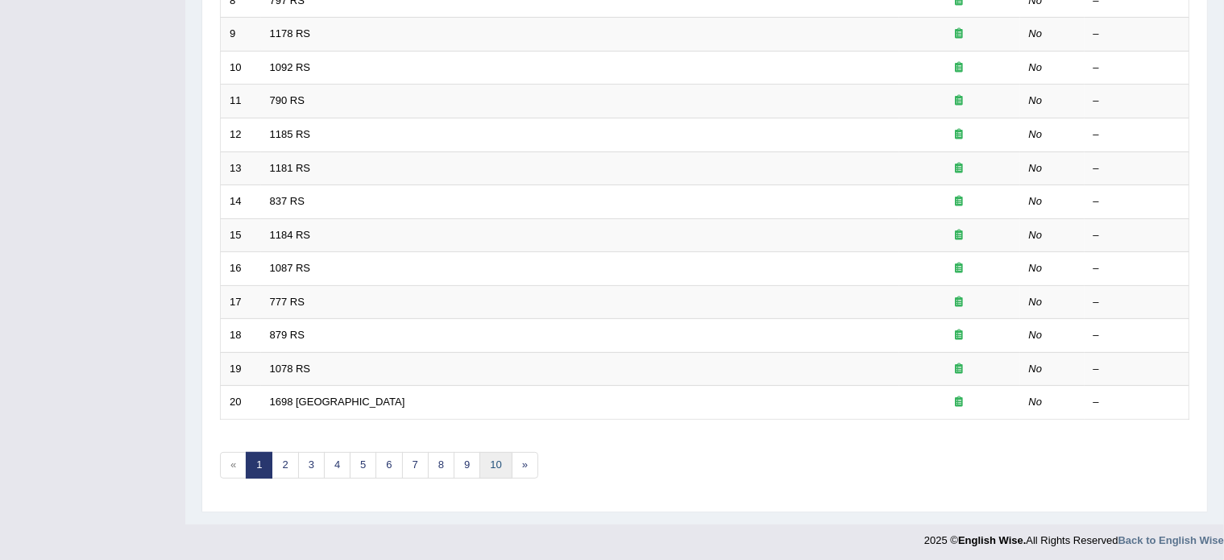
click at [494, 461] on link "10" at bounding box center [496, 465] width 32 height 27
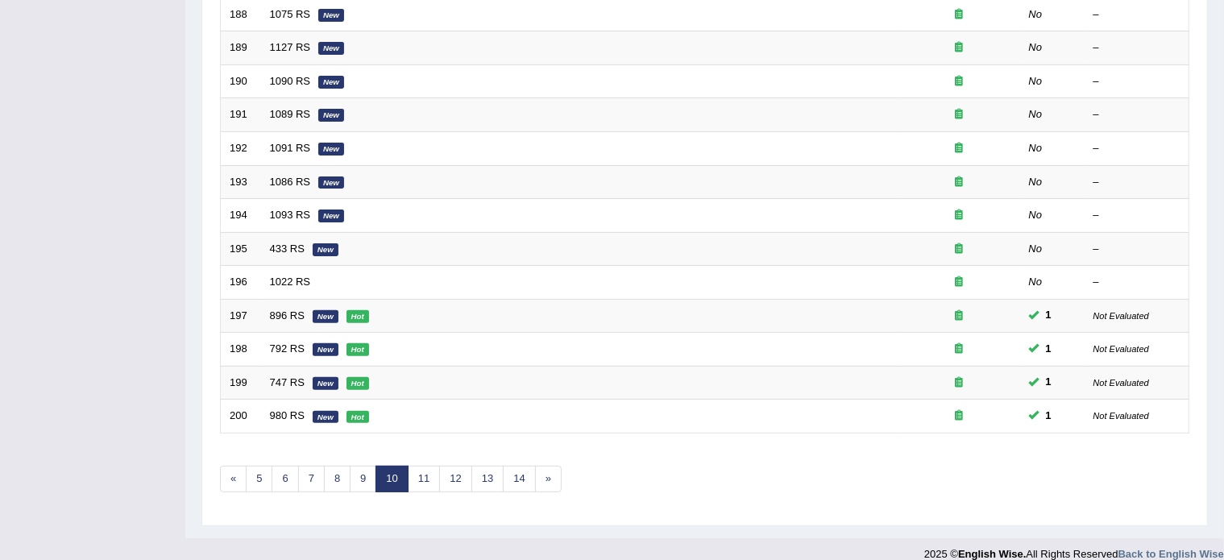
scroll to position [502, 0]
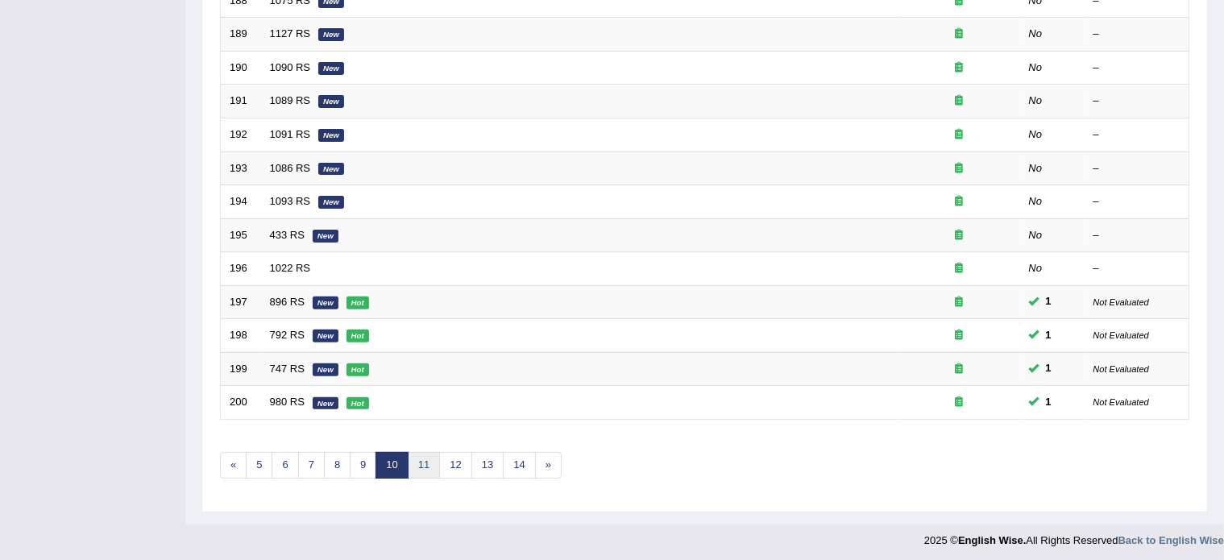
click at [426, 459] on link "11" at bounding box center [424, 465] width 32 height 27
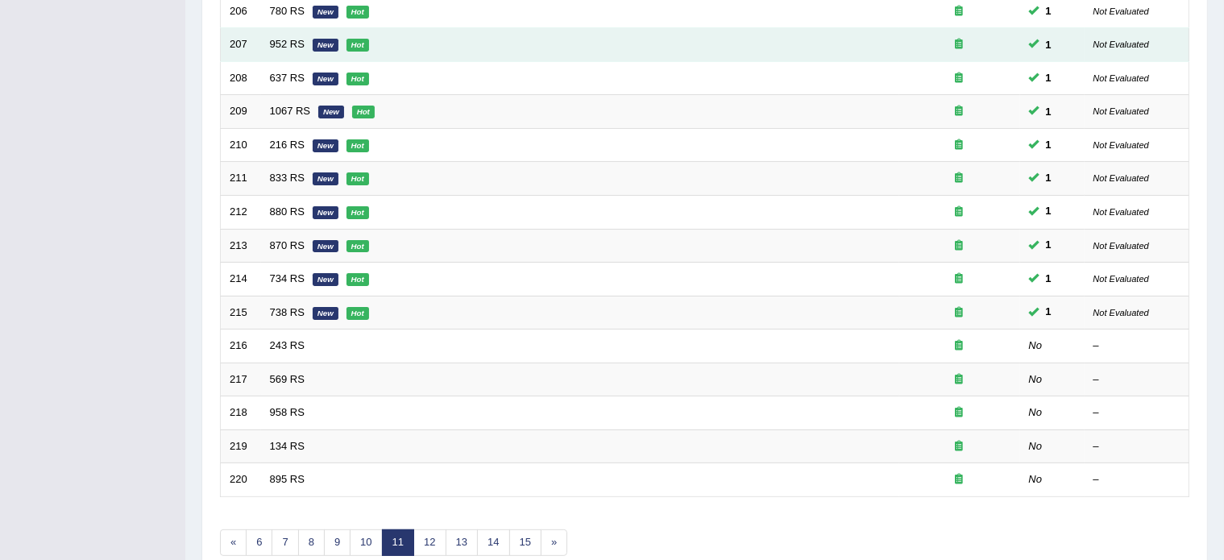
scroll to position [502, 0]
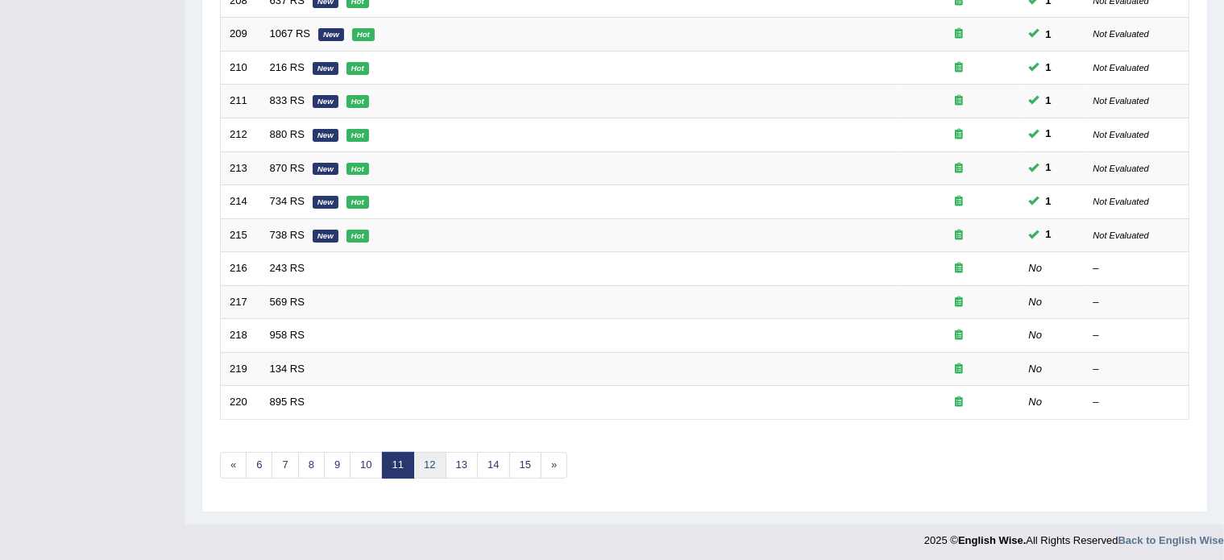
click at [424, 459] on link "12" at bounding box center [430, 465] width 32 height 27
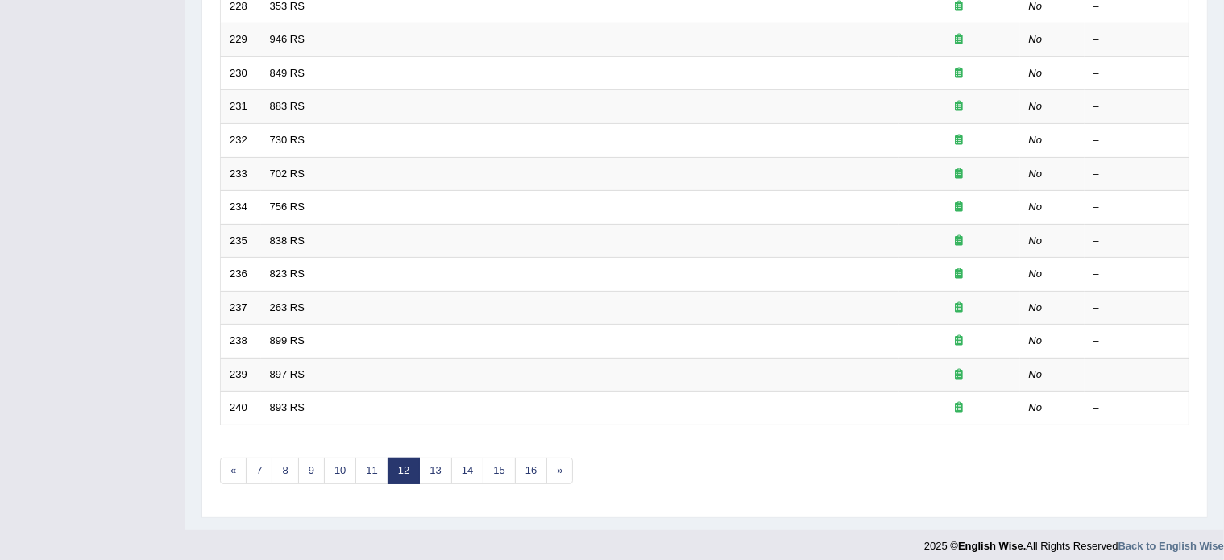
scroll to position [502, 0]
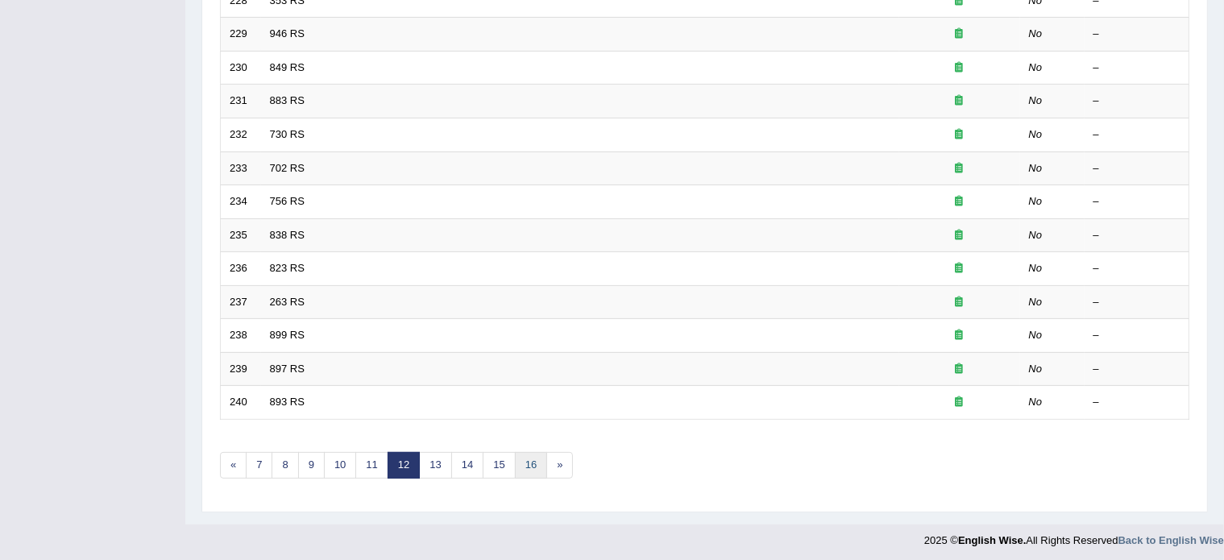
click at [521, 468] on link "16" at bounding box center [531, 465] width 32 height 27
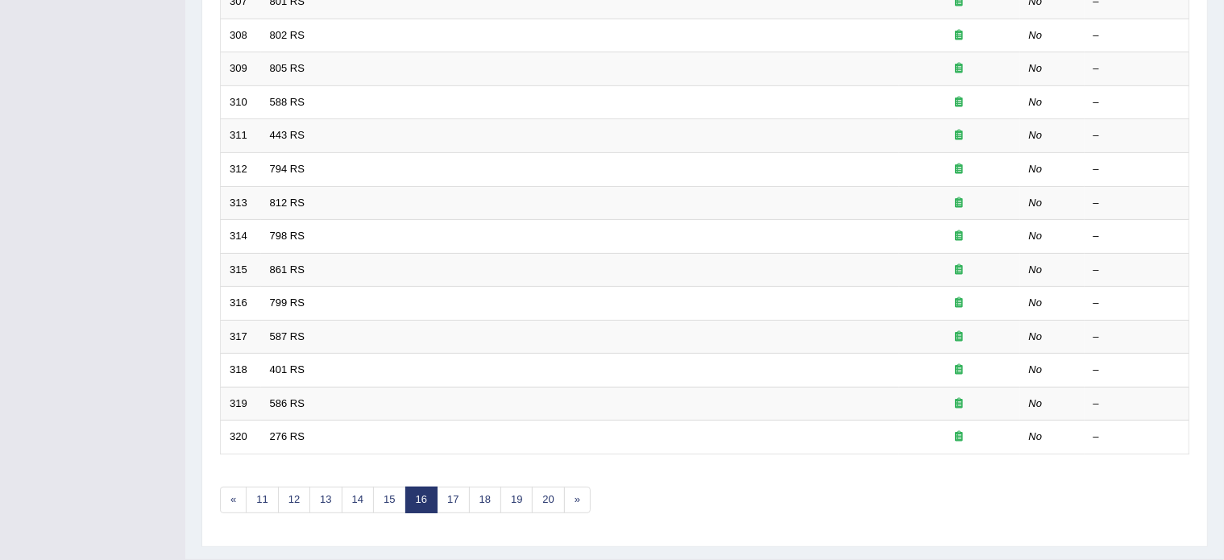
scroll to position [502, 0]
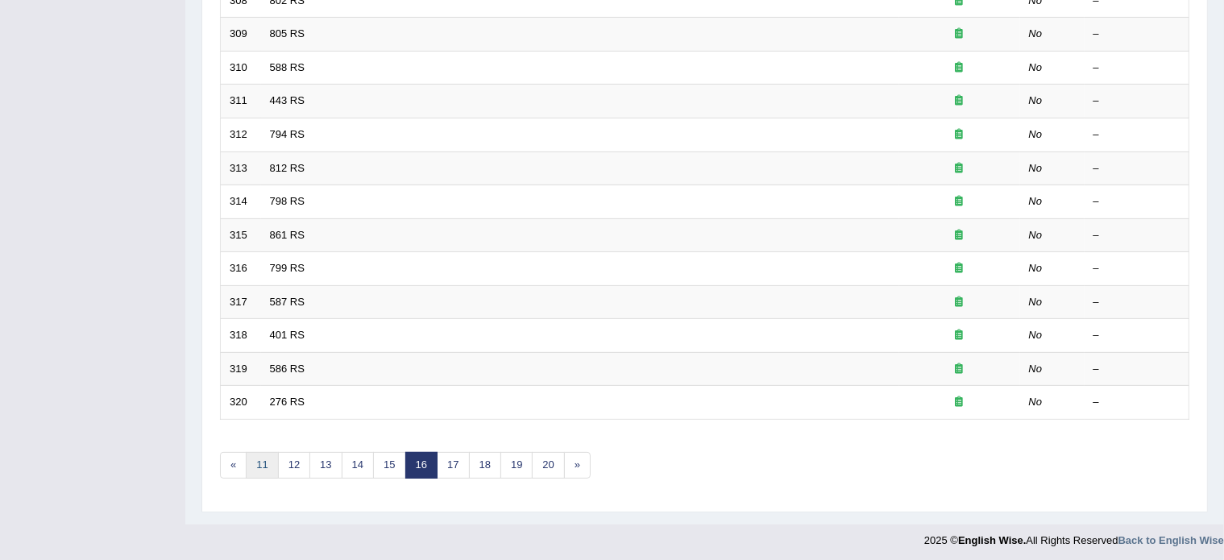
click at [260, 462] on link "11" at bounding box center [262, 465] width 32 height 27
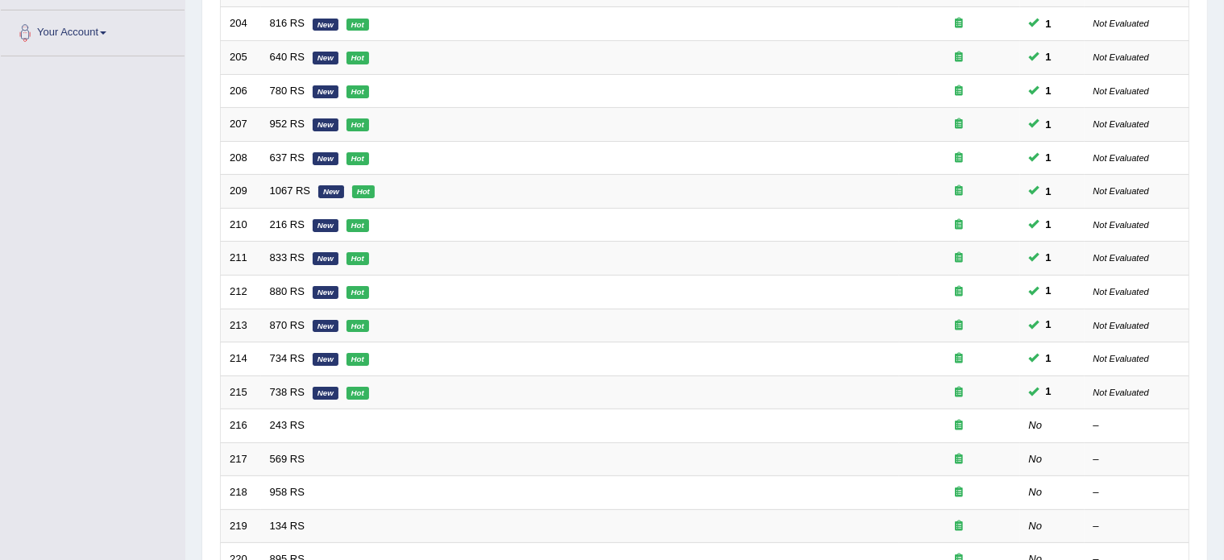
scroll to position [502, 0]
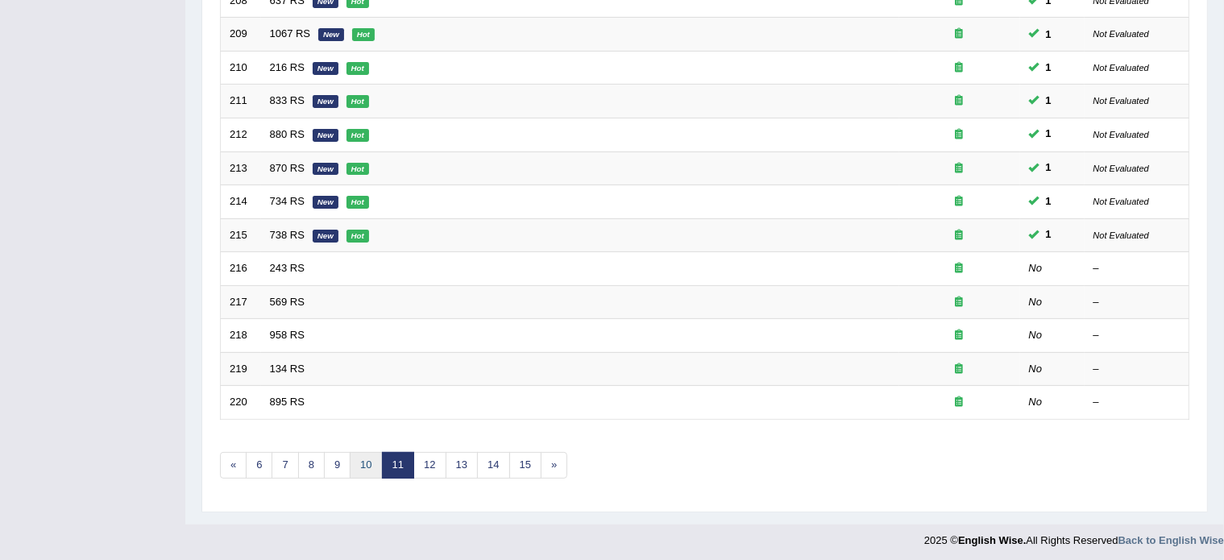
click at [368, 468] on link "10" at bounding box center [366, 465] width 32 height 27
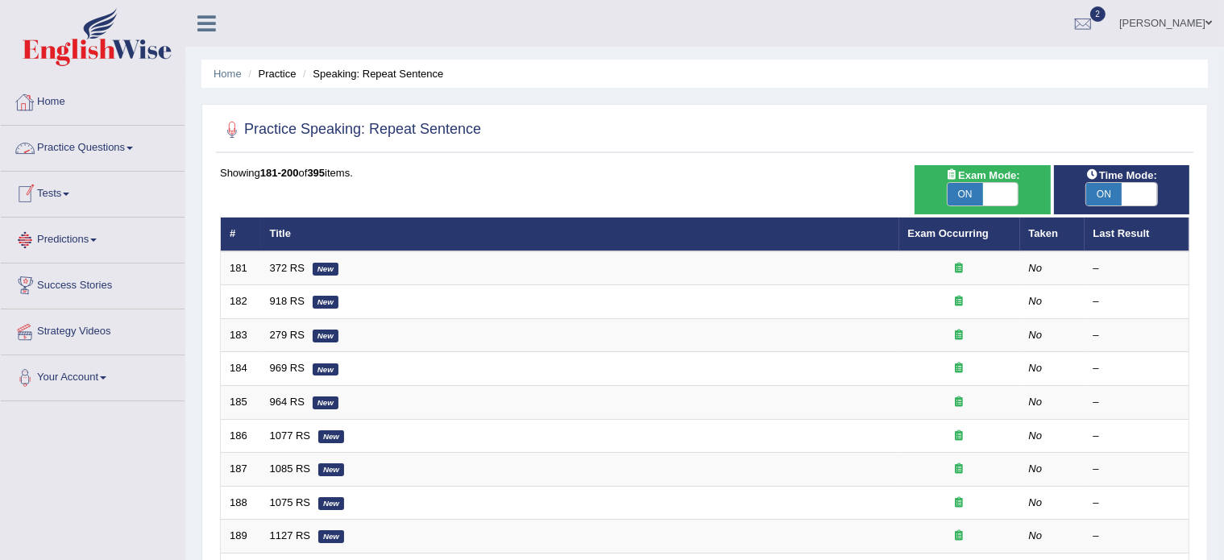
click at [85, 145] on link "Practice Questions" at bounding box center [93, 146] width 184 height 40
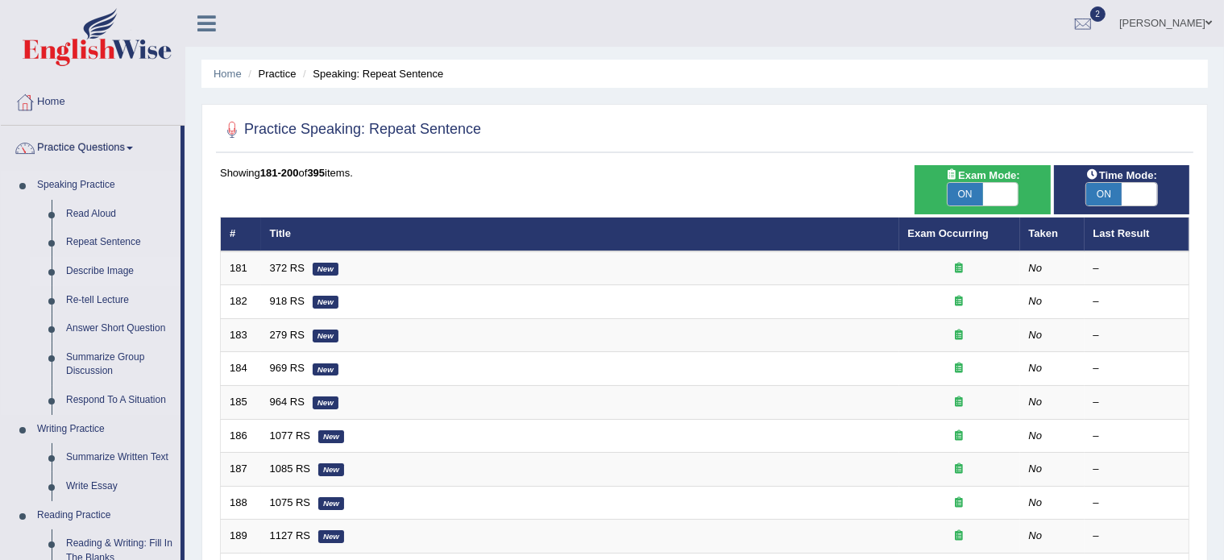
click at [75, 273] on link "Describe Image" at bounding box center [120, 271] width 122 height 29
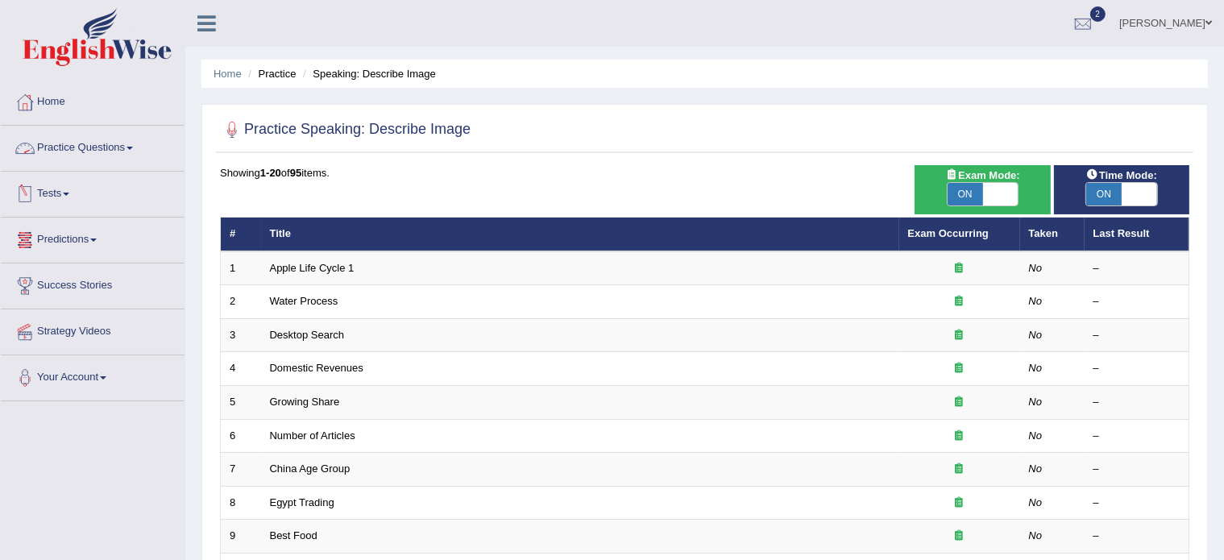
click at [89, 140] on link "Practice Questions" at bounding box center [93, 146] width 184 height 40
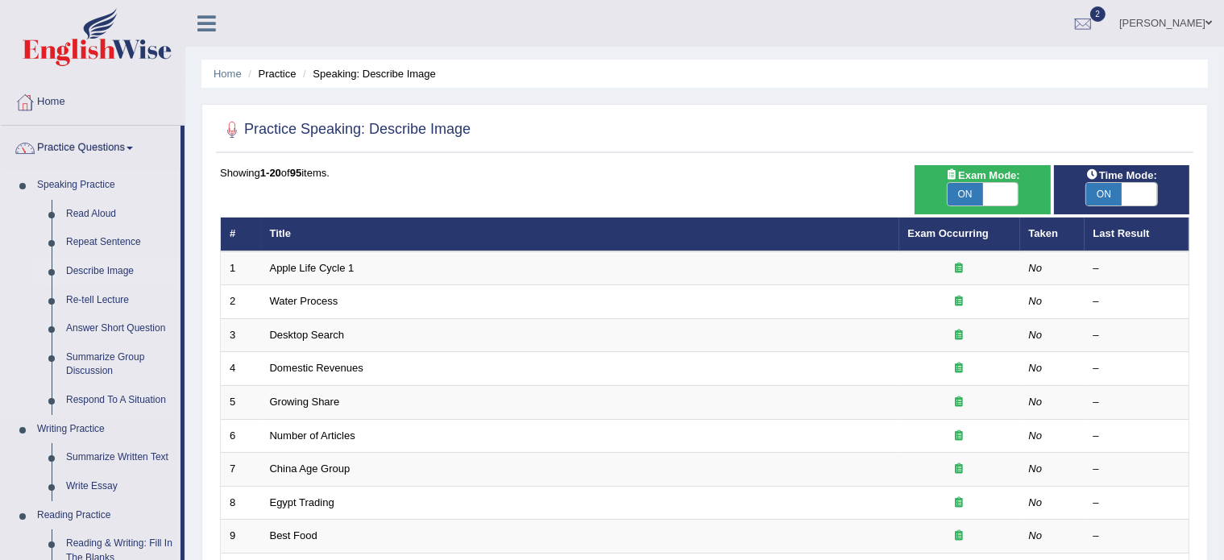
click at [99, 267] on link "Describe Image" at bounding box center [120, 271] width 122 height 29
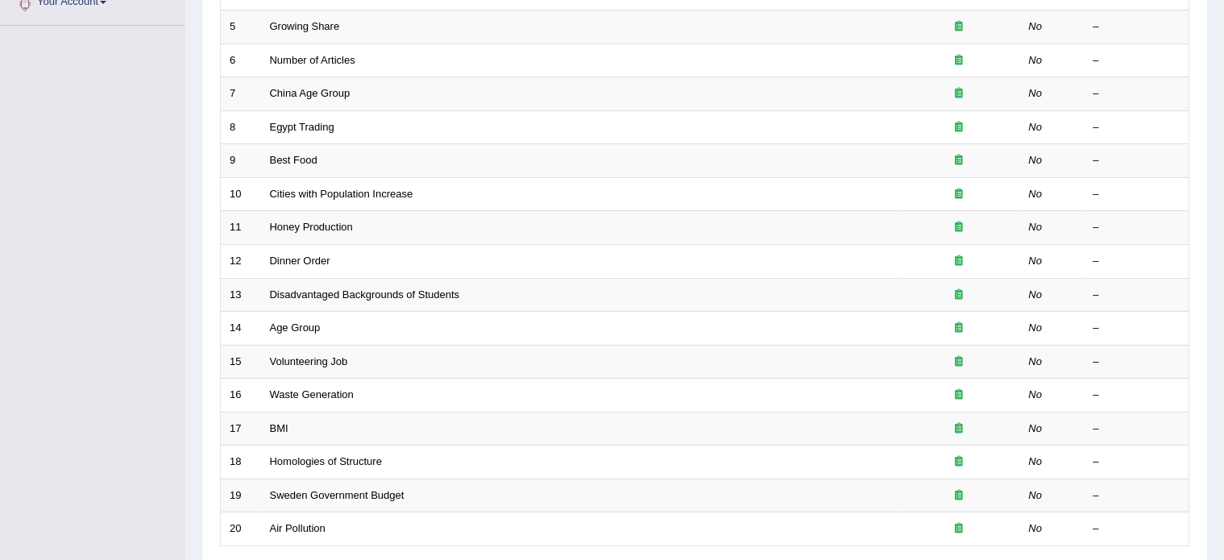
scroll to position [502, 0]
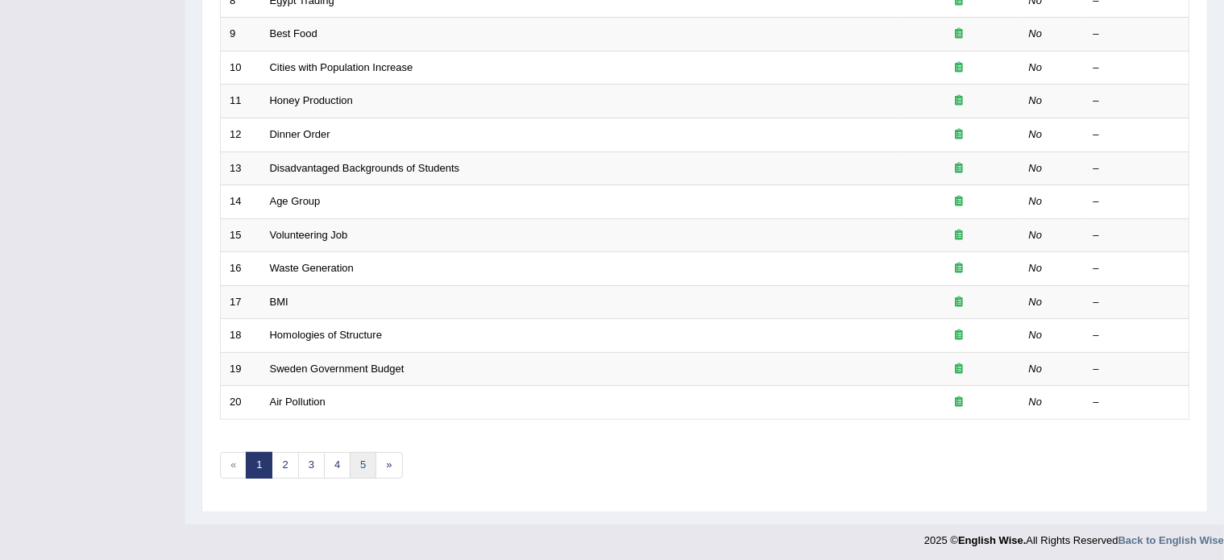
click at [364, 459] on link "5" at bounding box center [363, 465] width 27 height 27
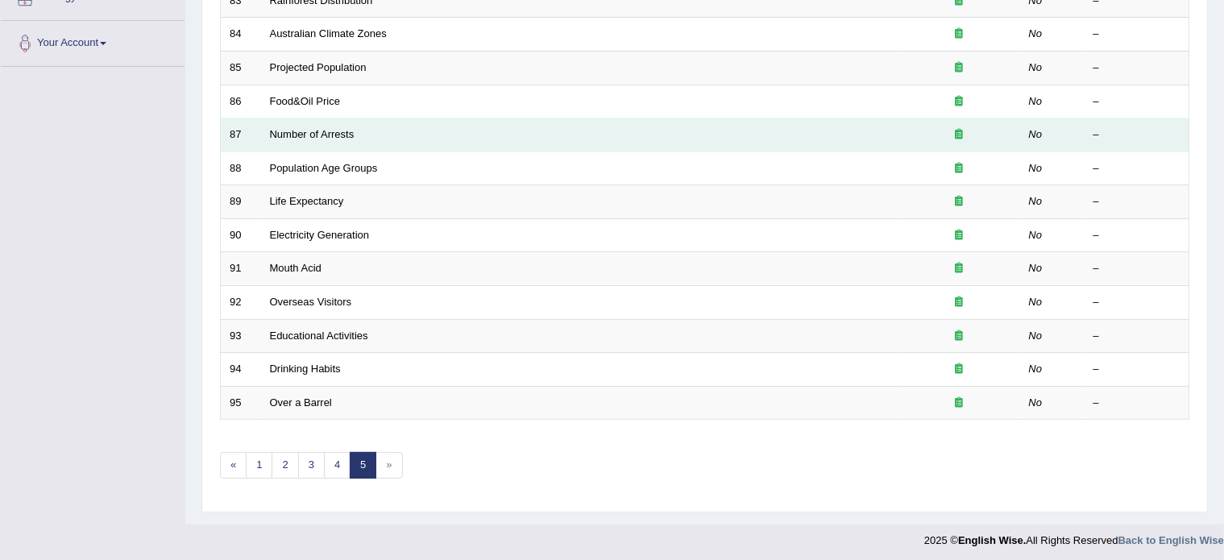
scroll to position [335, 0]
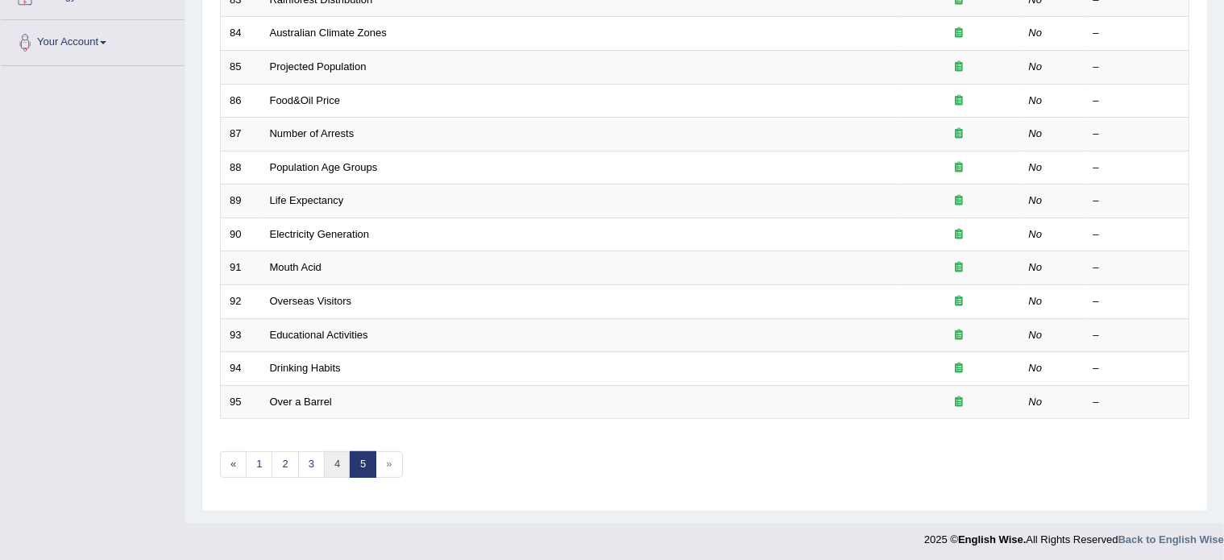
click at [332, 465] on link "4" at bounding box center [337, 464] width 27 height 27
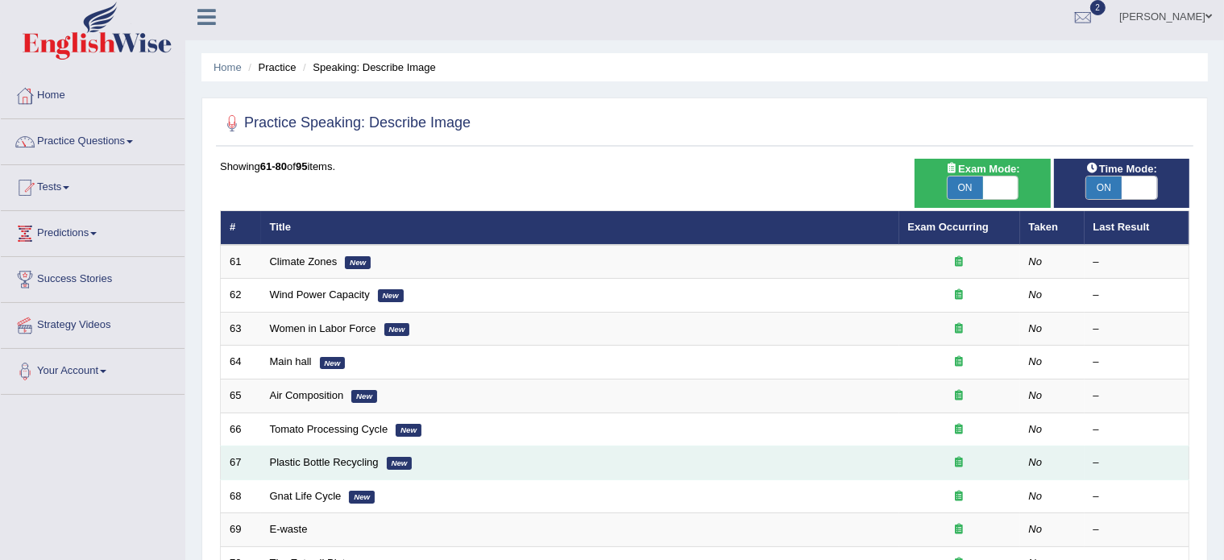
scroll to position [502, 0]
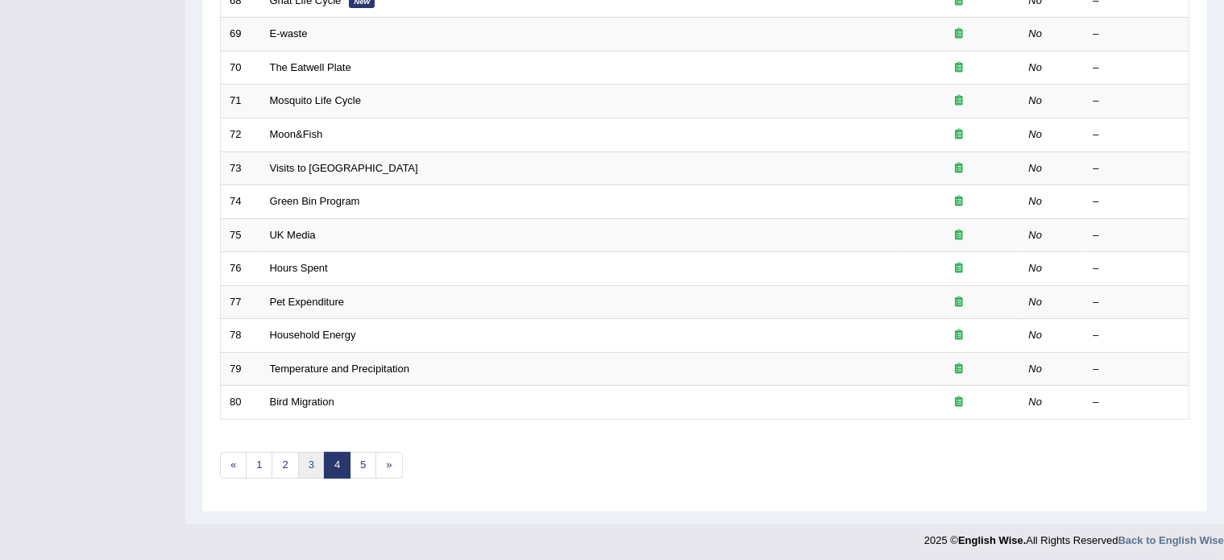
click at [306, 462] on link "3" at bounding box center [311, 465] width 27 height 27
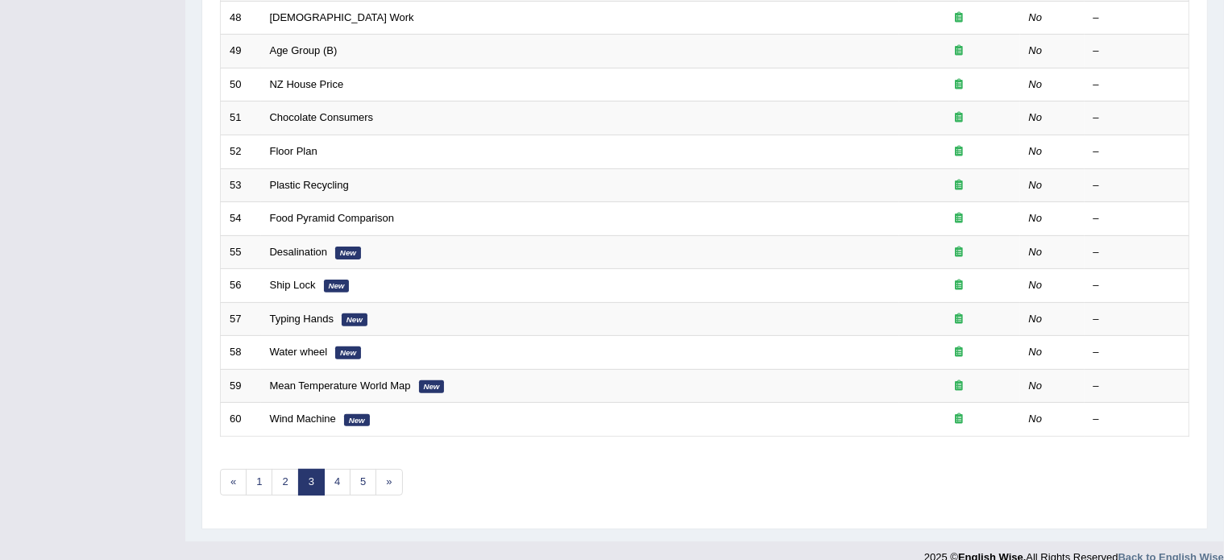
scroll to position [502, 0]
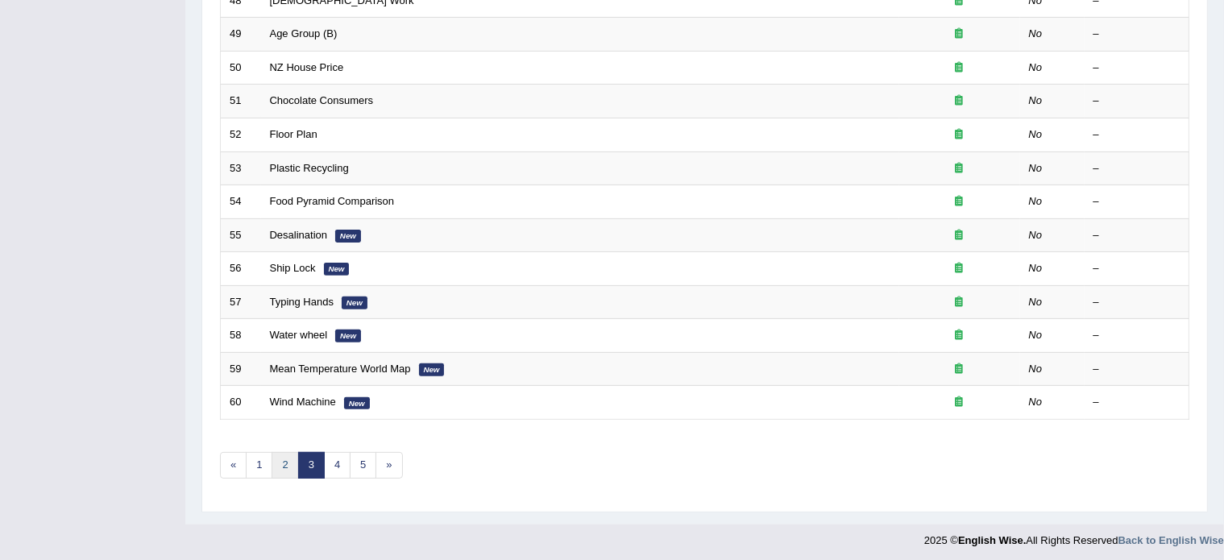
click at [282, 456] on link "2" at bounding box center [285, 465] width 27 height 27
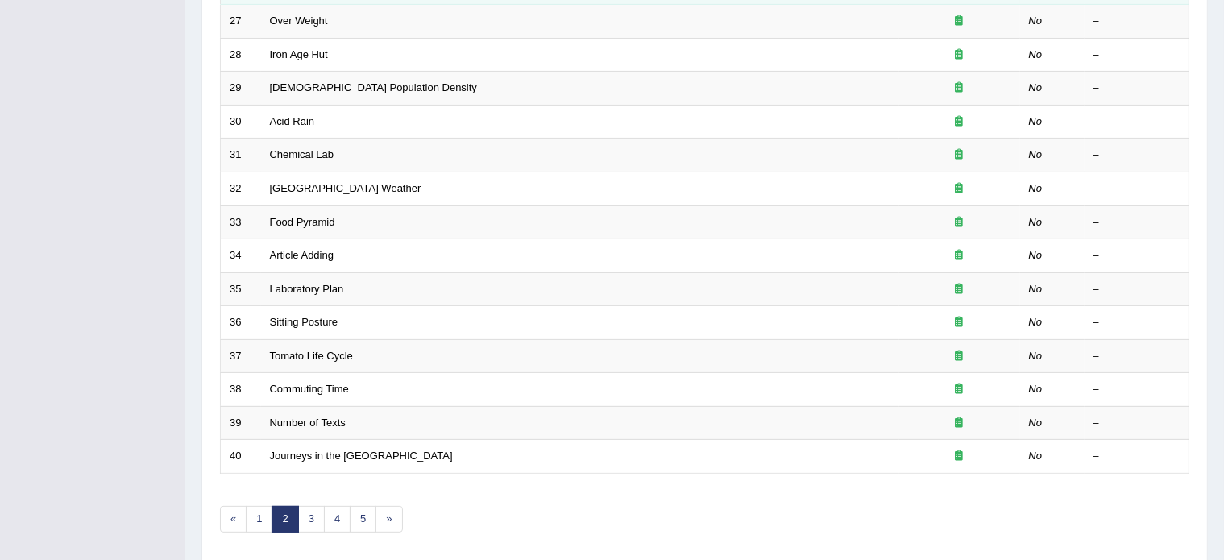
scroll to position [502, 0]
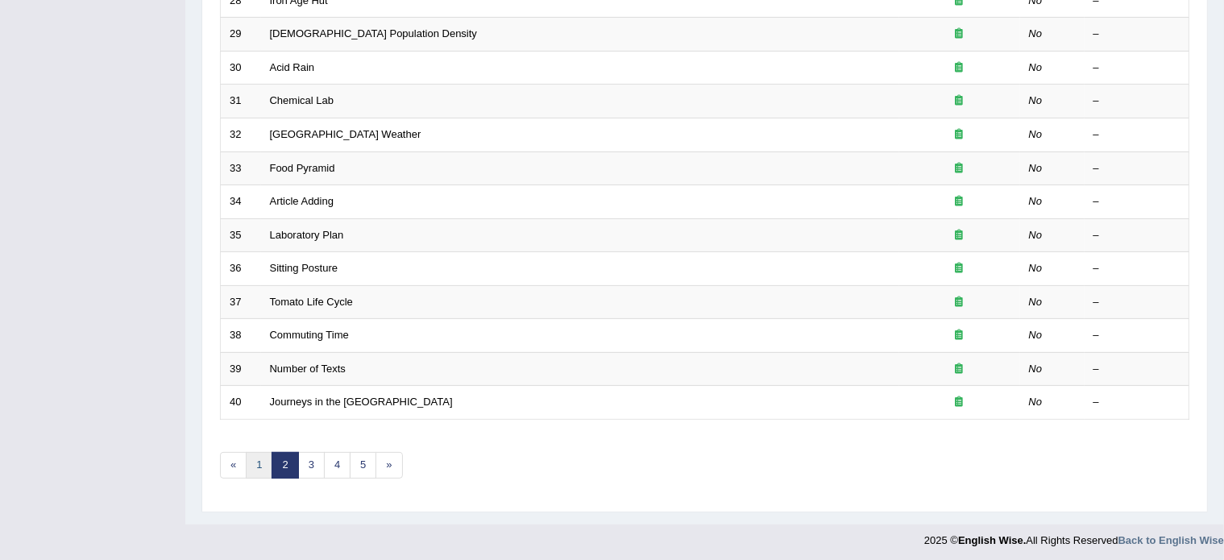
click at [261, 466] on link "1" at bounding box center [259, 465] width 27 height 27
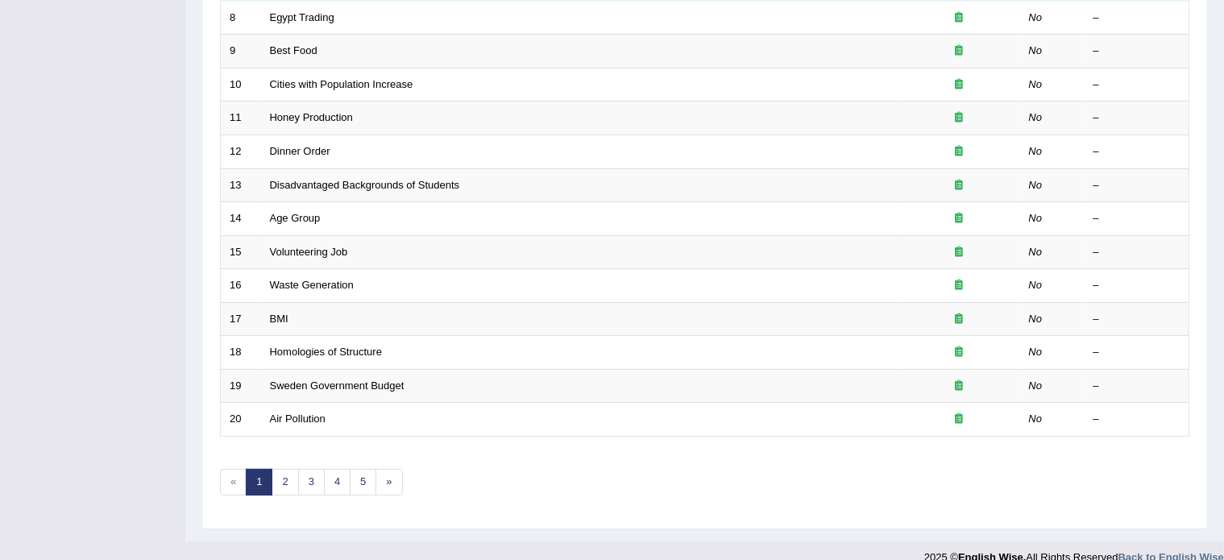
scroll to position [502, 0]
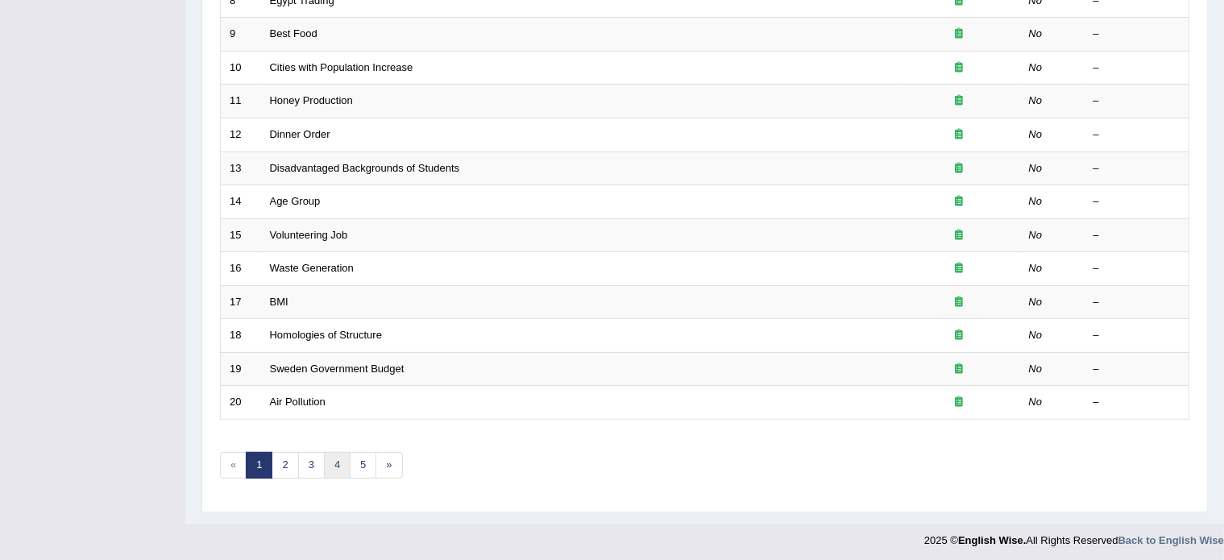
click at [332, 459] on link "4" at bounding box center [337, 465] width 27 height 27
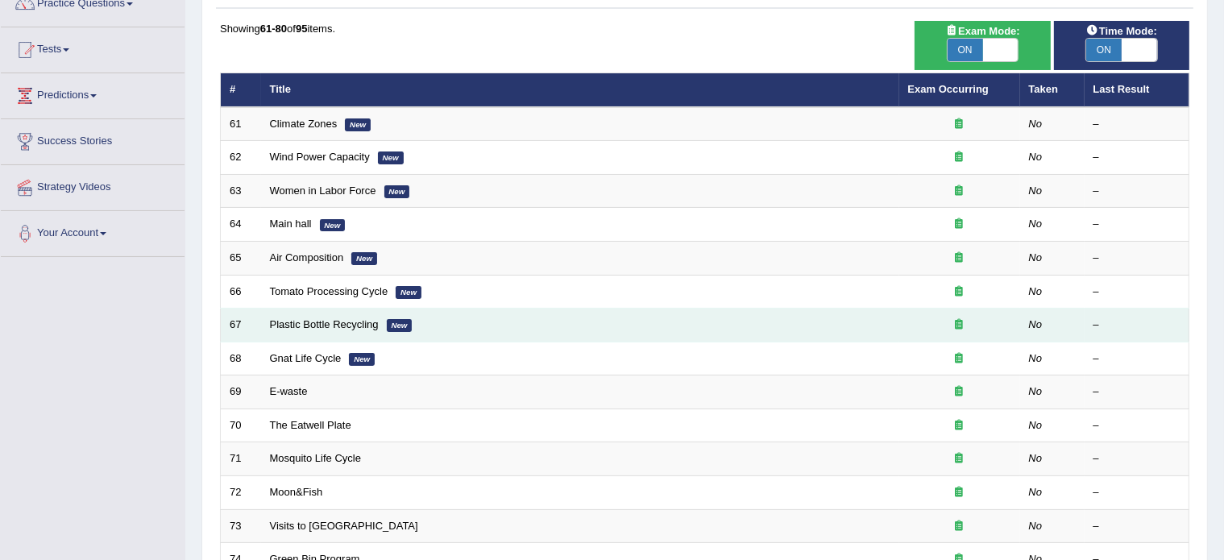
scroll to position [143, 0]
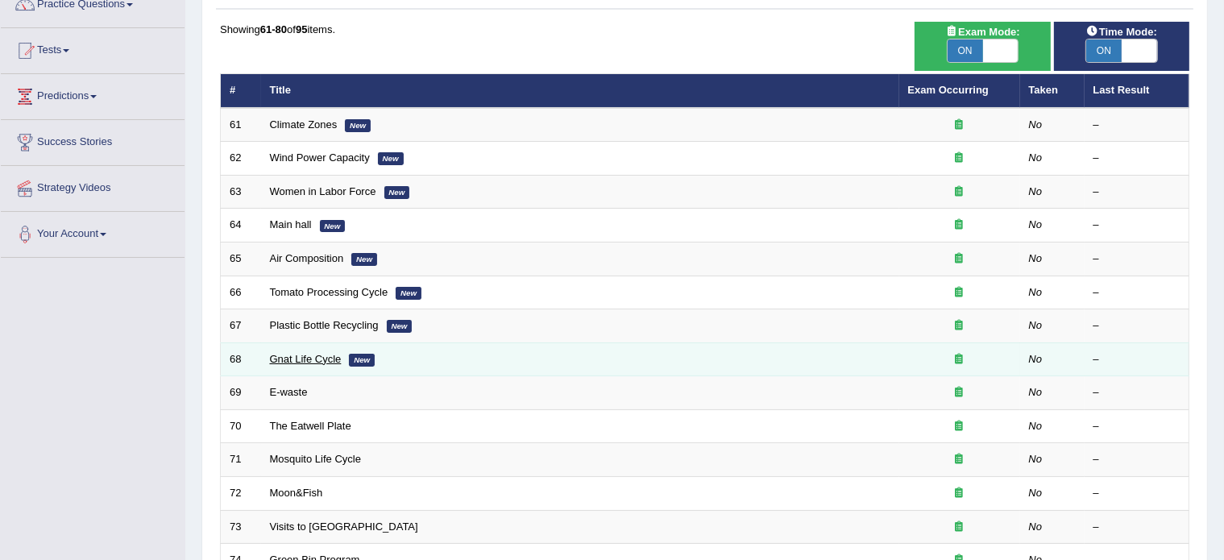
click at [297, 354] on link "Gnat Life Cycle" at bounding box center [306, 359] width 72 height 12
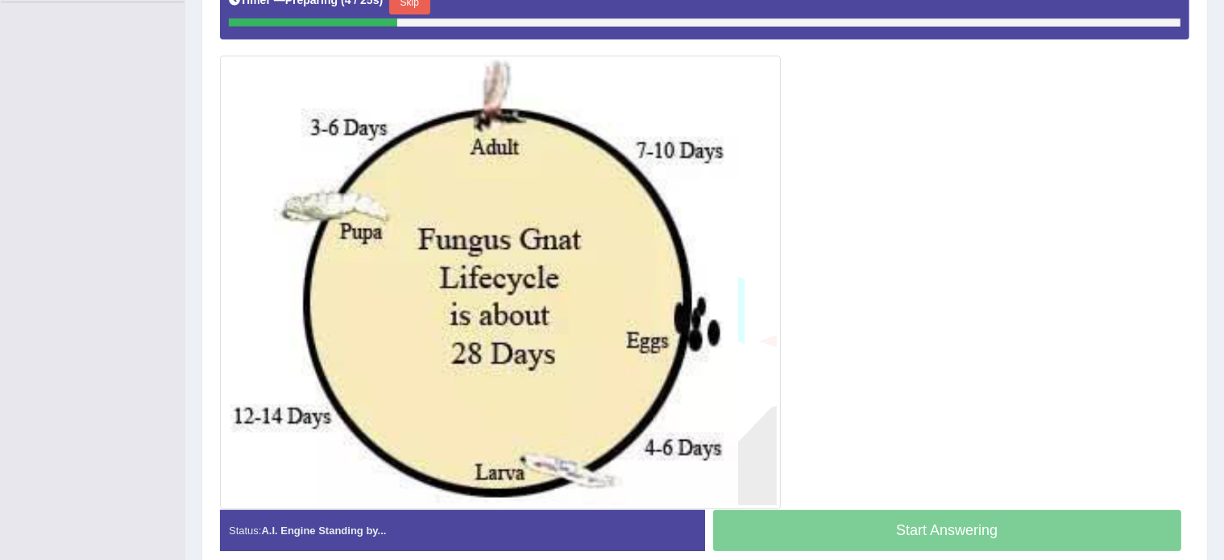
scroll to position [397, 0]
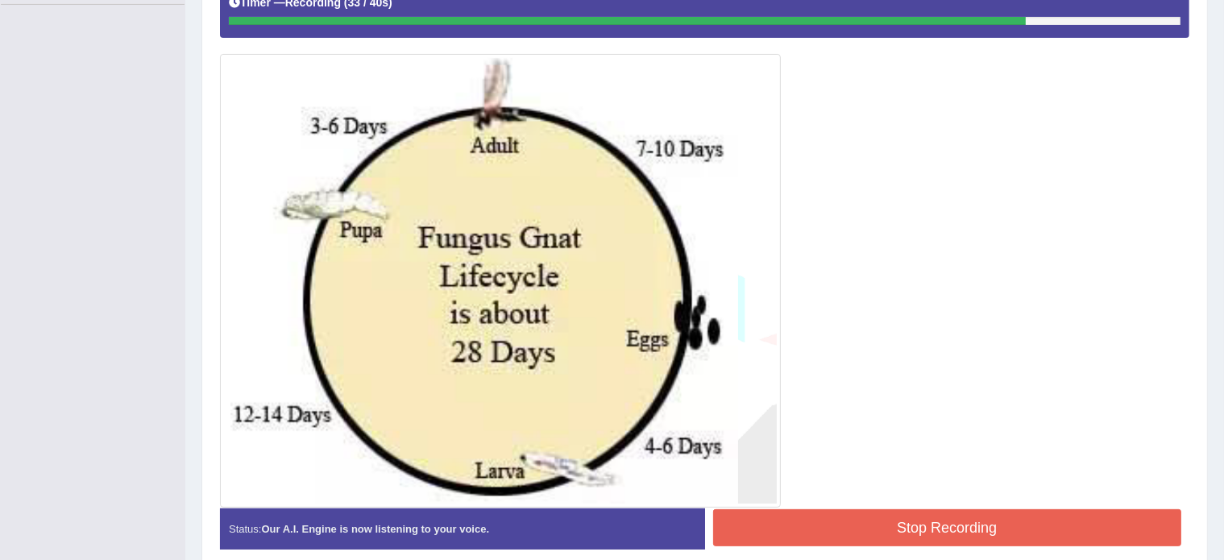
click at [996, 528] on button "Stop Recording" at bounding box center [947, 527] width 469 height 37
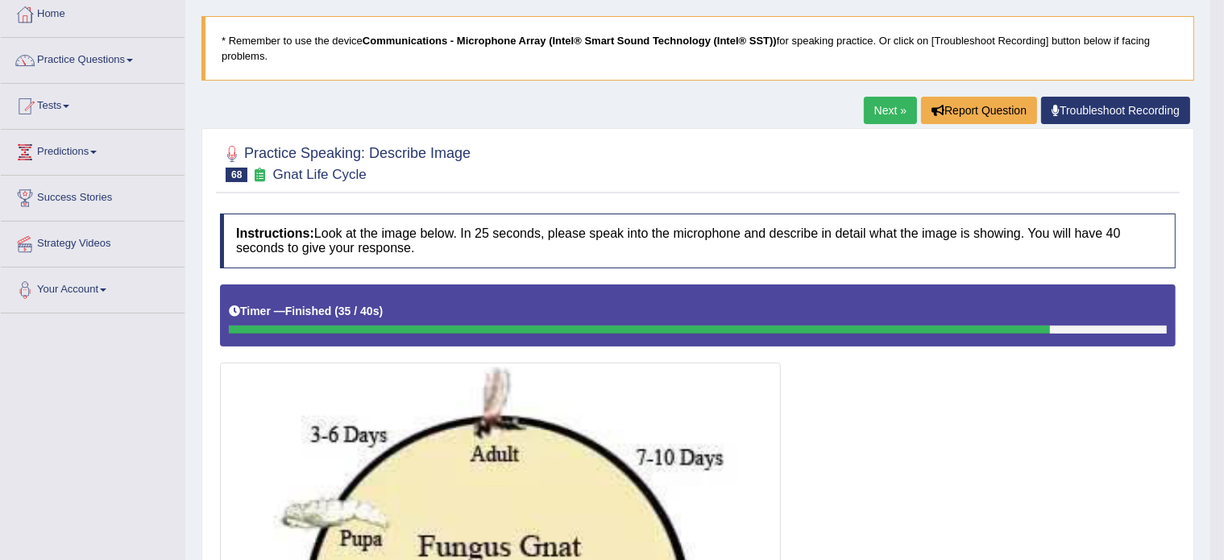
scroll to position [0, 0]
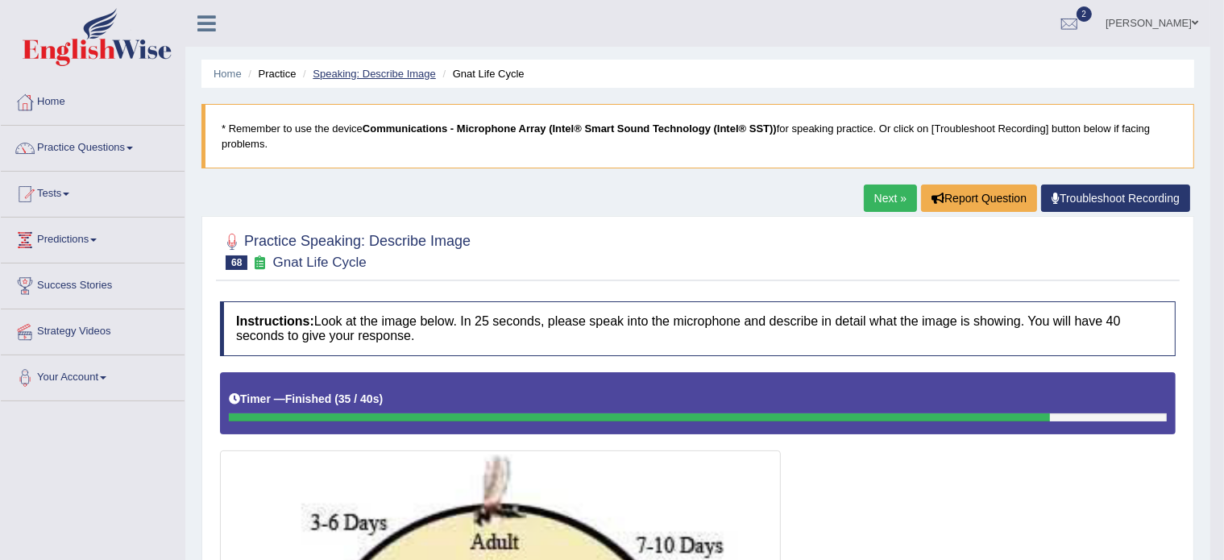
click at [385, 70] on link "Speaking: Describe Image" at bounding box center [374, 74] width 123 height 12
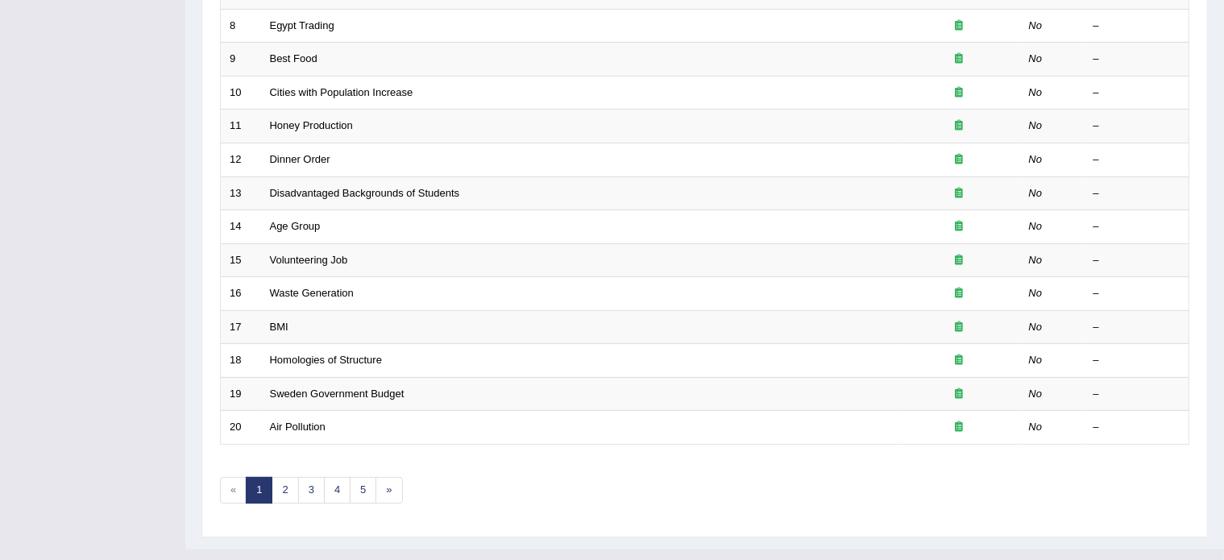
scroll to position [502, 0]
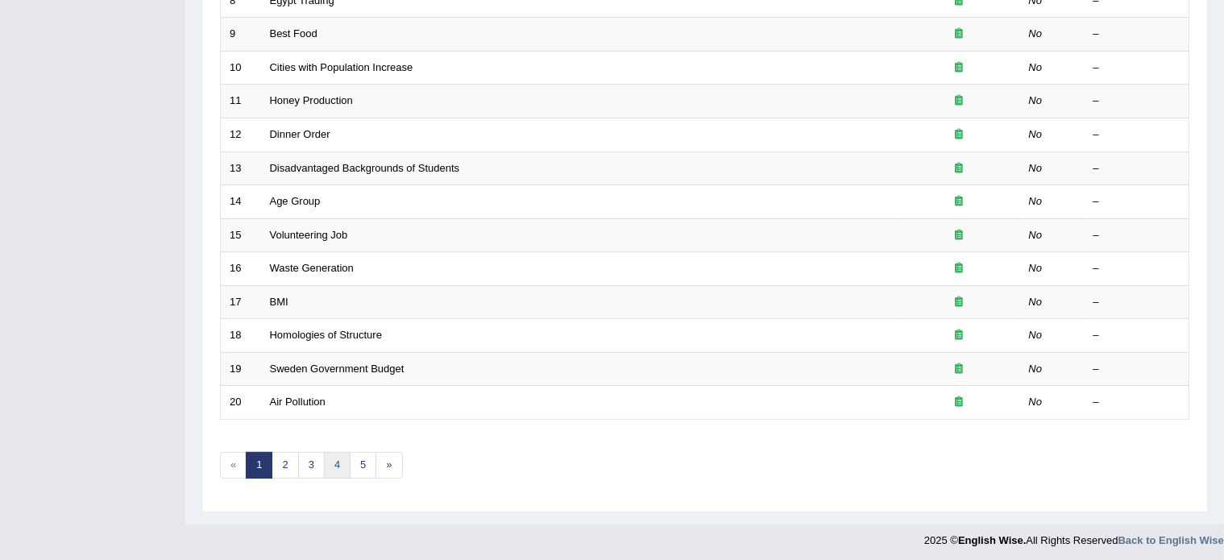
click at [330, 459] on link "4" at bounding box center [337, 465] width 27 height 27
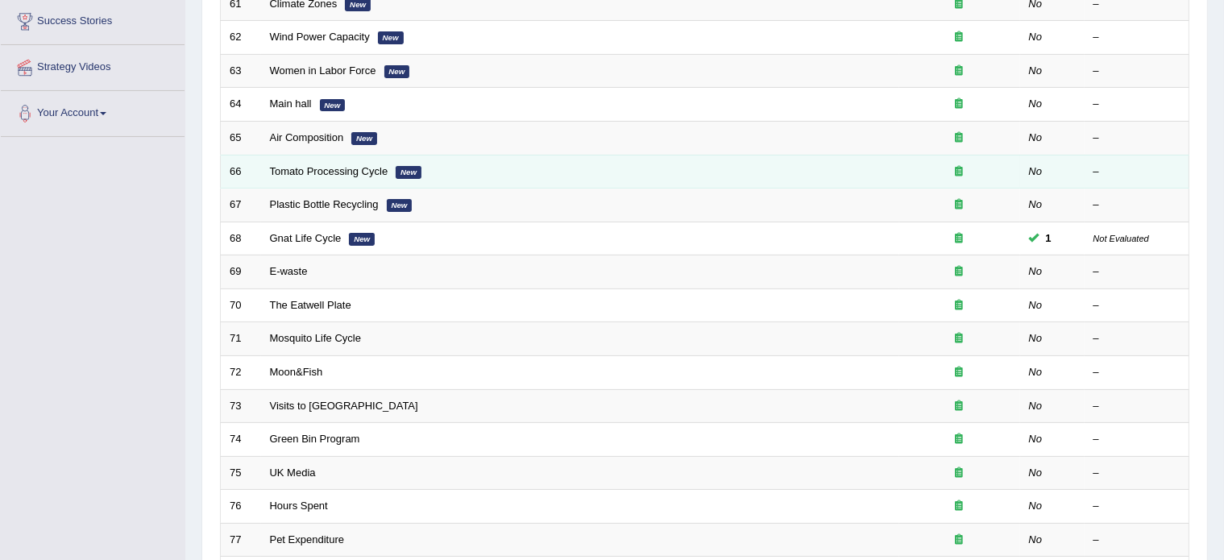
scroll to position [264, 0]
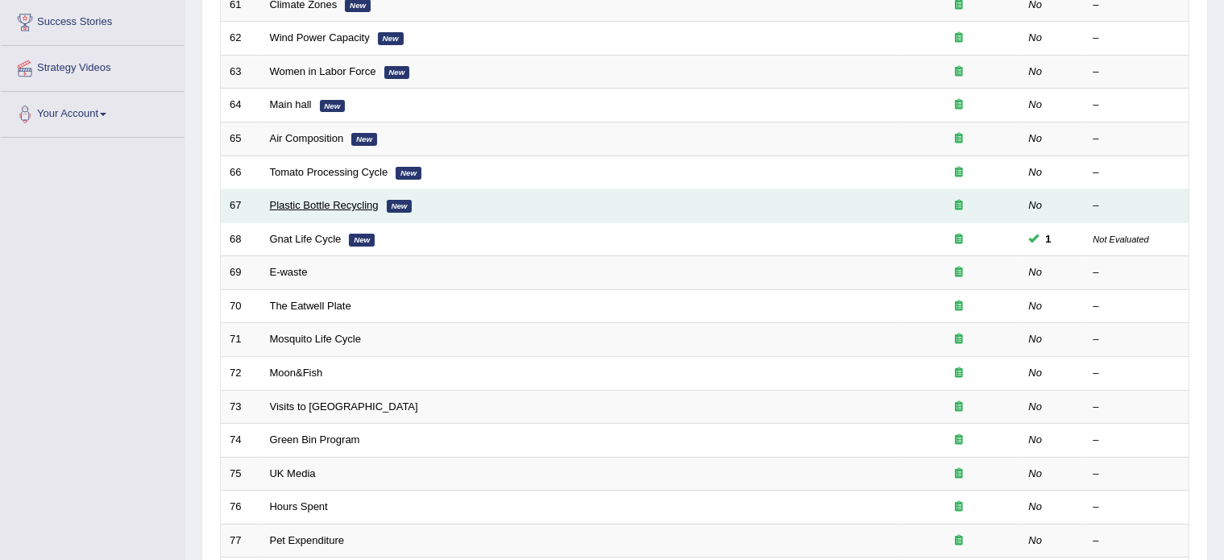
click at [310, 206] on link "Plastic Bottle Recycling" at bounding box center [324, 205] width 109 height 12
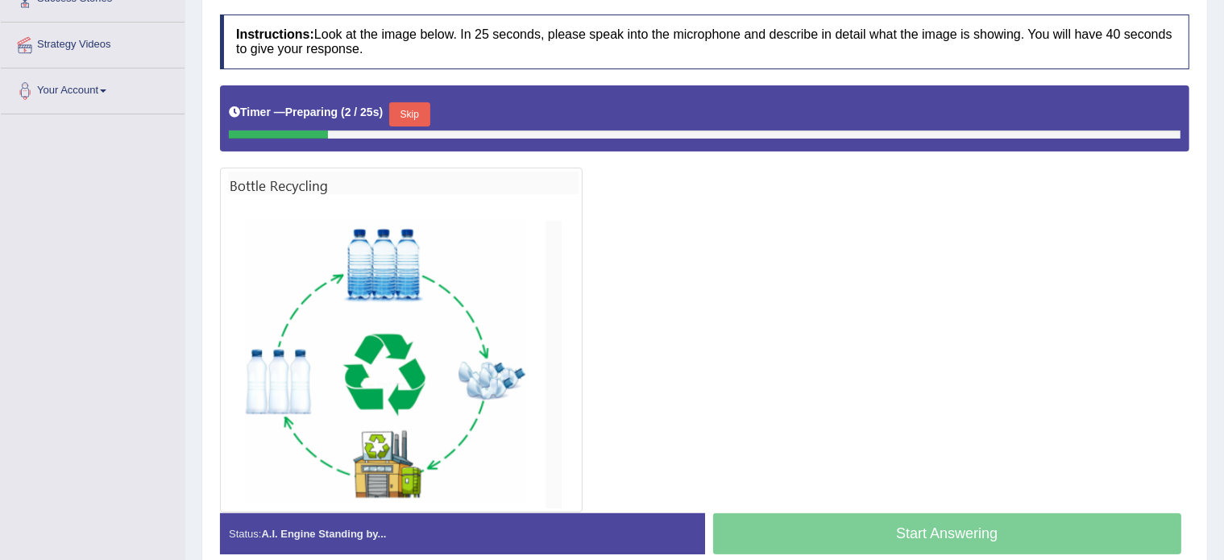
scroll to position [311, 0]
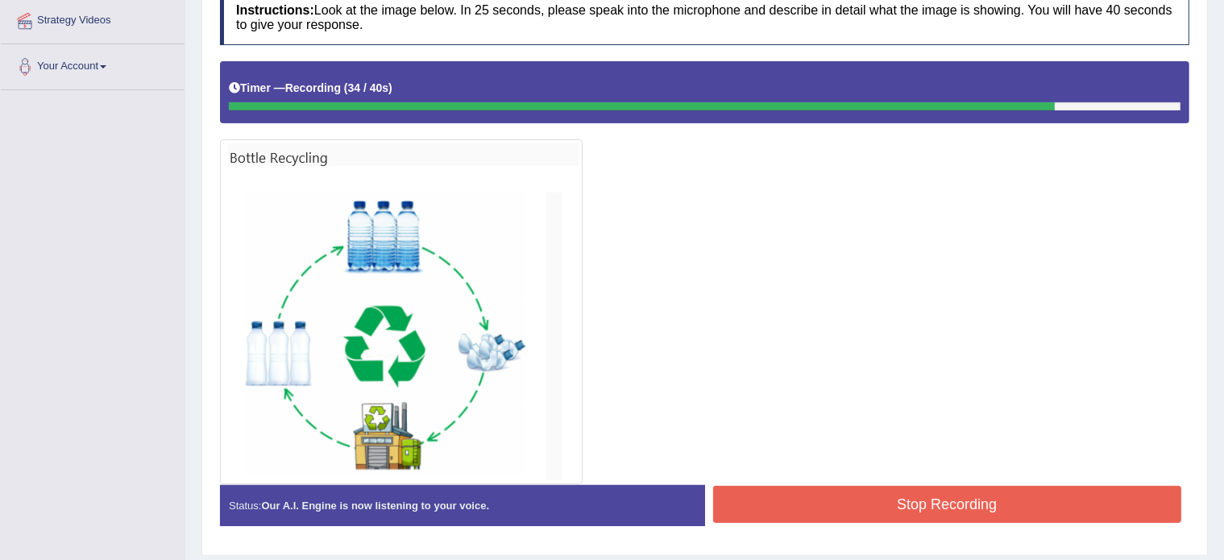
click at [800, 493] on button "Stop Recording" at bounding box center [947, 504] width 469 height 37
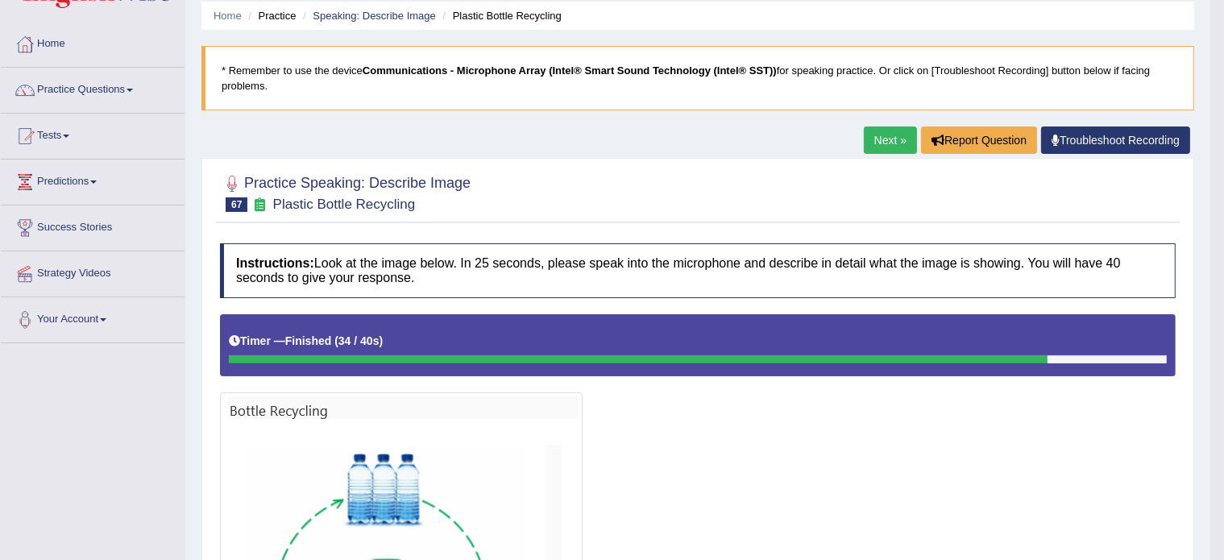
scroll to position [52, 0]
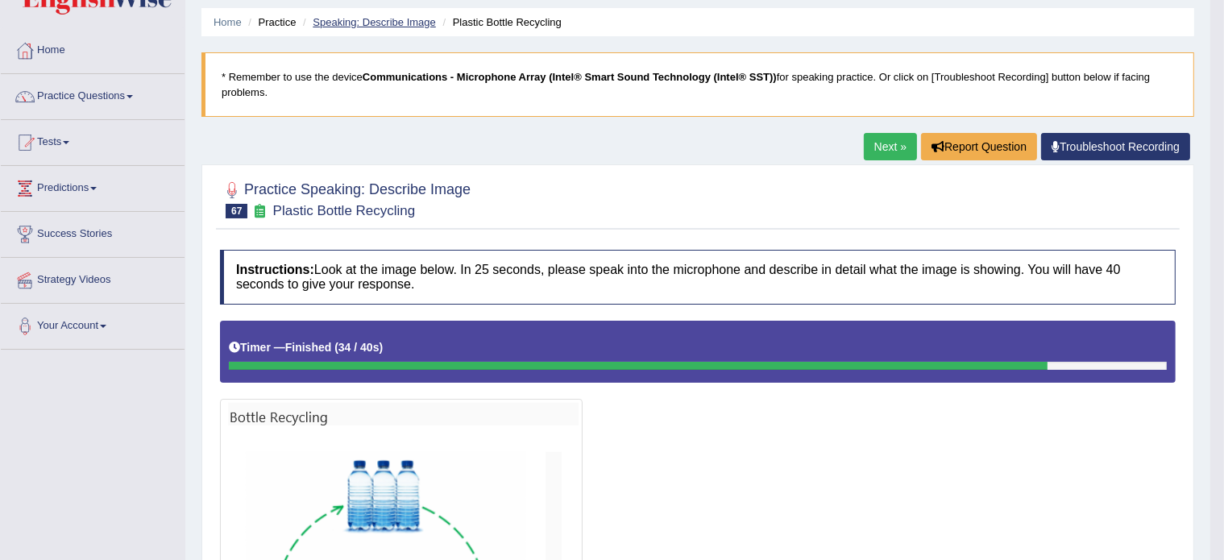
click at [392, 16] on link "Speaking: Describe Image" at bounding box center [374, 22] width 123 height 12
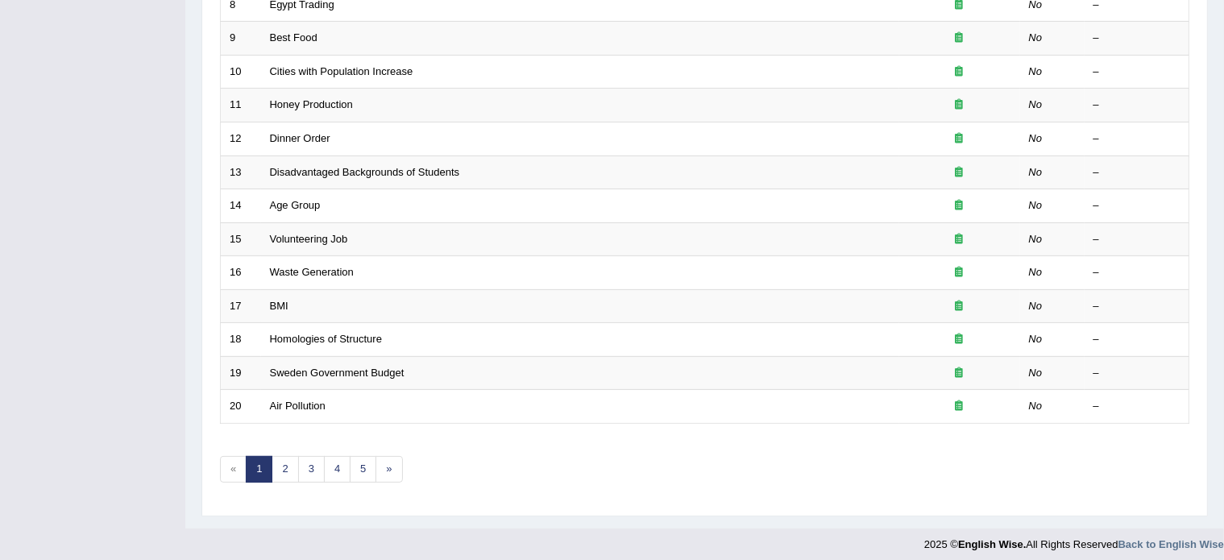
scroll to position [502, 0]
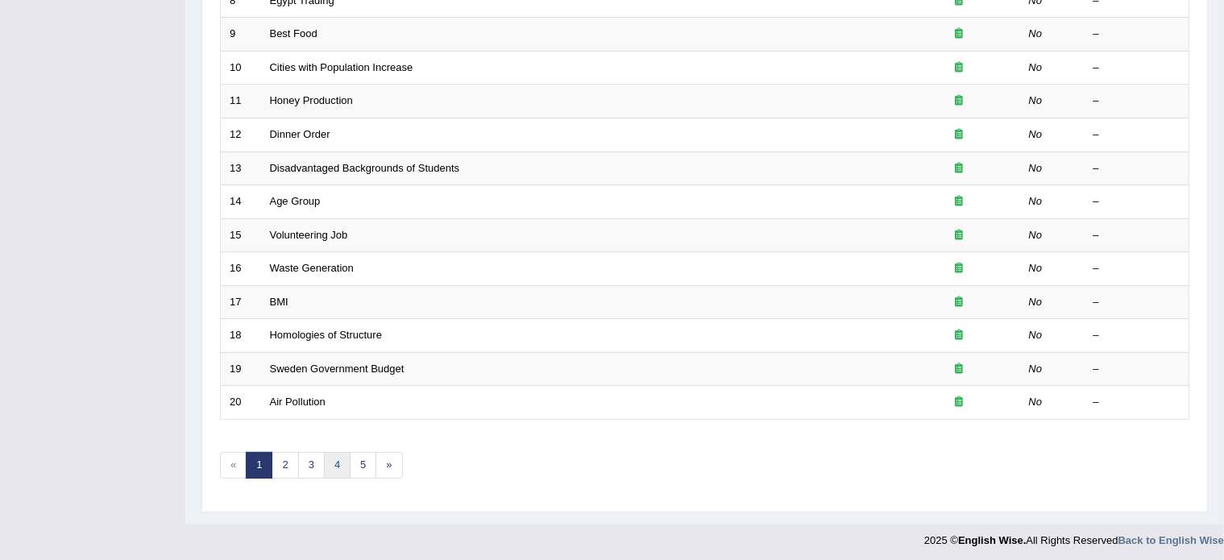
click at [337, 460] on link "4" at bounding box center [337, 465] width 27 height 27
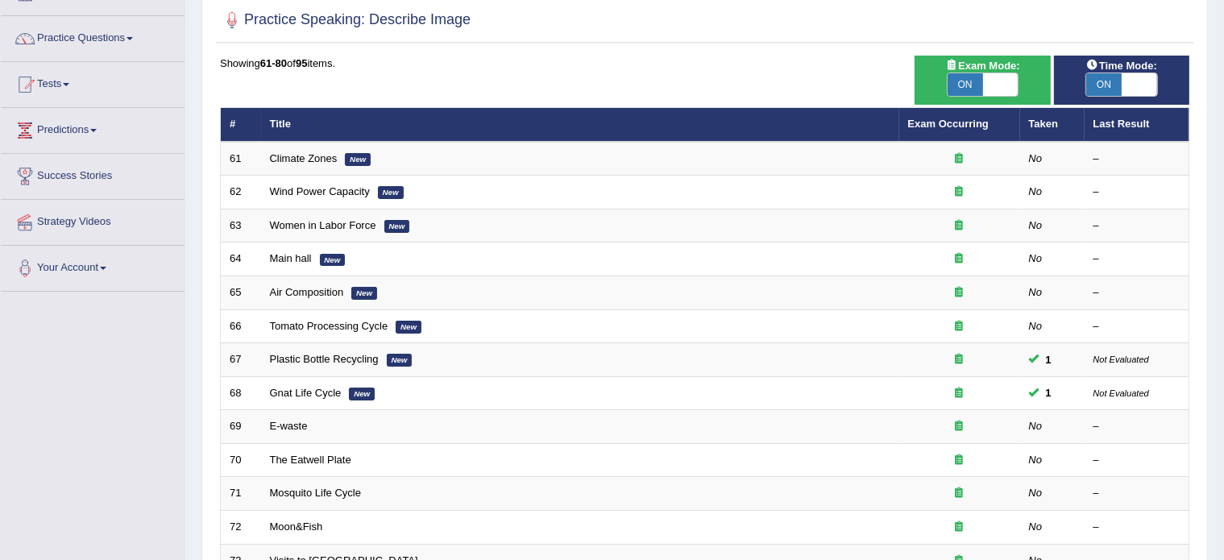
scroll to position [113, 0]
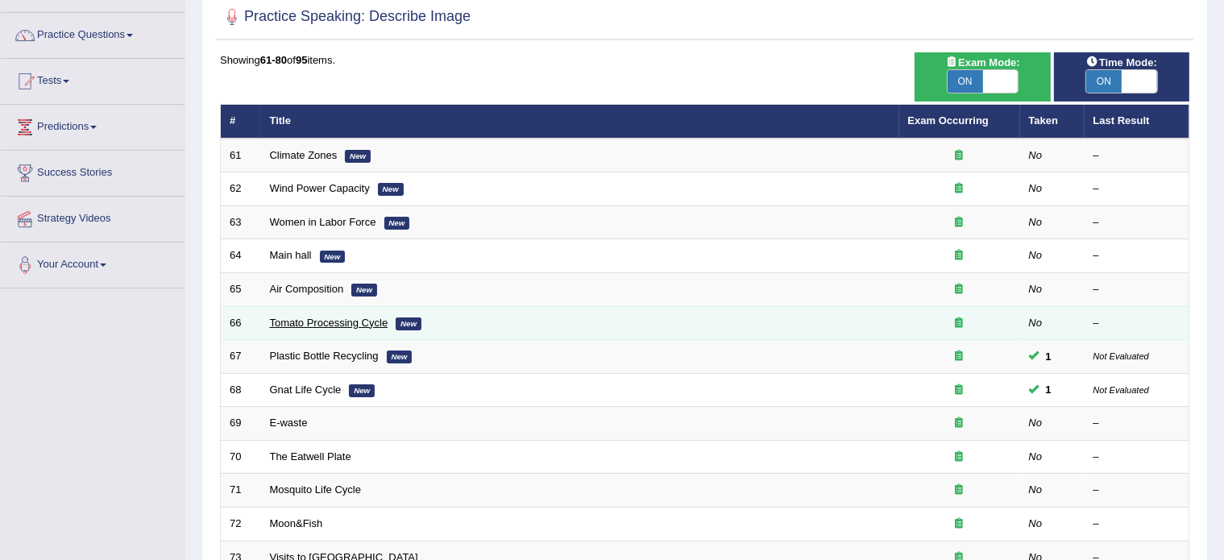
click at [319, 325] on link "Tomato Processing Cycle" at bounding box center [329, 323] width 118 height 12
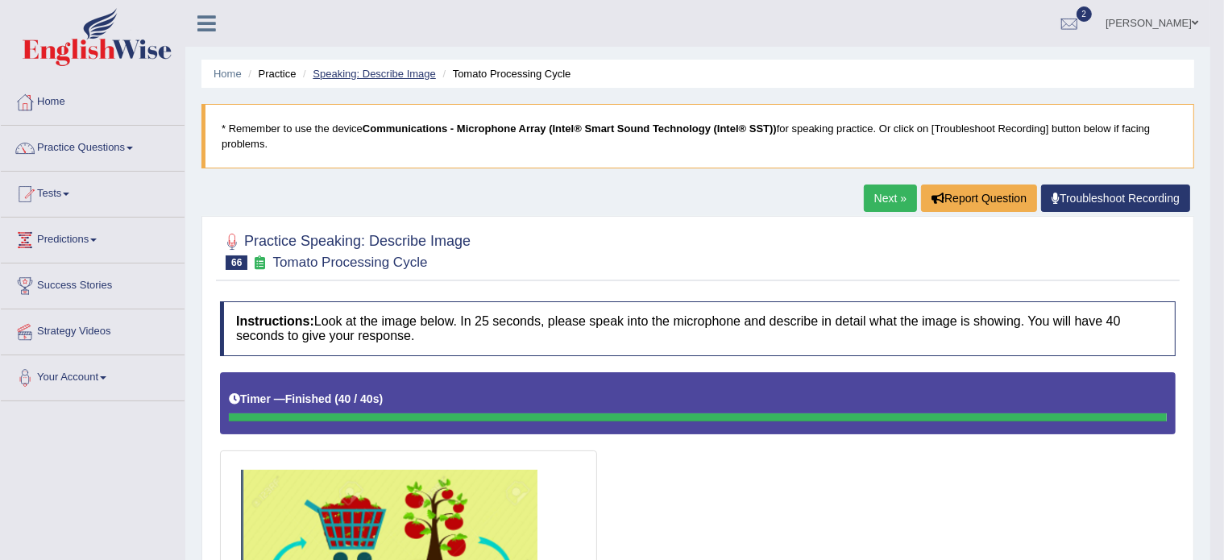
click at [390, 68] on link "Speaking: Describe Image" at bounding box center [374, 74] width 123 height 12
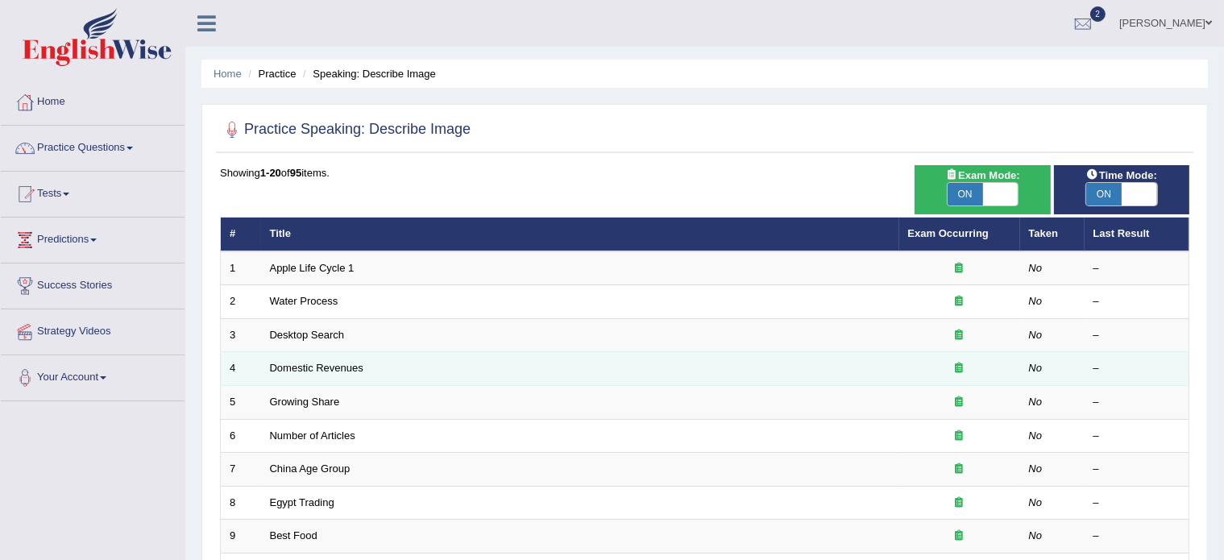
scroll to position [502, 0]
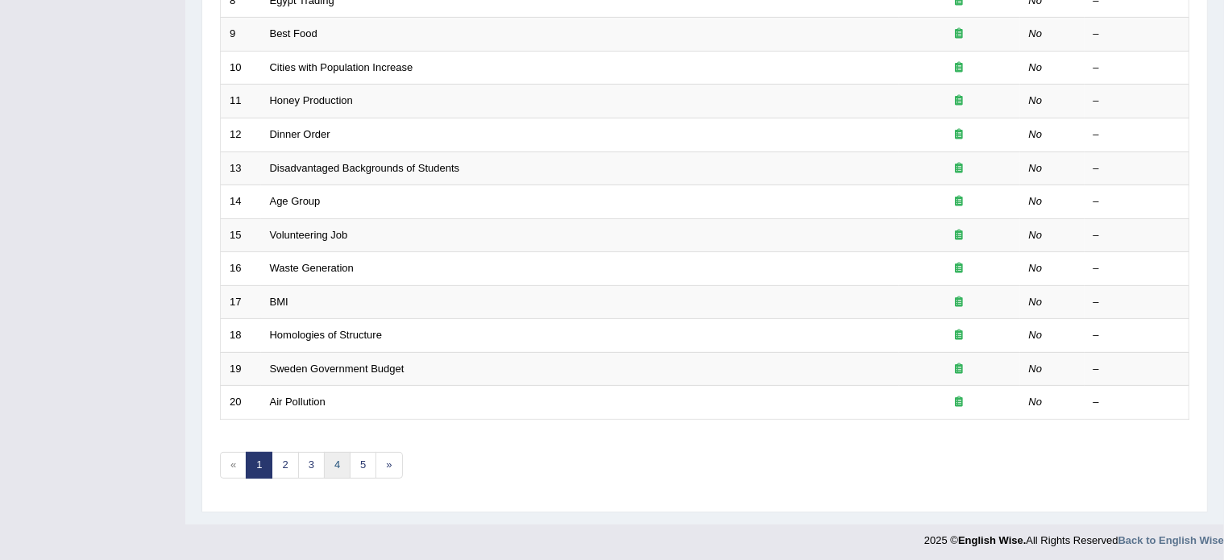
click at [330, 466] on link "4" at bounding box center [337, 465] width 27 height 27
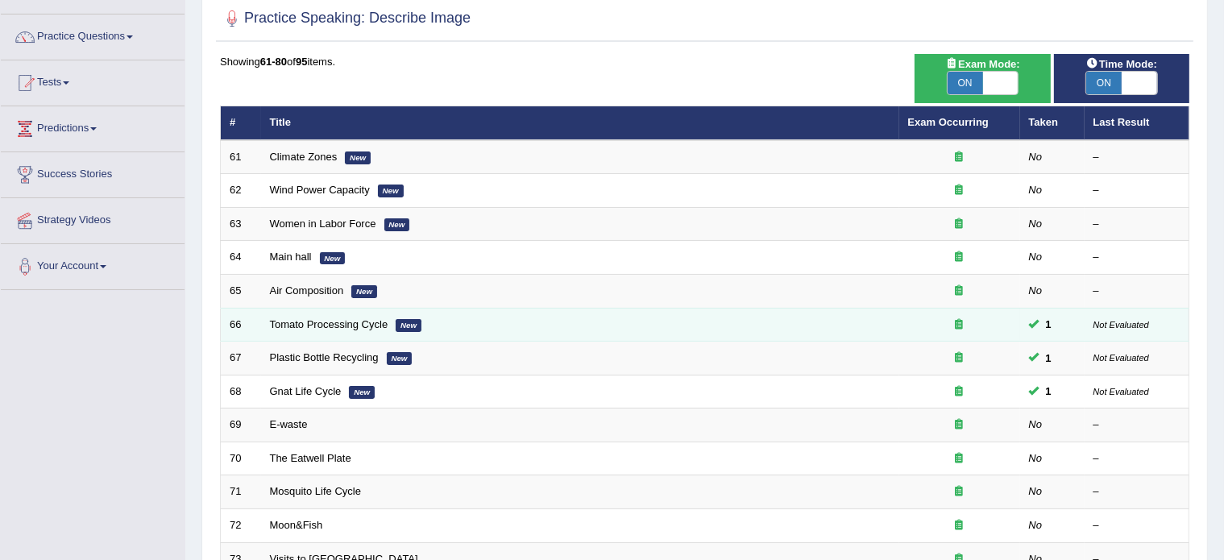
scroll to position [110, 0]
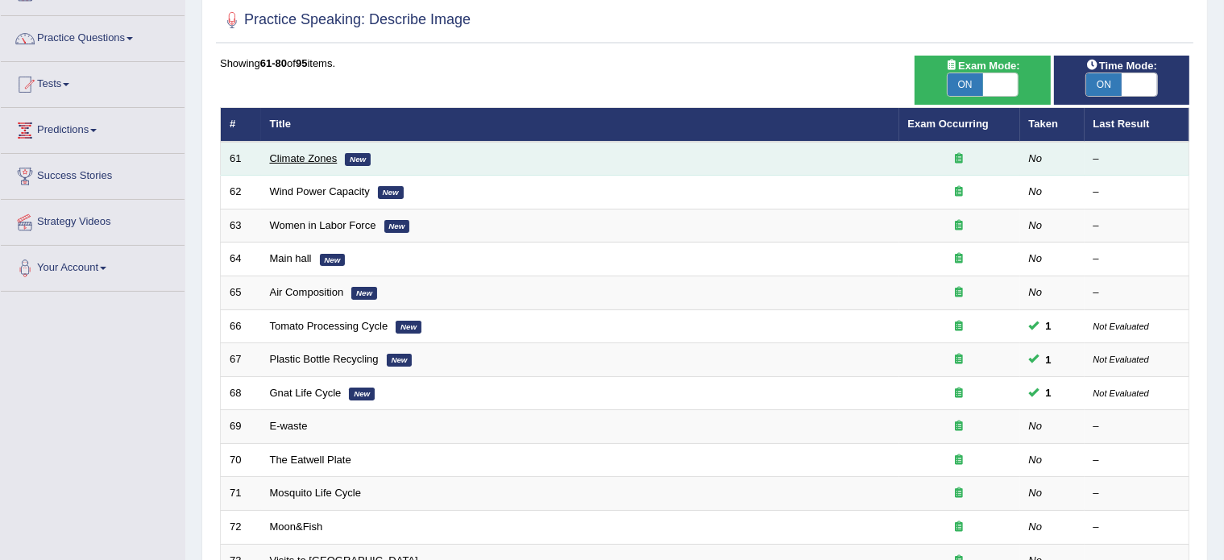
click at [301, 158] on link "Climate Zones" at bounding box center [304, 158] width 68 height 12
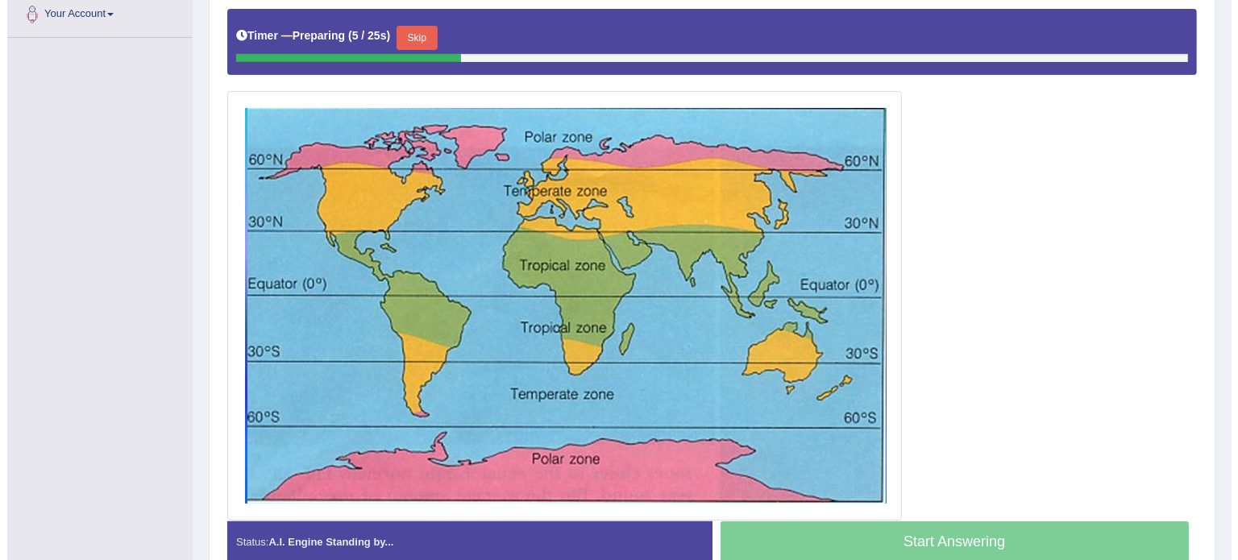
scroll to position [364, 0]
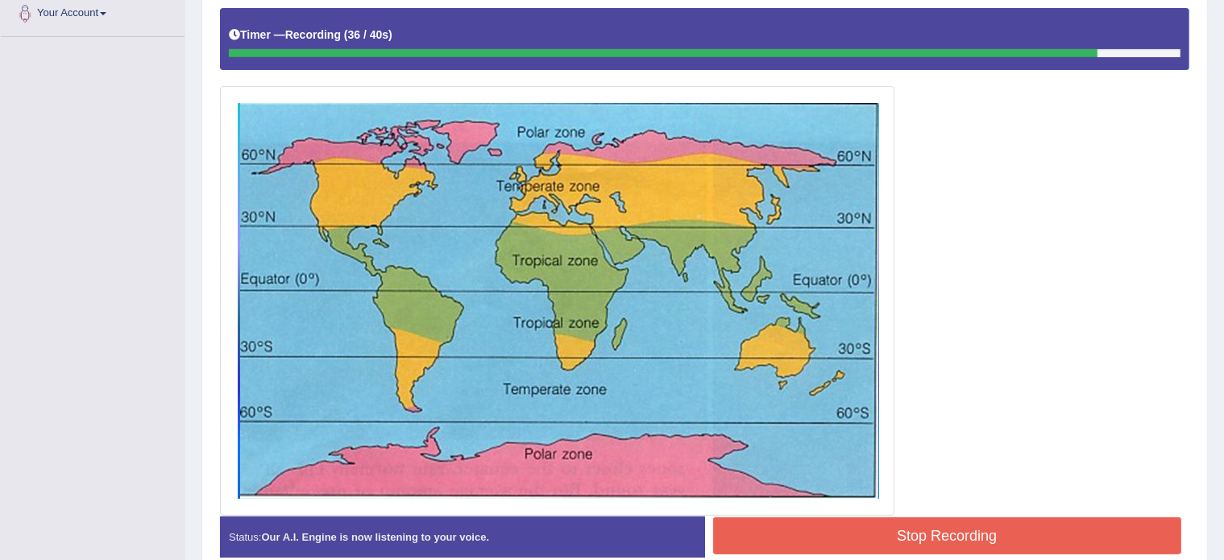
click at [999, 526] on button "Stop Recording" at bounding box center [947, 536] width 469 height 37
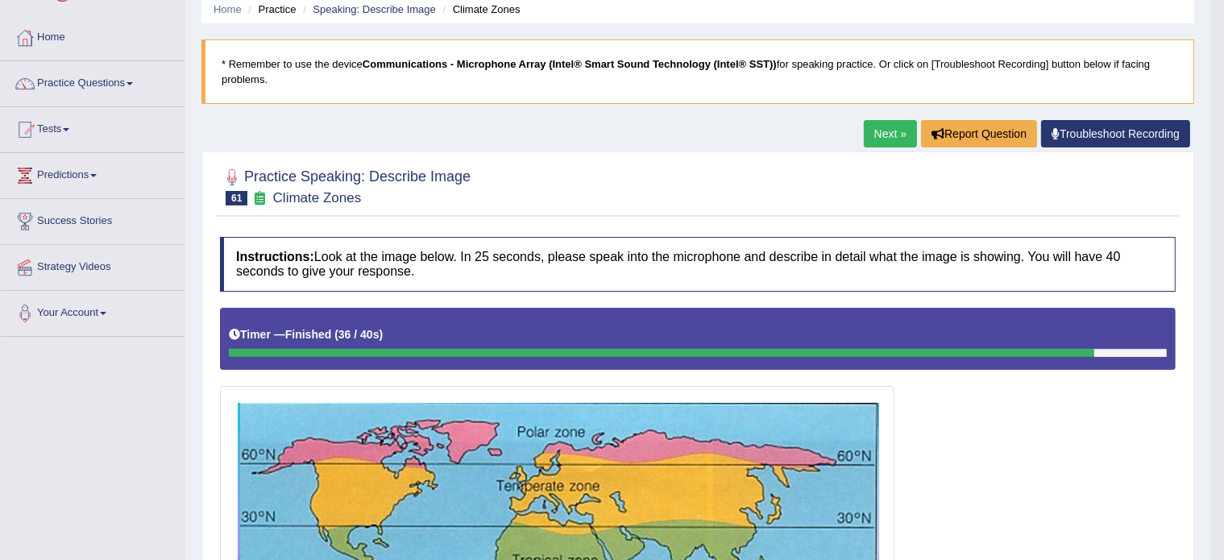
scroll to position [10, 0]
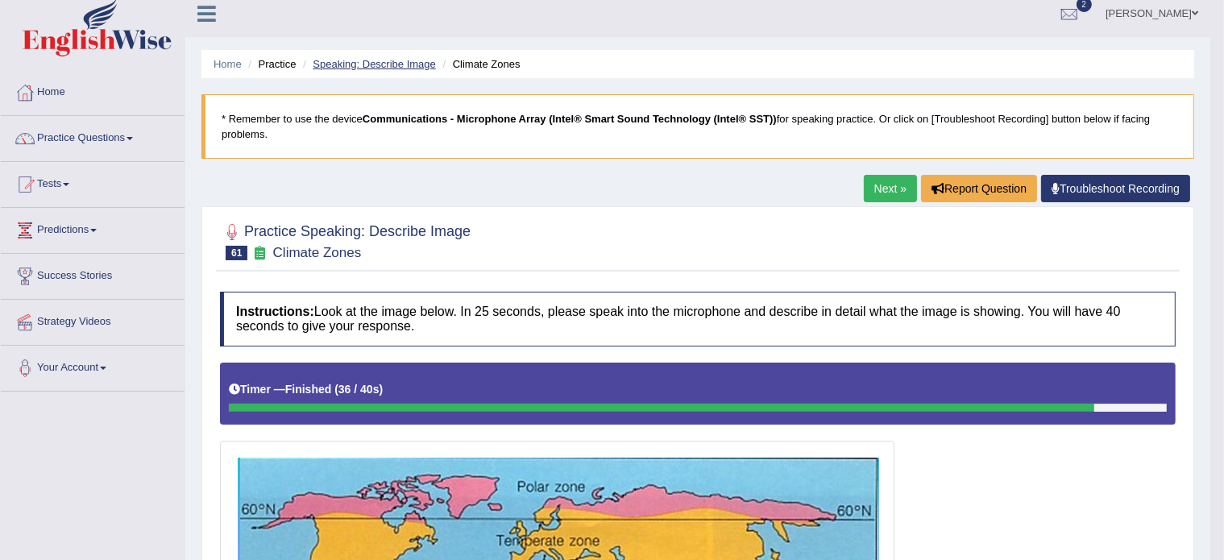
click at [368, 58] on link "Speaking: Describe Image" at bounding box center [374, 64] width 123 height 12
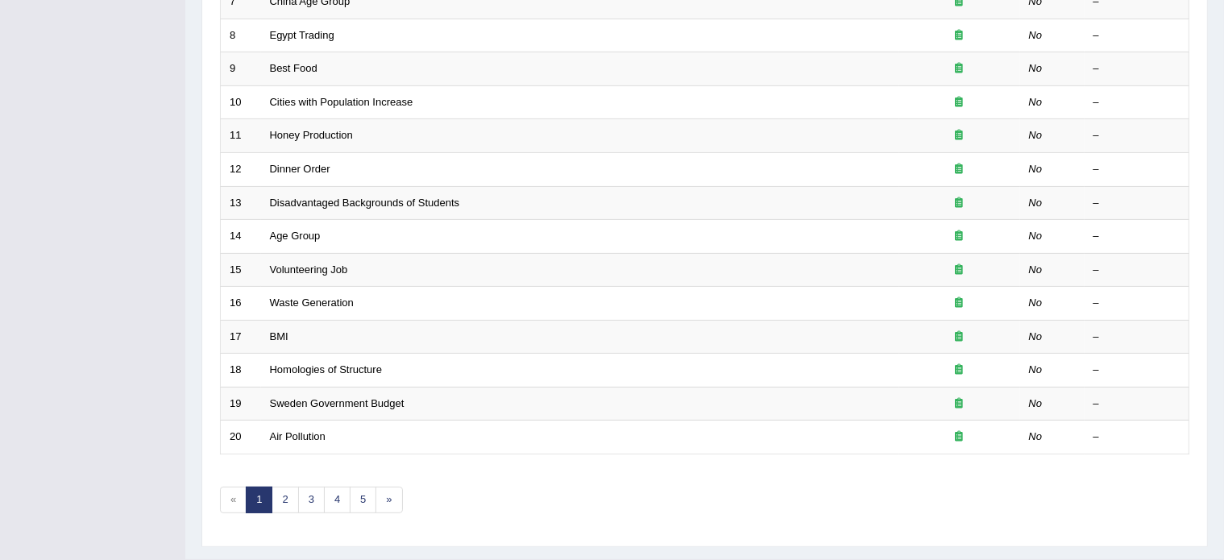
scroll to position [502, 0]
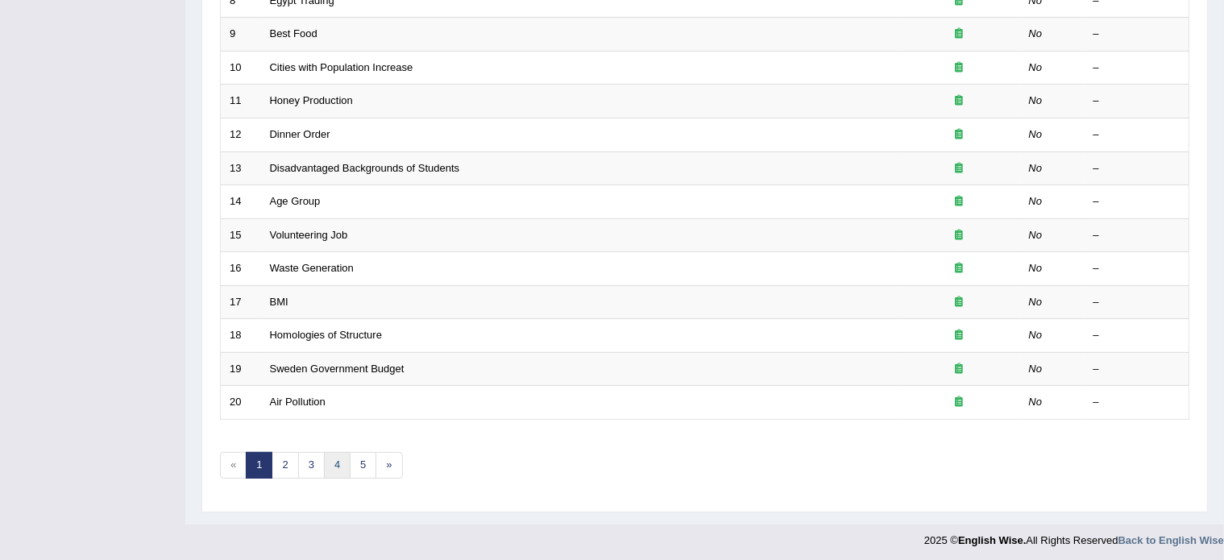
click at [334, 459] on link "4" at bounding box center [337, 465] width 27 height 27
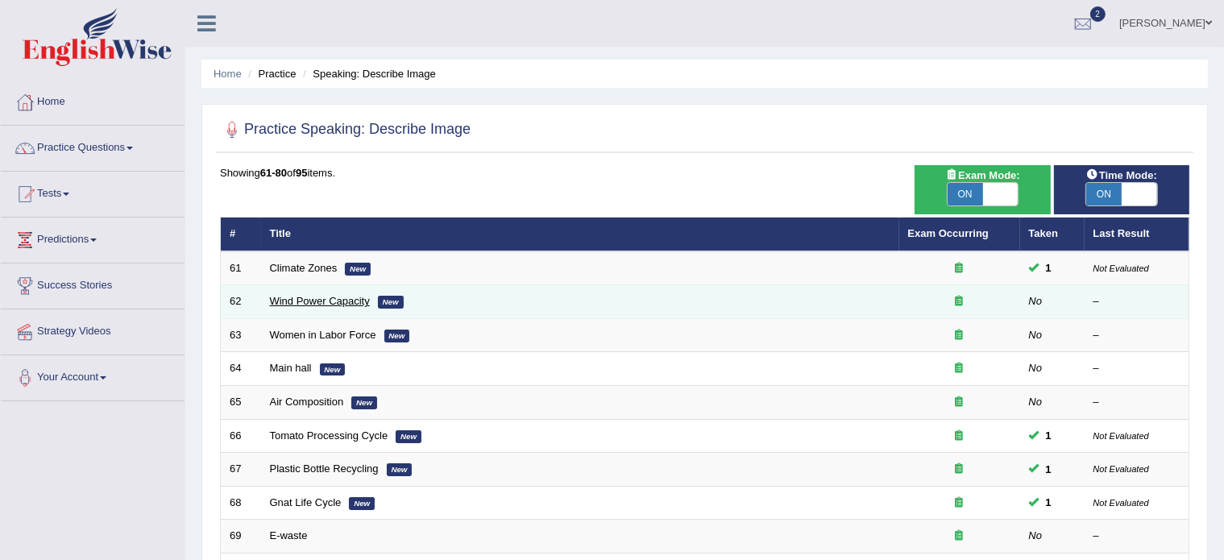
click at [319, 301] on link "Wind Power Capacity" at bounding box center [320, 301] width 100 height 12
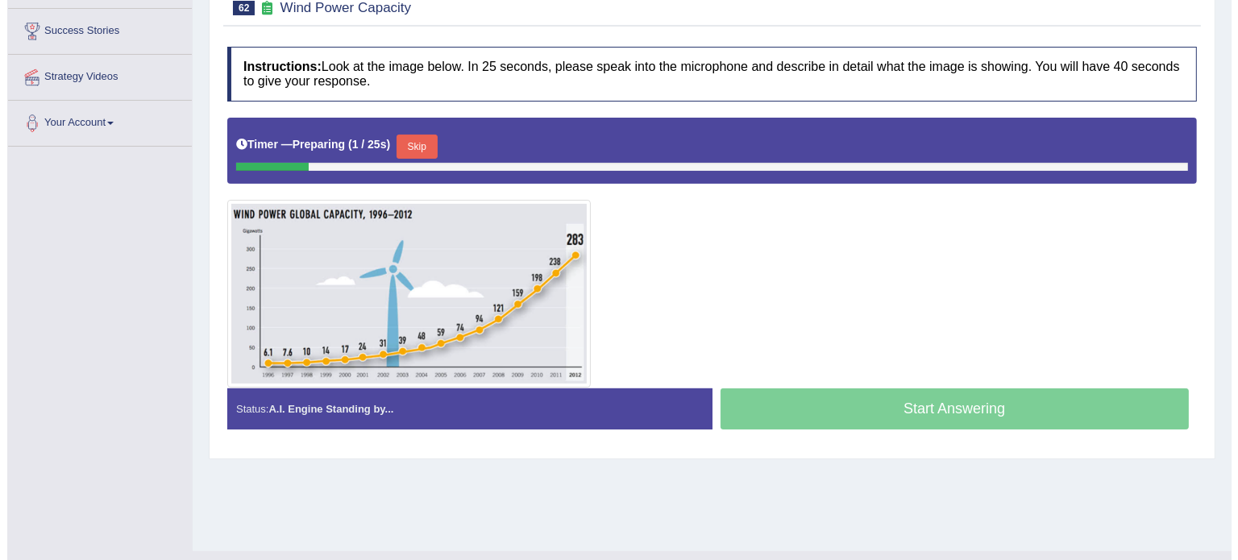
scroll to position [254, 0]
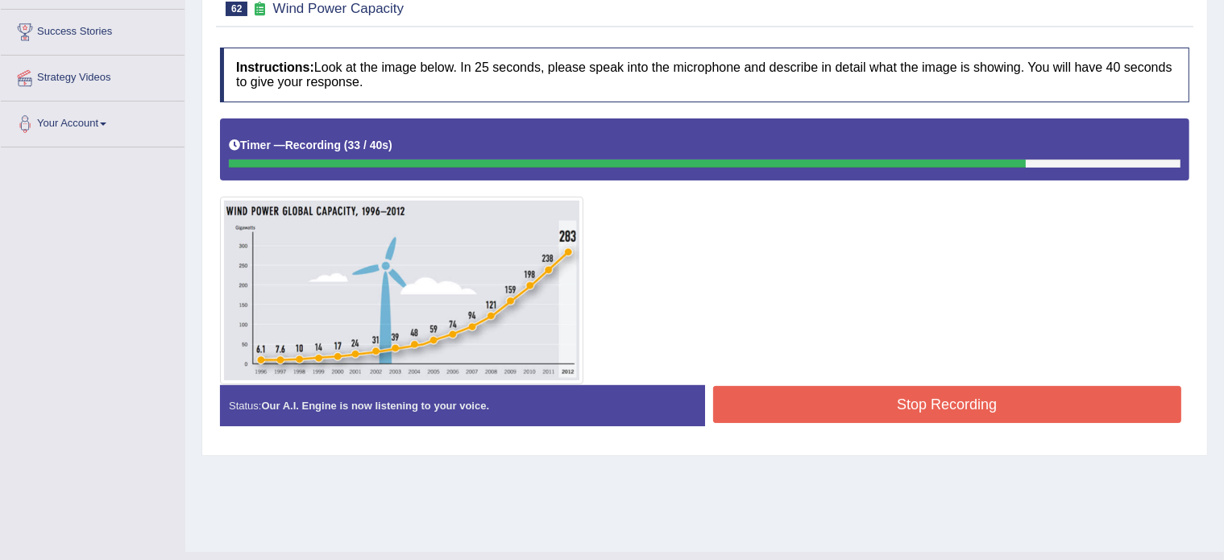
click at [830, 395] on button "Stop Recording" at bounding box center [947, 404] width 469 height 37
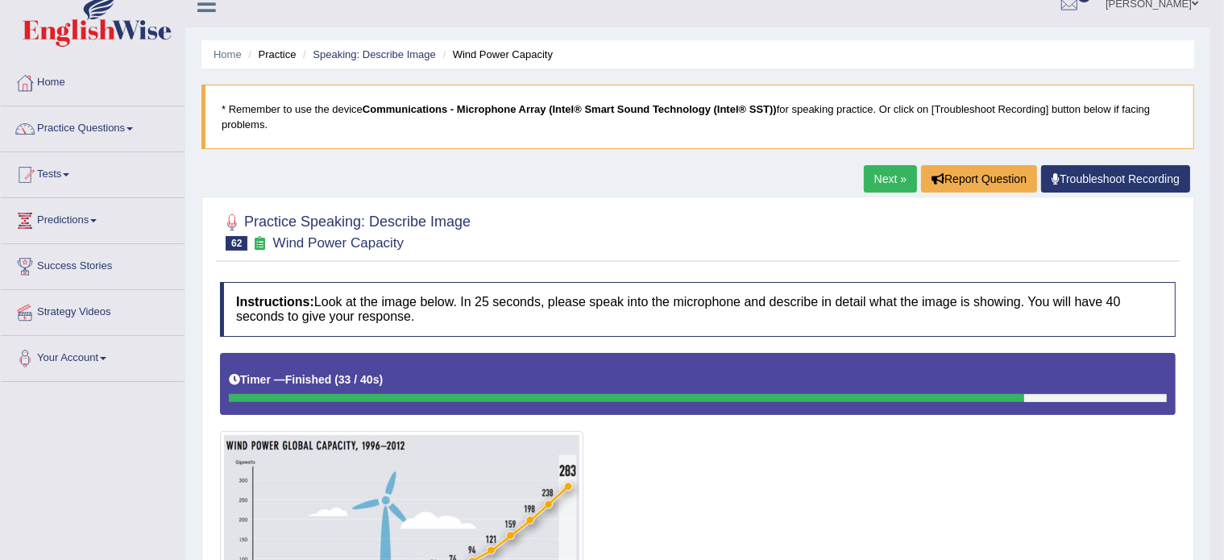
scroll to position [19, 0]
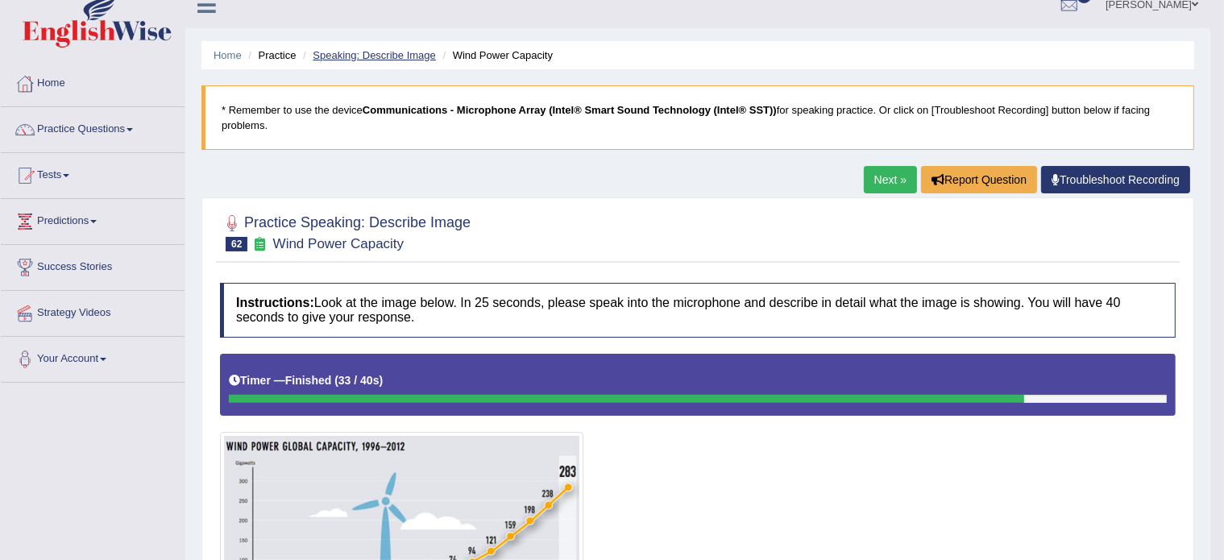
click at [377, 50] on link "Speaking: Describe Image" at bounding box center [374, 55] width 123 height 12
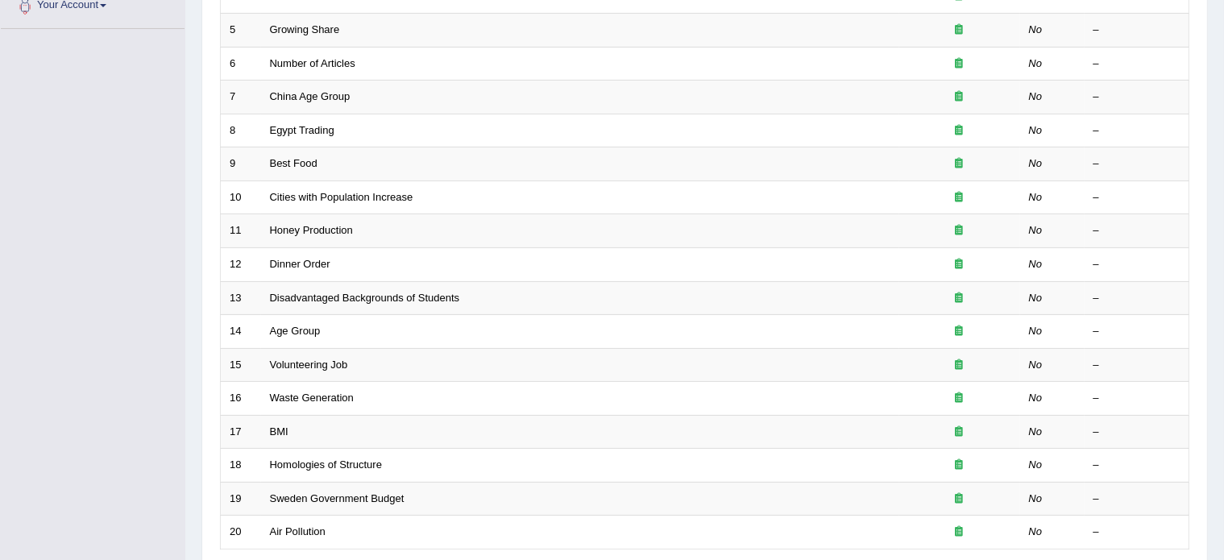
scroll to position [502, 0]
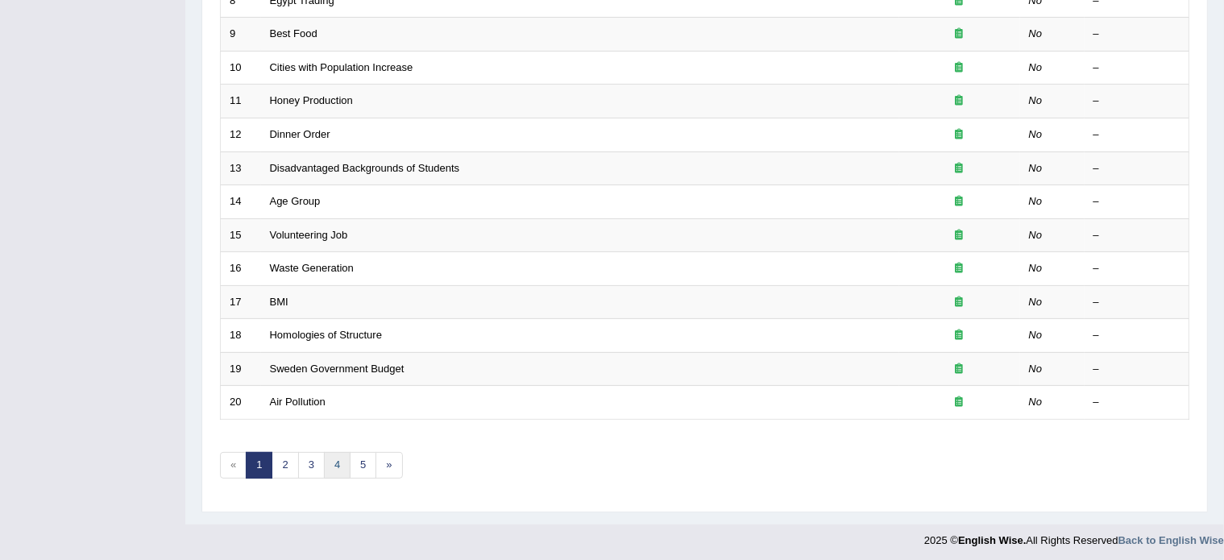
click at [337, 460] on link "4" at bounding box center [337, 465] width 27 height 27
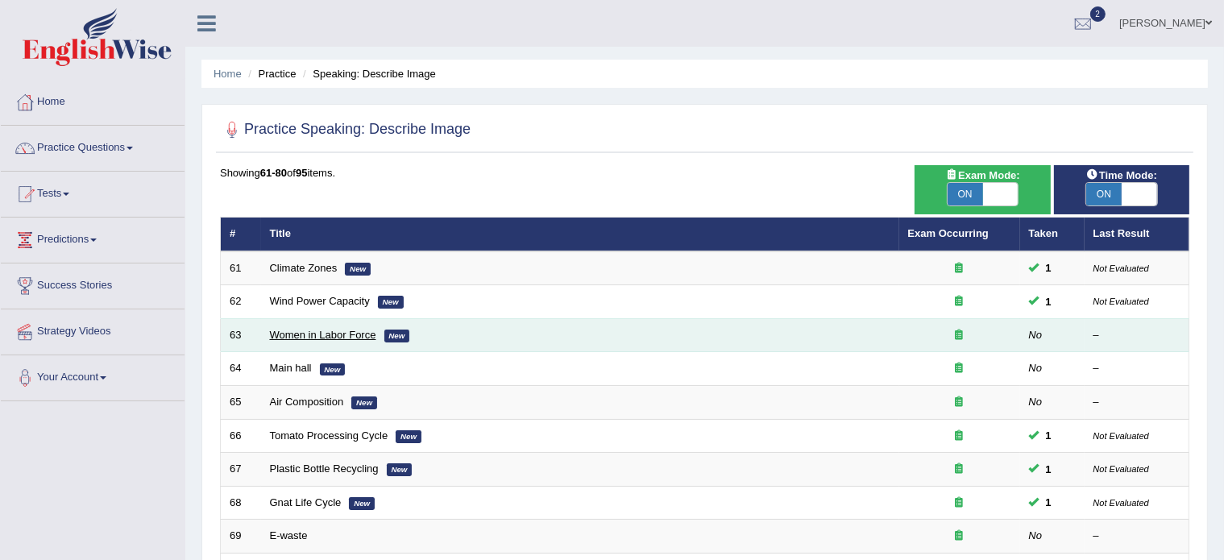
click at [319, 335] on link "Women in Labor Force" at bounding box center [323, 335] width 106 height 12
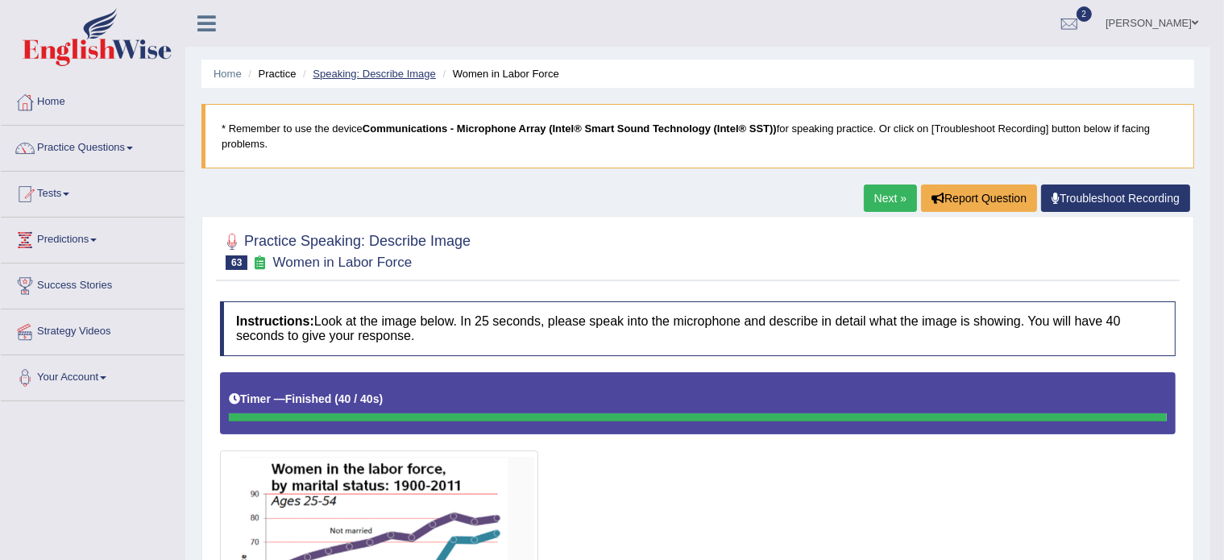
click at [368, 76] on link "Speaking: Describe Image" at bounding box center [374, 74] width 123 height 12
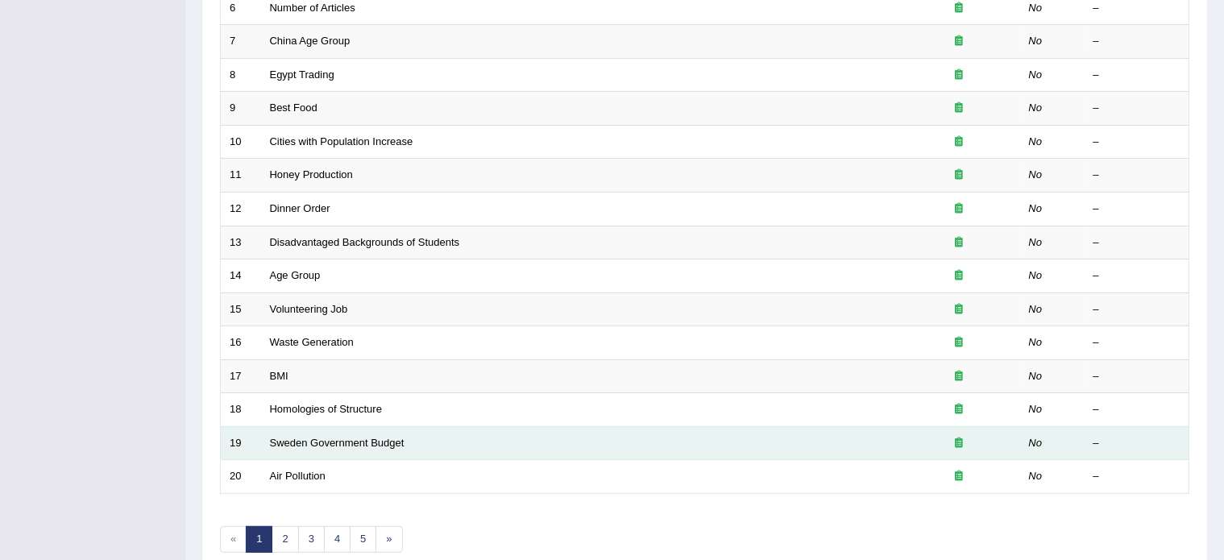
scroll to position [502, 0]
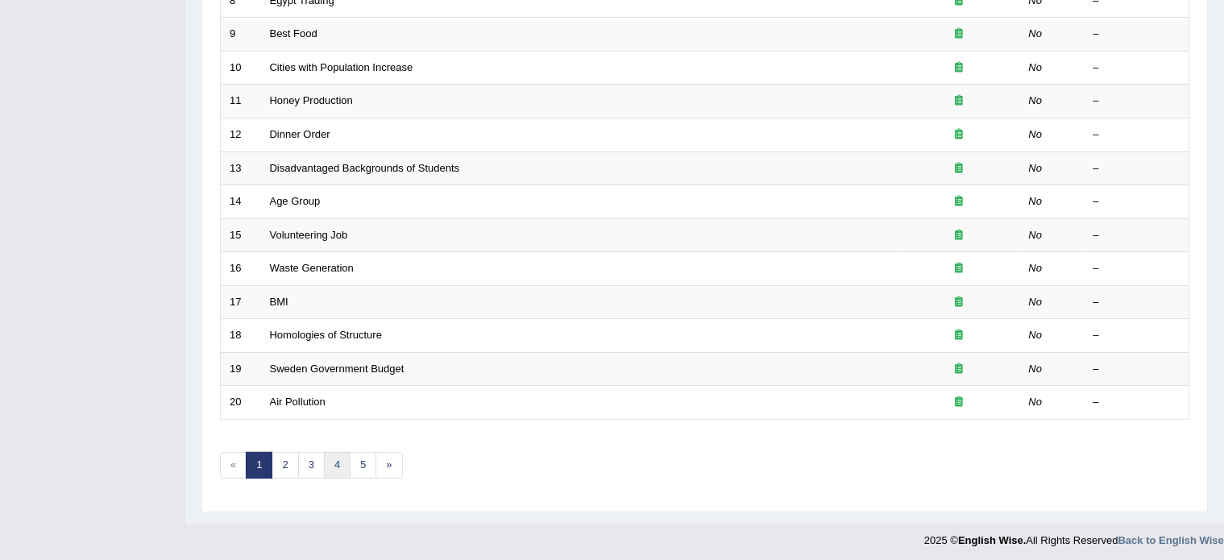
click at [338, 462] on link "4" at bounding box center [337, 465] width 27 height 27
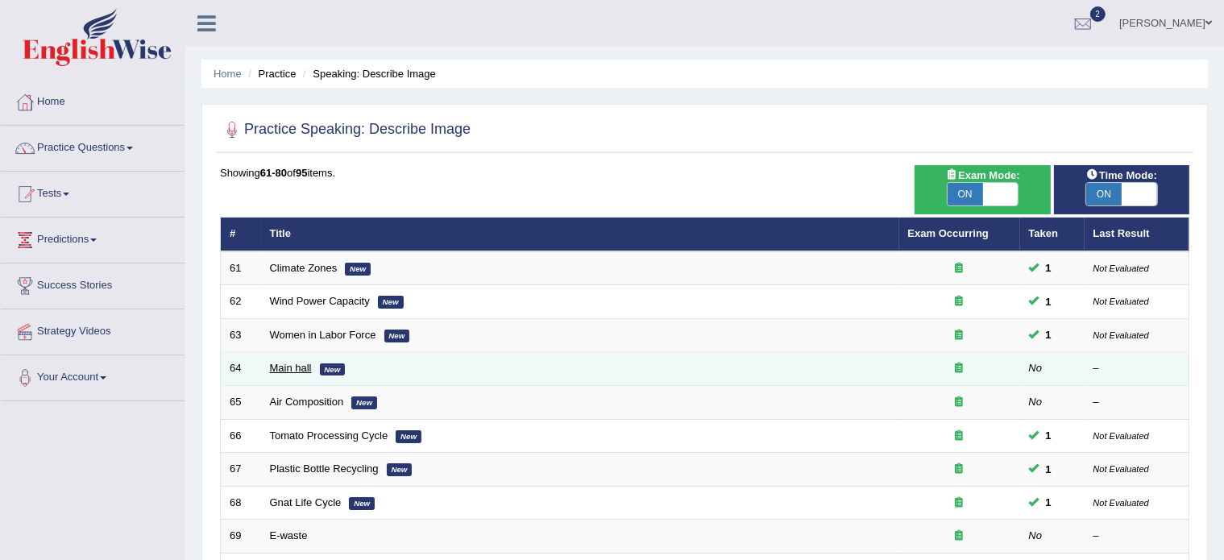
click at [297, 365] on link "Main hall" at bounding box center [291, 368] width 42 height 12
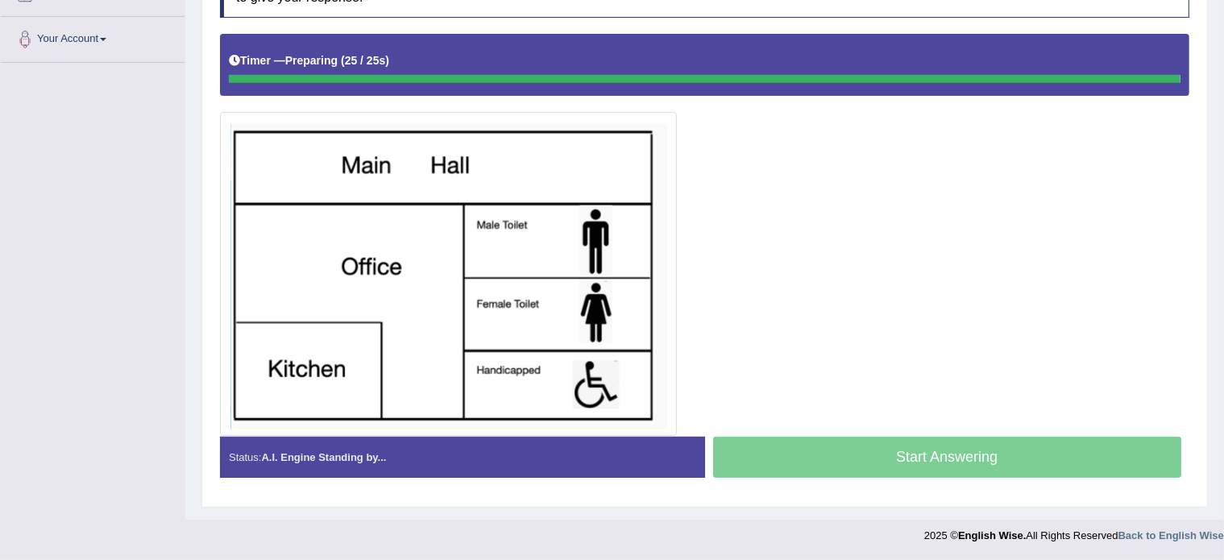
scroll to position [335, 0]
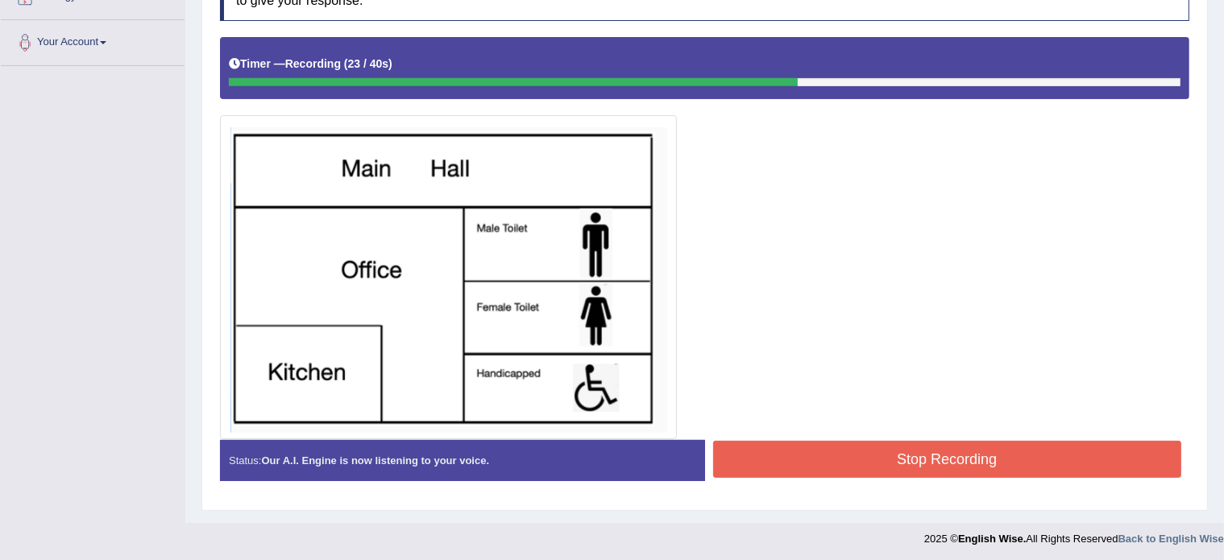
click at [1009, 451] on button "Stop Recording" at bounding box center [947, 459] width 469 height 37
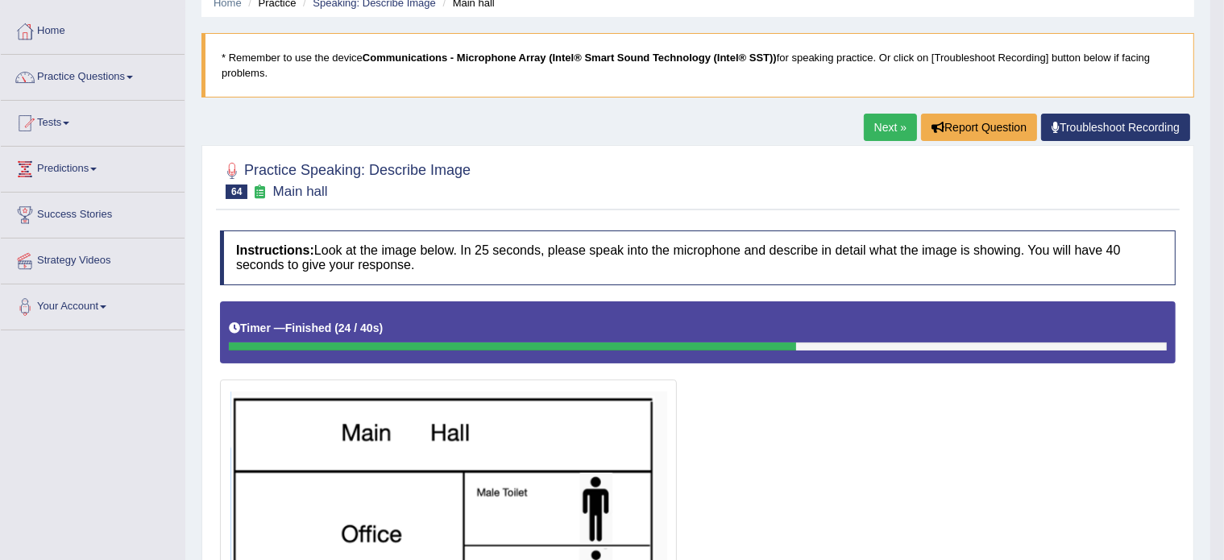
scroll to position [0, 0]
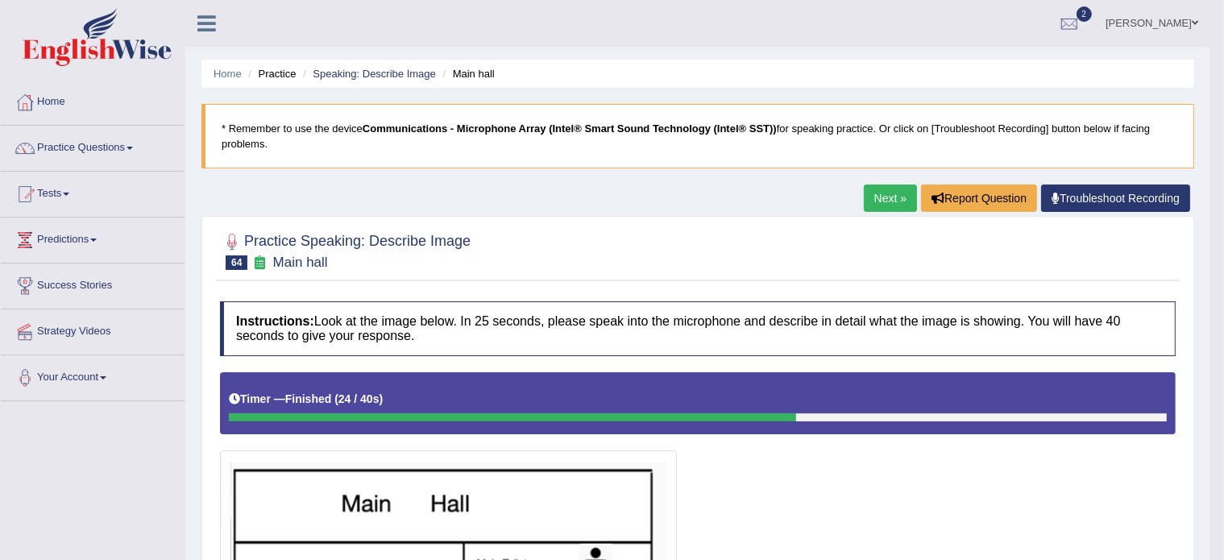
click at [278, 72] on li "Practice" at bounding box center [270, 73] width 52 height 15
click at [368, 70] on link "Speaking: Describe Image" at bounding box center [374, 74] width 123 height 12
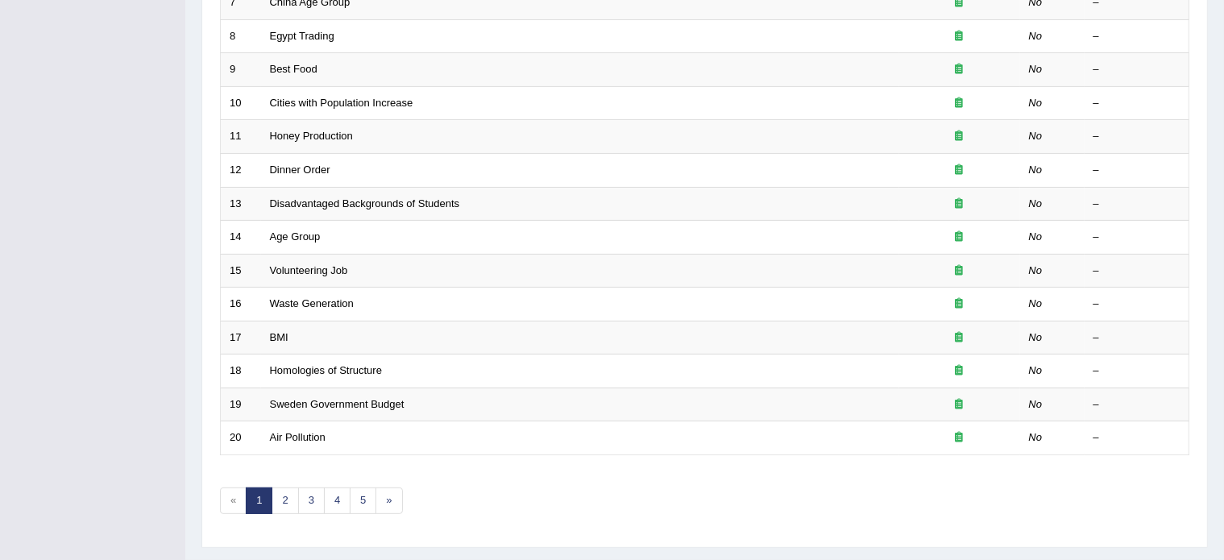
scroll to position [502, 0]
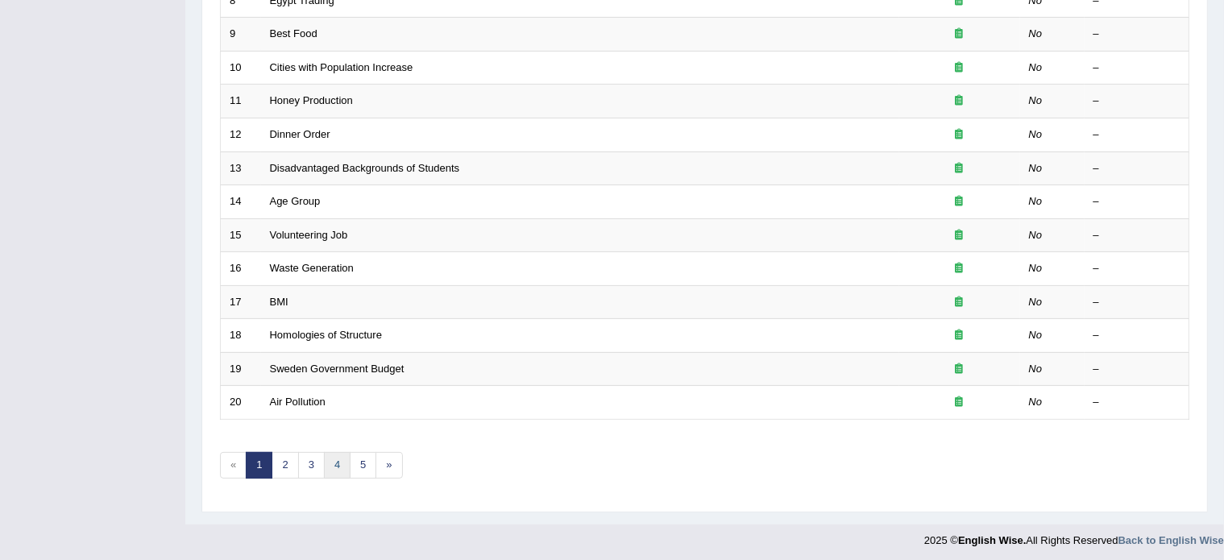
click at [338, 460] on link "4" at bounding box center [337, 465] width 27 height 27
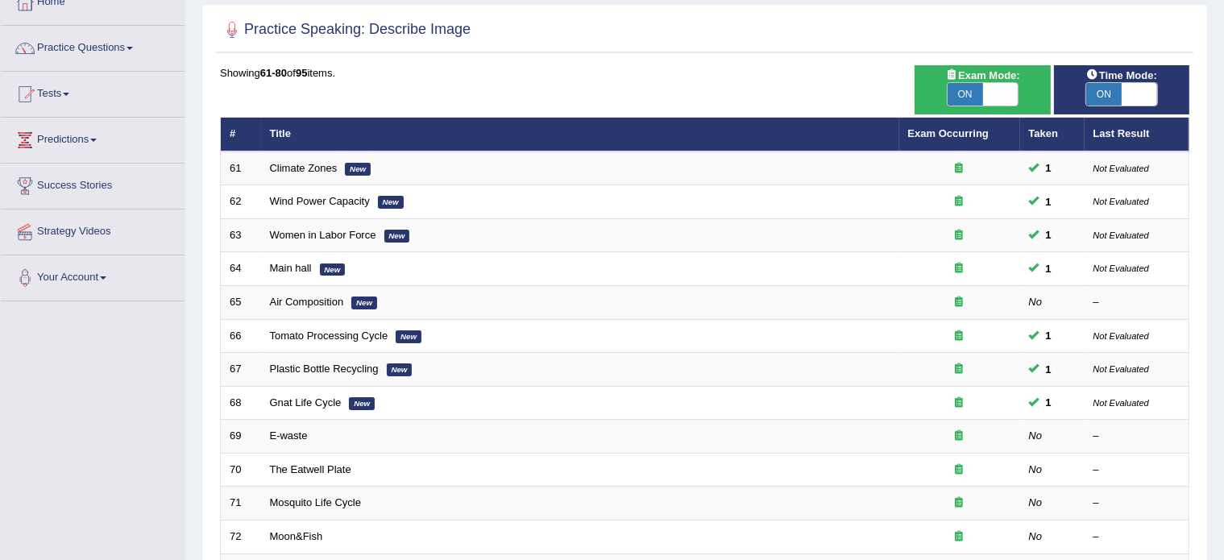
scroll to position [102, 0]
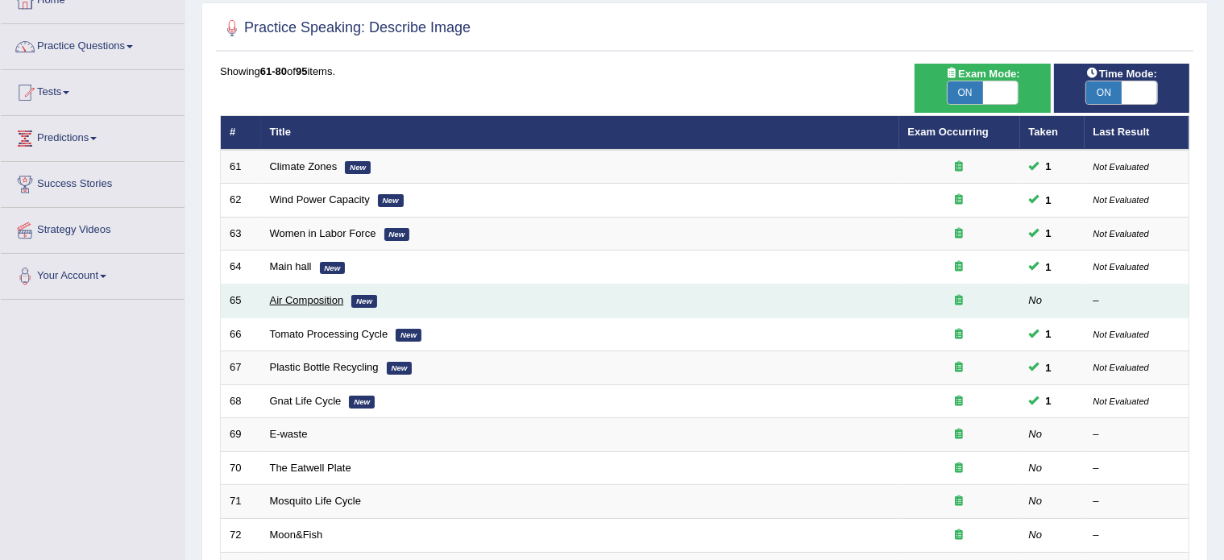
click at [304, 302] on link "Air Composition" at bounding box center [307, 300] width 74 height 12
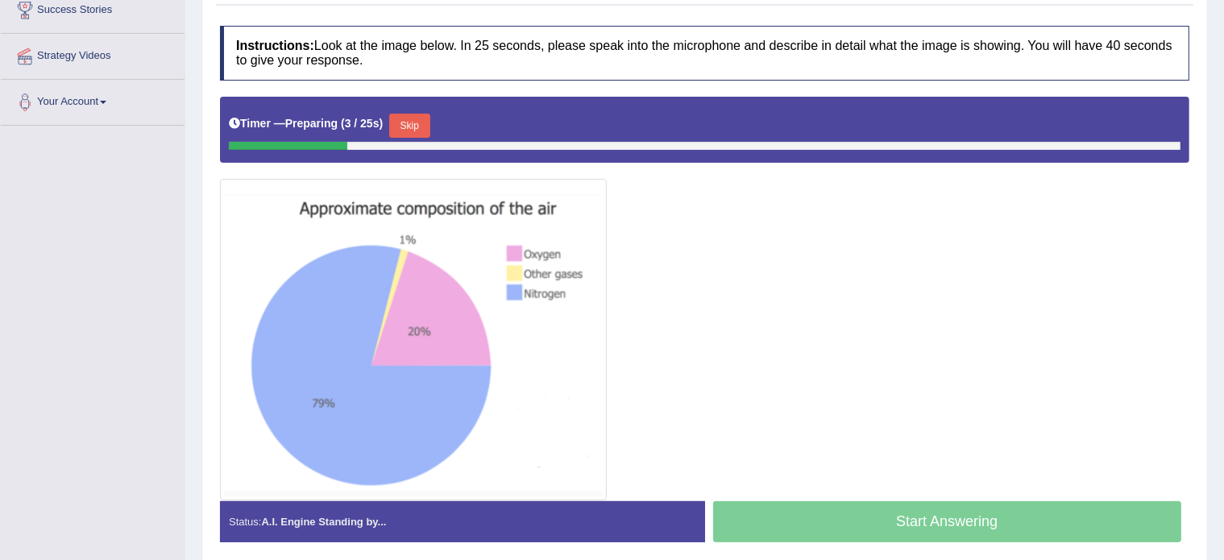
scroll to position [274, 0]
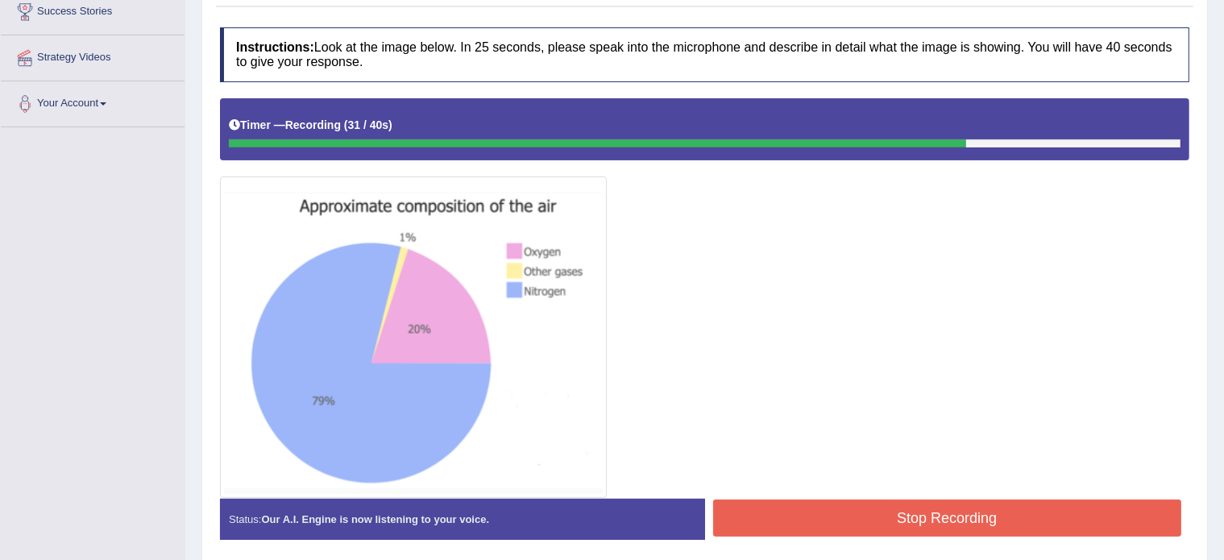
click at [796, 522] on button "Stop Recording" at bounding box center [947, 518] width 469 height 37
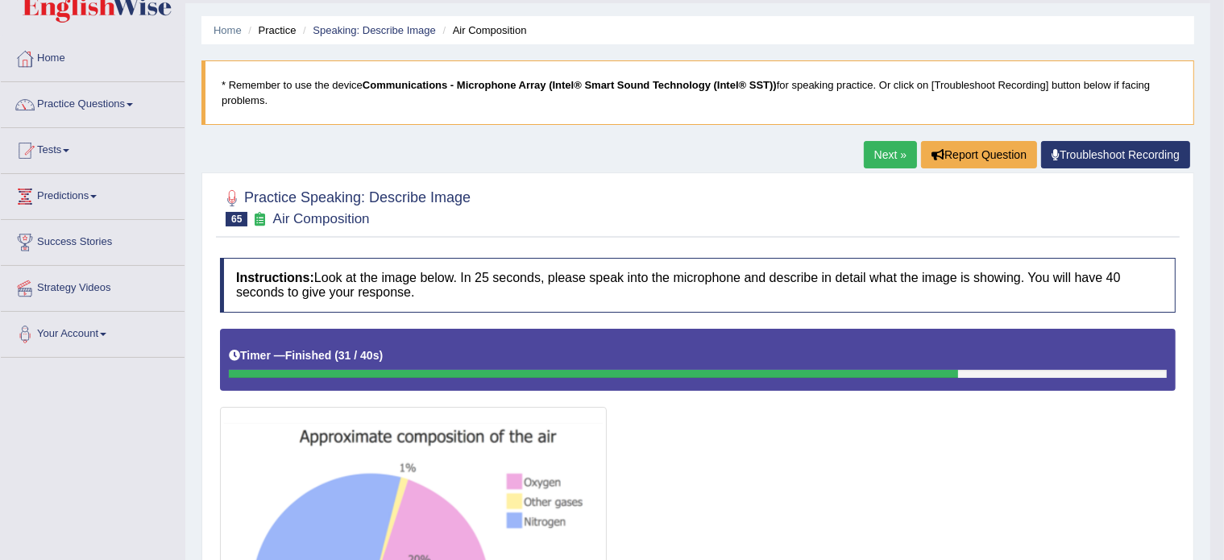
scroll to position [0, 0]
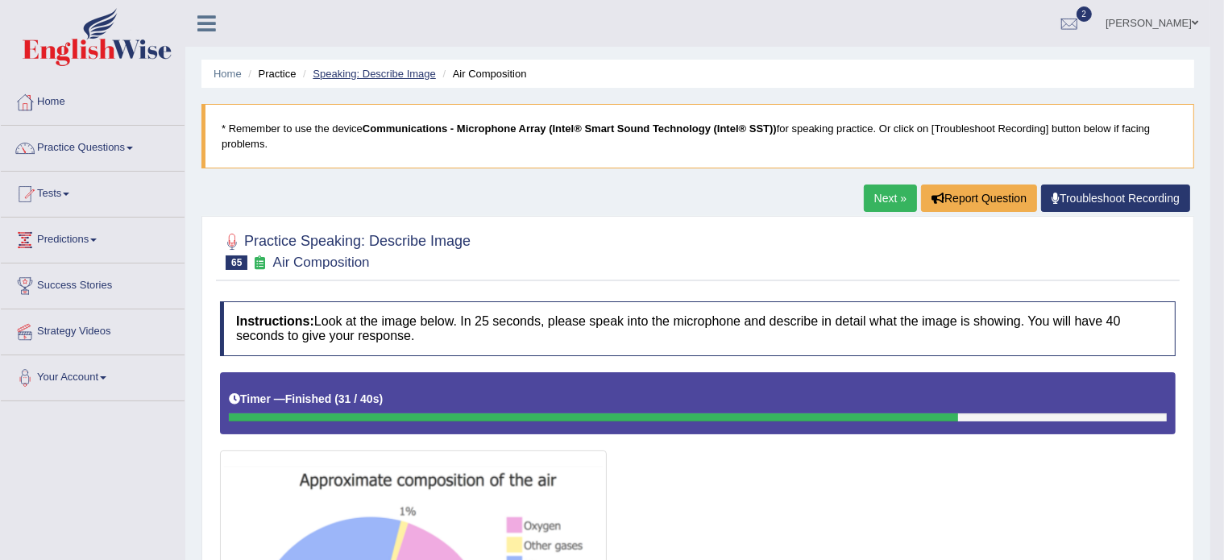
click at [393, 71] on link "Speaking: Describe Image" at bounding box center [374, 74] width 123 height 12
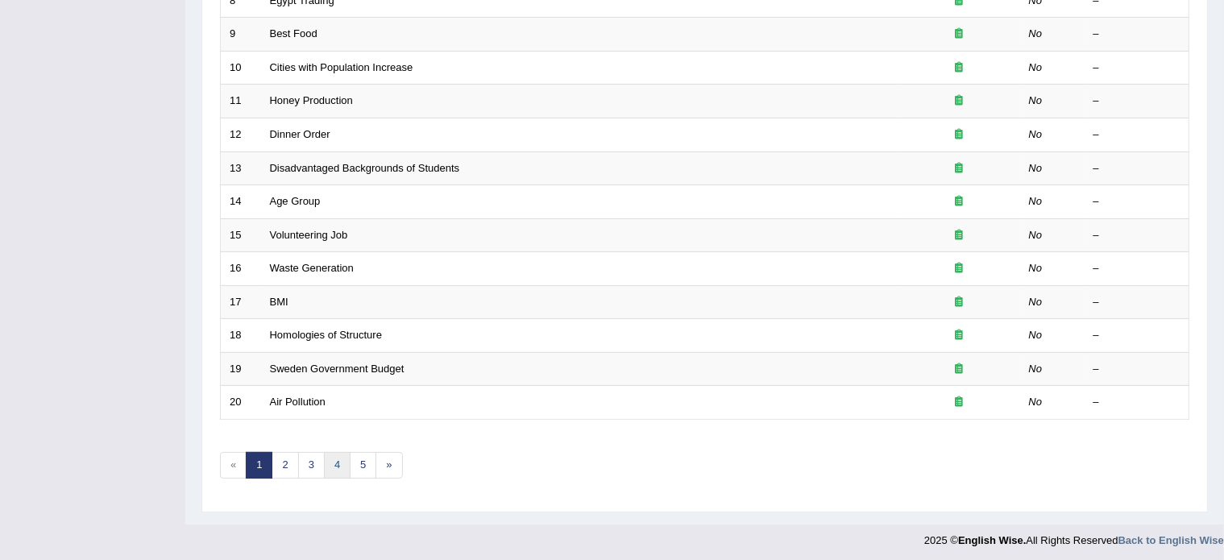
click at [338, 462] on link "4" at bounding box center [337, 465] width 27 height 27
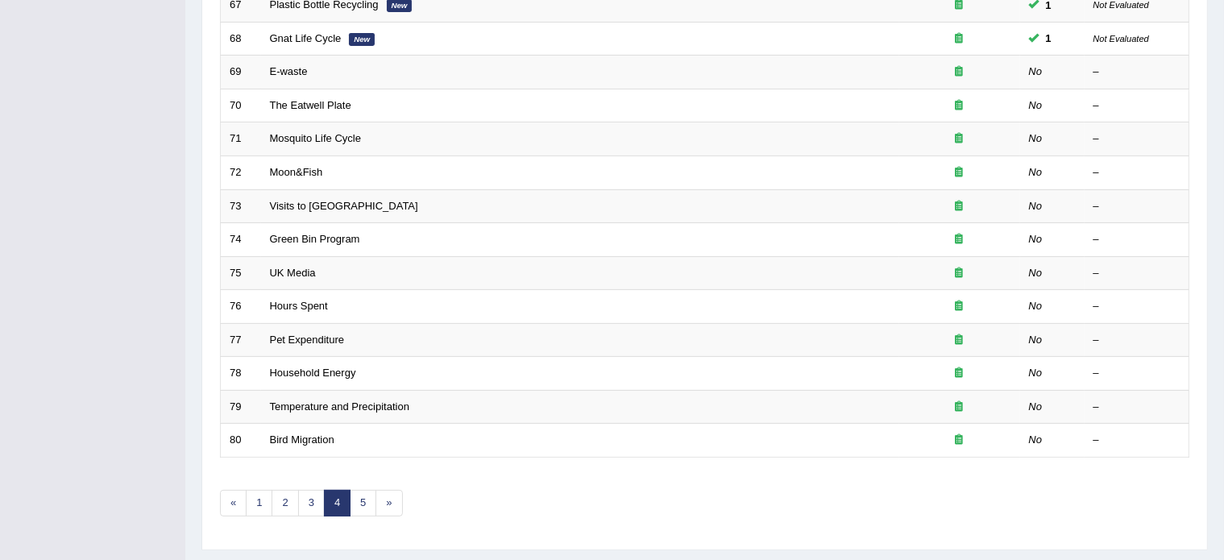
scroll to position [480, 0]
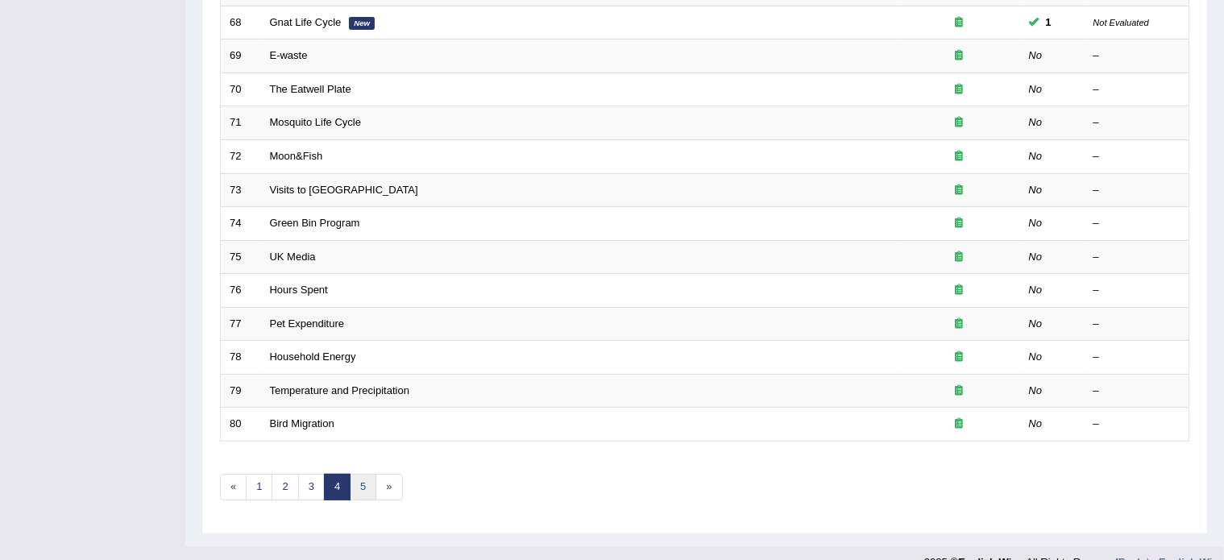
click at [358, 480] on link "5" at bounding box center [363, 487] width 27 height 27
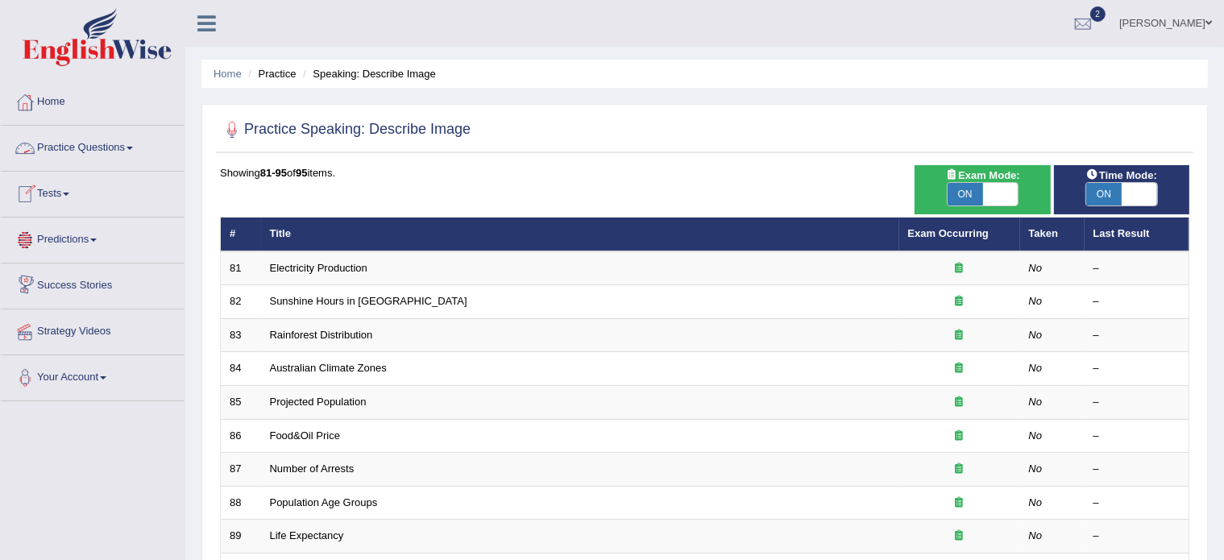
click at [93, 144] on link "Practice Questions" at bounding box center [93, 146] width 184 height 40
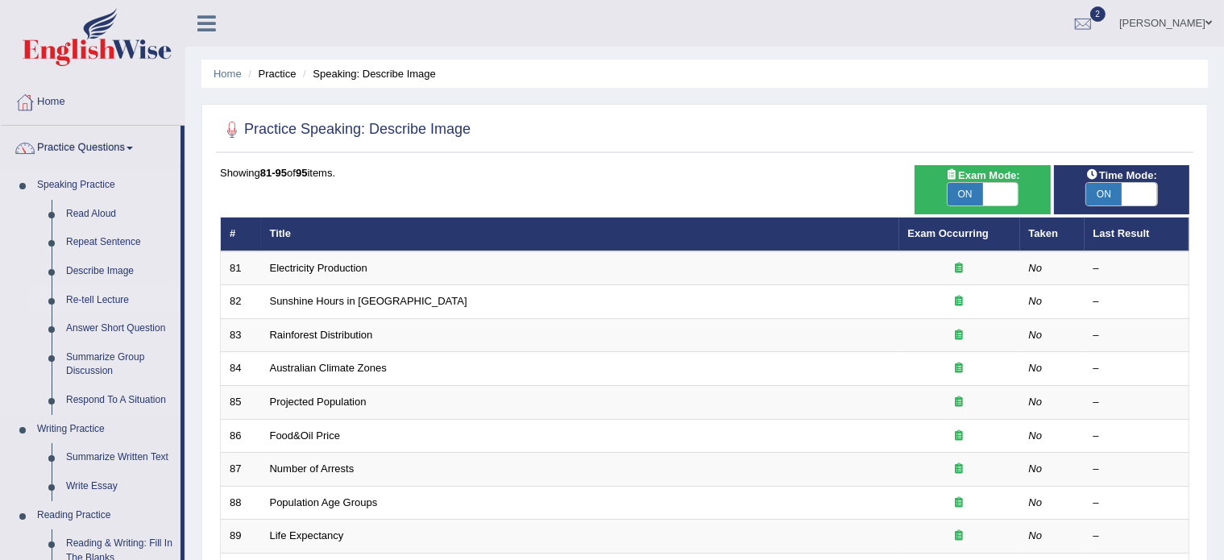
click at [78, 300] on link "Re-tell Lecture" at bounding box center [120, 300] width 122 height 29
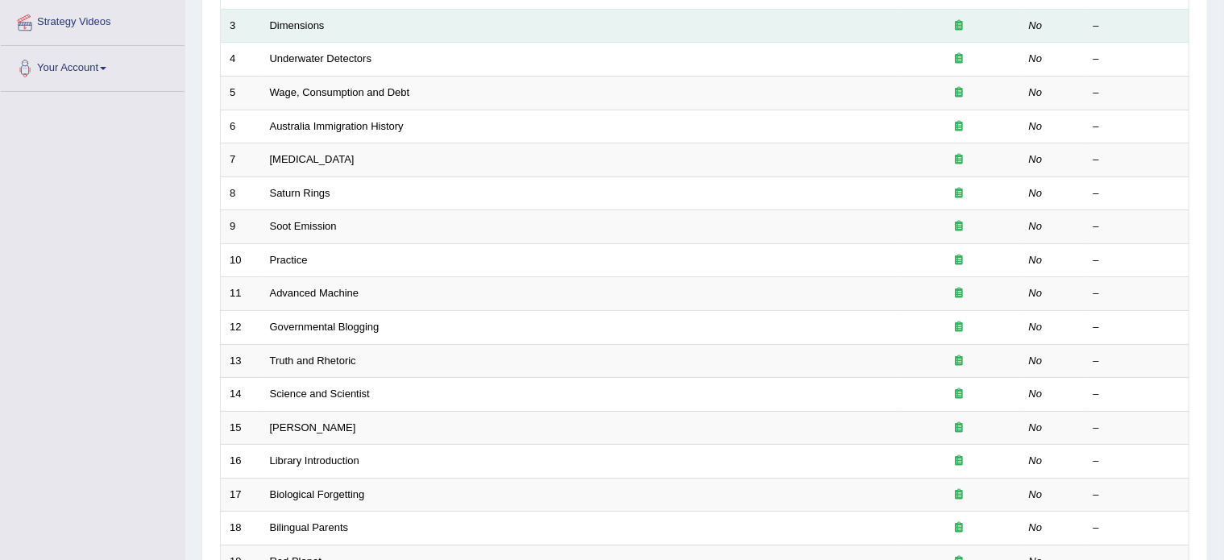
scroll to position [502, 0]
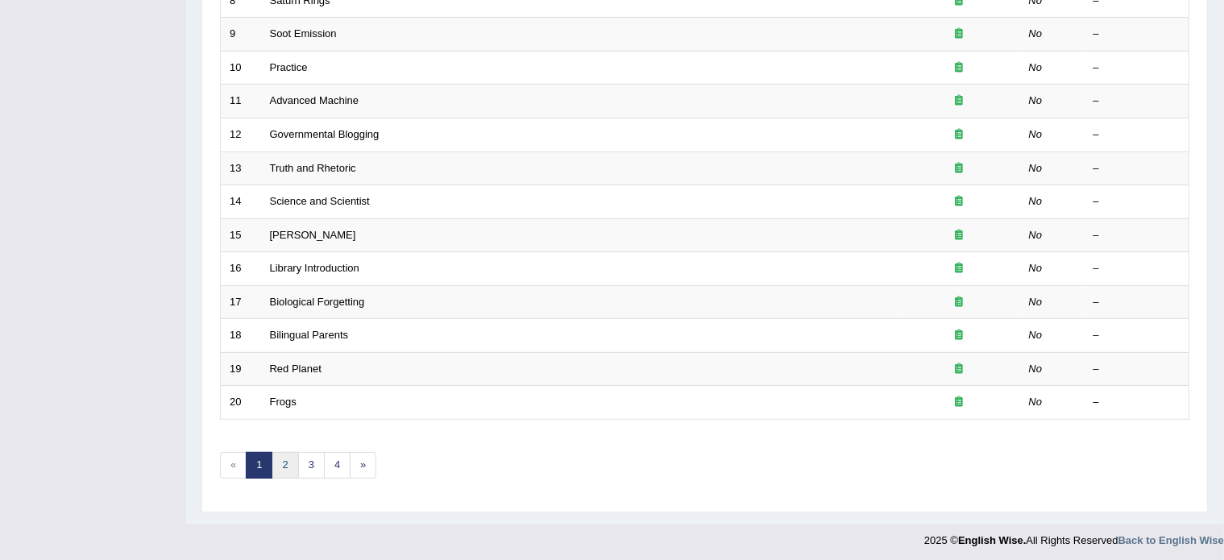
click at [282, 457] on link "2" at bounding box center [285, 465] width 27 height 27
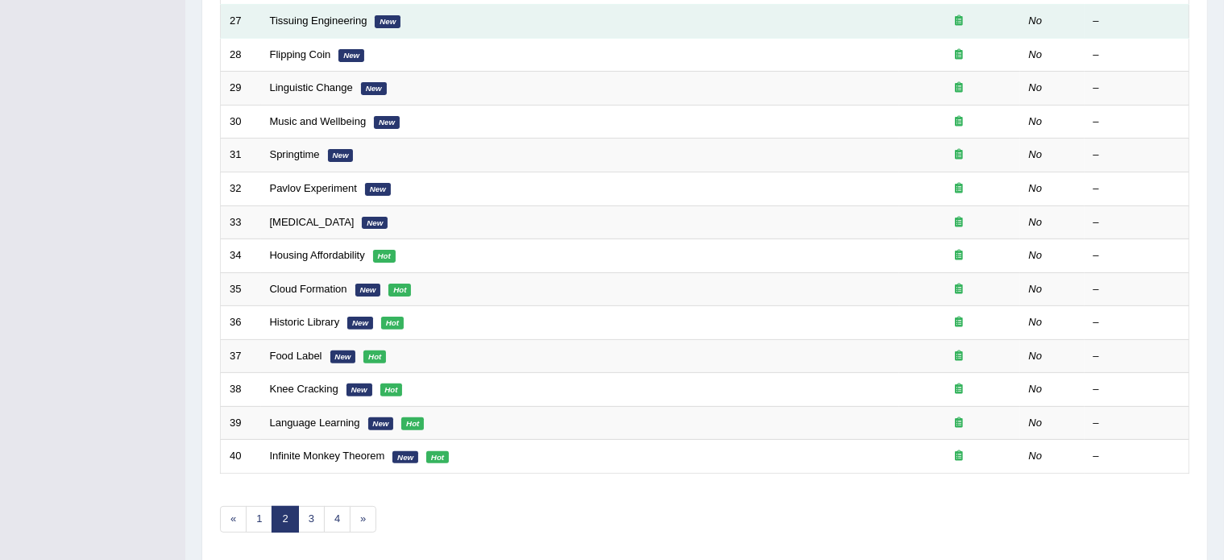
scroll to position [451, 0]
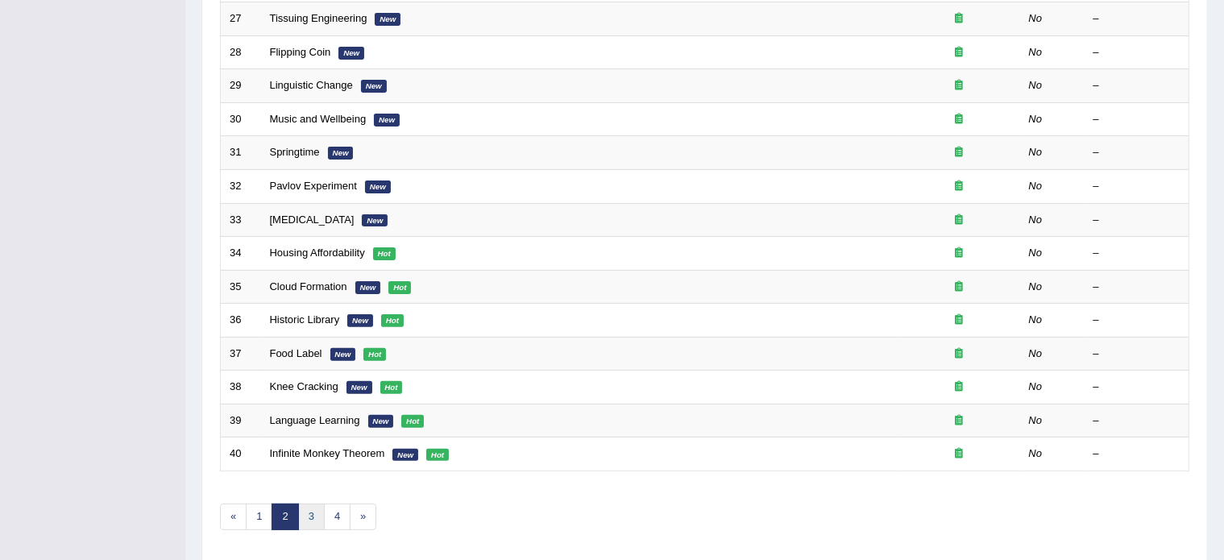
click at [311, 504] on link "3" at bounding box center [311, 517] width 27 height 27
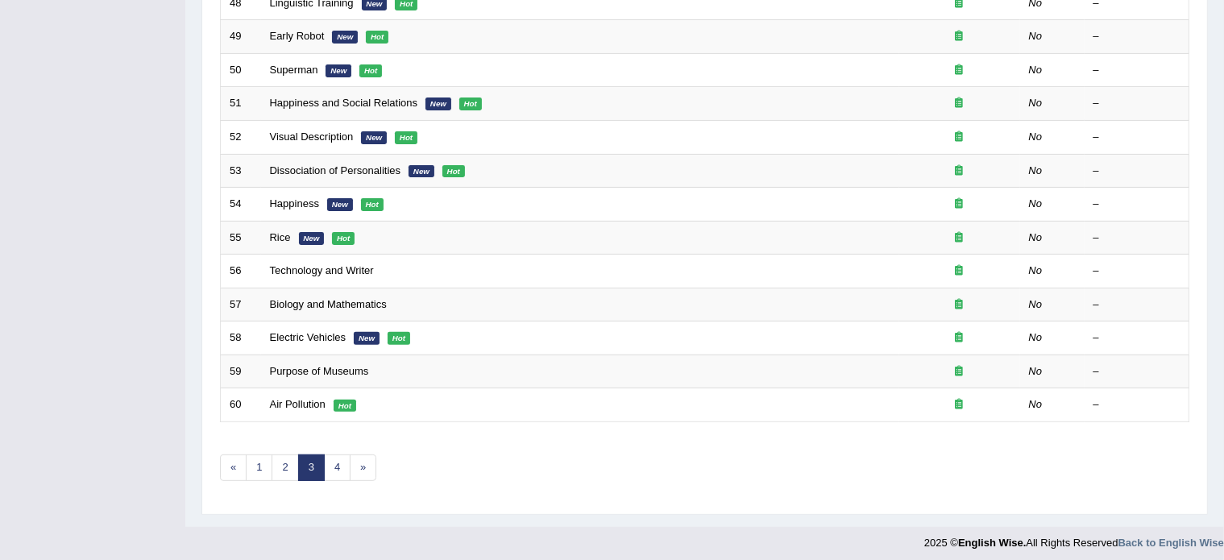
scroll to position [502, 0]
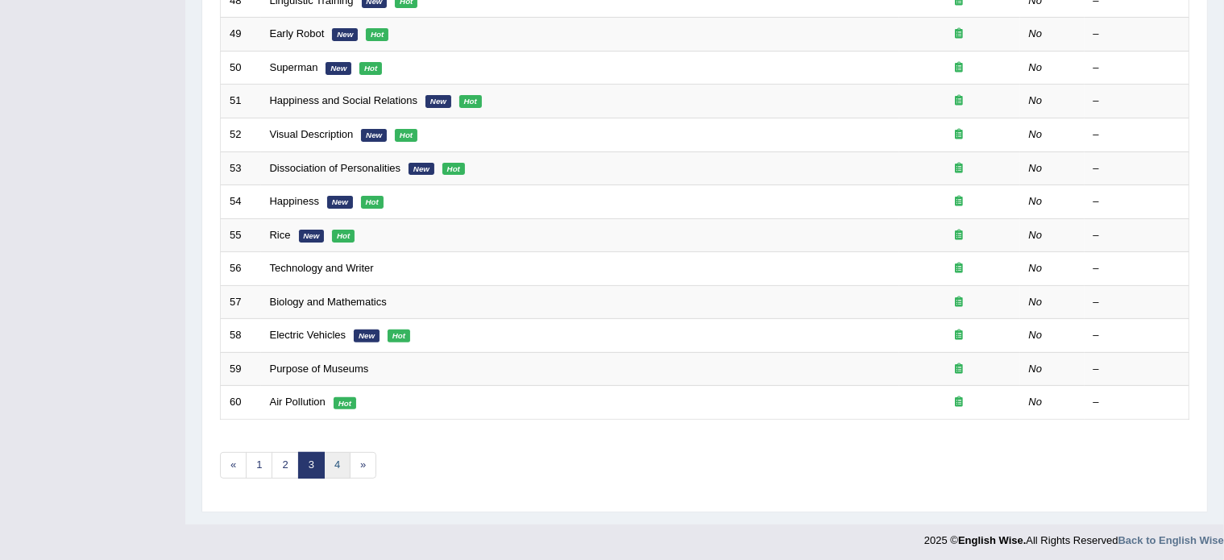
click at [335, 465] on link "4" at bounding box center [337, 465] width 27 height 27
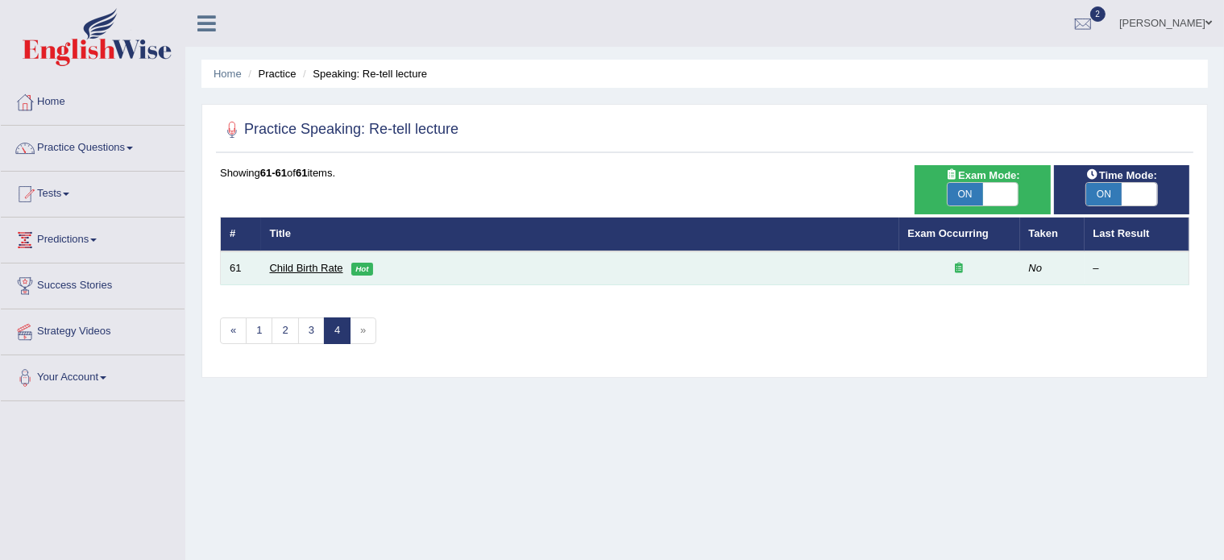
click at [301, 262] on link "Child Birth Rate" at bounding box center [306, 268] width 73 height 12
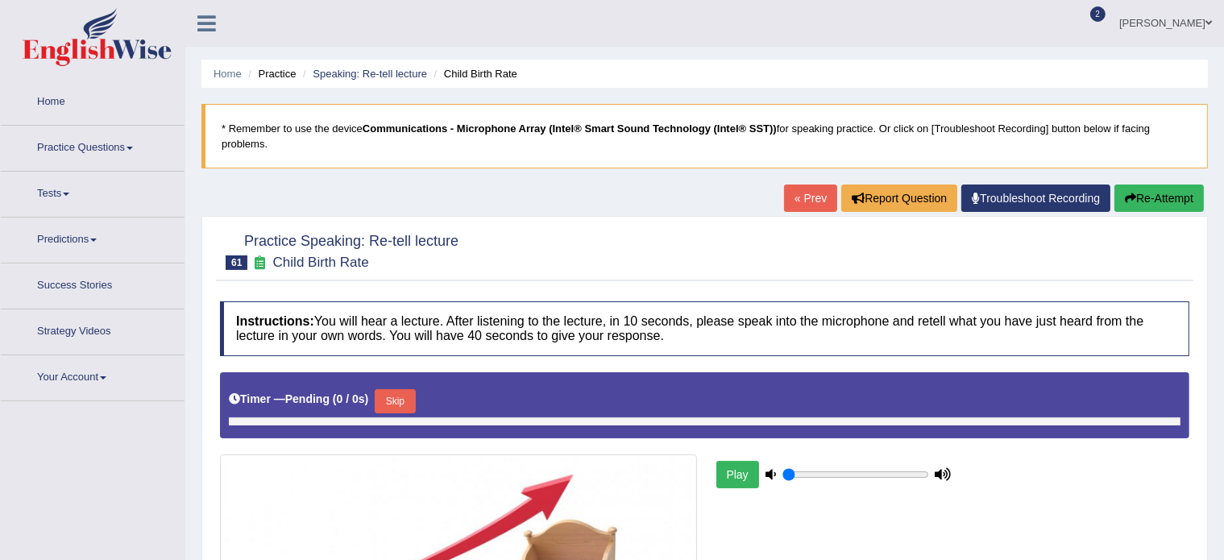
type input "0.9"
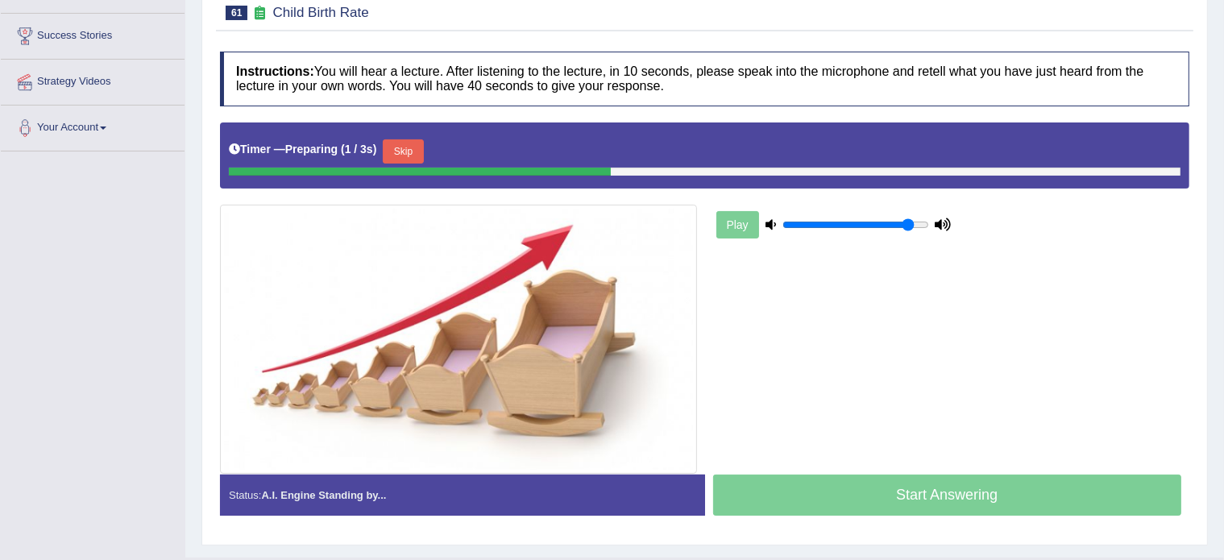
scroll to position [286, 0]
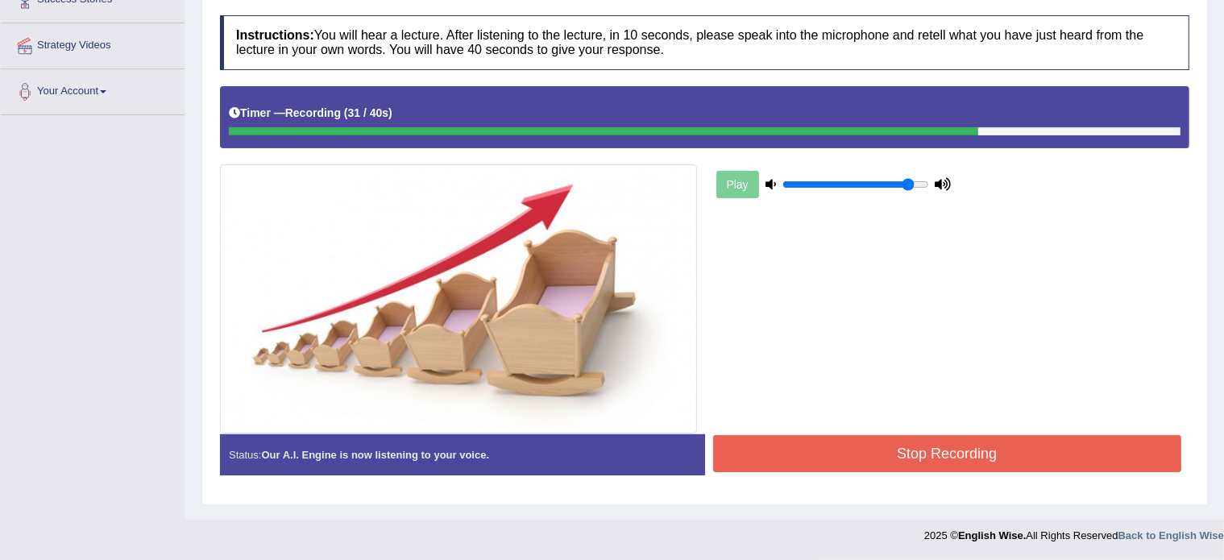
click at [800, 451] on button "Stop Recording" at bounding box center [947, 453] width 469 height 37
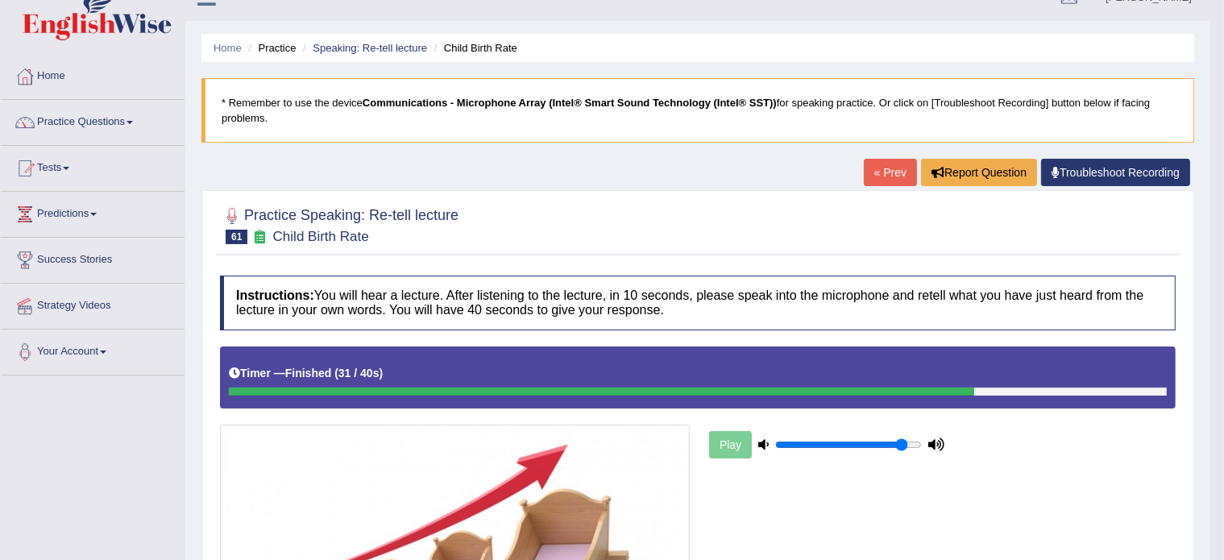
scroll to position [25, 0]
click at [355, 43] on link "Speaking: Re-tell lecture" at bounding box center [370, 49] width 114 height 12
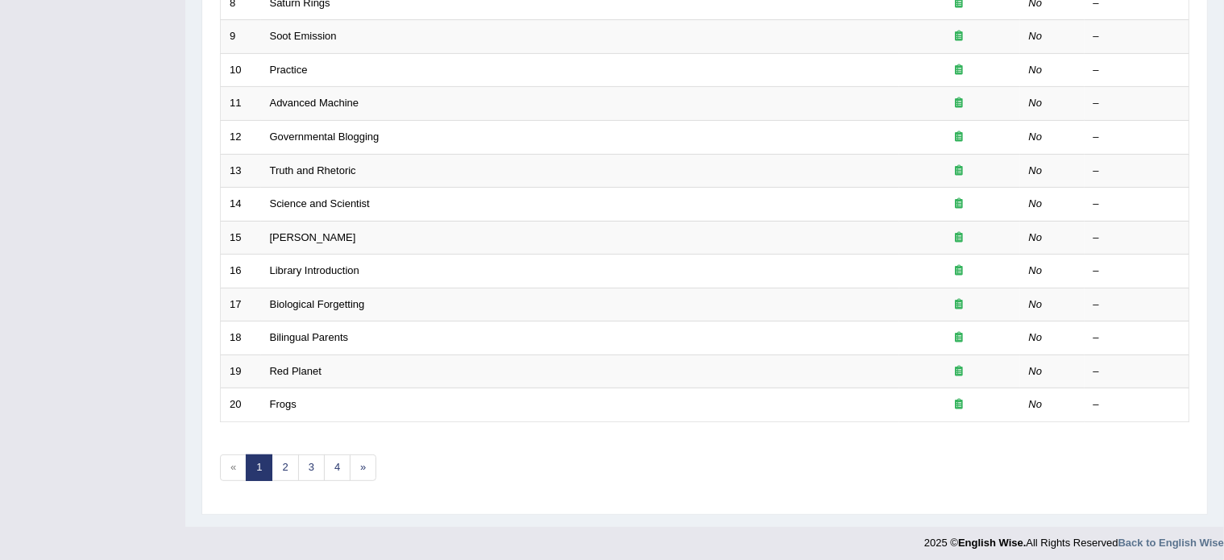
scroll to position [502, 0]
click at [306, 459] on link "3" at bounding box center [311, 465] width 27 height 27
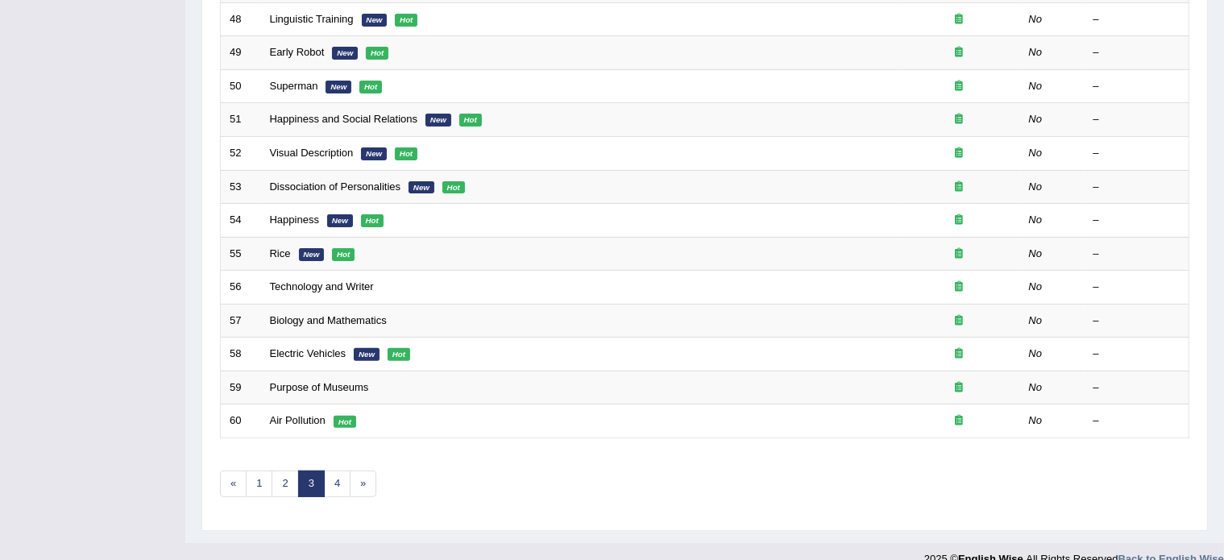
scroll to position [502, 0]
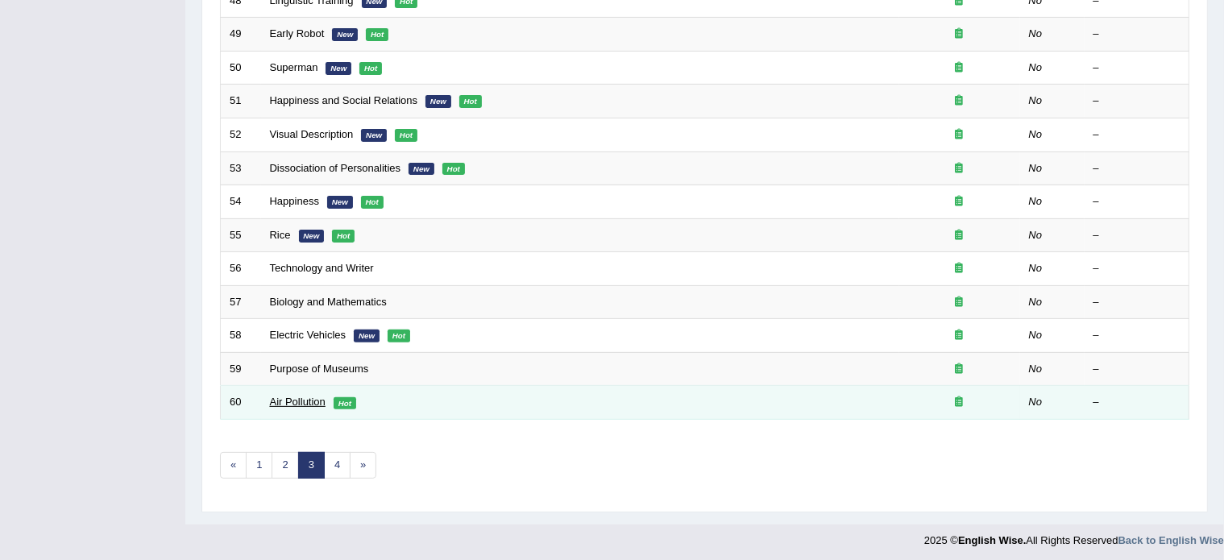
click at [296, 396] on link "Air Pollution" at bounding box center [298, 402] width 56 height 12
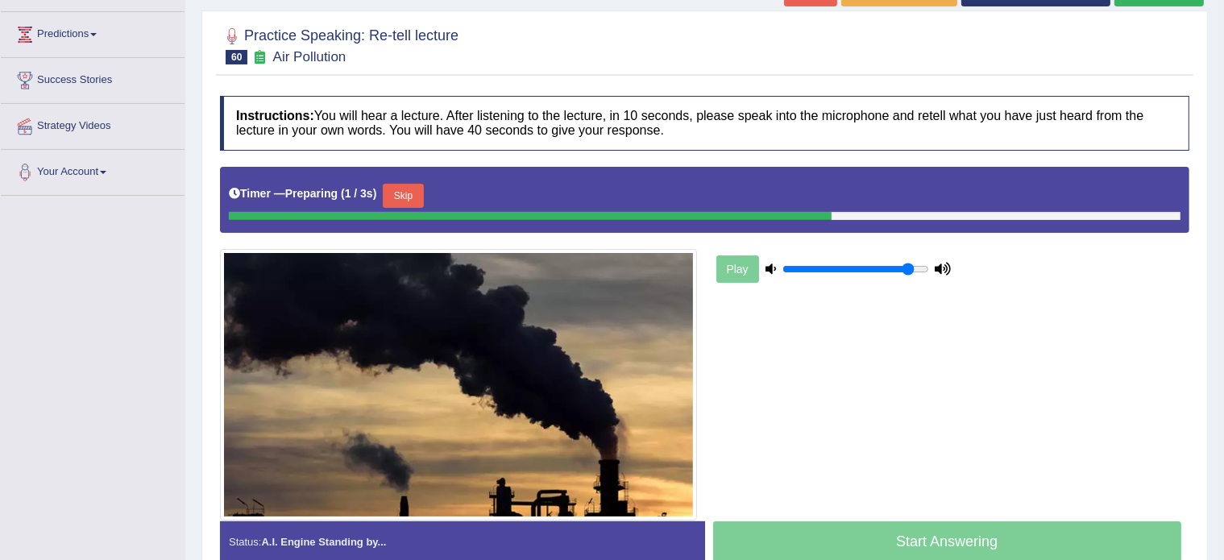
scroll to position [206, 0]
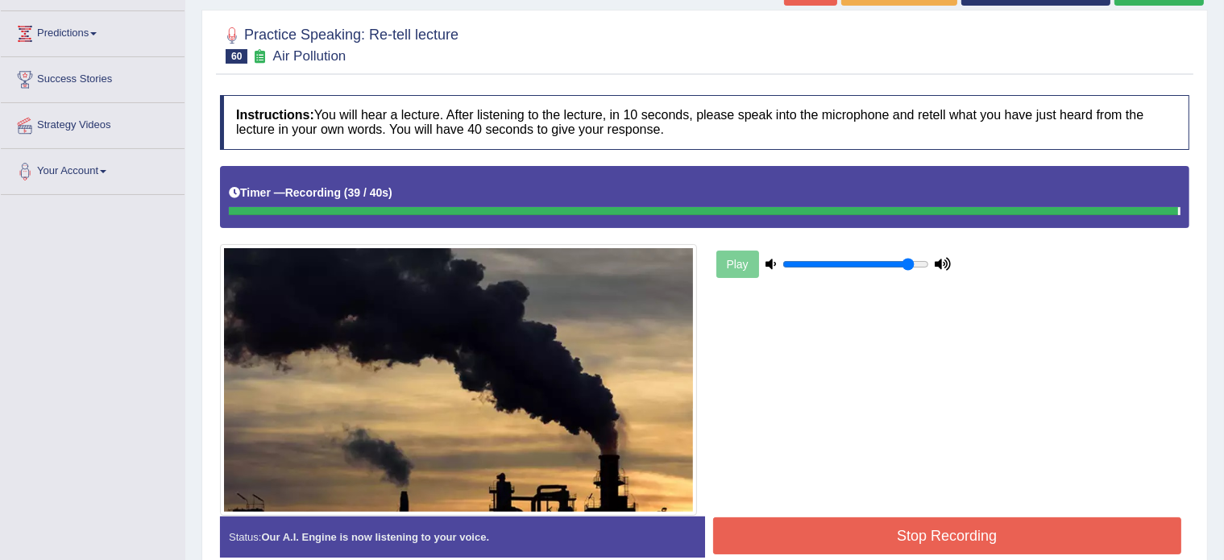
click at [854, 530] on div "Instructions: You will hear a lecture. After listening to the lecture, in 10 se…" at bounding box center [705, 333] width 978 height 492
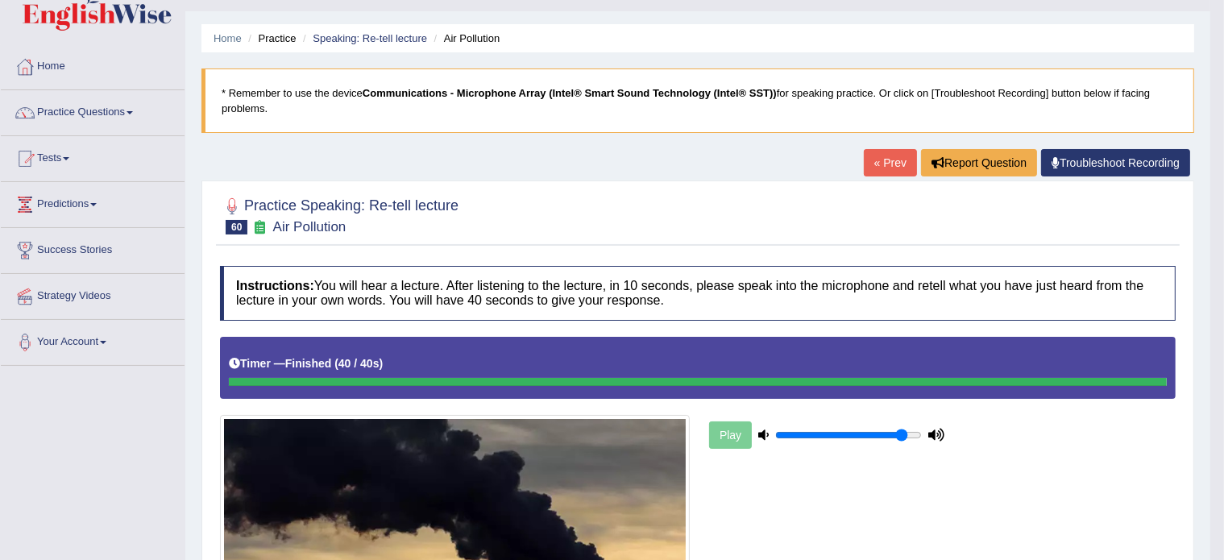
scroll to position [0, 0]
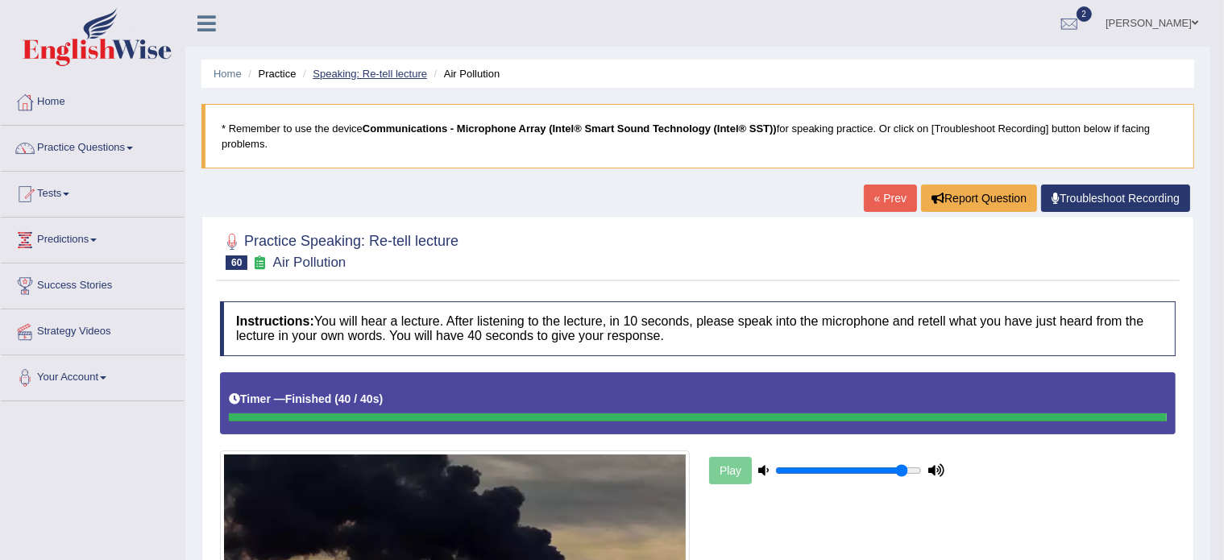
click at [374, 73] on link "Speaking: Re-tell lecture" at bounding box center [370, 74] width 114 height 12
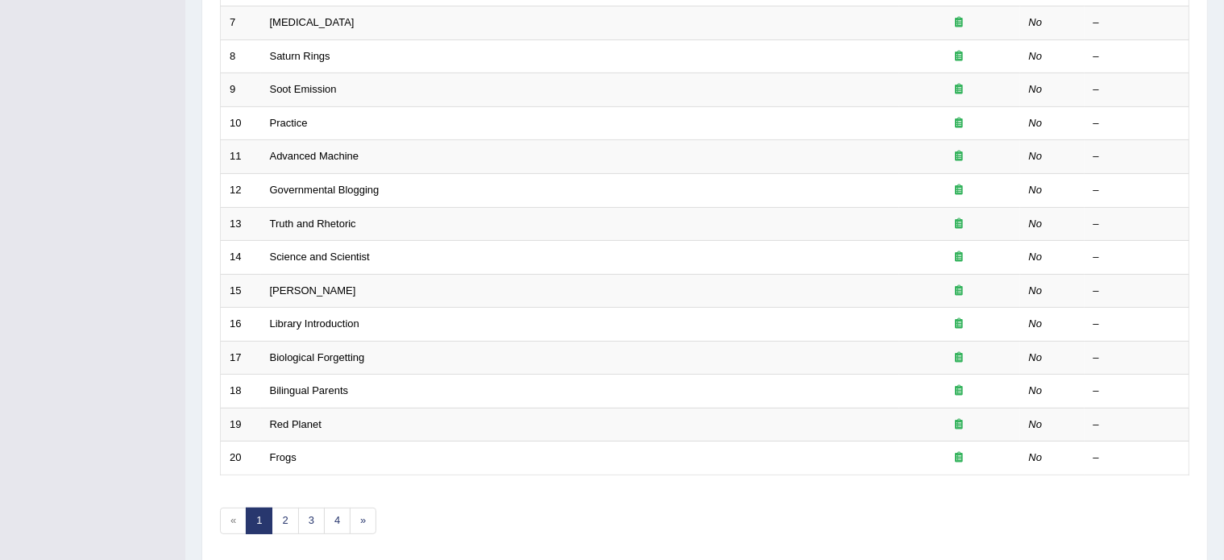
scroll to position [502, 0]
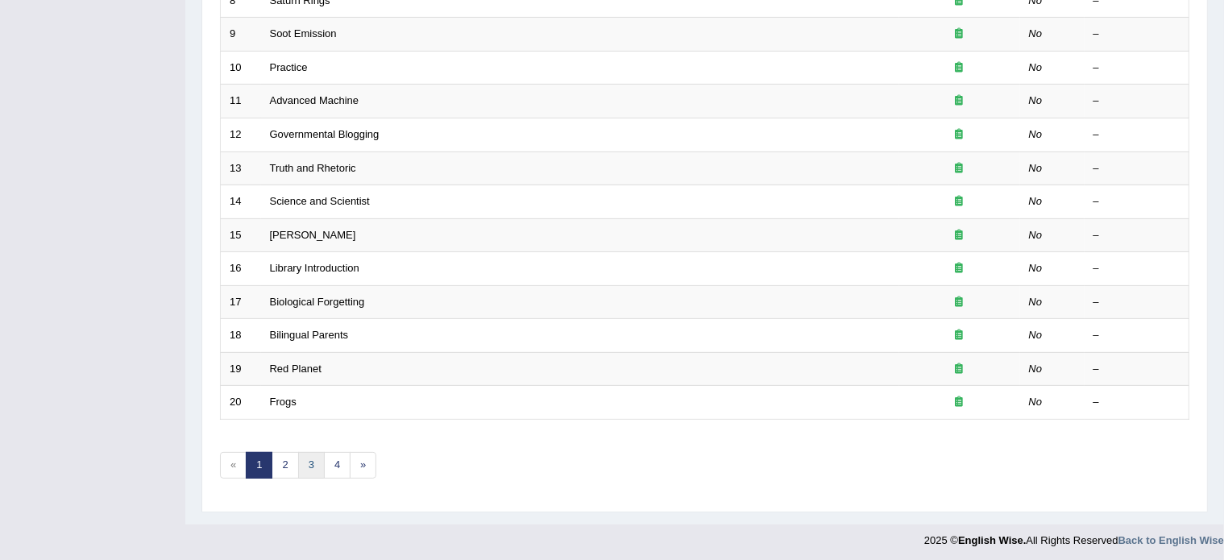
click at [312, 459] on link "3" at bounding box center [311, 465] width 27 height 27
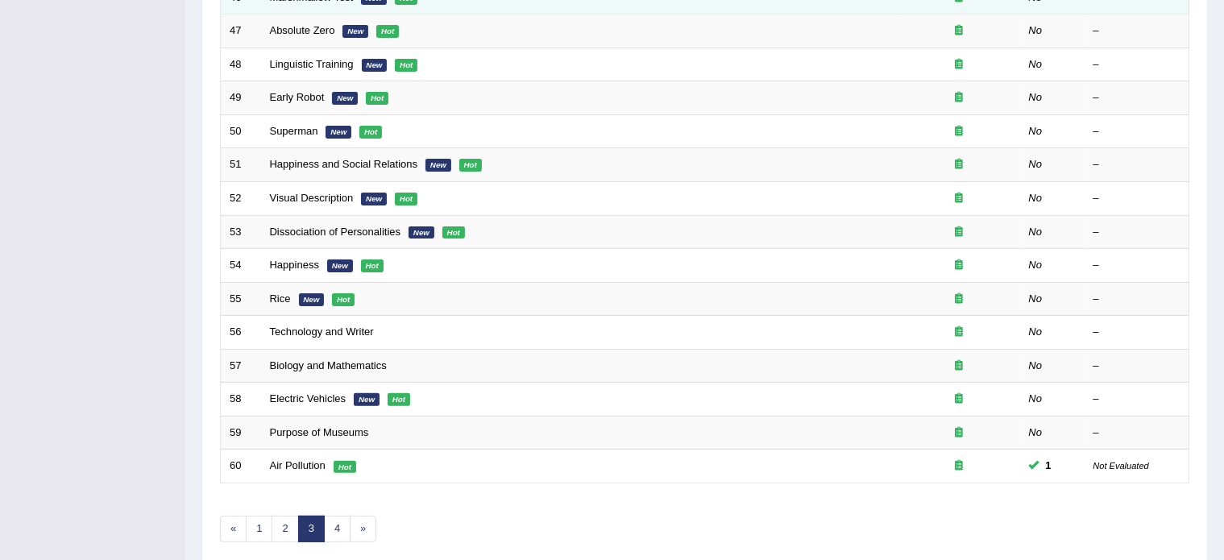
scroll to position [444, 0]
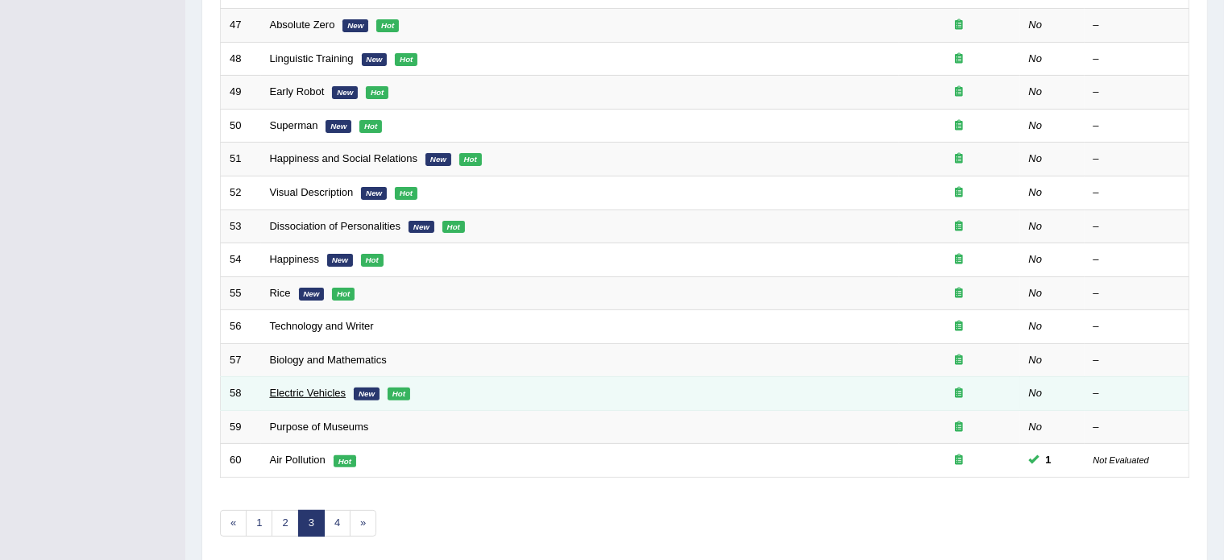
click at [310, 389] on link "Electric Vehicles" at bounding box center [308, 393] width 77 height 12
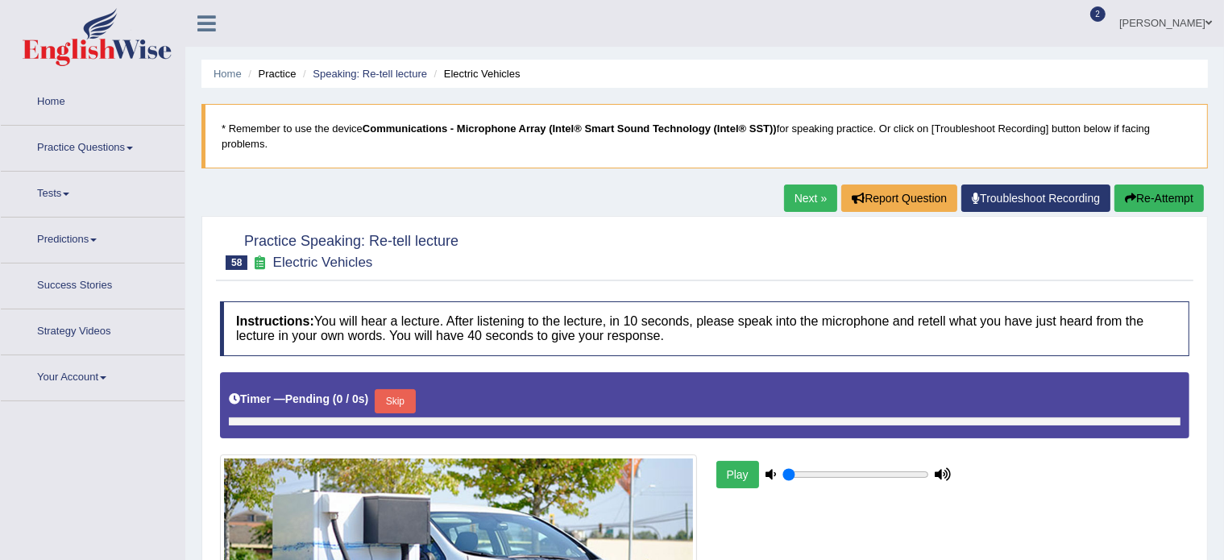
type input "0.9"
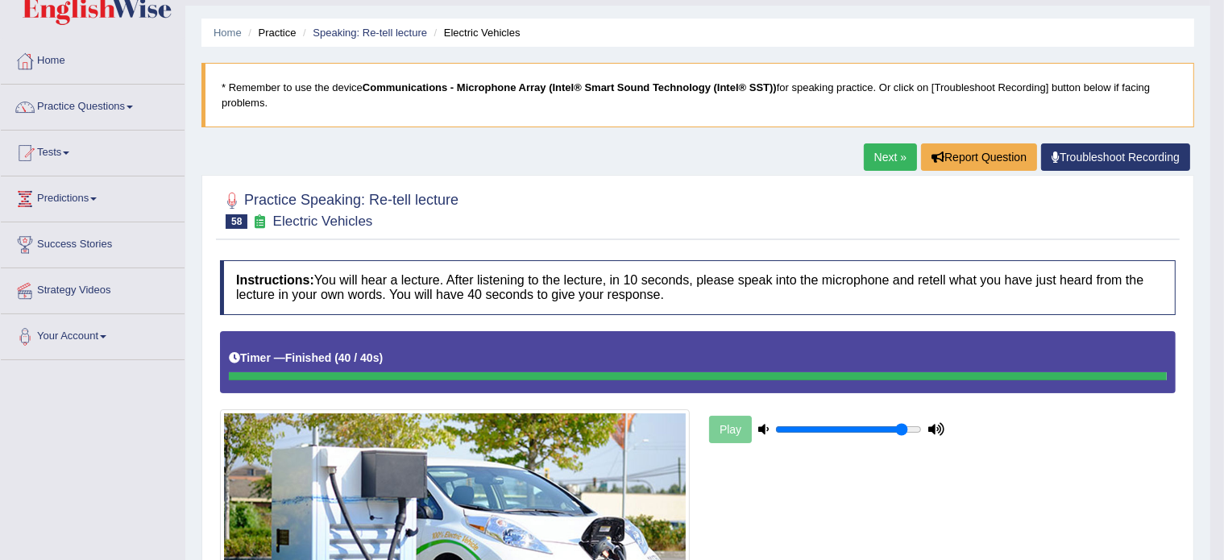
scroll to position [40, 0]
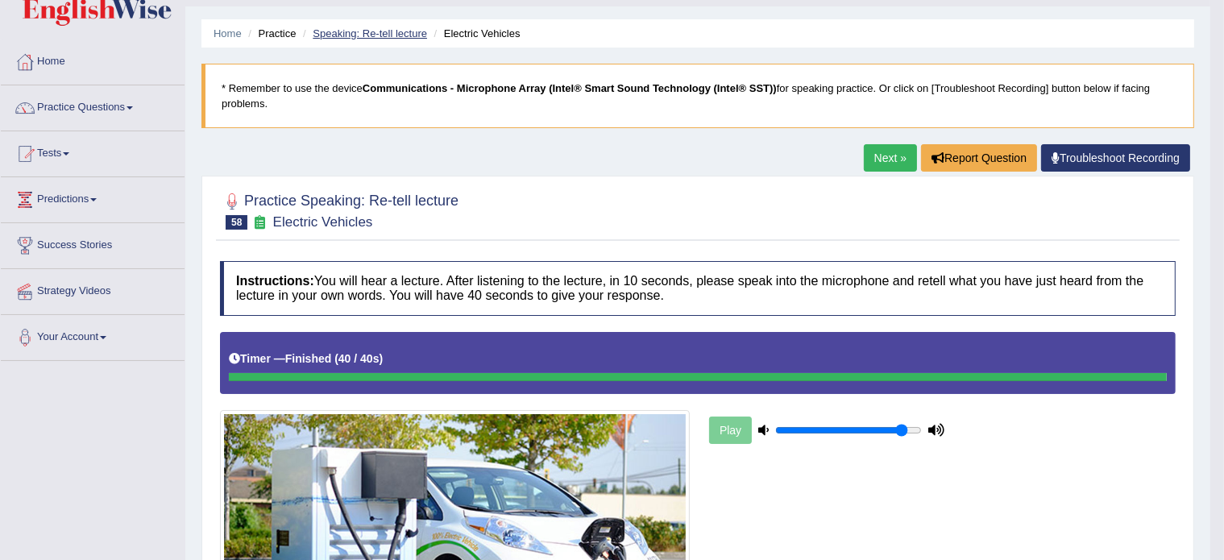
click at [378, 29] on link "Speaking: Re-tell lecture" at bounding box center [370, 33] width 114 height 12
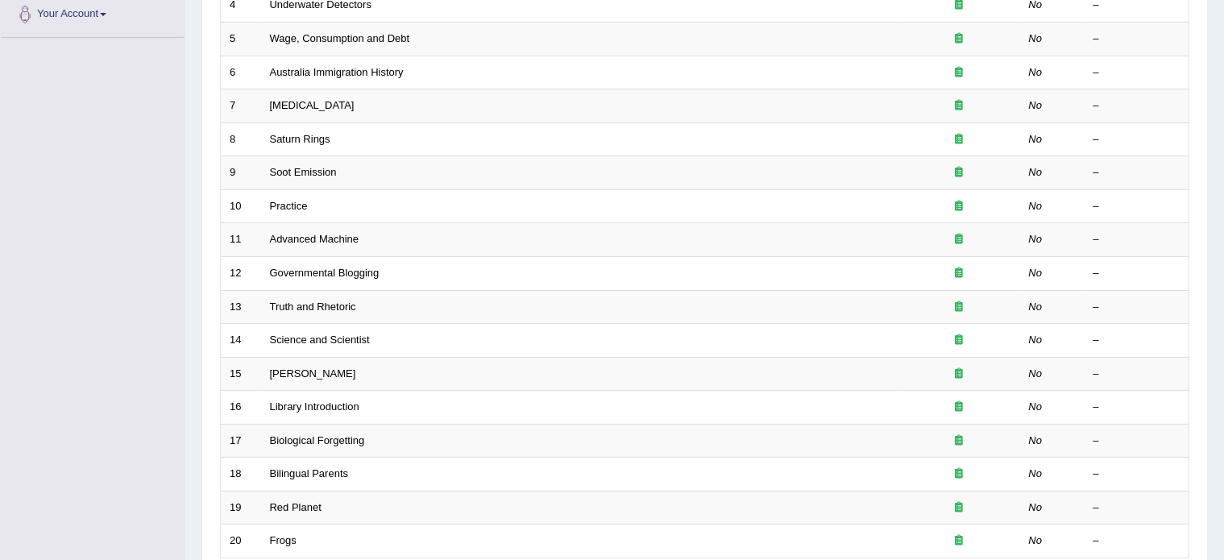
scroll to position [502, 0]
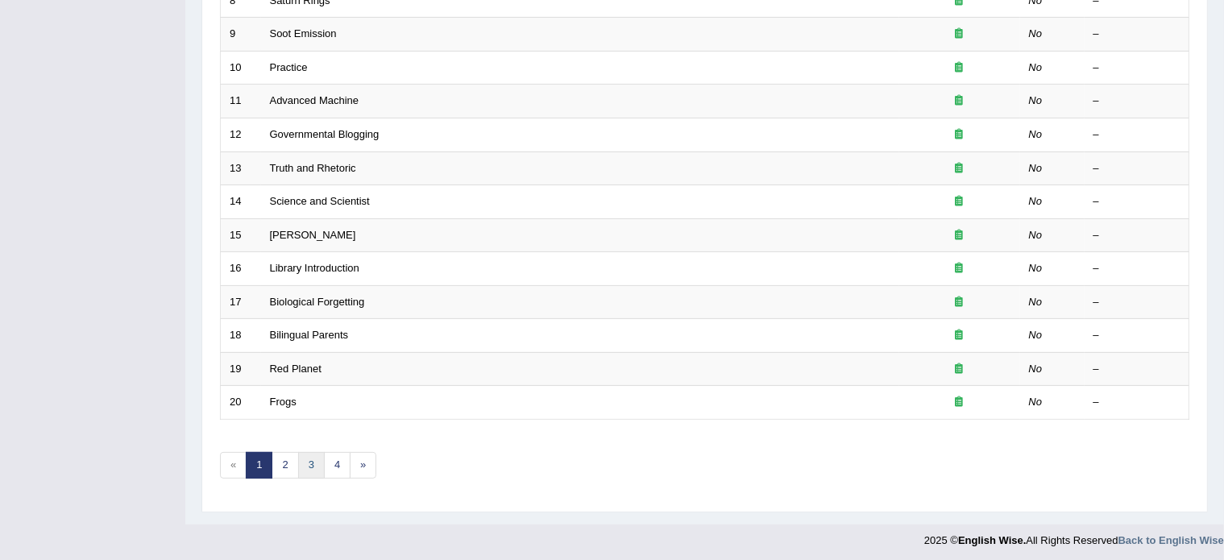
click at [309, 464] on link "3" at bounding box center [311, 465] width 27 height 27
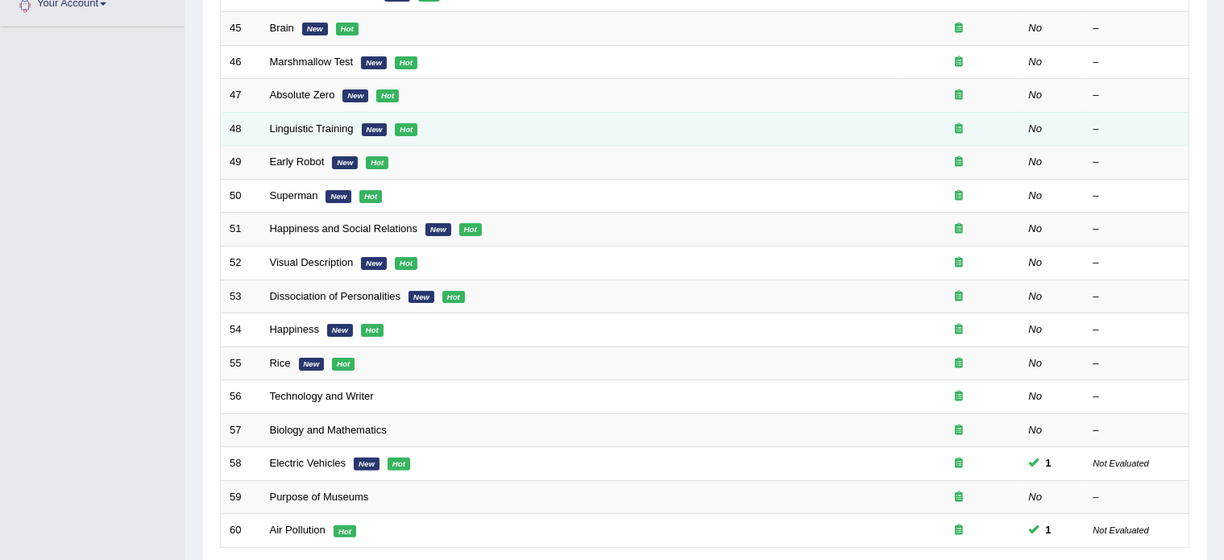
scroll to position [374, 0]
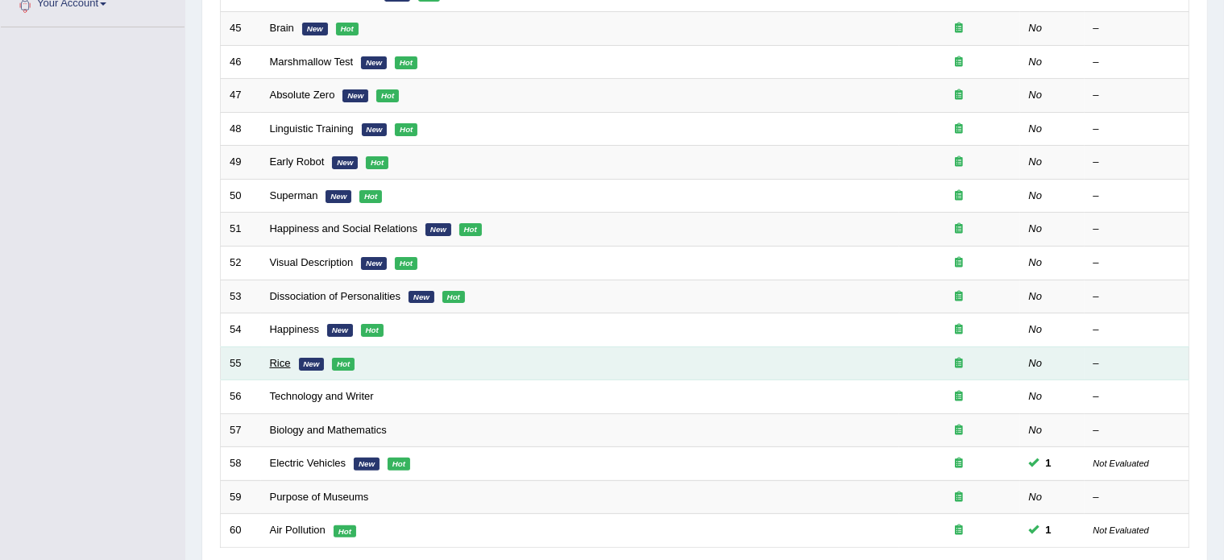
click at [281, 359] on link "Rice" at bounding box center [280, 363] width 21 height 12
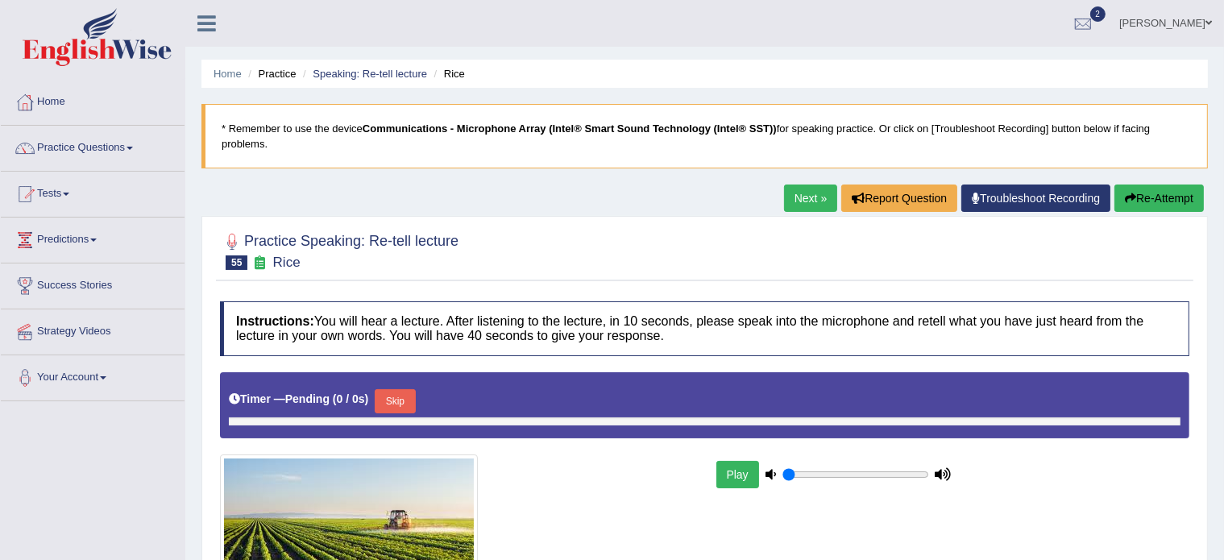
type input "0.9"
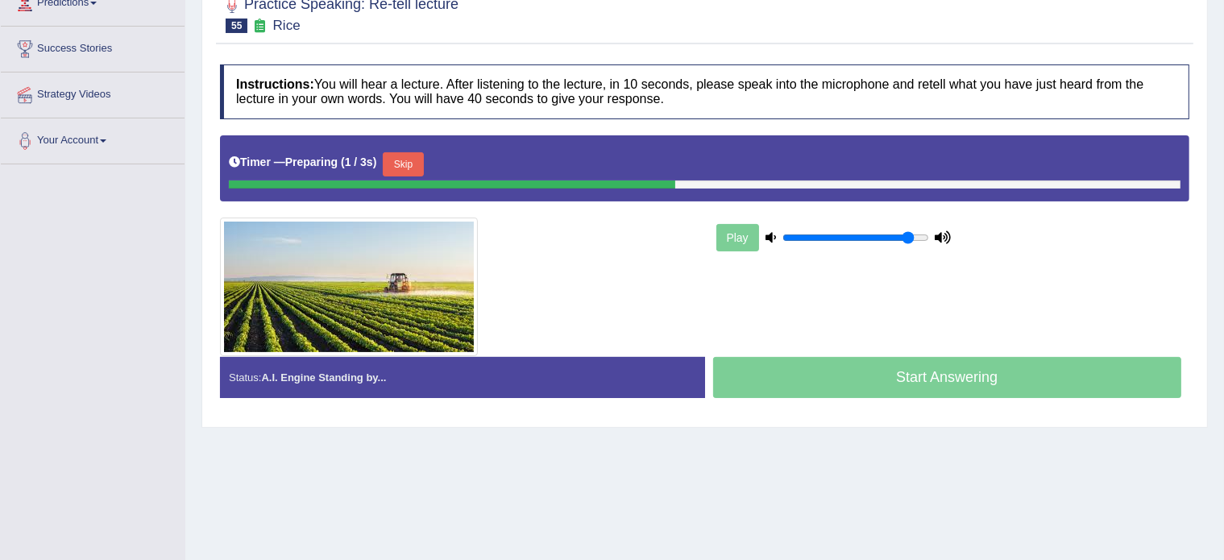
scroll to position [239, 0]
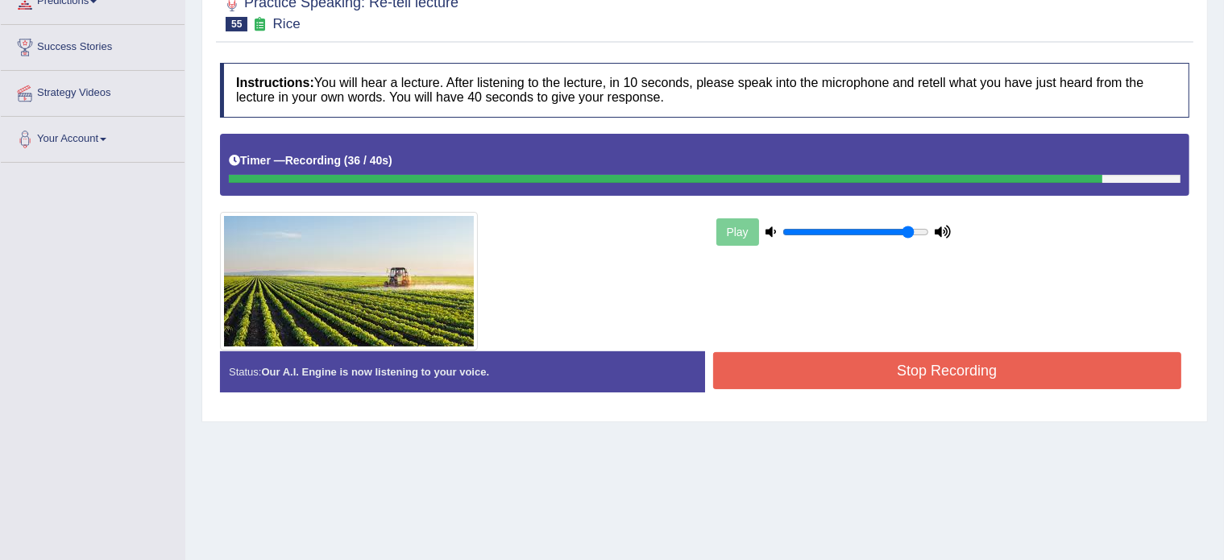
click at [745, 368] on button "Stop Recording" at bounding box center [947, 370] width 469 height 37
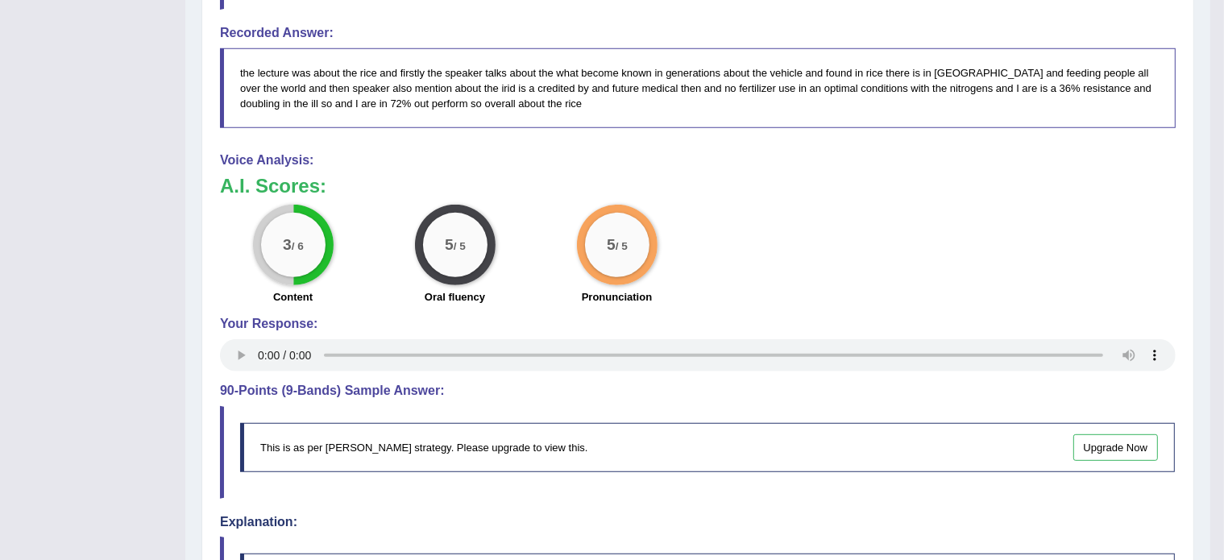
scroll to position [753, 0]
click at [888, 234] on div "3 / 6 Content 5 / 5 Oral fluency 5 / 5 Pronunciation" at bounding box center [698, 255] width 972 height 104
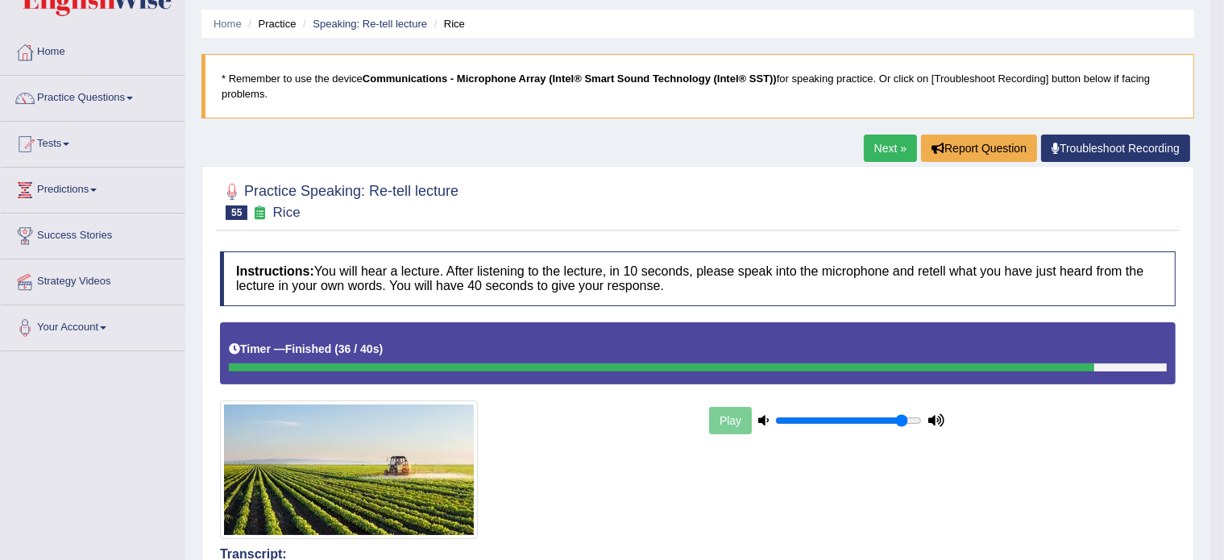
scroll to position [18, 0]
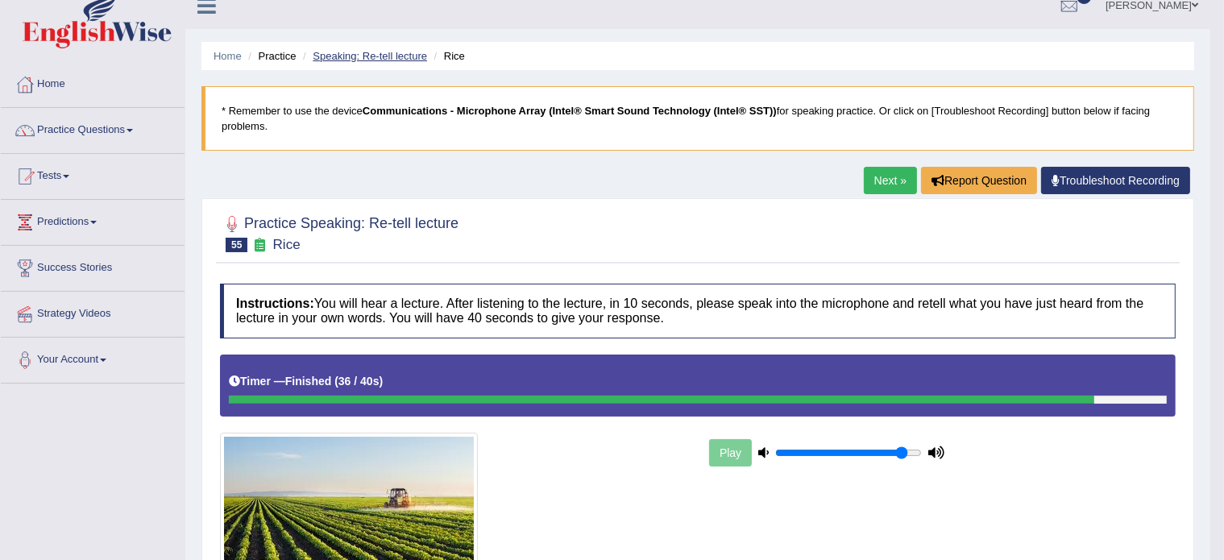
click at [361, 54] on link "Speaking: Re-tell lecture" at bounding box center [370, 56] width 114 height 12
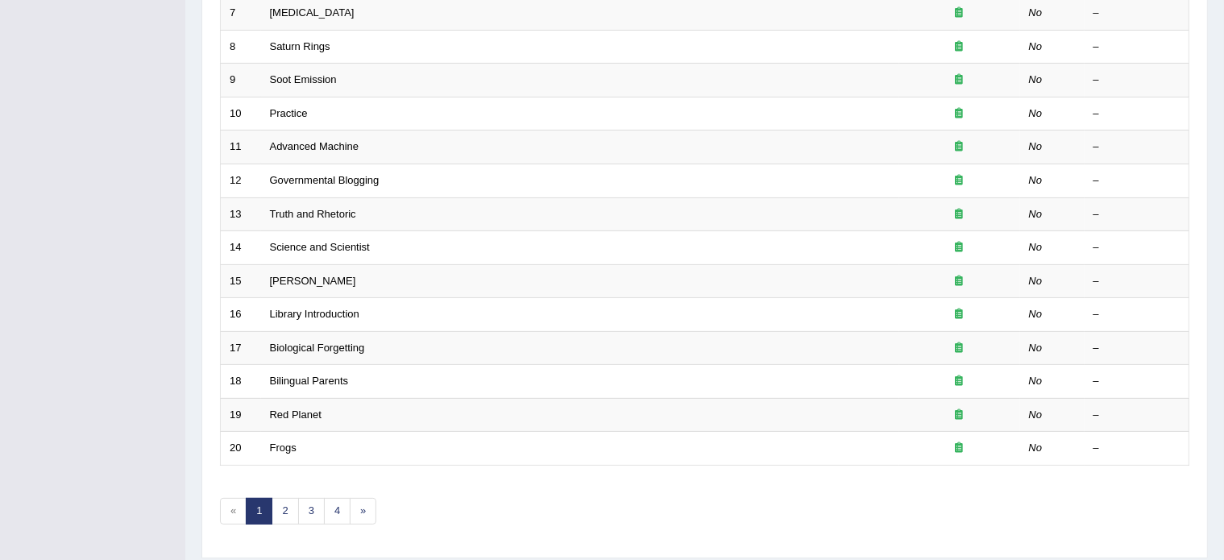
scroll to position [484, 0]
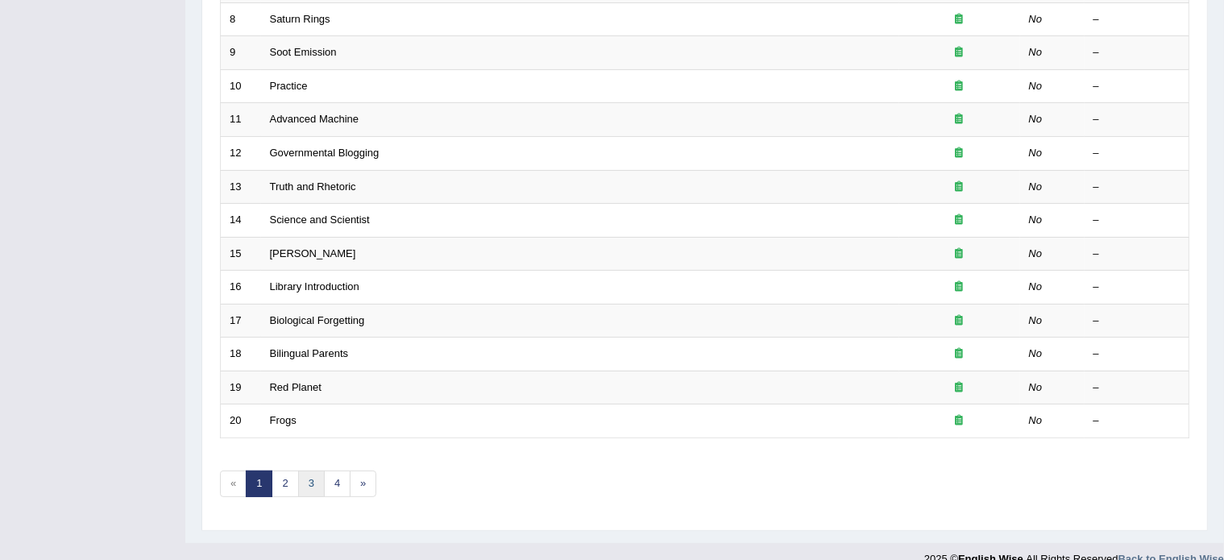
click at [305, 489] on link "3" at bounding box center [311, 484] width 27 height 27
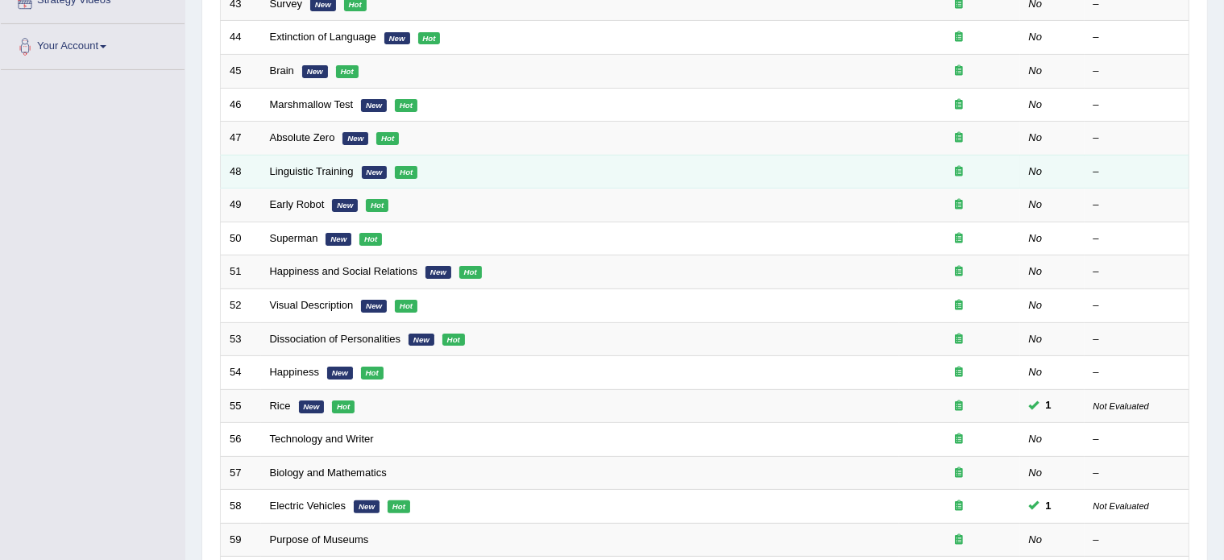
scroll to position [329, 0]
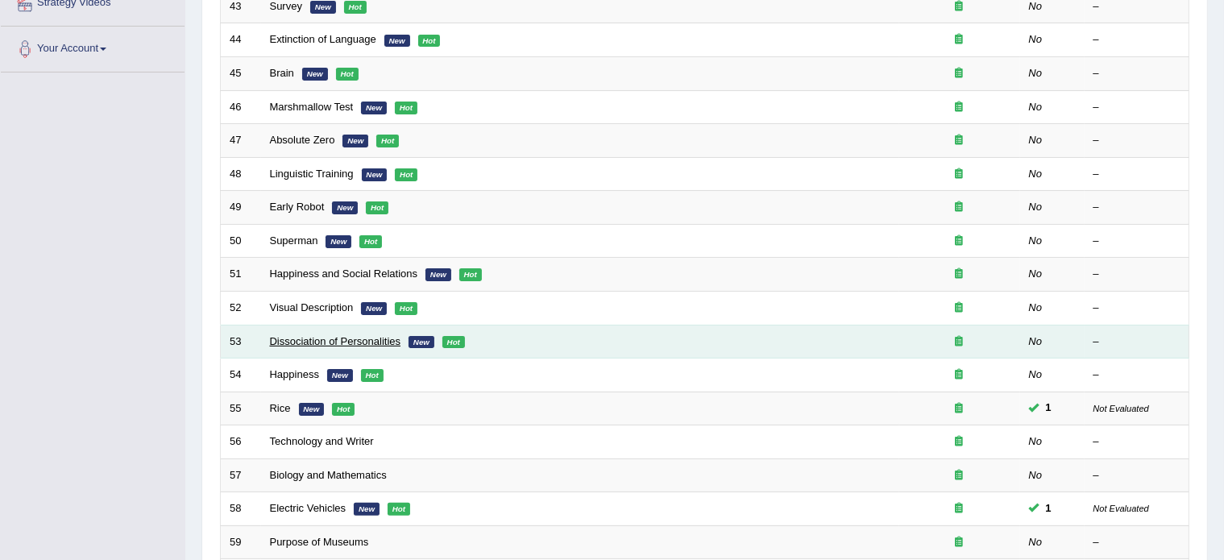
click at [298, 339] on link "Dissociation of Personalities" at bounding box center [335, 341] width 131 height 12
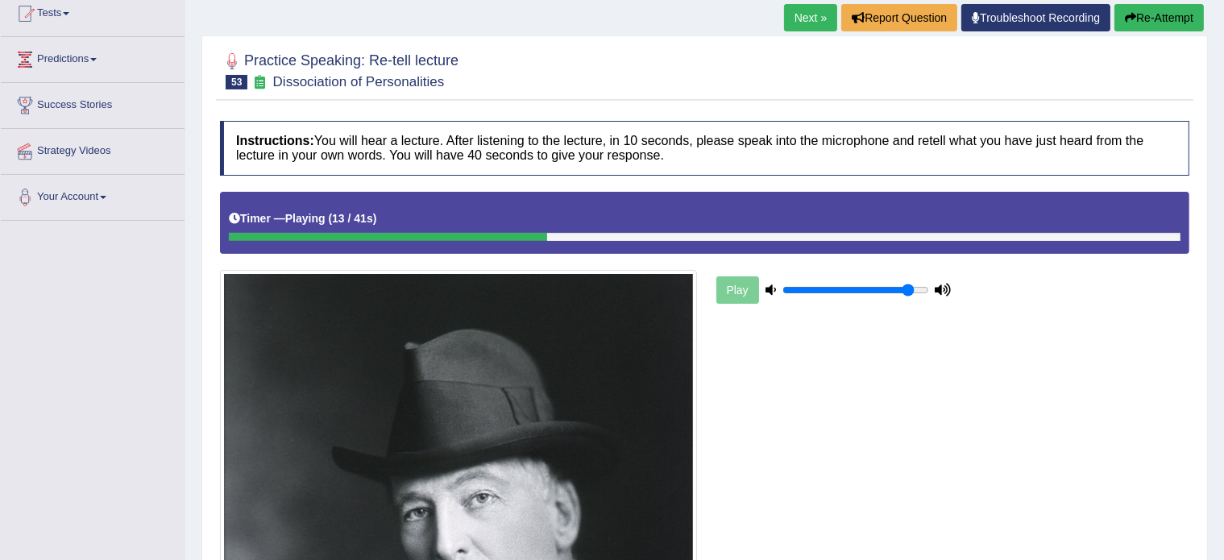
scroll to position [179, 0]
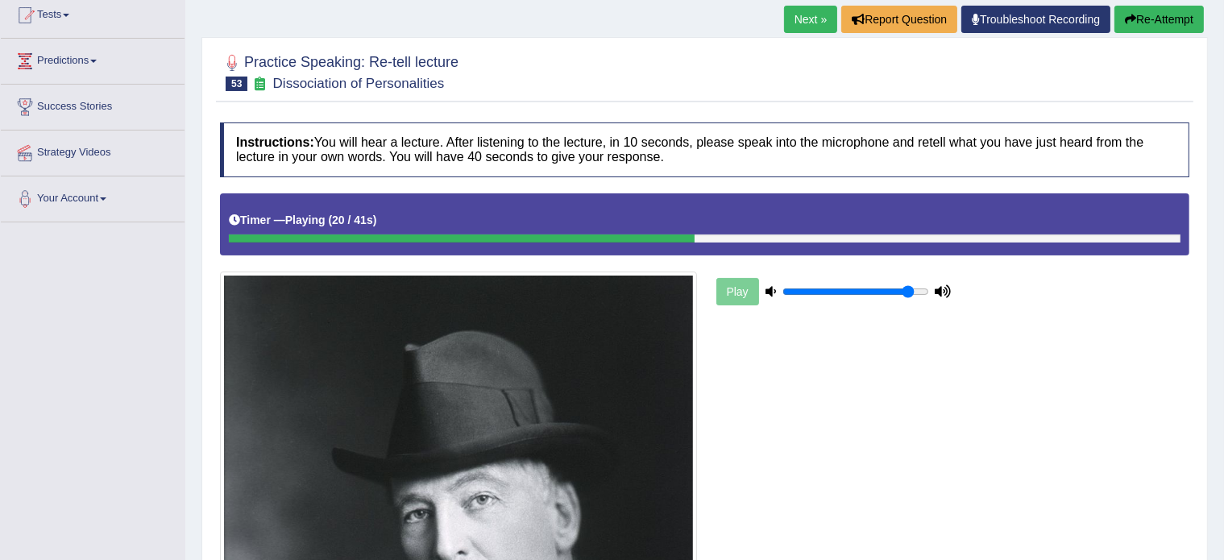
click at [1161, 15] on button "Re-Attempt" at bounding box center [1159, 19] width 89 height 27
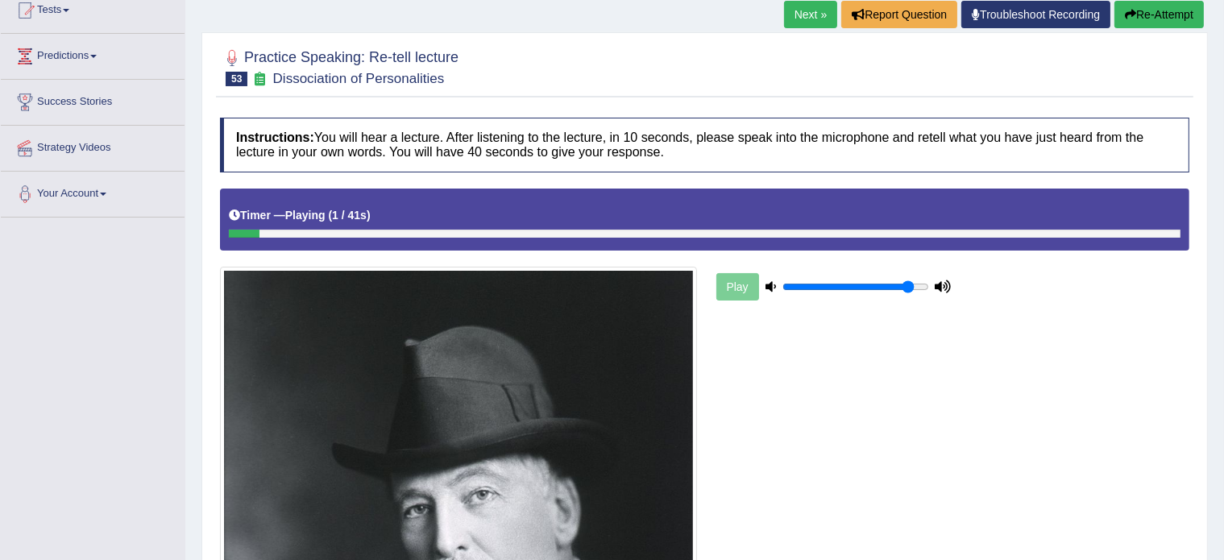
scroll to position [23, 0]
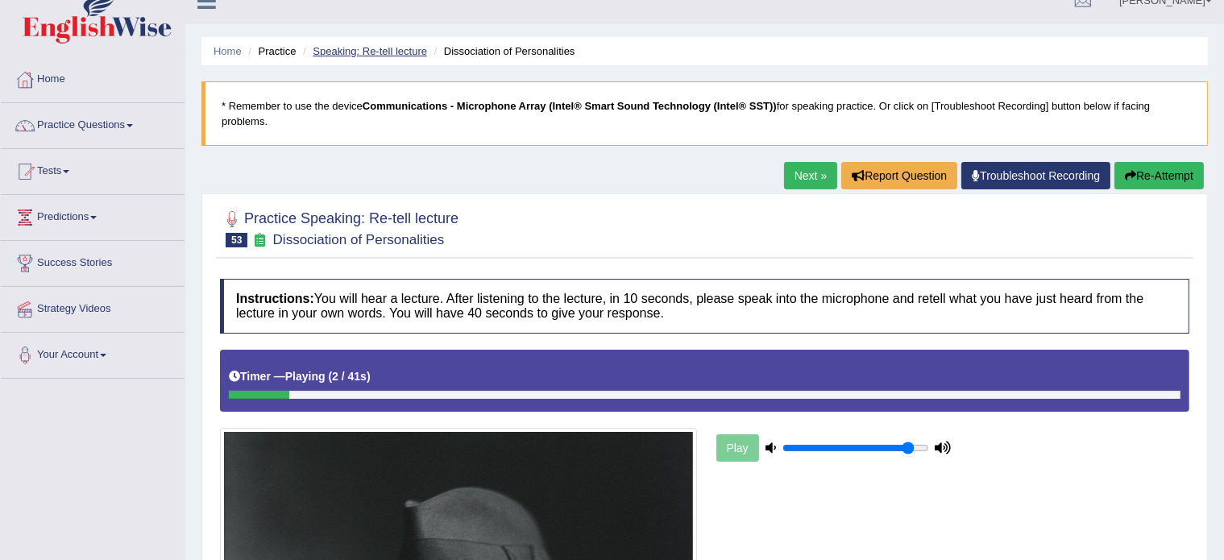
click at [354, 48] on link "Speaking: Re-tell lecture" at bounding box center [370, 51] width 114 height 12
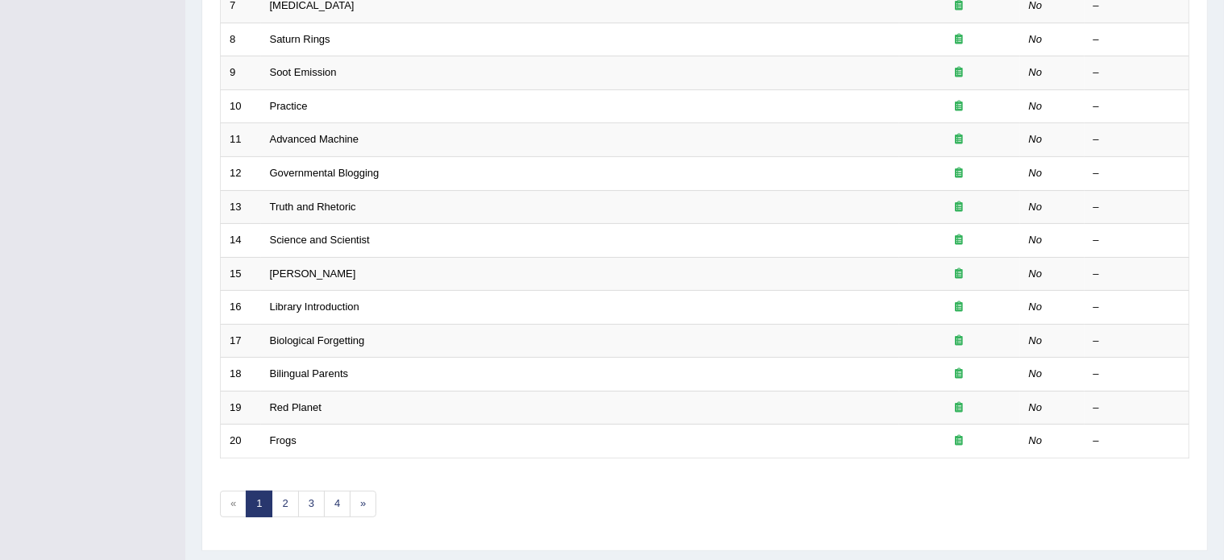
scroll to position [502, 0]
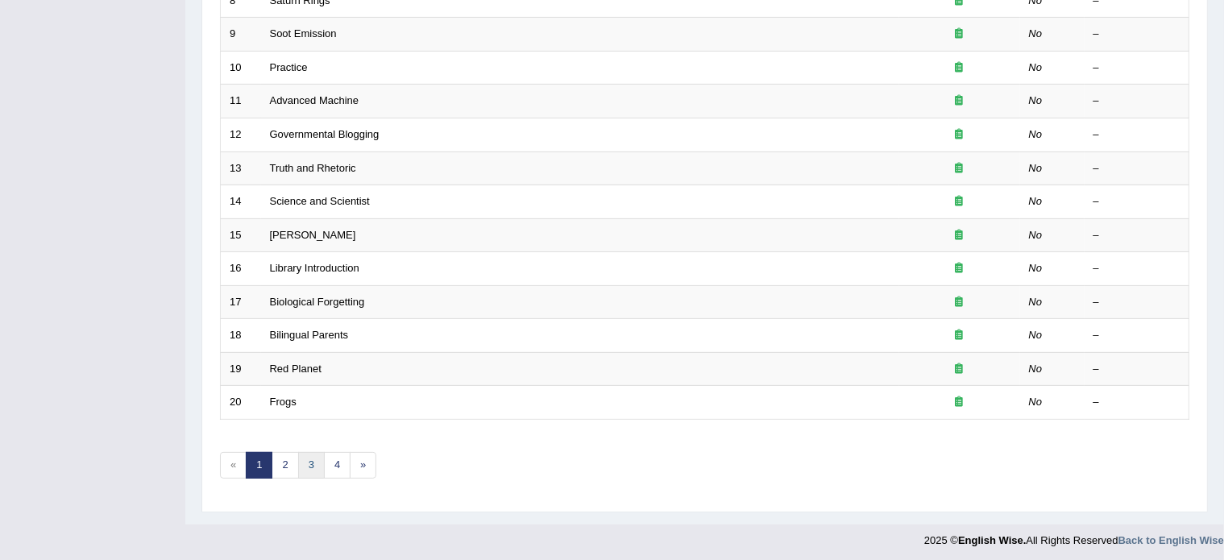
click at [303, 467] on link "3" at bounding box center [311, 465] width 27 height 27
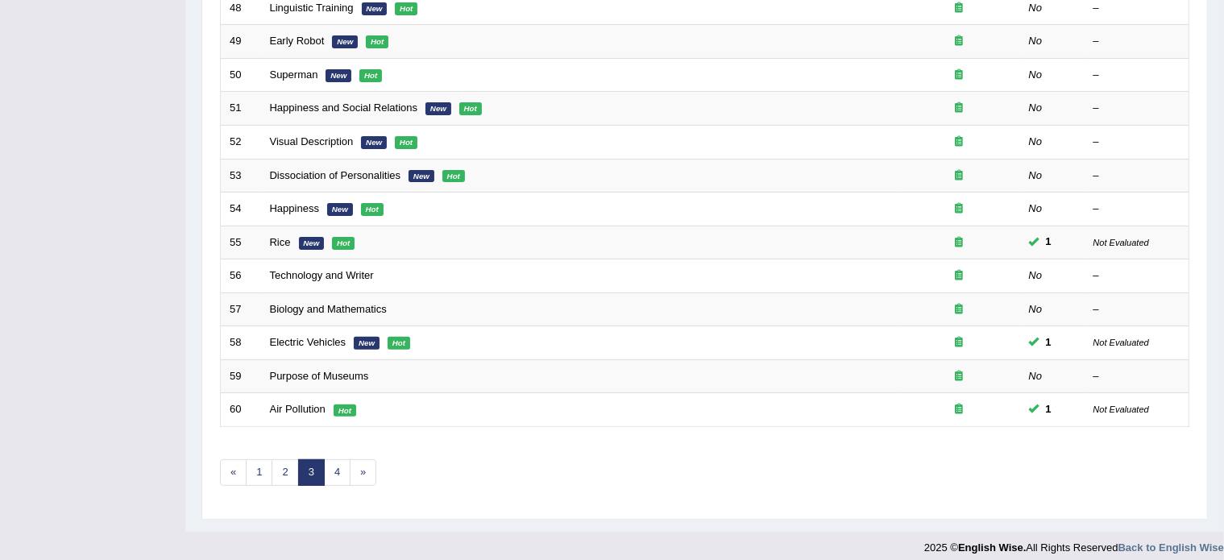
scroll to position [502, 0]
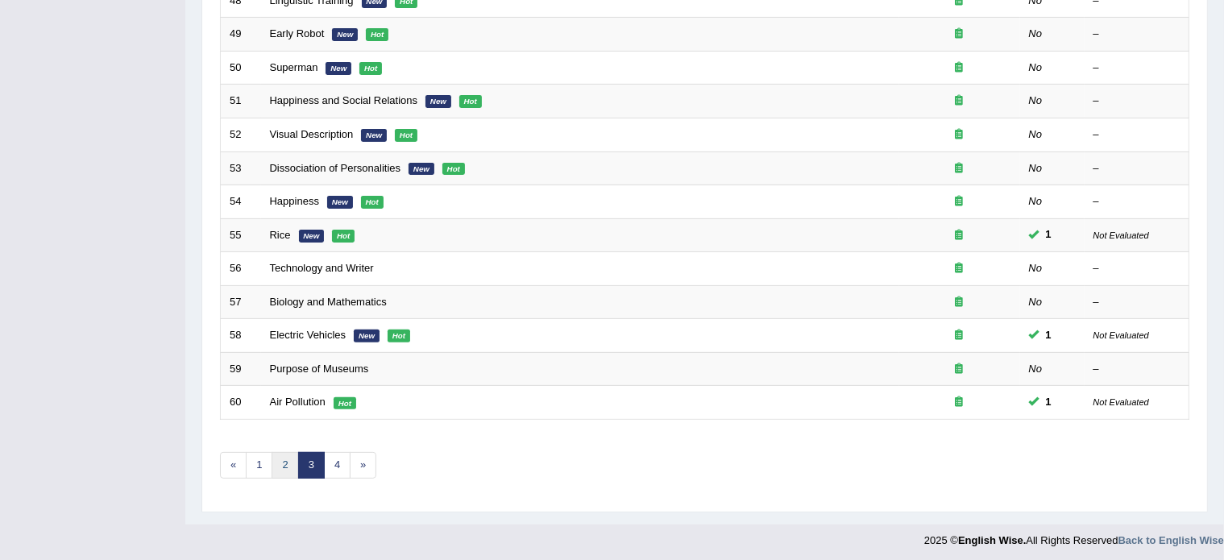
click at [281, 457] on link "2" at bounding box center [285, 465] width 27 height 27
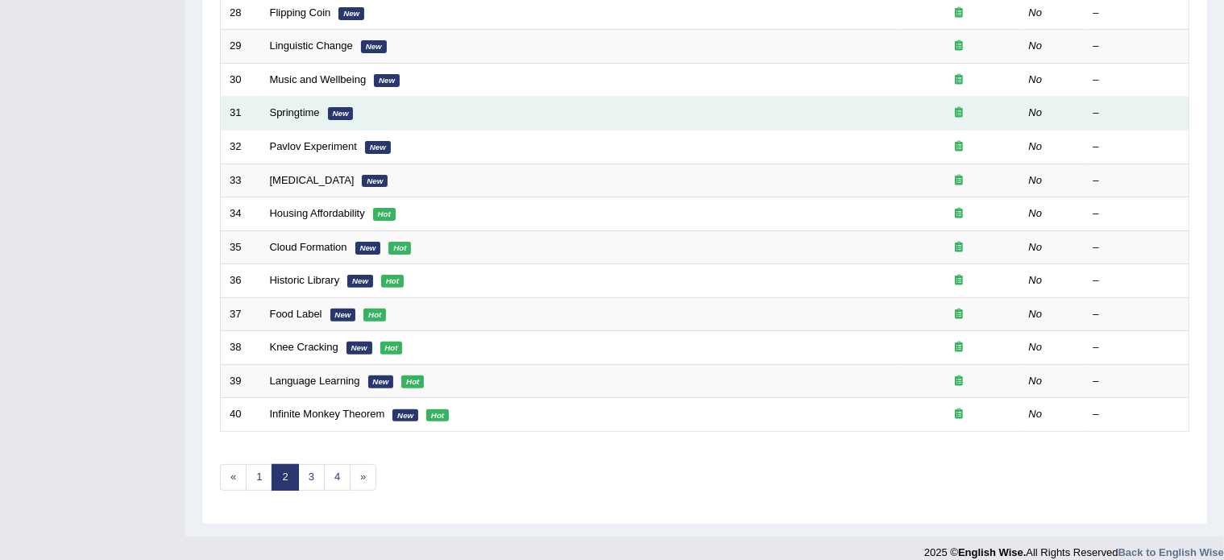
scroll to position [502, 0]
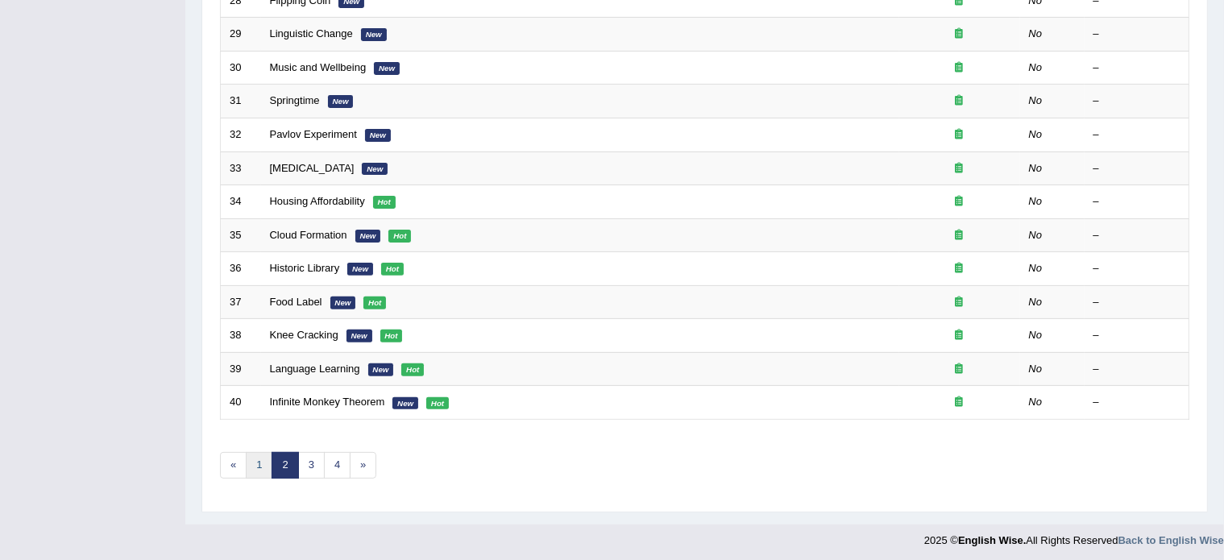
click at [264, 456] on link "1" at bounding box center [259, 465] width 27 height 27
